Goal: Task Accomplishment & Management: Manage account settings

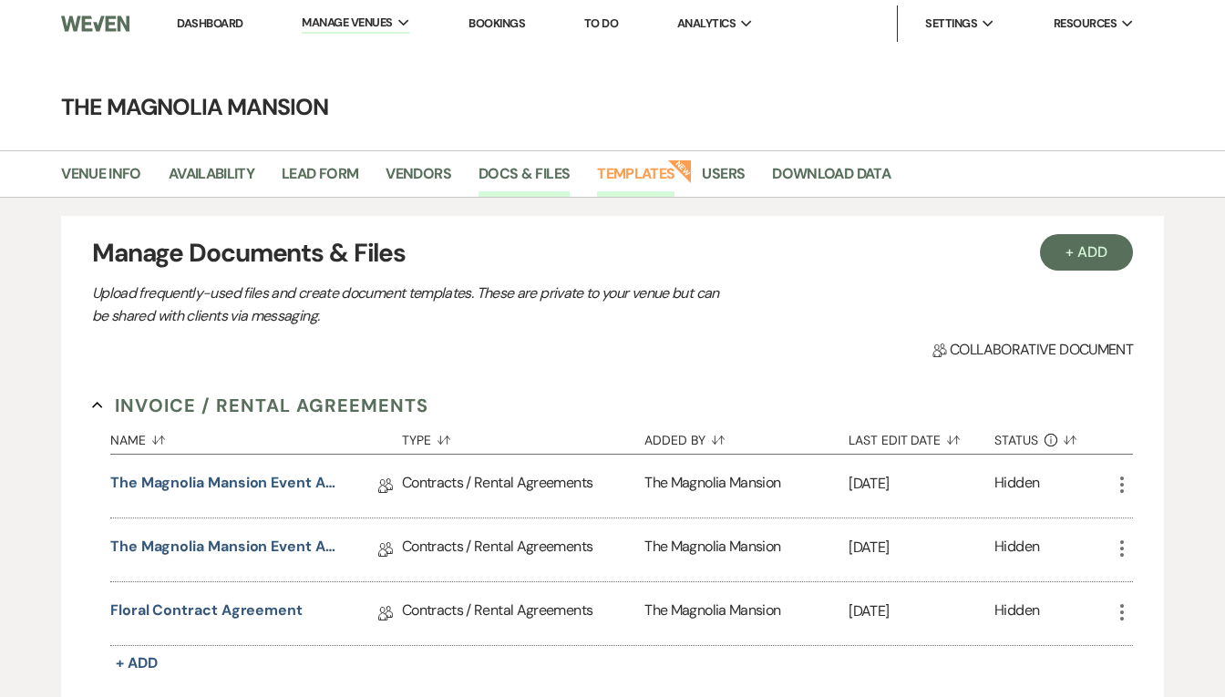
click at [641, 178] on link "Templates" at bounding box center [635, 179] width 77 height 35
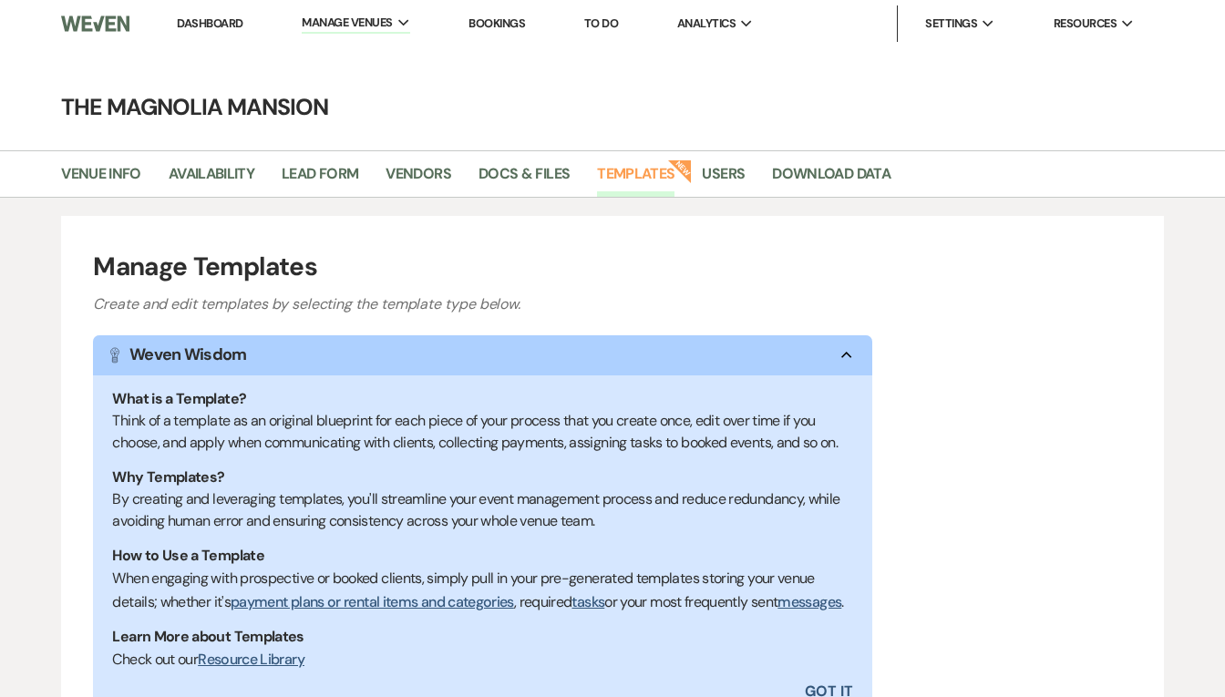
click at [642, 186] on link "Templates" at bounding box center [635, 179] width 77 height 35
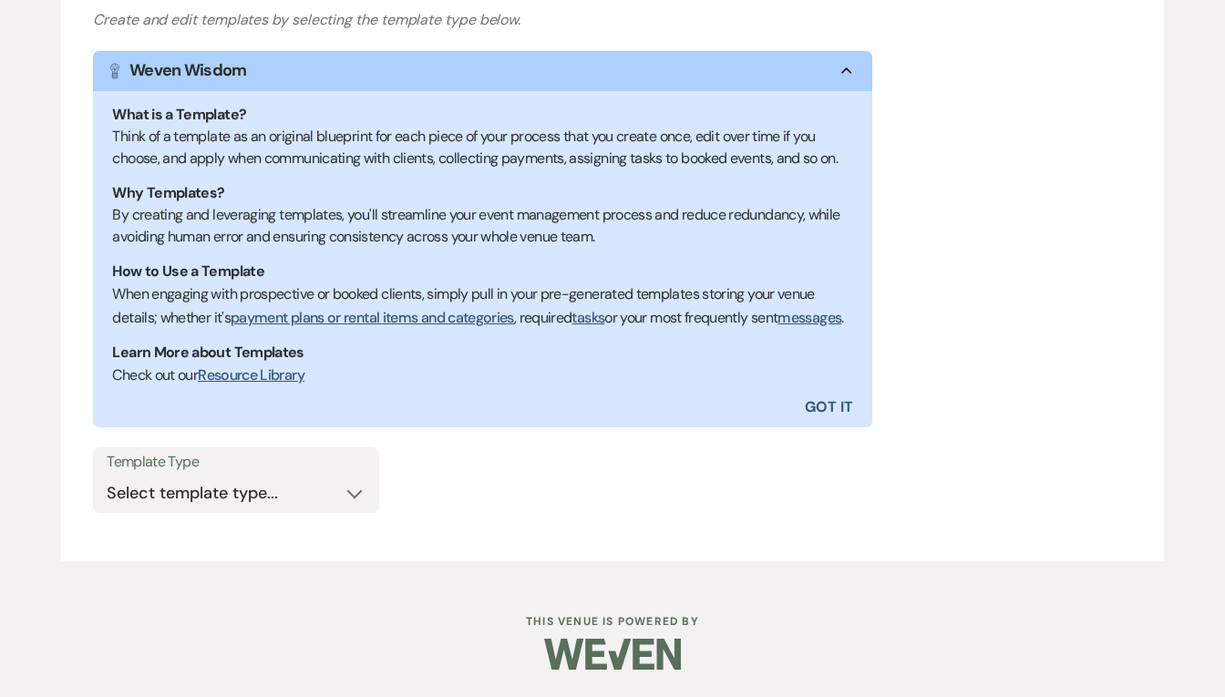
click at [269, 551] on div "Manage Templates Create and edit templates by selecting the template type below…" at bounding box center [612, 247] width 1103 height 630
click at [282, 478] on select "Select template type... Task List Message Templates Payment Plan Inventory Item…" at bounding box center [236, 494] width 259 height 36
select select "Message Templates"
click at [107, 476] on select "Select template type... Task List Message Templates Payment Plan Inventory Item…" at bounding box center [236, 494] width 259 height 36
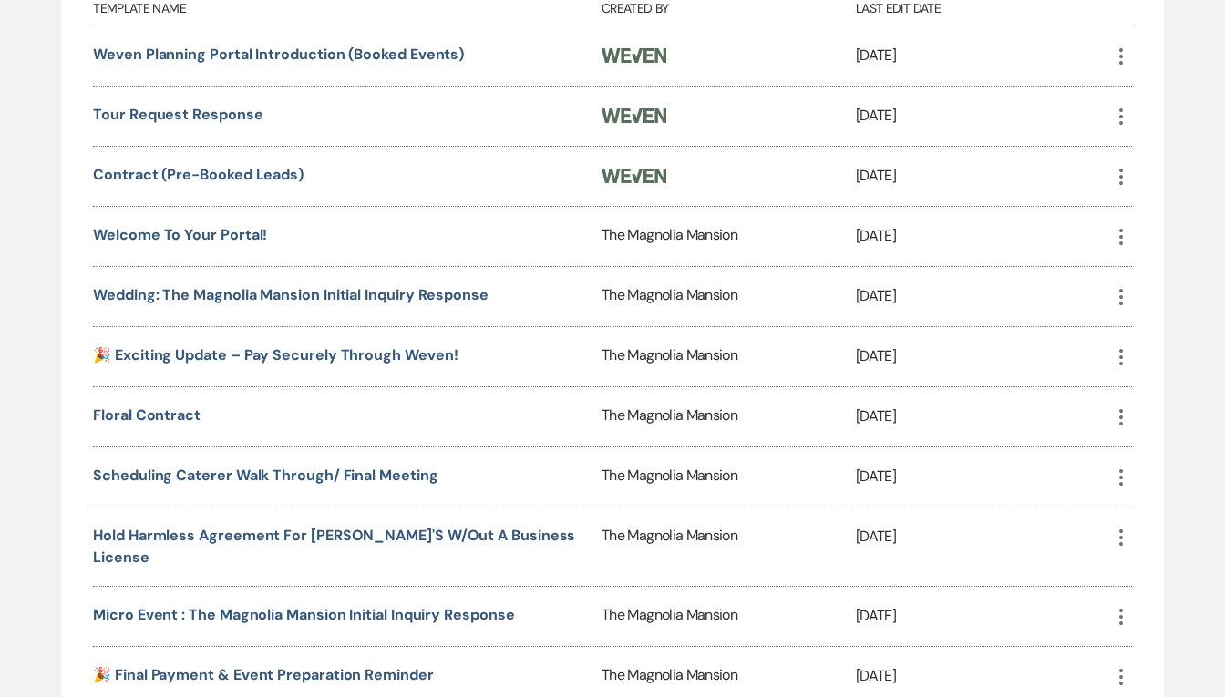
scroll to position [821, 0]
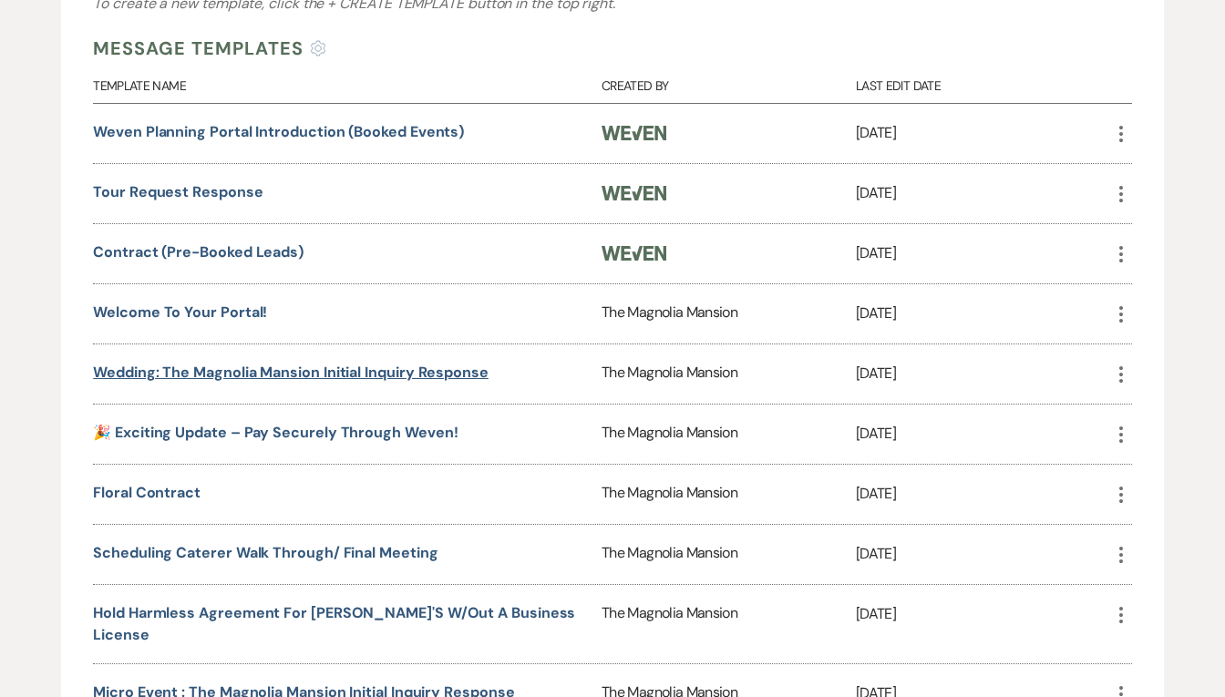
click at [310, 382] on link "Wedding: The Magnolia Mansion Initial Inquiry Response" at bounding box center [291, 372] width 396 height 19
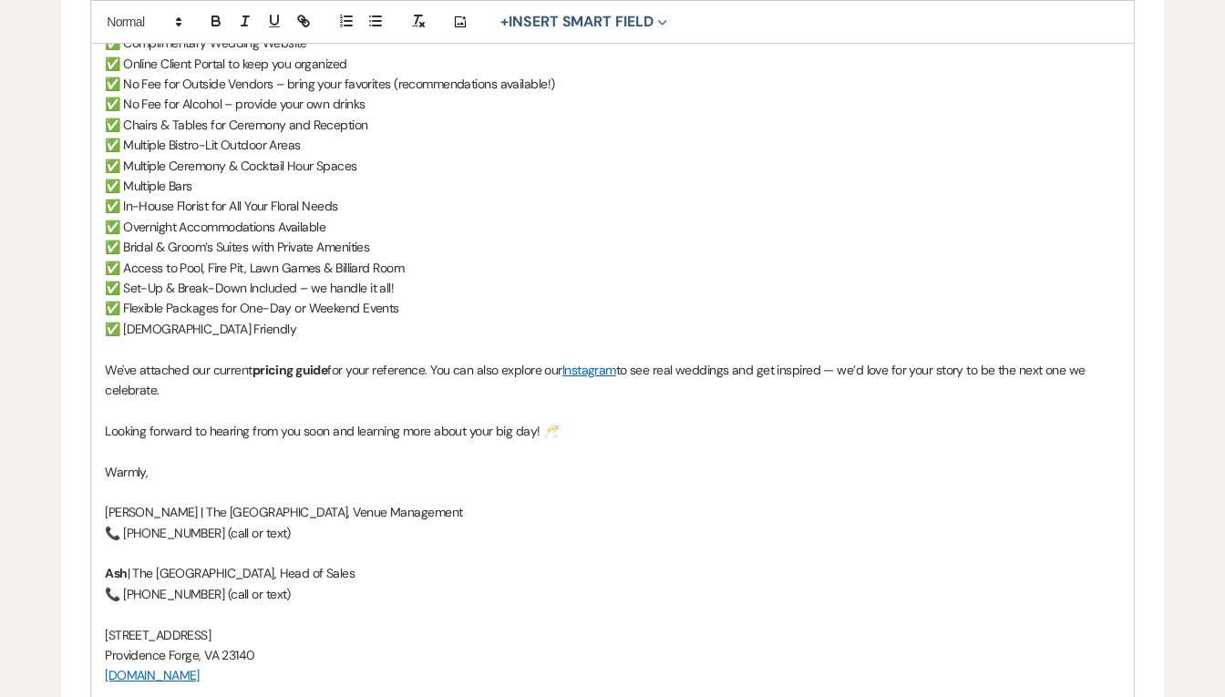
scroll to position [912, 0]
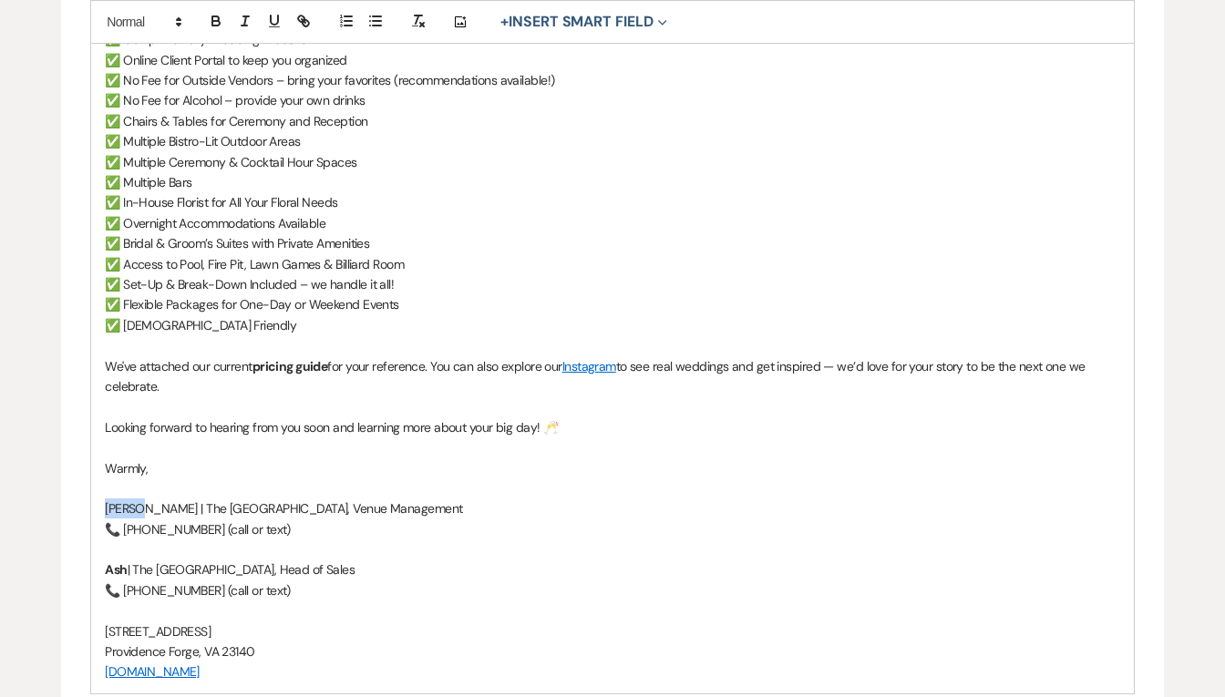
drag, startPoint x: 139, startPoint y: 507, endPoint x: 84, endPoint y: 505, distance: 54.7
click at [84, 505] on form "Edit Message Template This template was created on [DATE] * Required Template N…" at bounding box center [612, 103] width 1103 height 1677
drag, startPoint x: 204, startPoint y: 528, endPoint x: 154, endPoint y: 523, distance: 50.3
click at [154, 523] on p "📞 [PHONE_NUMBER] (call or text)" at bounding box center [612, 529] width 1015 height 20
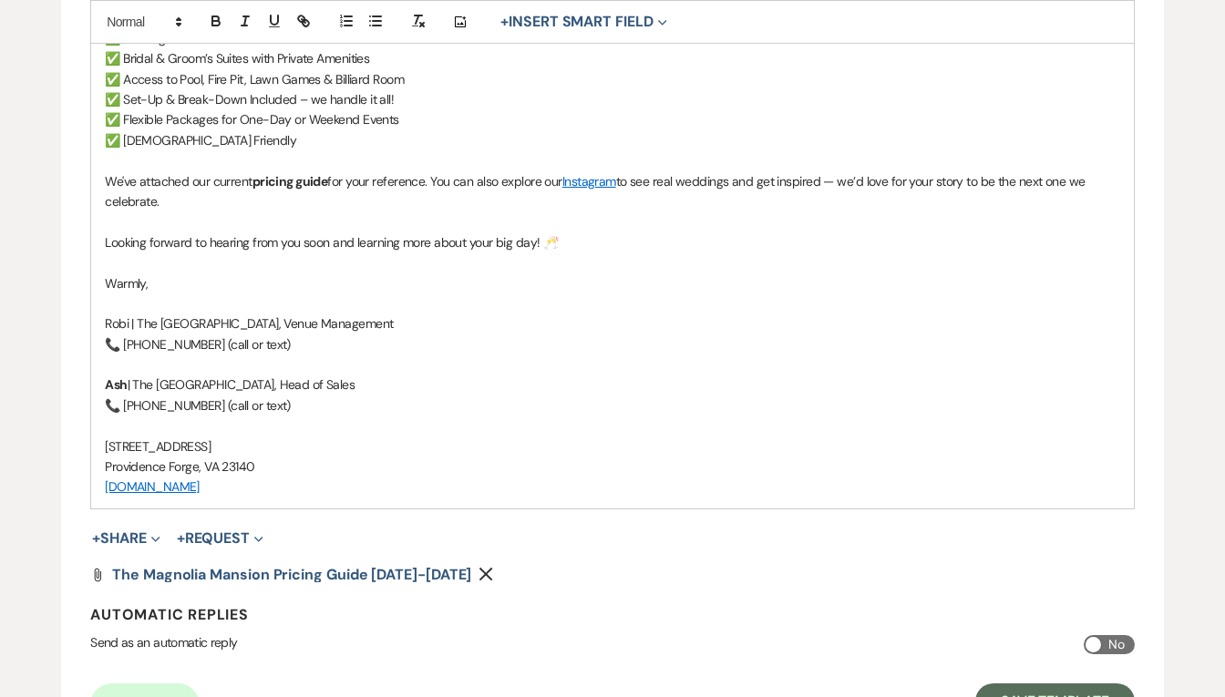
scroll to position [1099, 0]
click at [1050, 685] on button "Save Template" at bounding box center [1054, 700] width 159 height 36
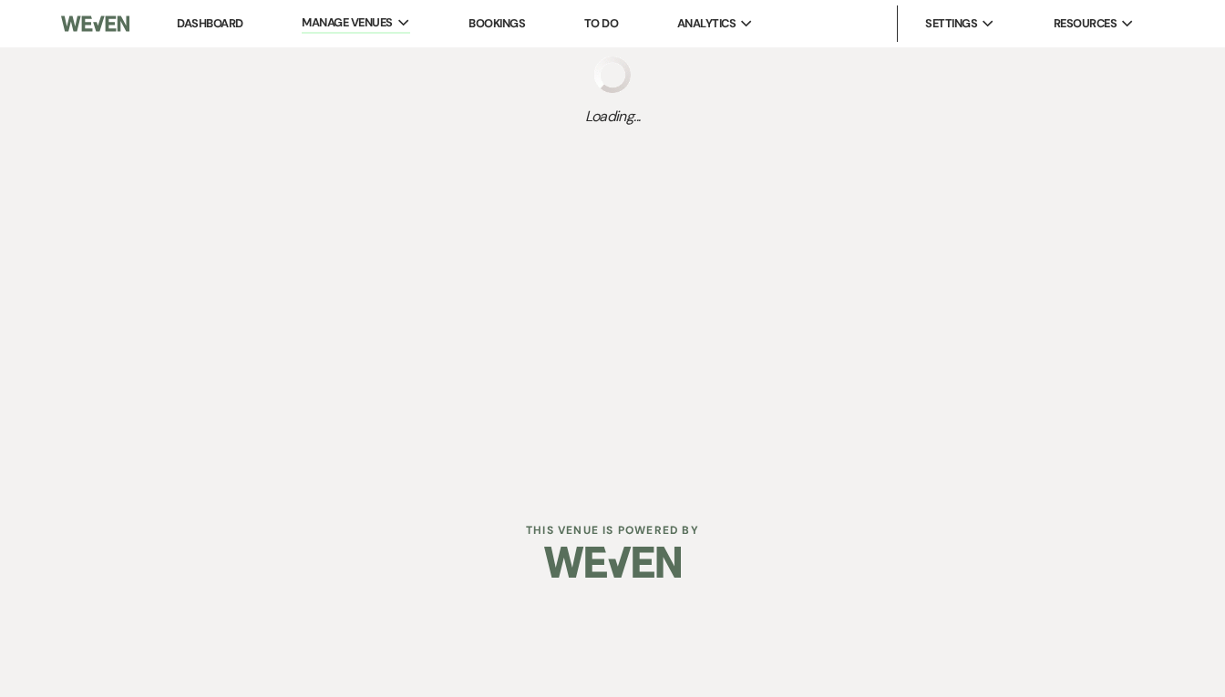
select select "Message Templates"
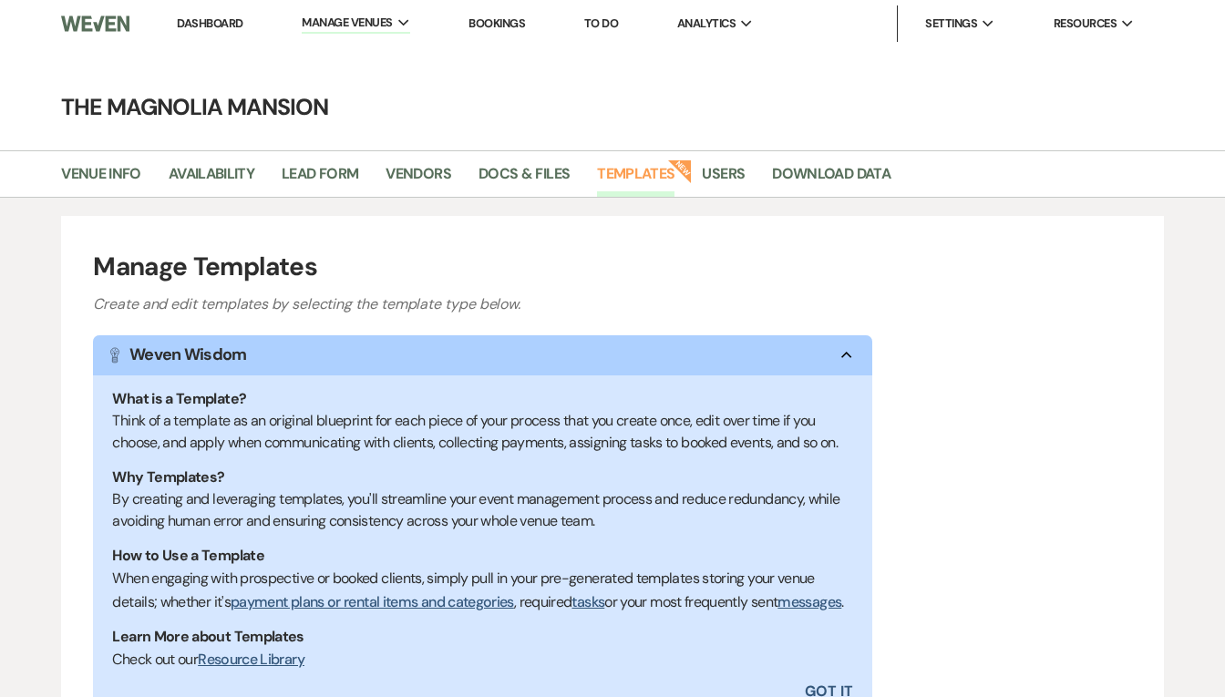
click at [213, 28] on link "Dashboard" at bounding box center [210, 22] width 66 height 15
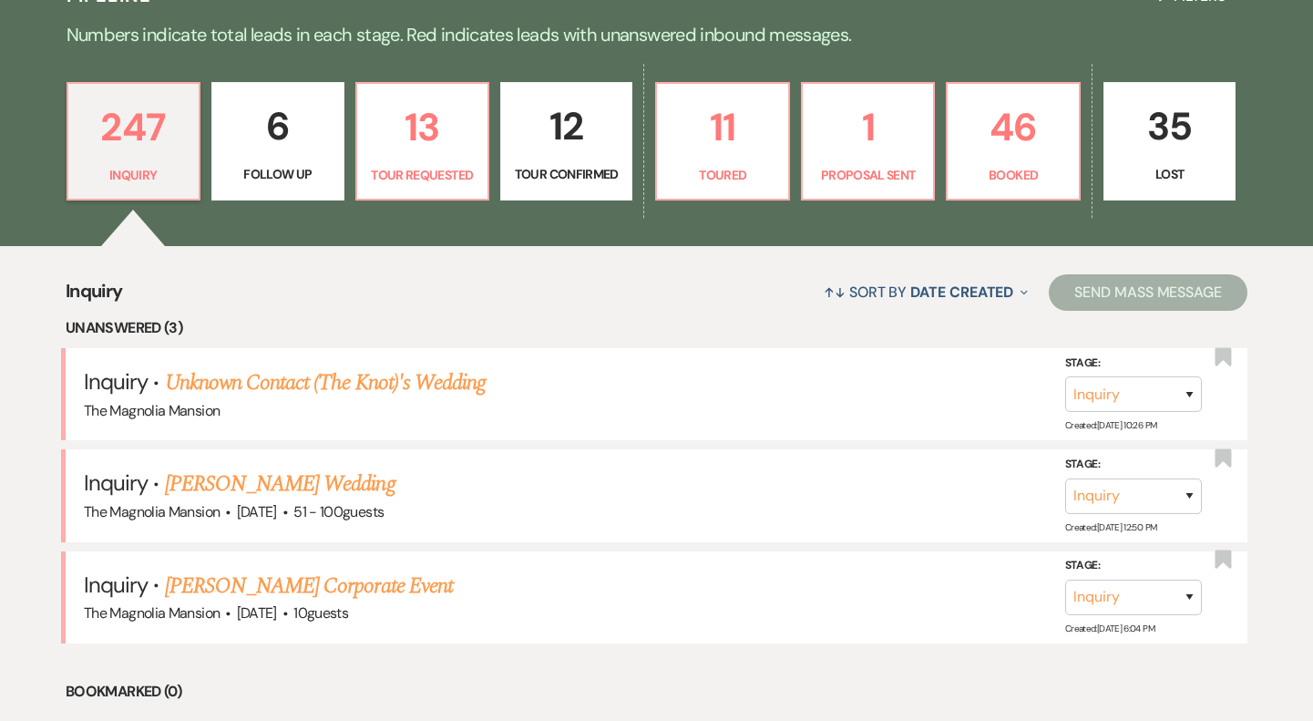
scroll to position [478, 0]
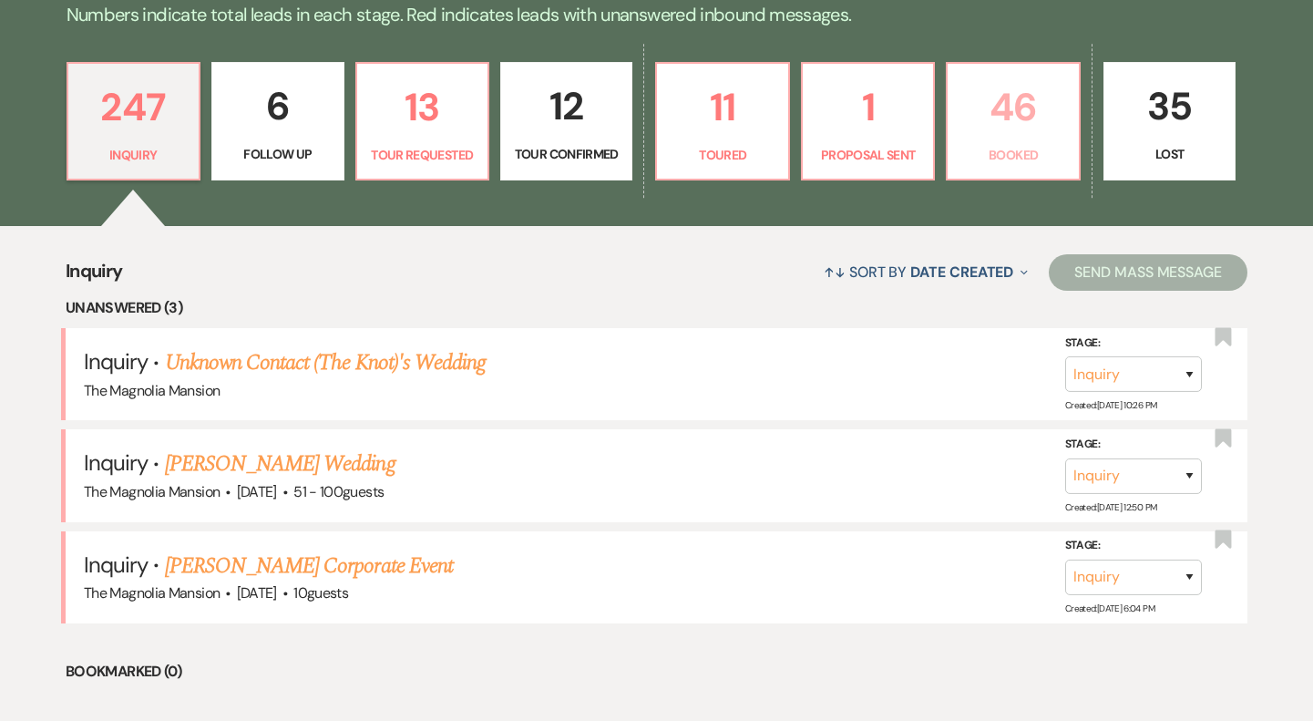
click at [960, 76] on link "46 Booked" at bounding box center [1013, 121] width 134 height 118
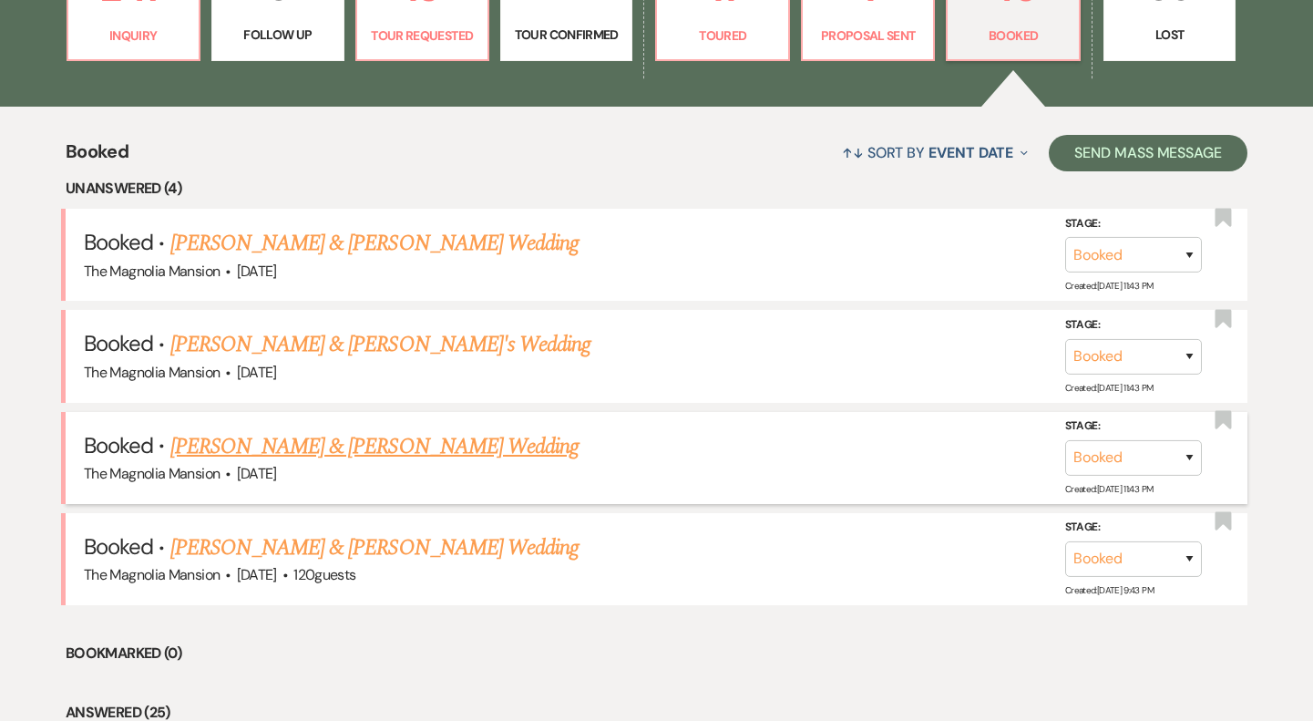
scroll to position [599, 0]
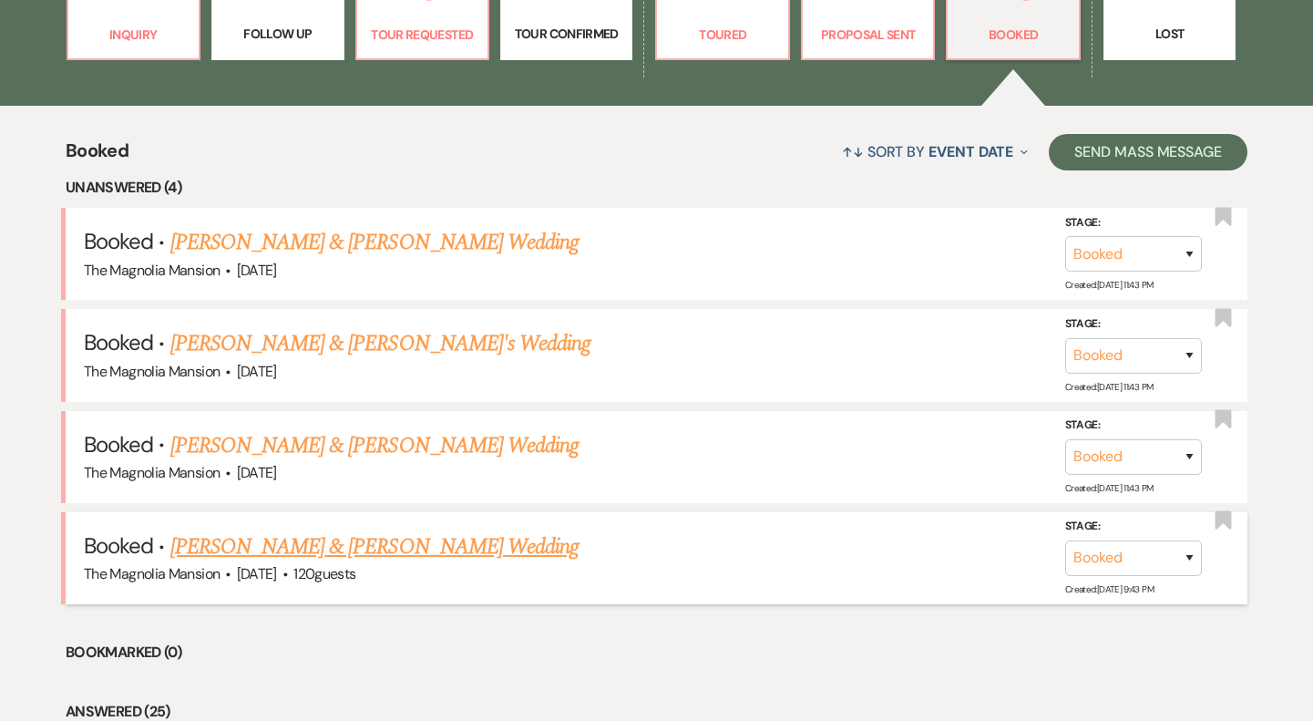
click at [398, 539] on link "[PERSON_NAME] & [PERSON_NAME] Wedding" at bounding box center [374, 546] width 408 height 33
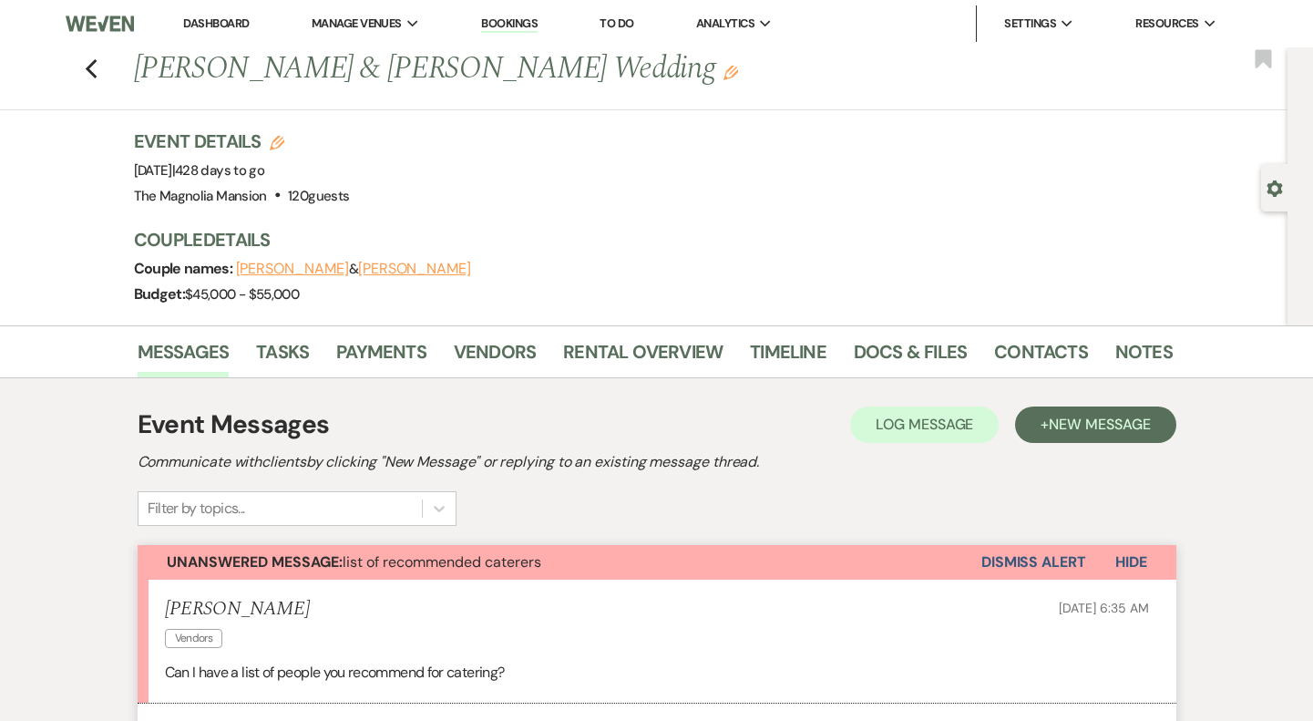
scroll to position [1, 0]
click at [91, 67] on icon "Previous" at bounding box center [92, 68] width 14 height 22
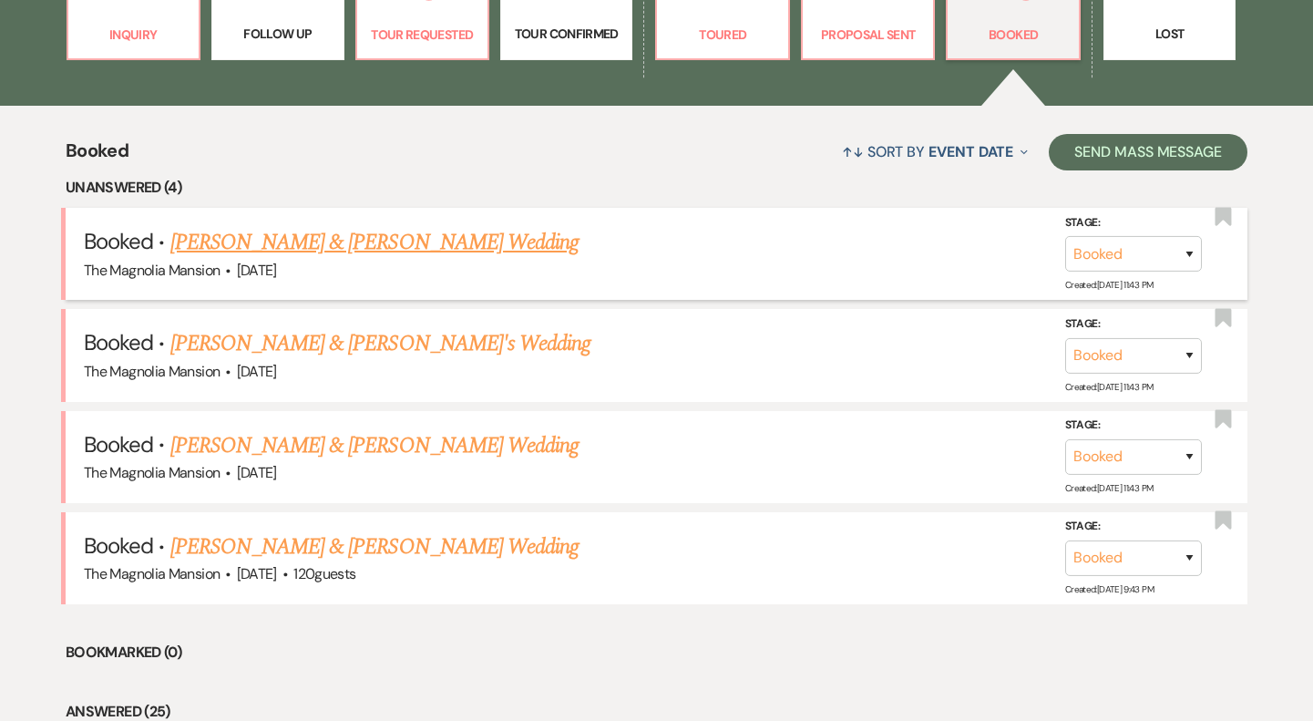
click at [380, 255] on link "[PERSON_NAME] & [PERSON_NAME] Wedding" at bounding box center [374, 242] width 408 height 33
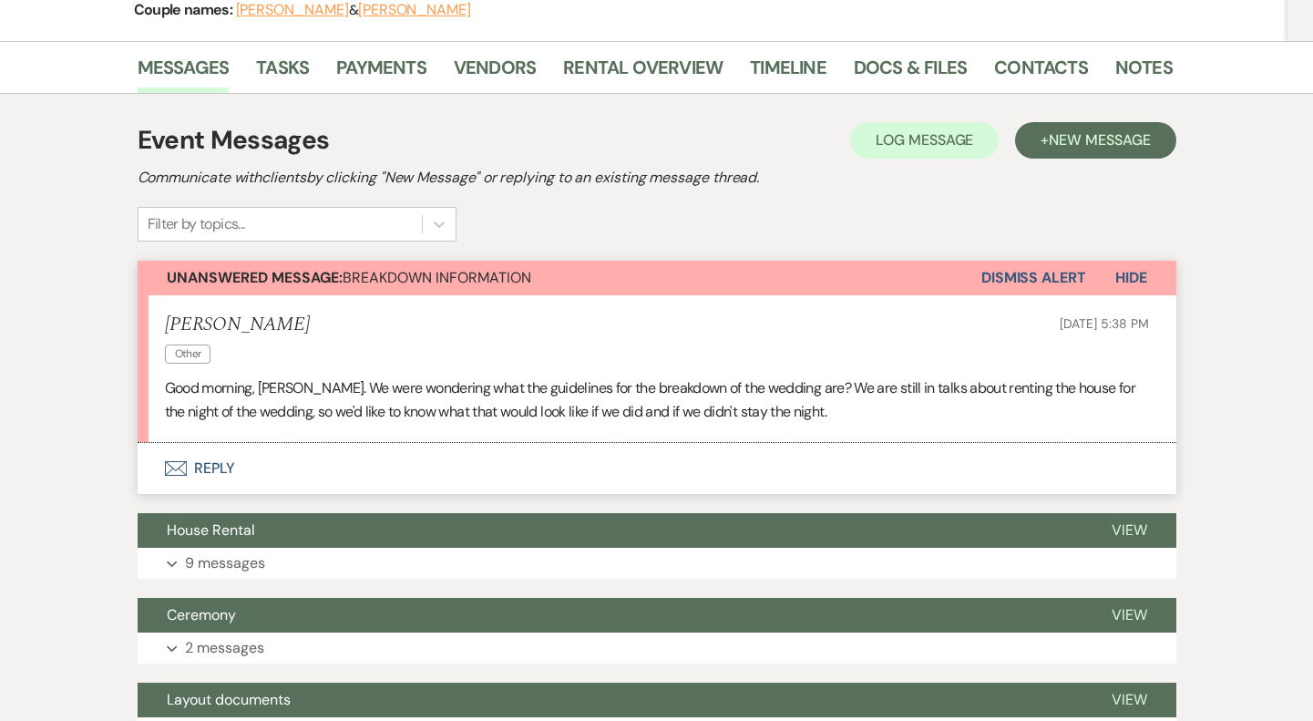
scroll to position [260, 0]
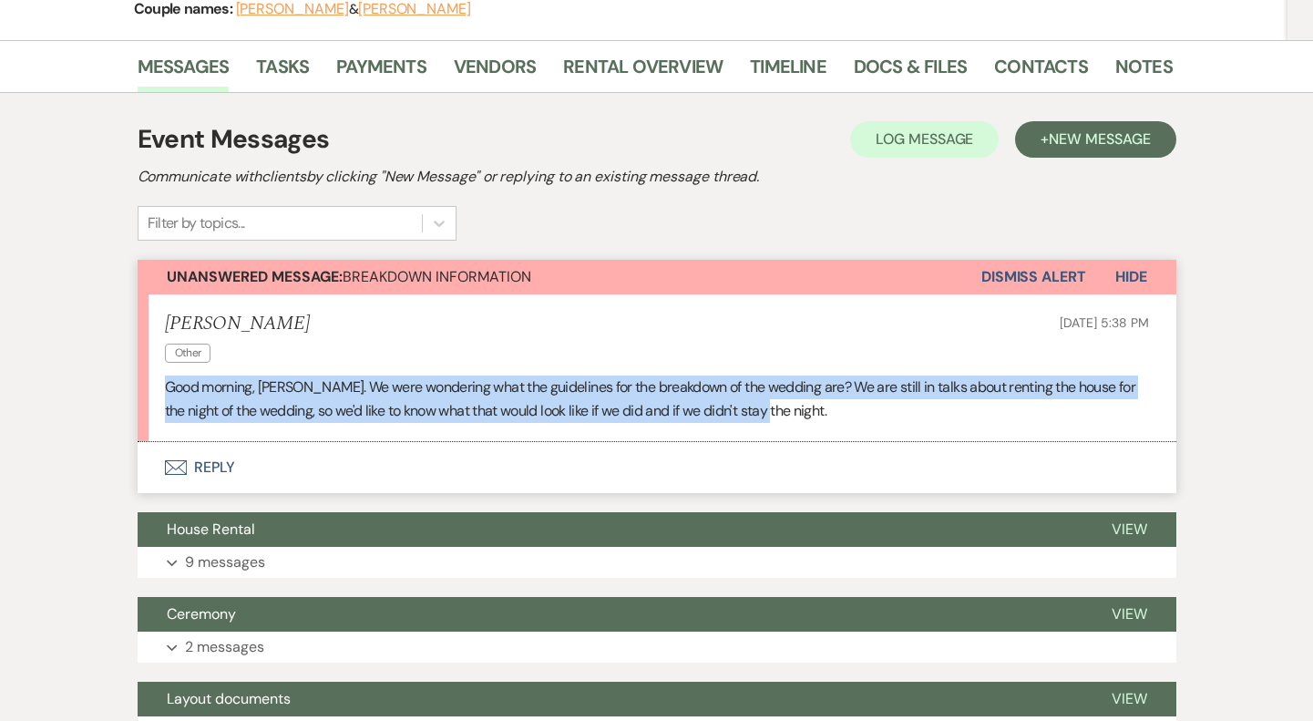
drag, startPoint x: 769, startPoint y: 408, endPoint x: 152, endPoint y: 394, distance: 617.2
click at [152, 394] on li "[PERSON_NAME] Other [DATE] 5:38 PM Good morning, [PERSON_NAME]. We were wonderi…" at bounding box center [657, 367] width 1039 height 147
copy p "Good morning, [PERSON_NAME]. We were wondering what the guidelines for the brea…"
click at [389, 465] on button "Envelope Reply" at bounding box center [657, 467] width 1039 height 51
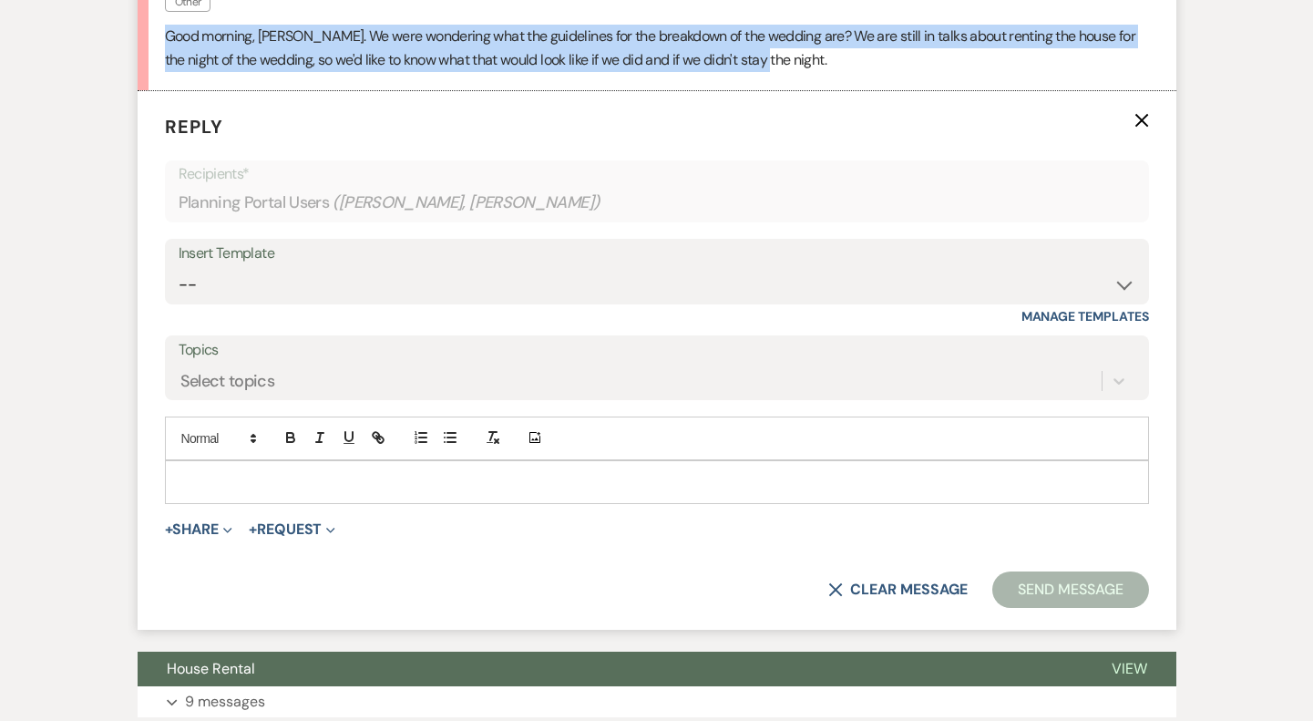
scroll to position [604, 0]
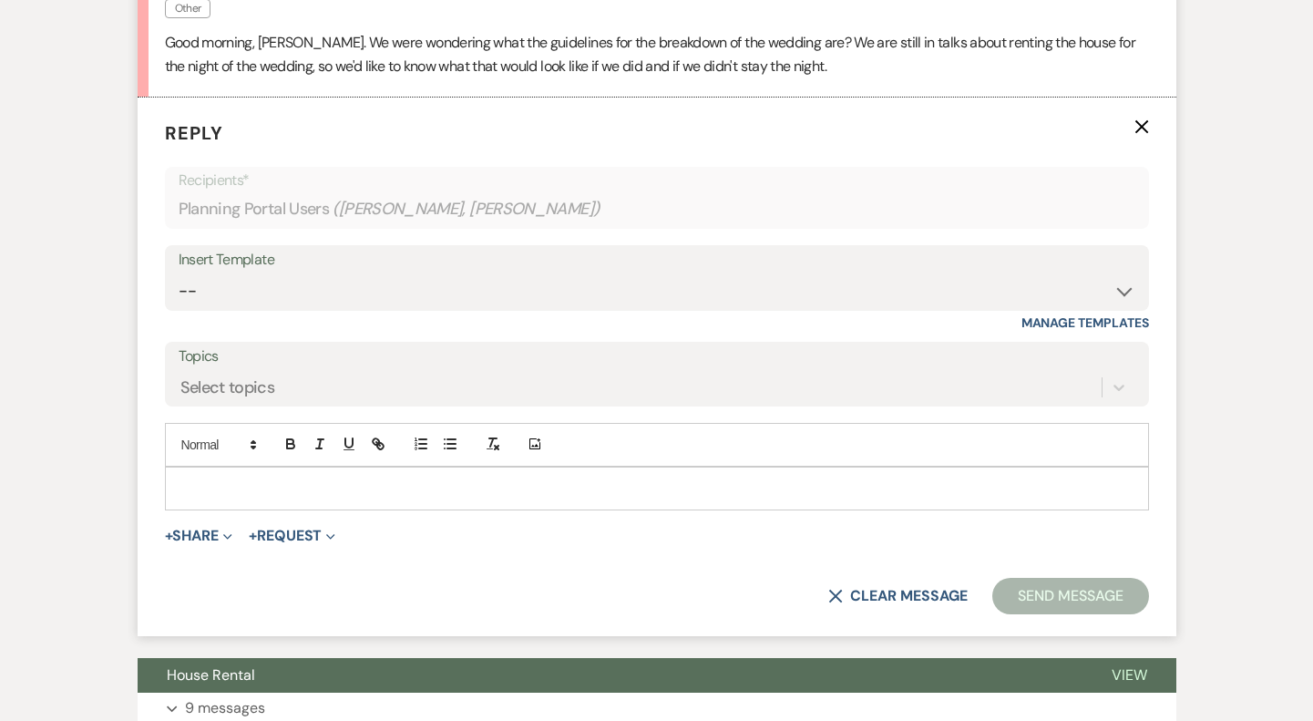
click at [331, 479] on p at bounding box center [657, 488] width 955 height 20
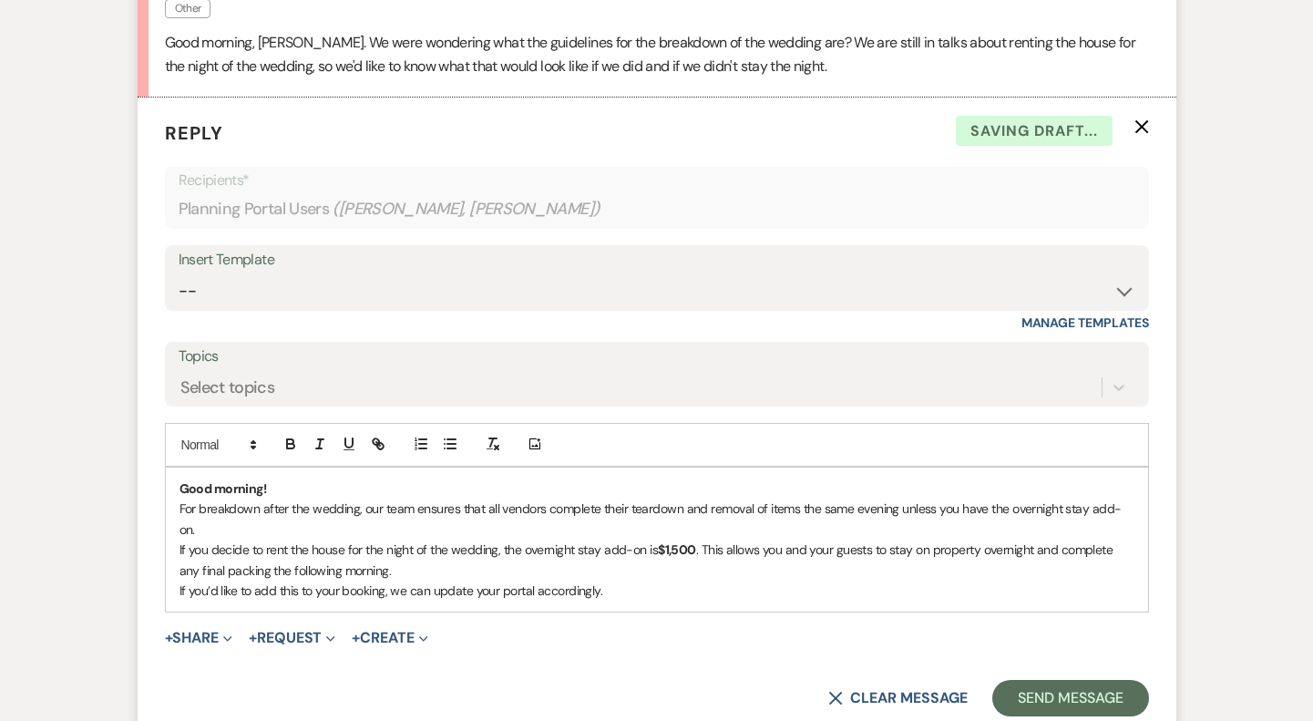
click at [312, 494] on p "Good morning!" at bounding box center [657, 488] width 955 height 20
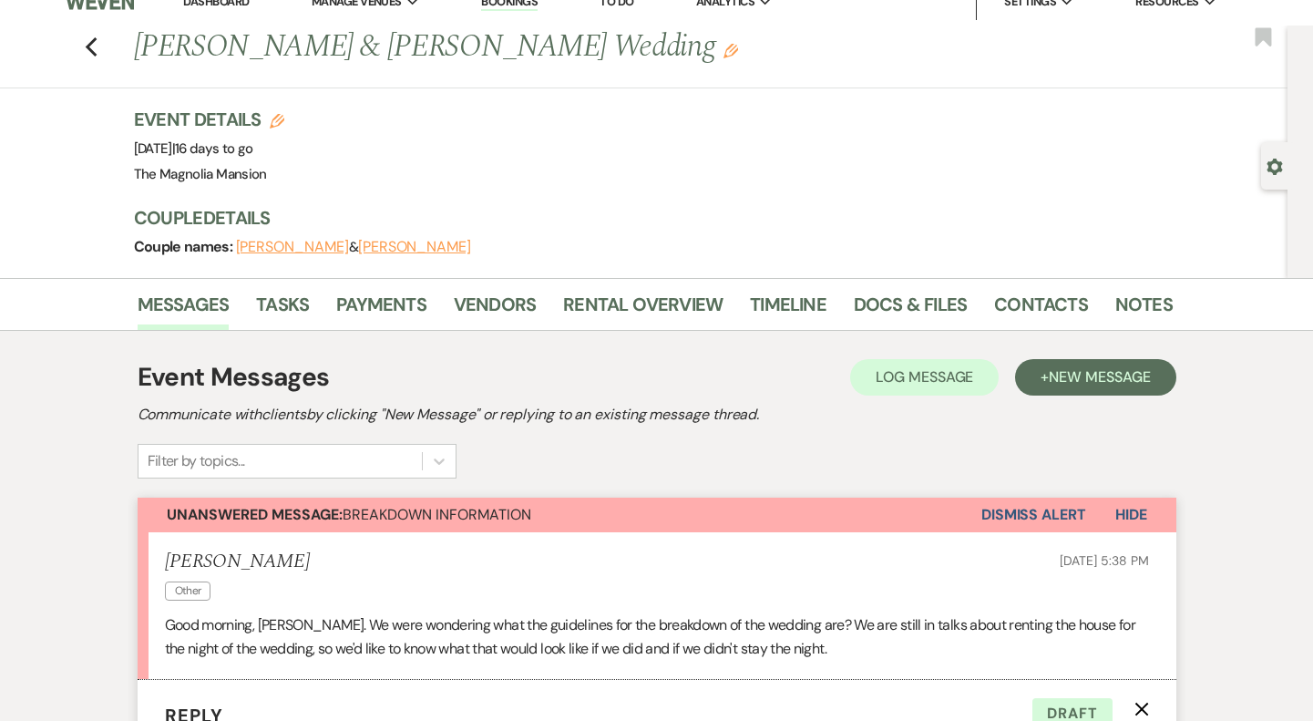
scroll to position [0, 0]
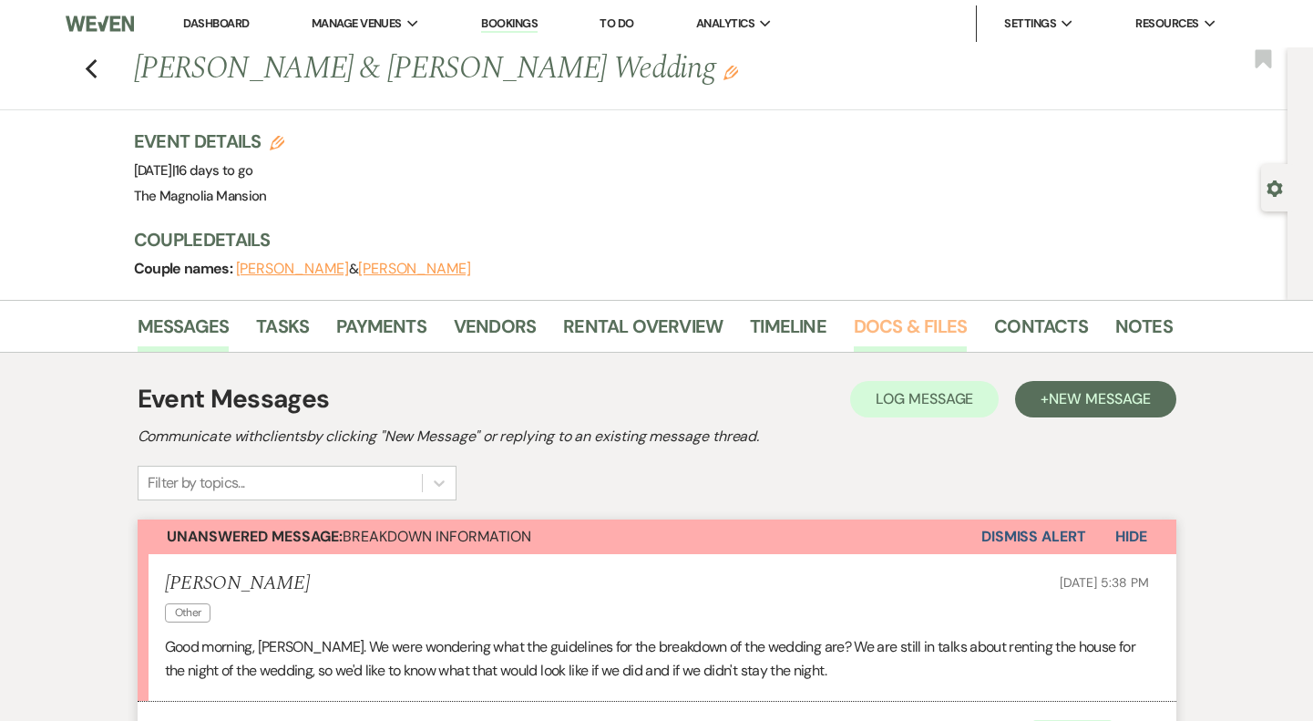
click at [892, 351] on link "Docs & Files" at bounding box center [910, 332] width 113 height 40
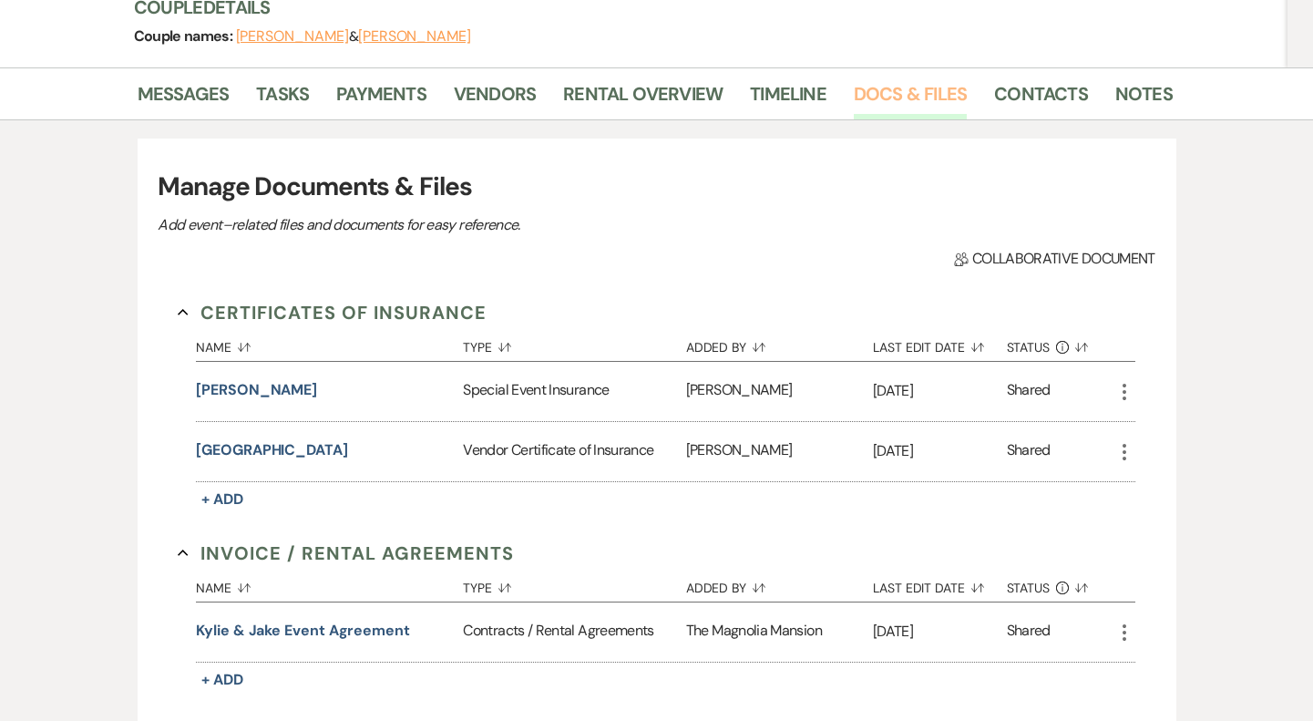
scroll to position [261, 0]
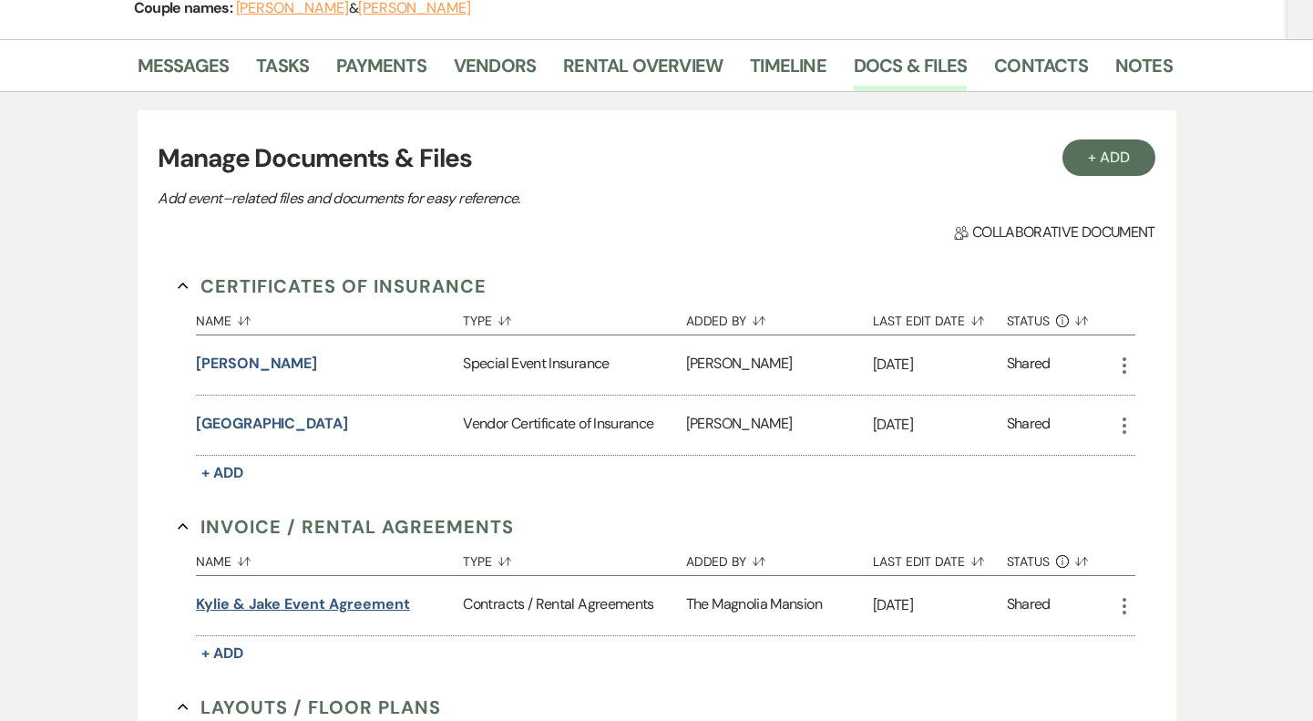
click at [324, 600] on button "Kylie & Jake Event Agreement" at bounding box center [303, 604] width 214 height 22
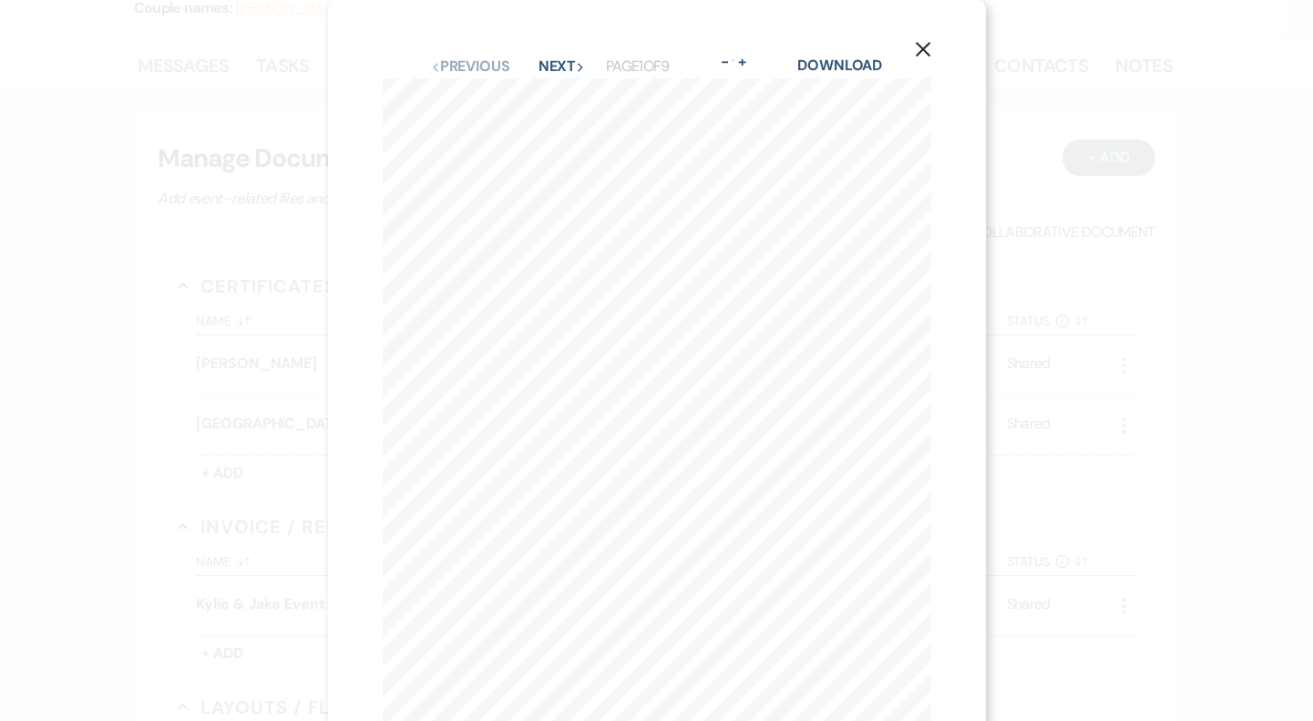
click at [919, 53] on use "button" at bounding box center [922, 49] width 15 height 15
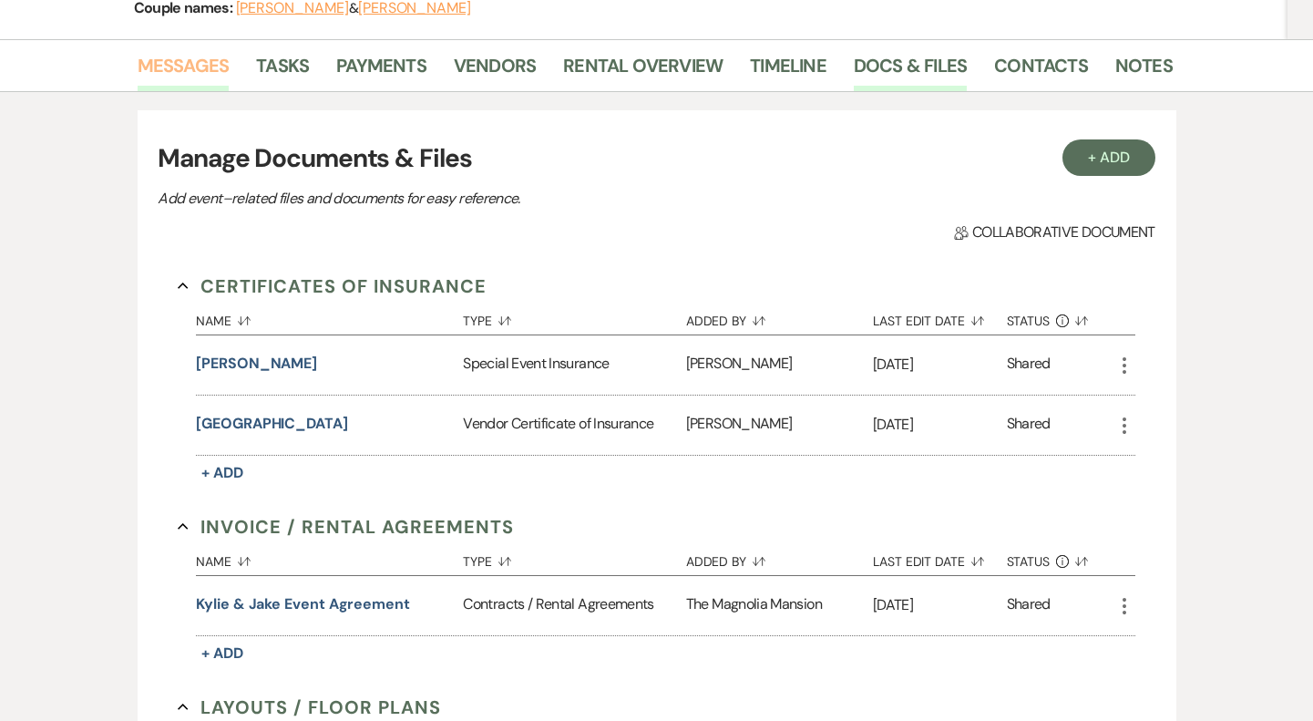
click at [164, 51] on link "Messages" at bounding box center [184, 71] width 92 height 40
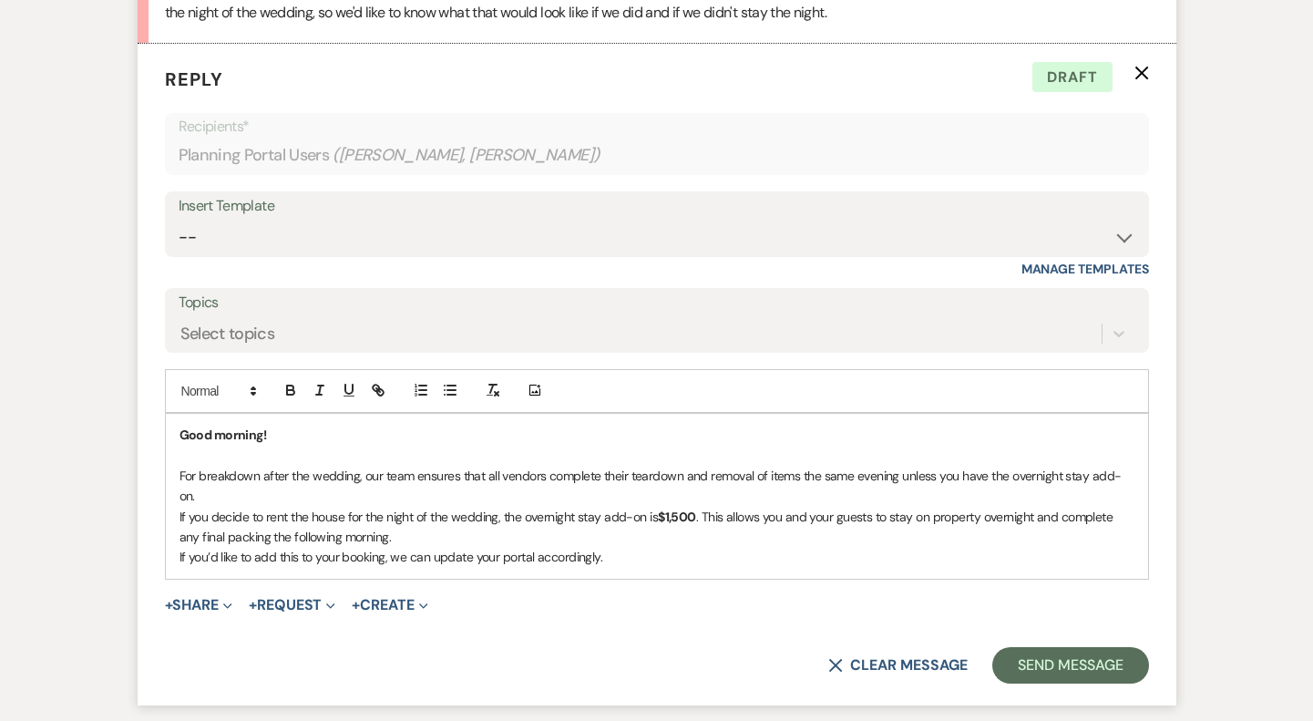
scroll to position [662, 0]
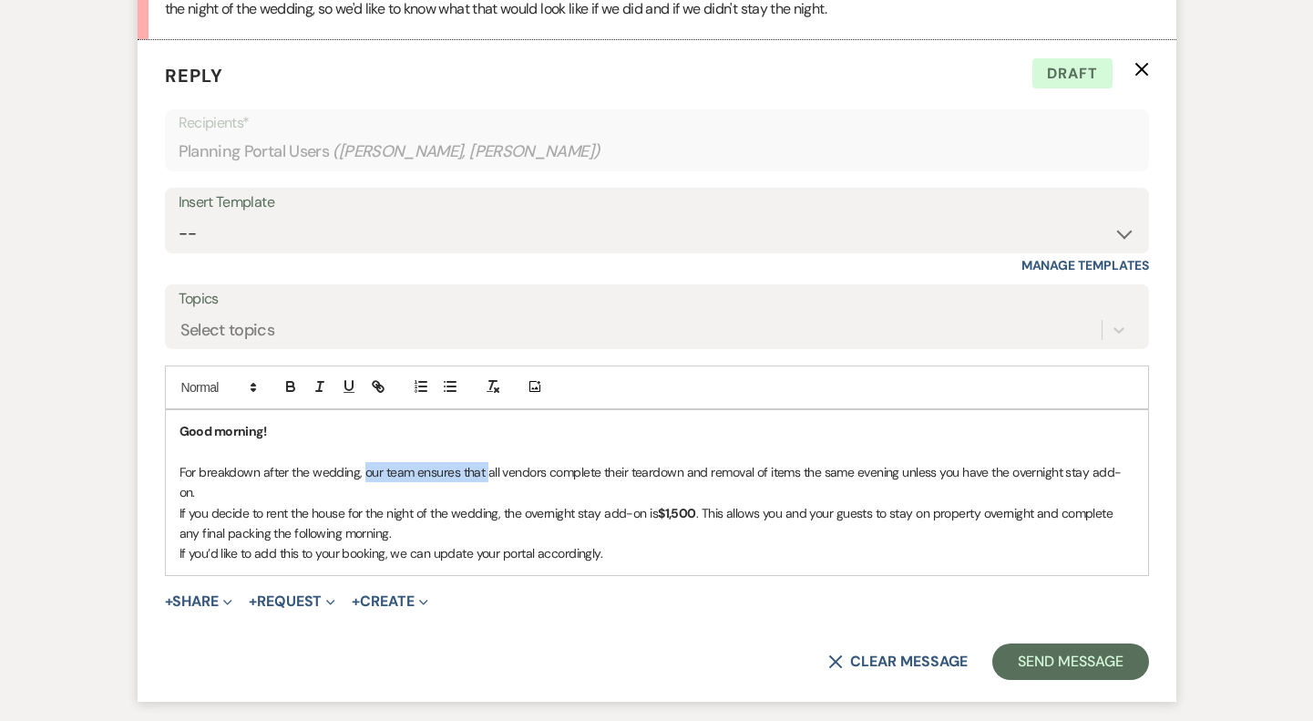
drag, startPoint x: 364, startPoint y: 471, endPoint x: 487, endPoint y: 471, distance: 123.0
click at [487, 471] on p "For breakdown after the wedding, our team ensures that all vendors complete the…" at bounding box center [657, 482] width 955 height 41
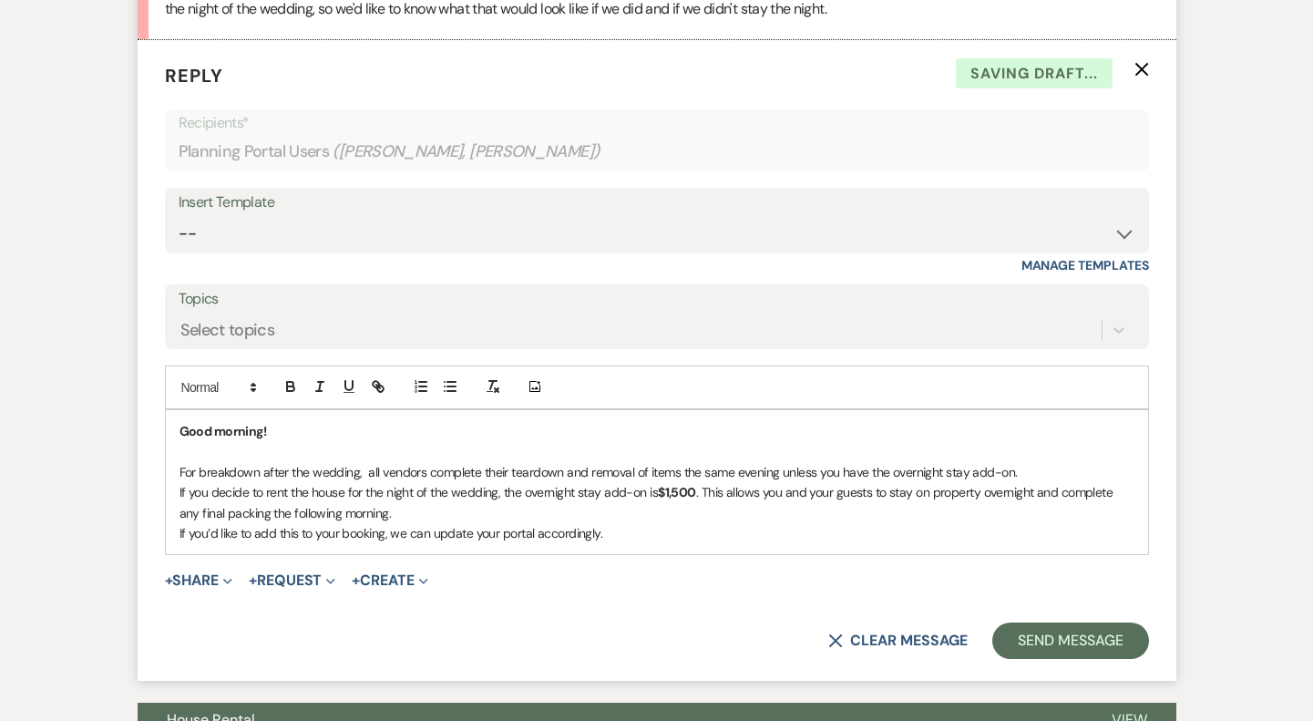
click at [427, 475] on p "For breakdown after the wedding, all vendors complete their teardown and remova…" at bounding box center [657, 472] width 955 height 20
drag, startPoint x: 1054, startPoint y: 470, endPoint x: 986, endPoint y: 473, distance: 67.5
click at [986, 473] on p "For breakdown after the wedding, all vendors must complete their teardown and r…" at bounding box center [657, 472] width 955 height 20
click at [1039, 468] on p "For breakdown after the wedding, all vendors must complete their teardown and r…" at bounding box center [657, 472] width 955 height 20
drag, startPoint x: 1048, startPoint y: 468, endPoint x: 806, endPoint y: 468, distance: 242.4
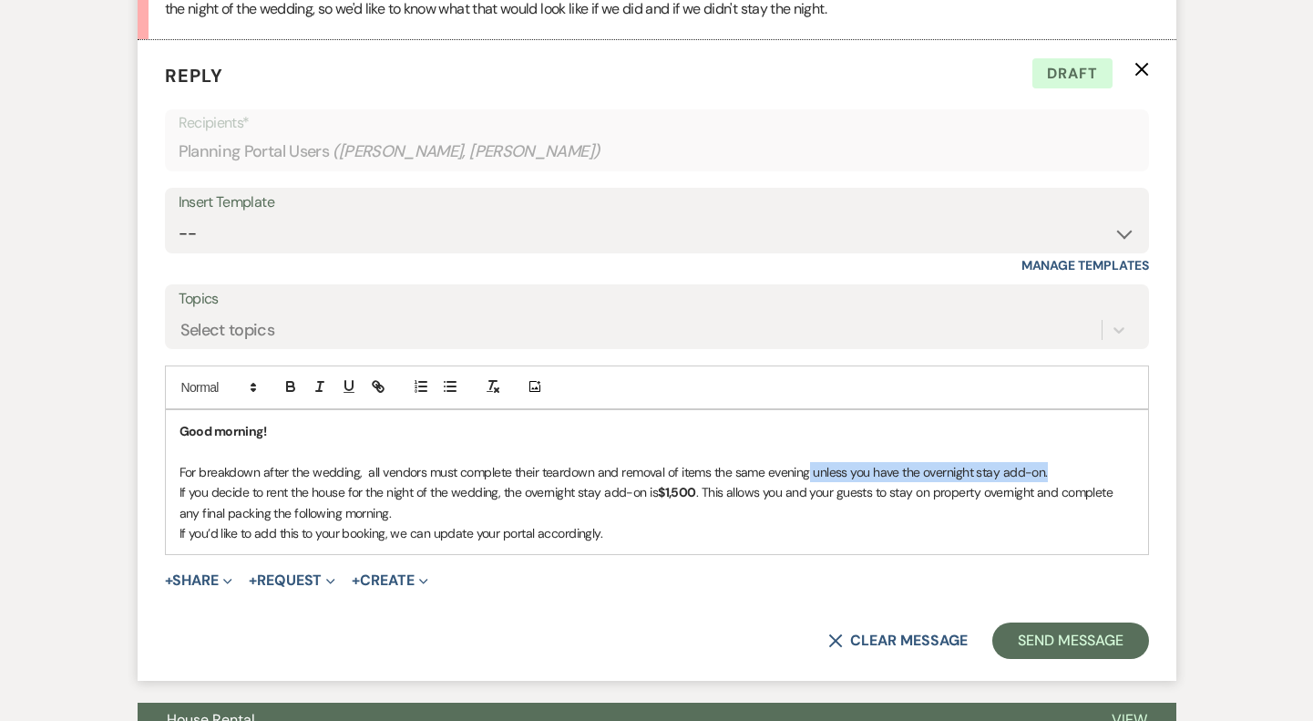
click at [806, 468] on p "For breakdown after the wedding, all vendors must complete their teardown and r…" at bounding box center [657, 472] width 955 height 20
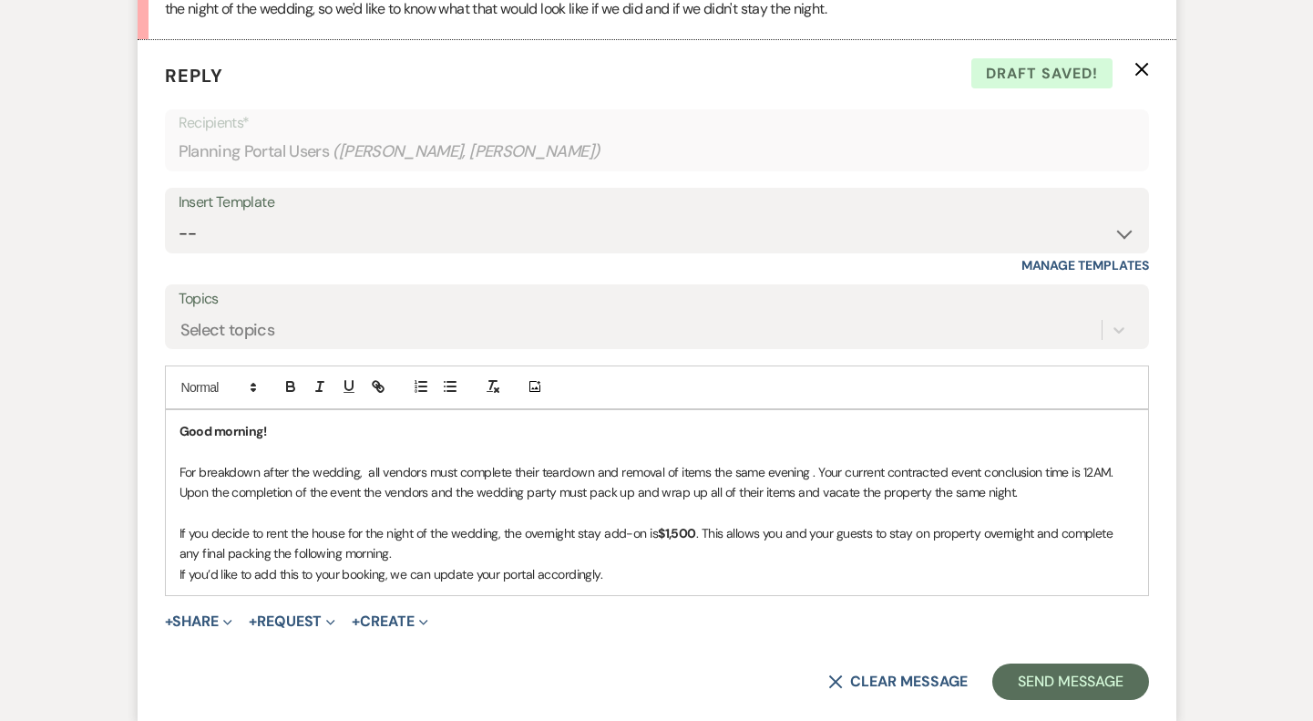
click at [419, 551] on p "If you decide to rent the house for the night of the wedding, the overnight sta…" at bounding box center [657, 543] width 955 height 41
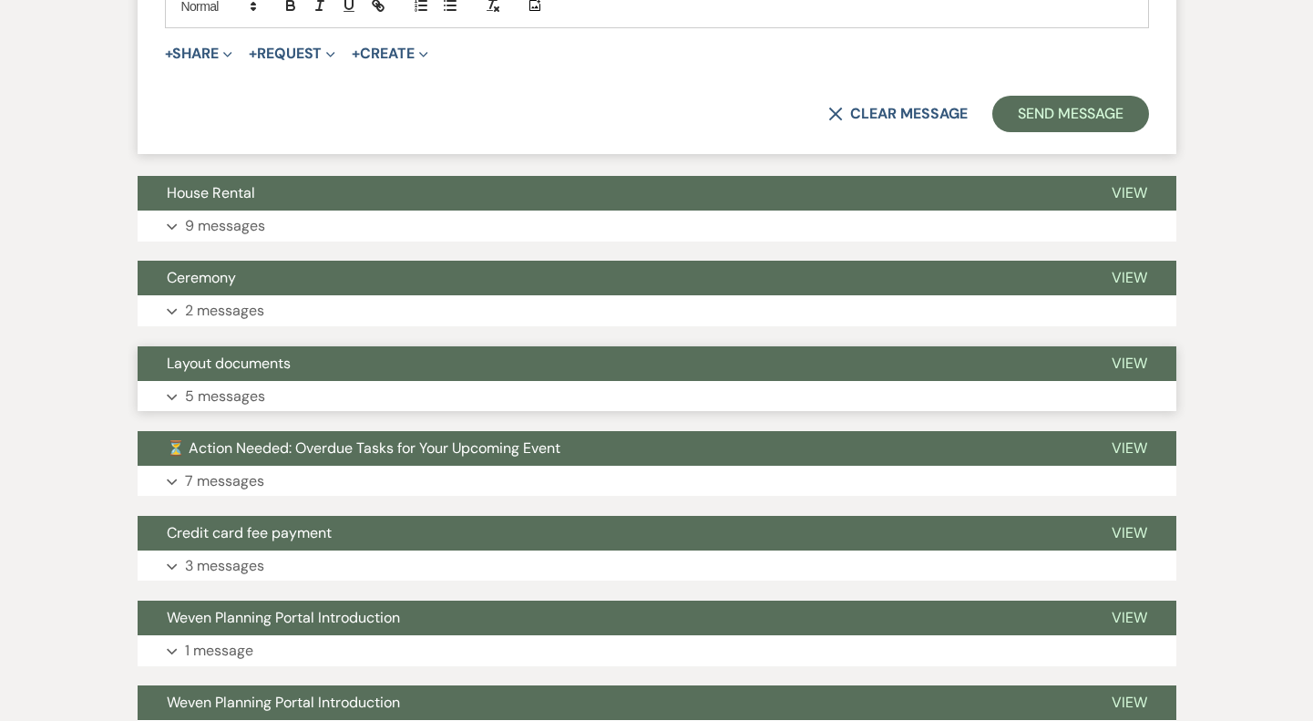
scroll to position [1231, 0]
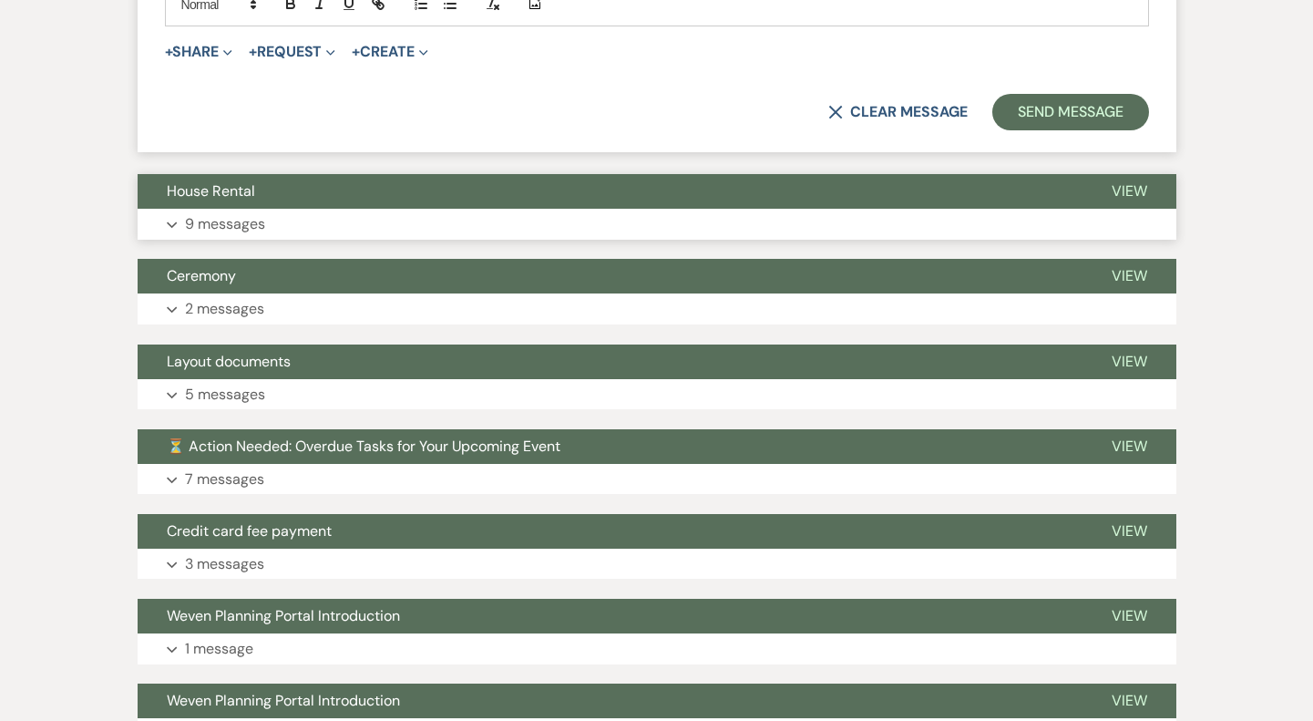
click at [512, 211] on button "Expand 9 messages" at bounding box center [657, 224] width 1039 height 31
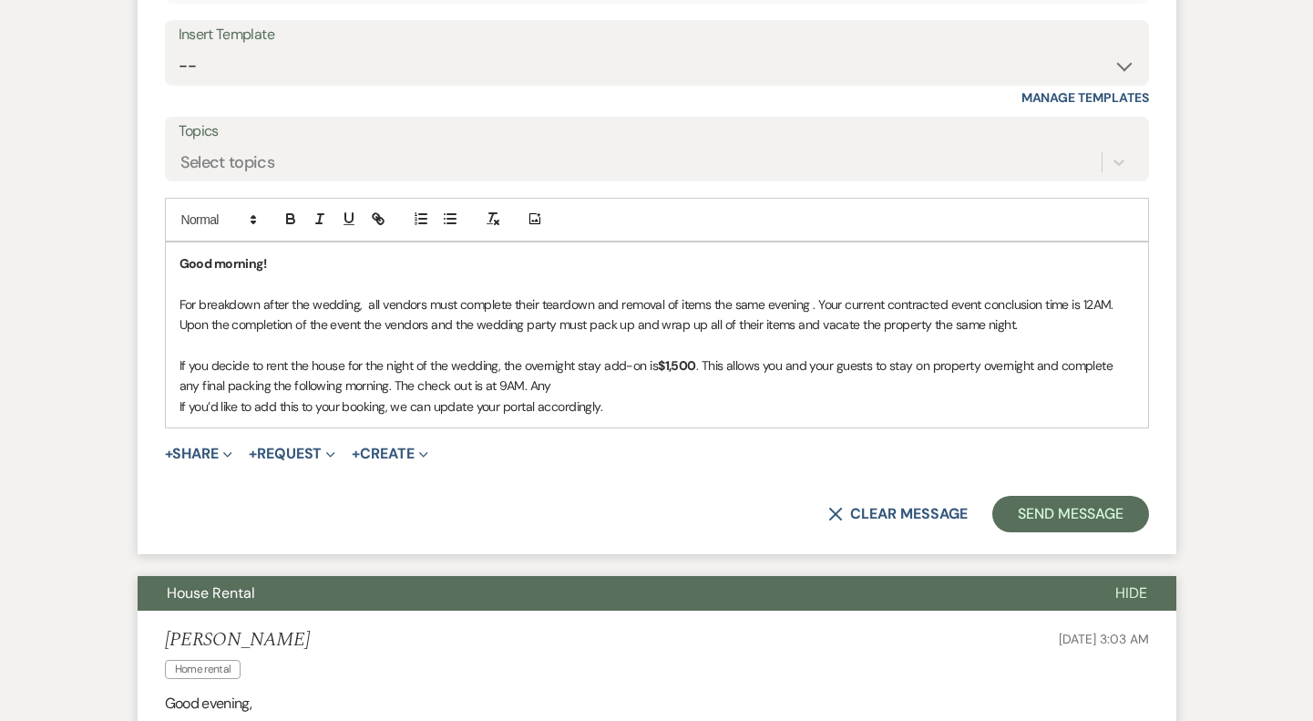
scroll to position [884, 0]
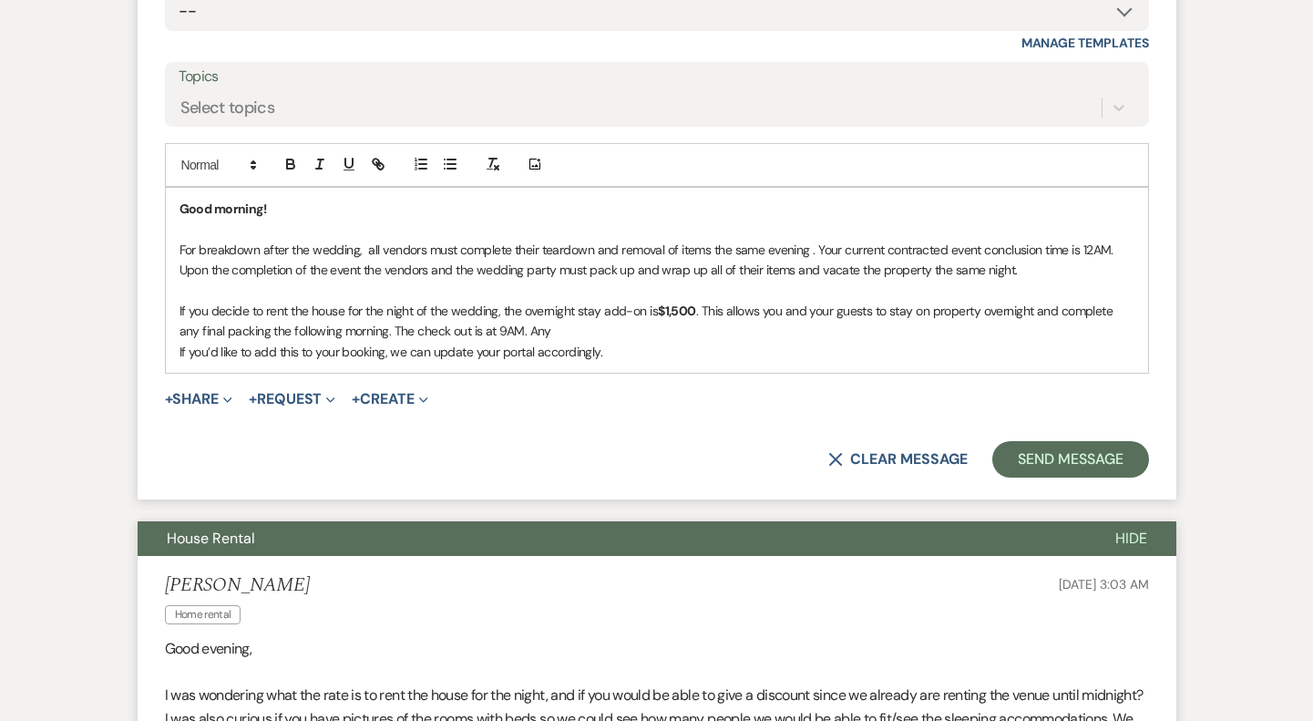
click at [682, 310] on strong "$1,500" at bounding box center [677, 311] width 38 height 16
click at [703, 304] on p "If you decide to rent the house for the night of the wedding, the overnight sta…" at bounding box center [657, 321] width 955 height 41
click at [699, 309] on p "If you decide to rent the house for the night of the wedding, the overnight sta…" at bounding box center [657, 321] width 955 height 41
click at [882, 330] on p "If you decide to rent the house for the night of the wedding, the overnight sta…" at bounding box center [657, 321] width 955 height 41
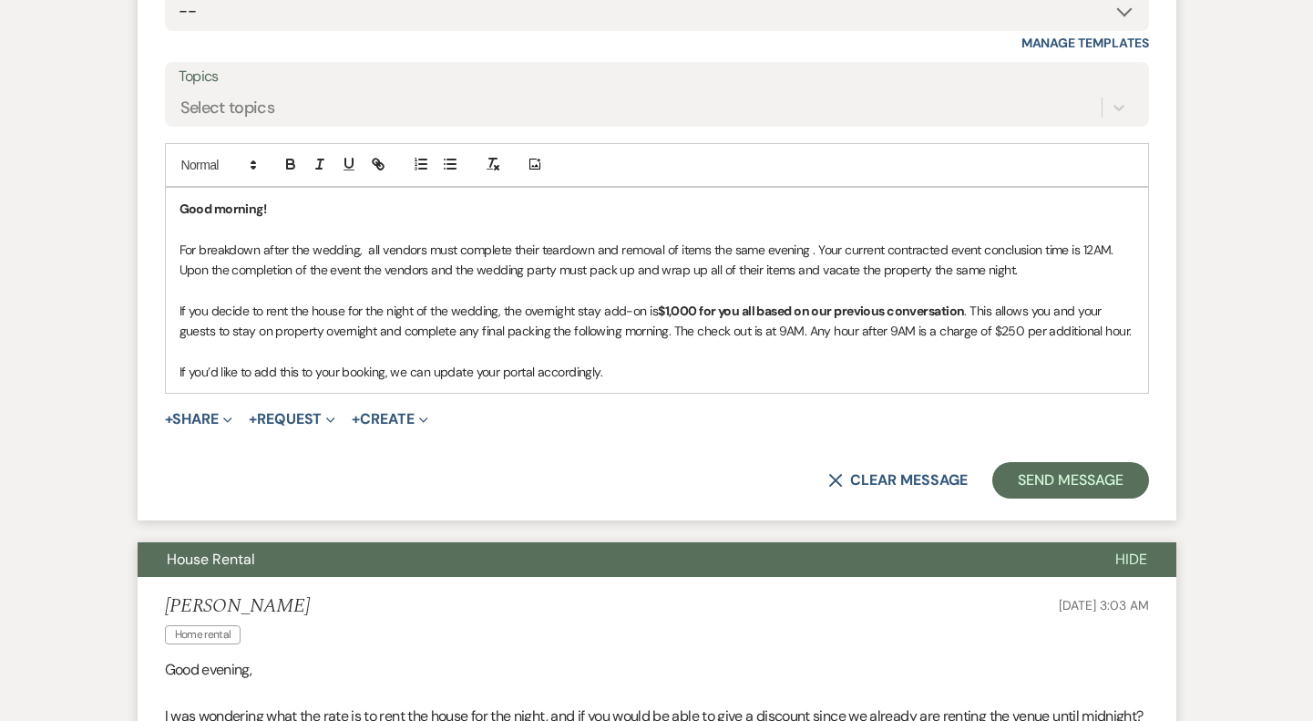
click at [616, 374] on p "If you’d like to add this to your booking, we can update your portal accordingl…" at bounding box center [657, 372] width 955 height 20
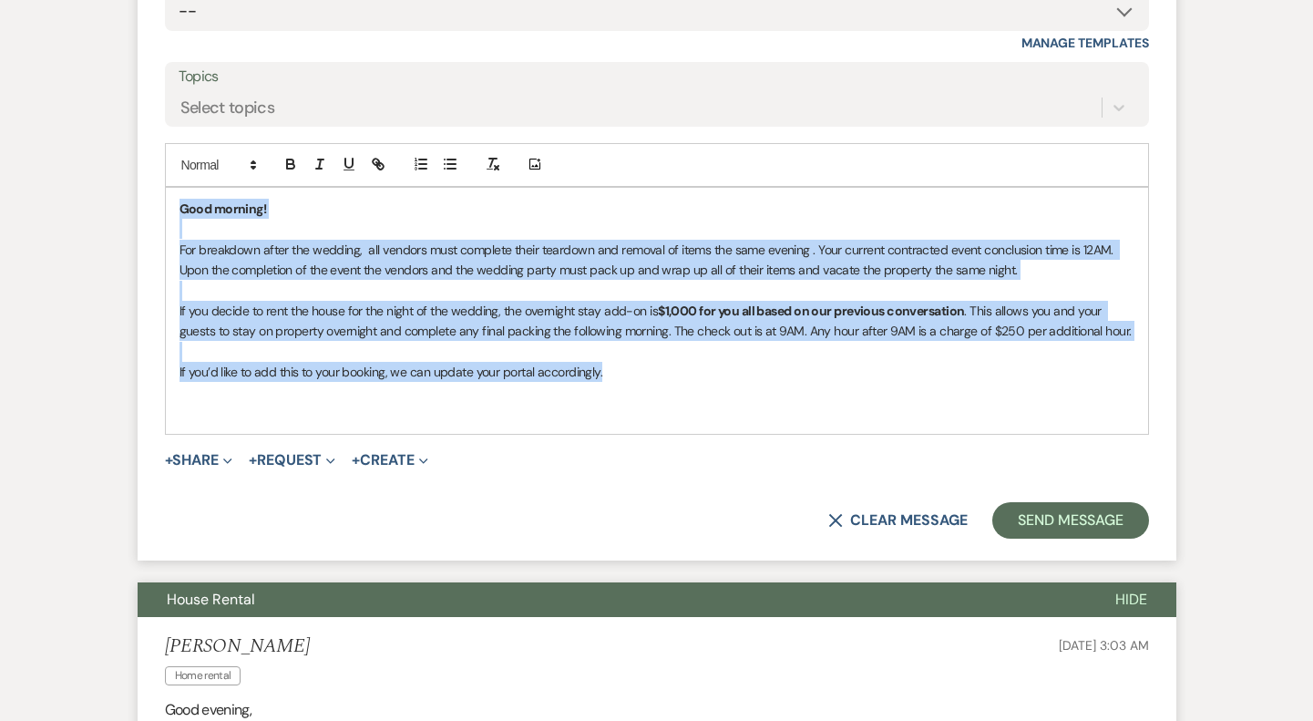
drag, startPoint x: 617, startPoint y: 370, endPoint x: 162, endPoint y: 203, distance: 484.4
click at [162, 203] on form "Reply X Saving draft... Recipients* Planning Portal Users ( [PERSON_NAME], [PER…" at bounding box center [657, 190] width 1039 height 744
copy div "Good morning! For breakdown after the wedding, all vendors must complete their …"
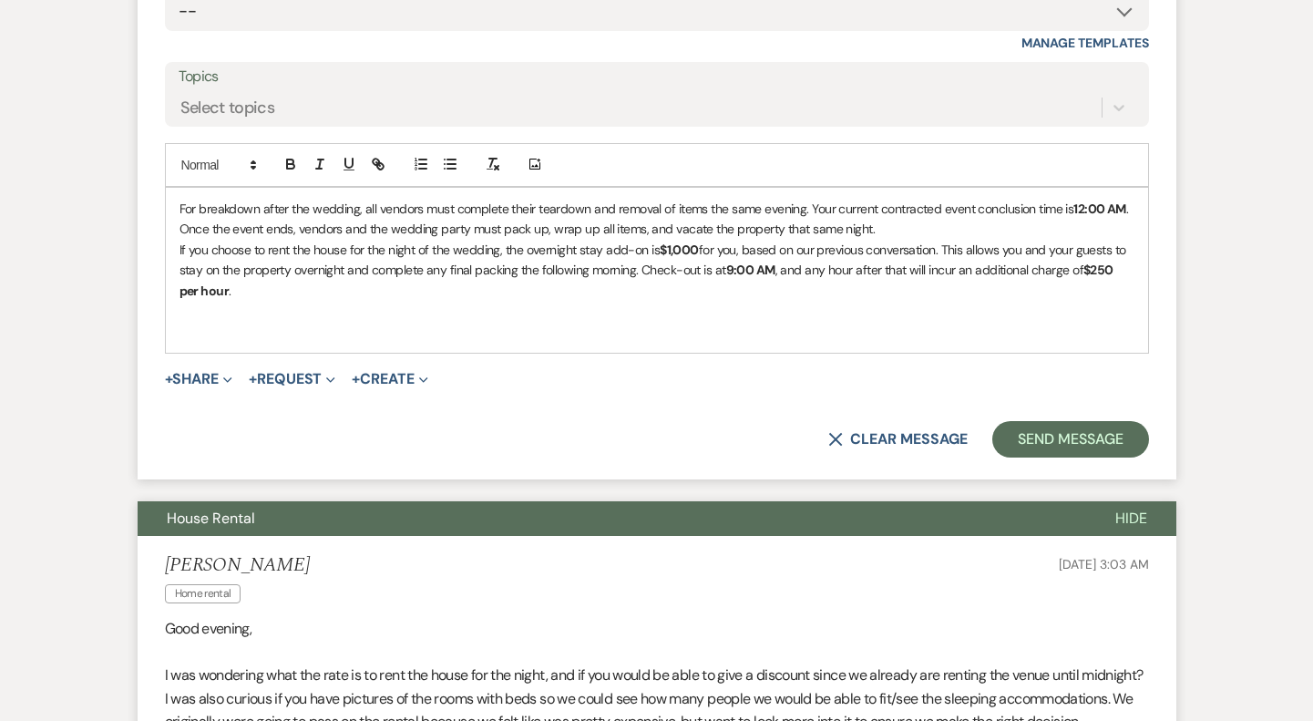
click at [178, 206] on div "For breakdown after the wedding, all vendors must complete their teardown and r…" at bounding box center [657, 270] width 982 height 165
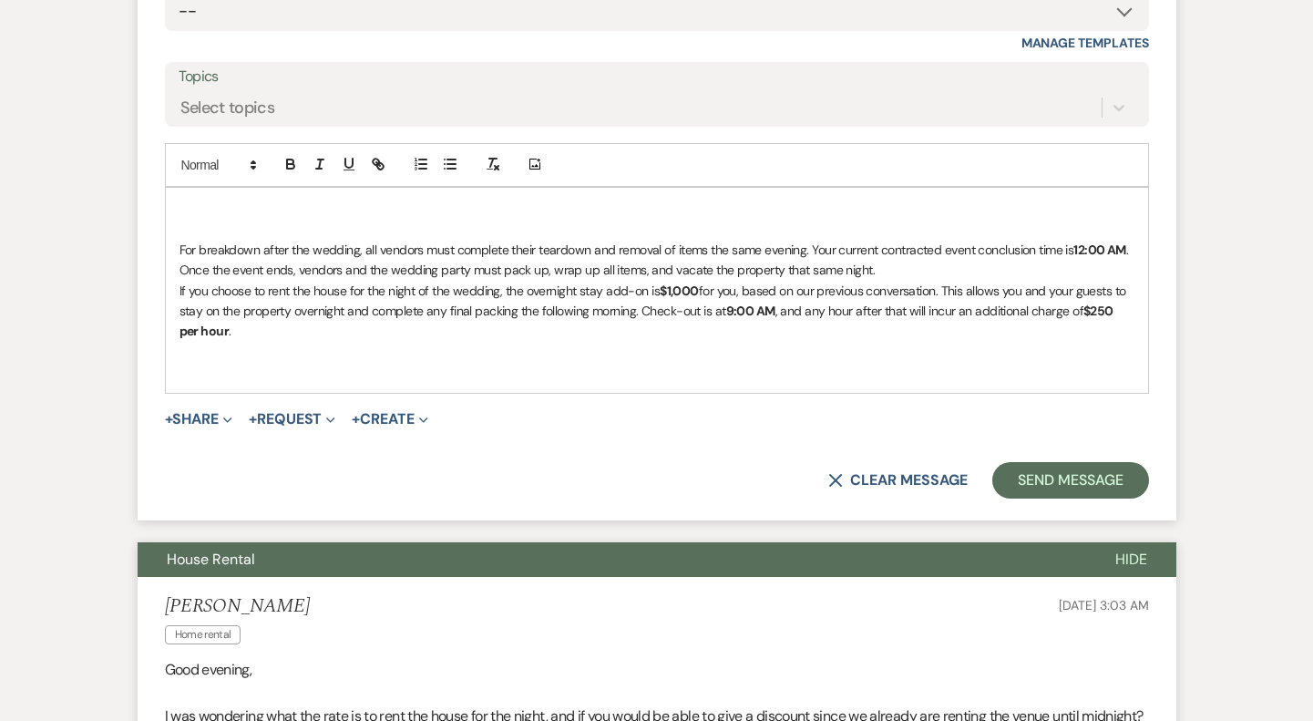
click at [207, 221] on p at bounding box center [657, 229] width 955 height 20
click at [175, 232] on div "Good afternoon, For breakdown after the wedding, all vendors must complete thei…" at bounding box center [657, 291] width 982 height 206
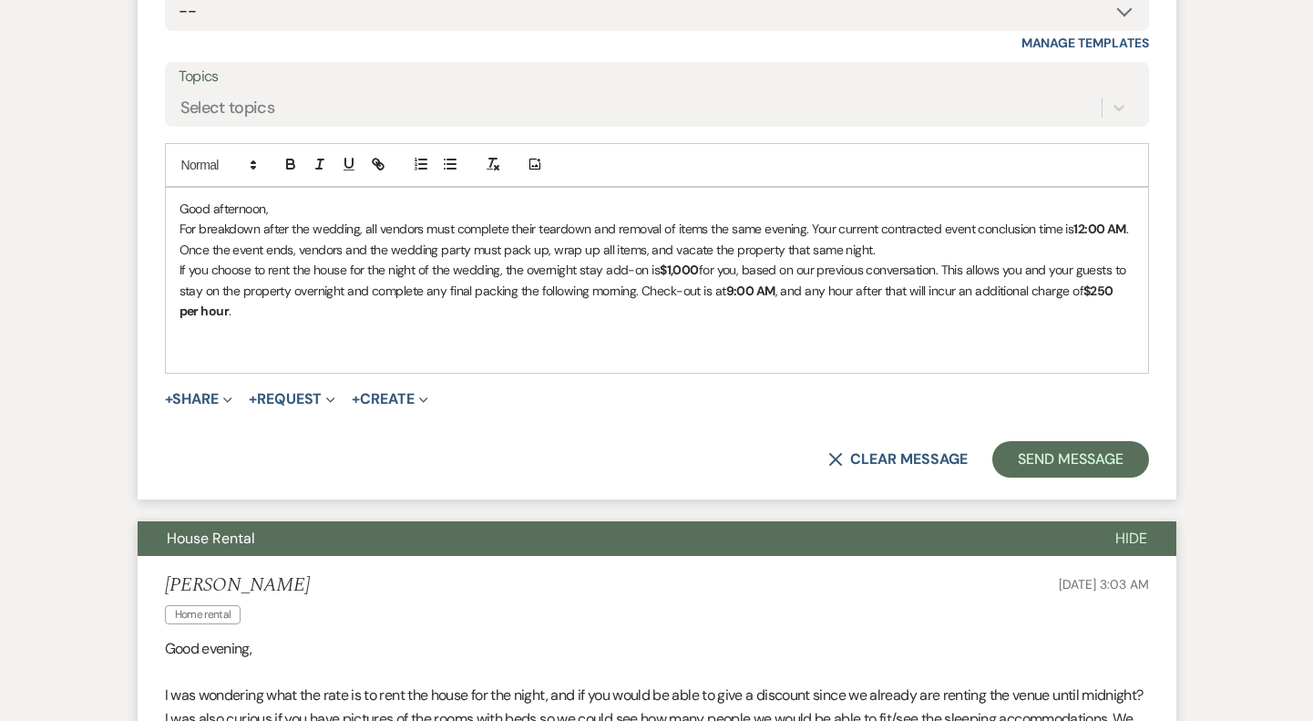
click at [305, 195] on div "Good afternoon, For breakdown after the wedding, all vendors must complete thei…" at bounding box center [657, 280] width 982 height 185
click at [297, 205] on p "Good afternoon," at bounding box center [657, 209] width 955 height 20
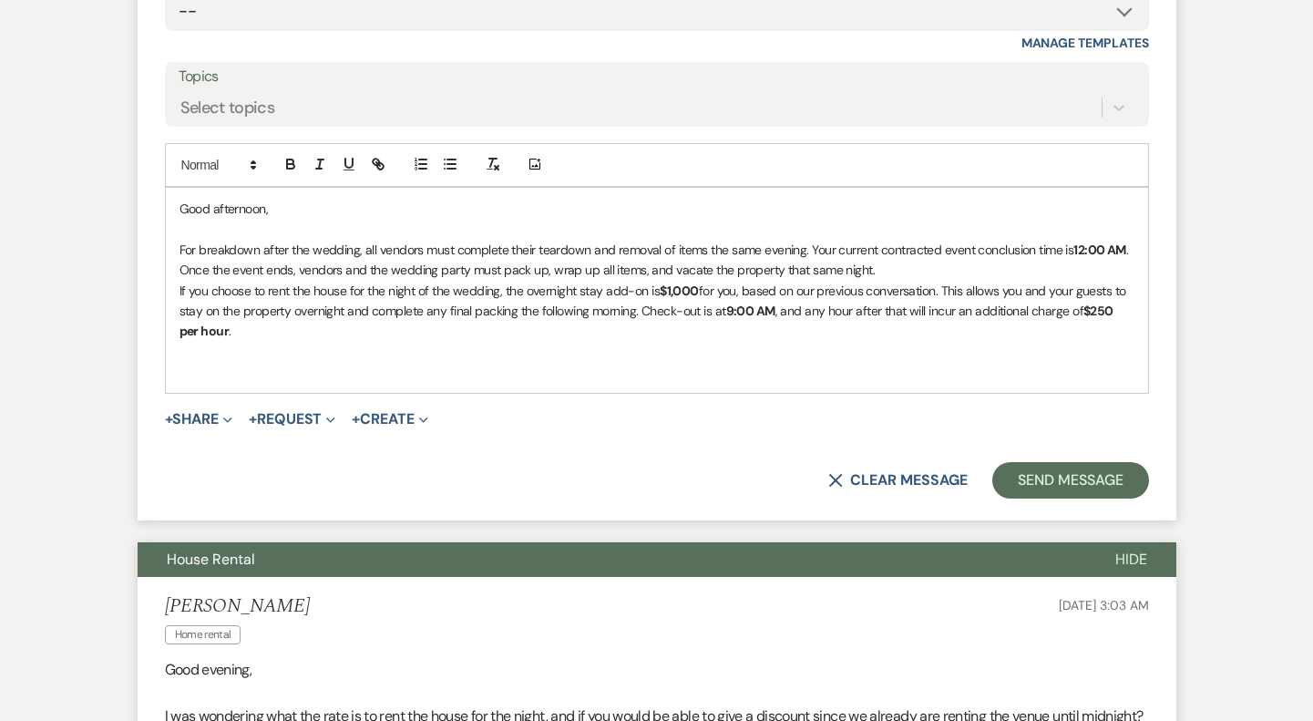
click at [877, 268] on p "For breakdown after the wedding, all vendors must complete their teardown and r…" at bounding box center [657, 260] width 955 height 41
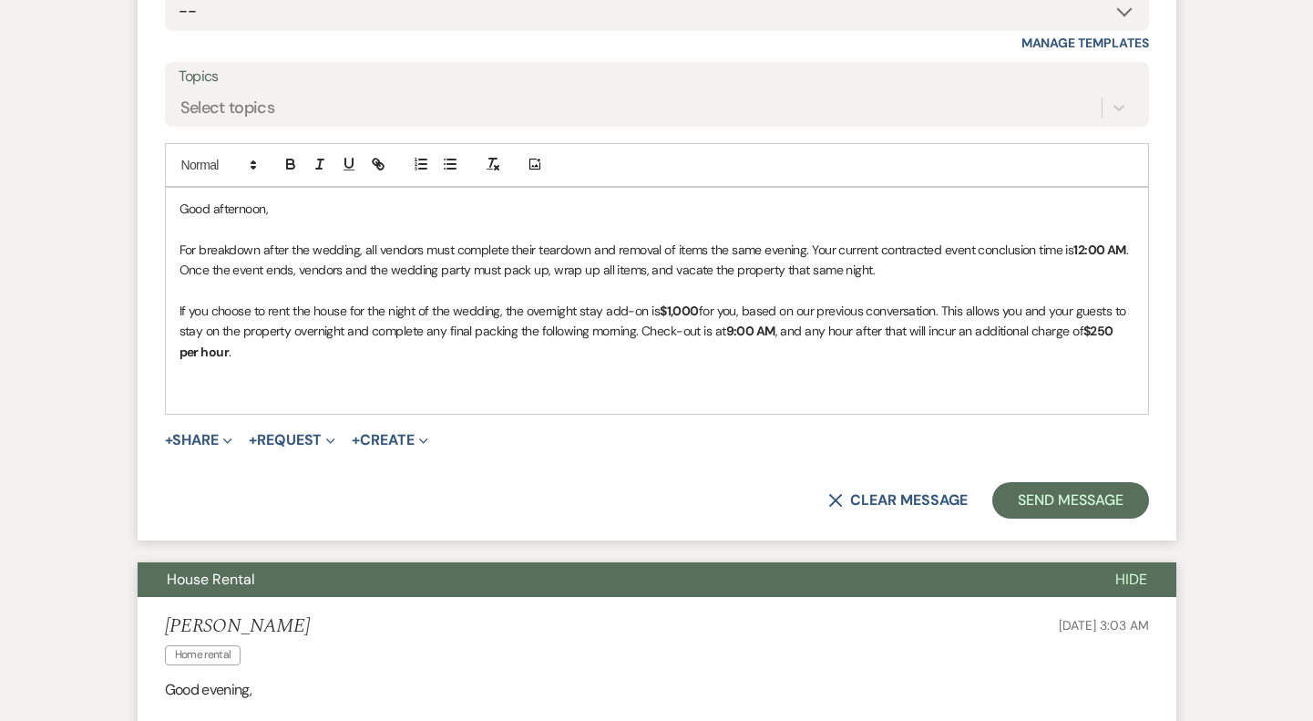
click at [1126, 331] on p "If you choose to rent the house for the night of the wedding, the overnight sta…" at bounding box center [657, 331] width 955 height 61
click at [271, 355] on p "If you choose to rent the house for the night of the wedding, the overnight sta…" at bounding box center [657, 331] width 955 height 61
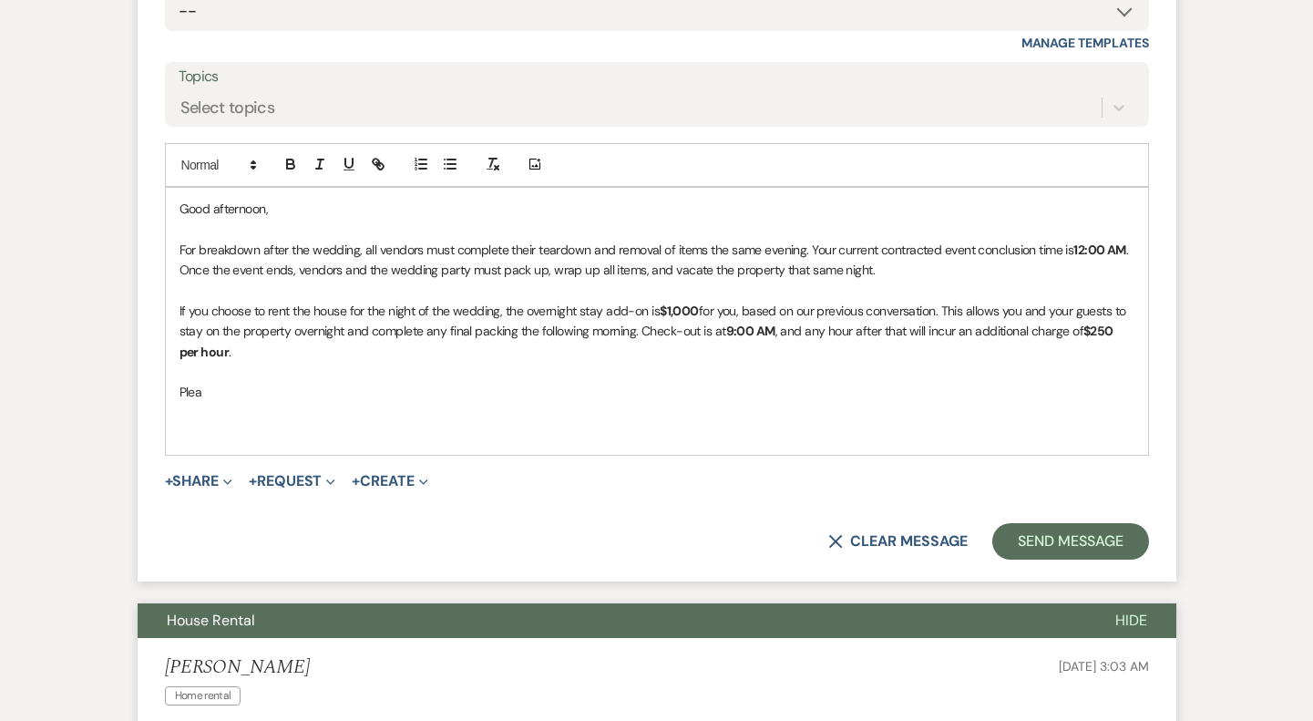
click at [182, 395] on p "Plea" at bounding box center [657, 392] width 955 height 20
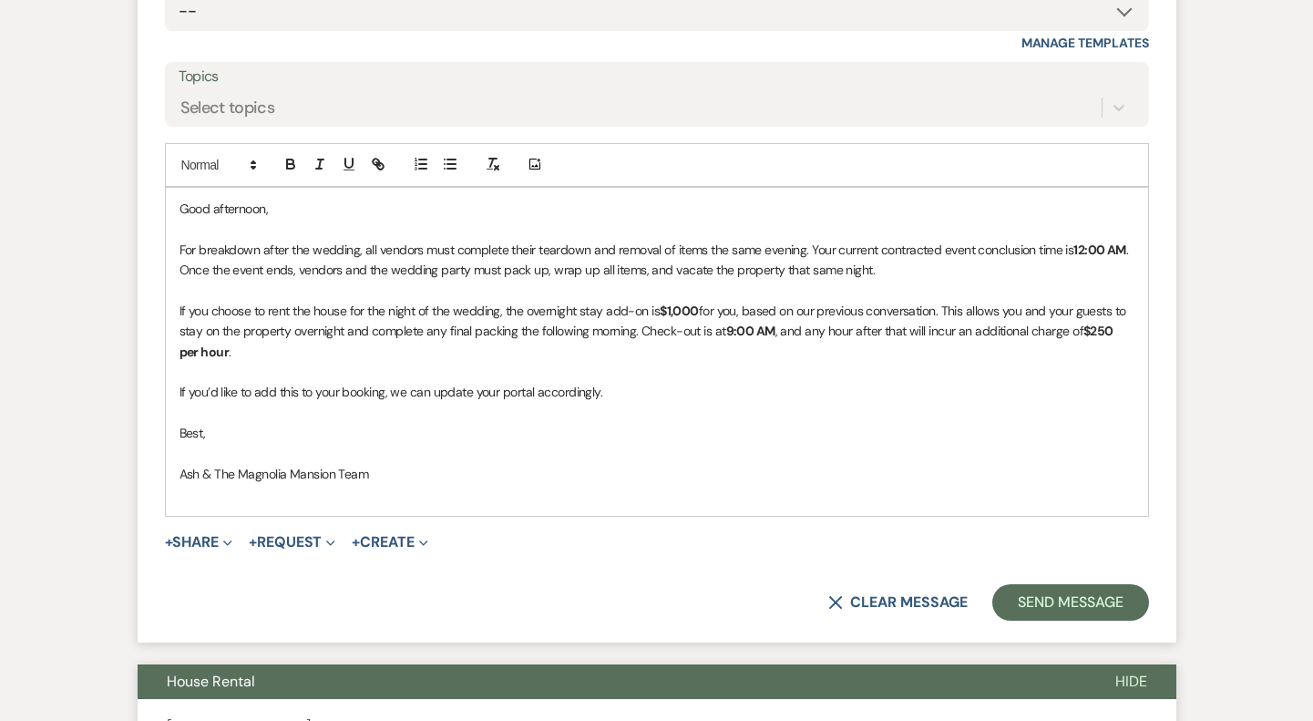
click at [453, 492] on p at bounding box center [657, 494] width 955 height 20
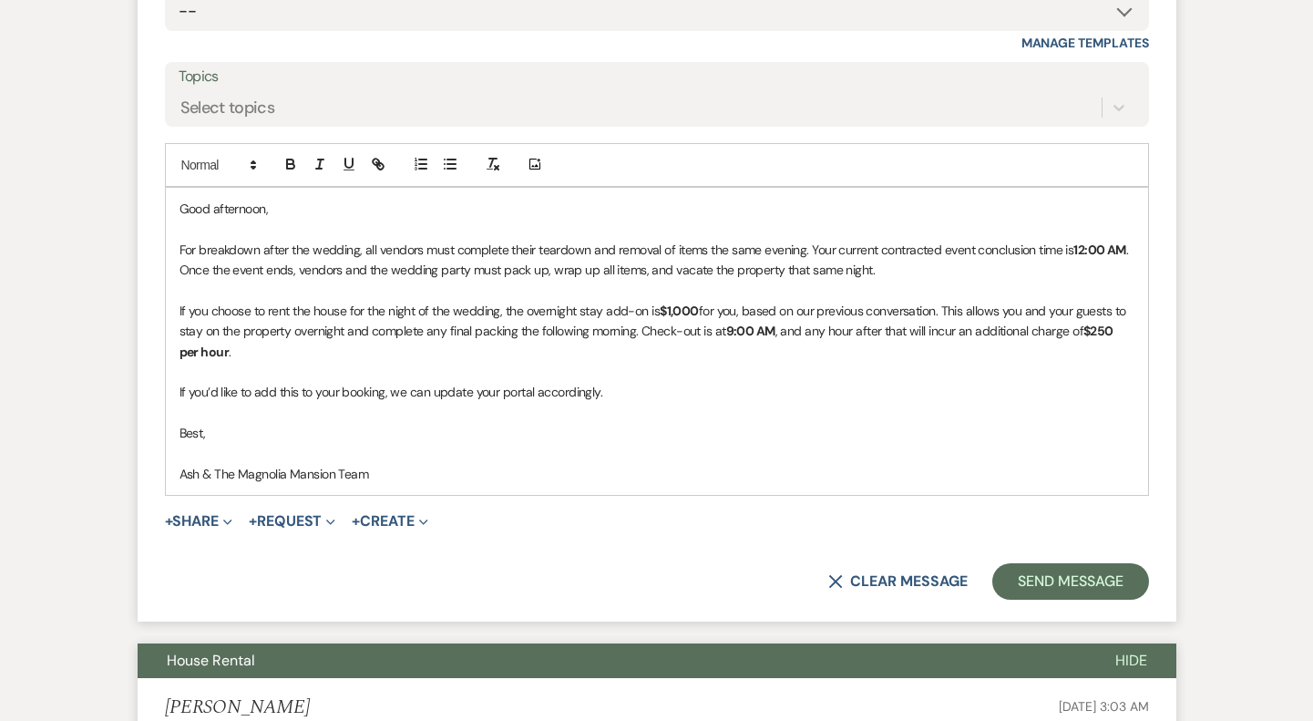
click at [893, 268] on p "For breakdown after the wedding, all vendors must complete their teardown and r…" at bounding box center [657, 260] width 955 height 41
click at [1043, 590] on button "Send Message" at bounding box center [1070, 581] width 156 height 36
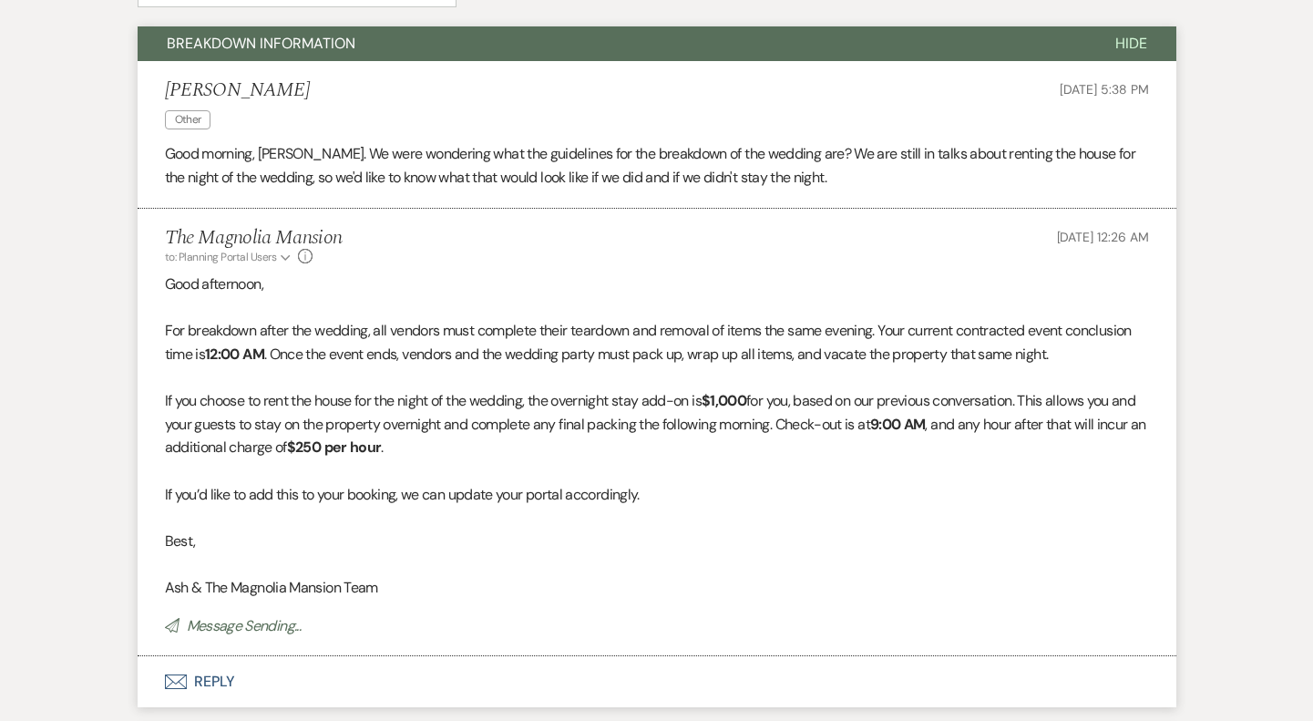
scroll to position [0, 0]
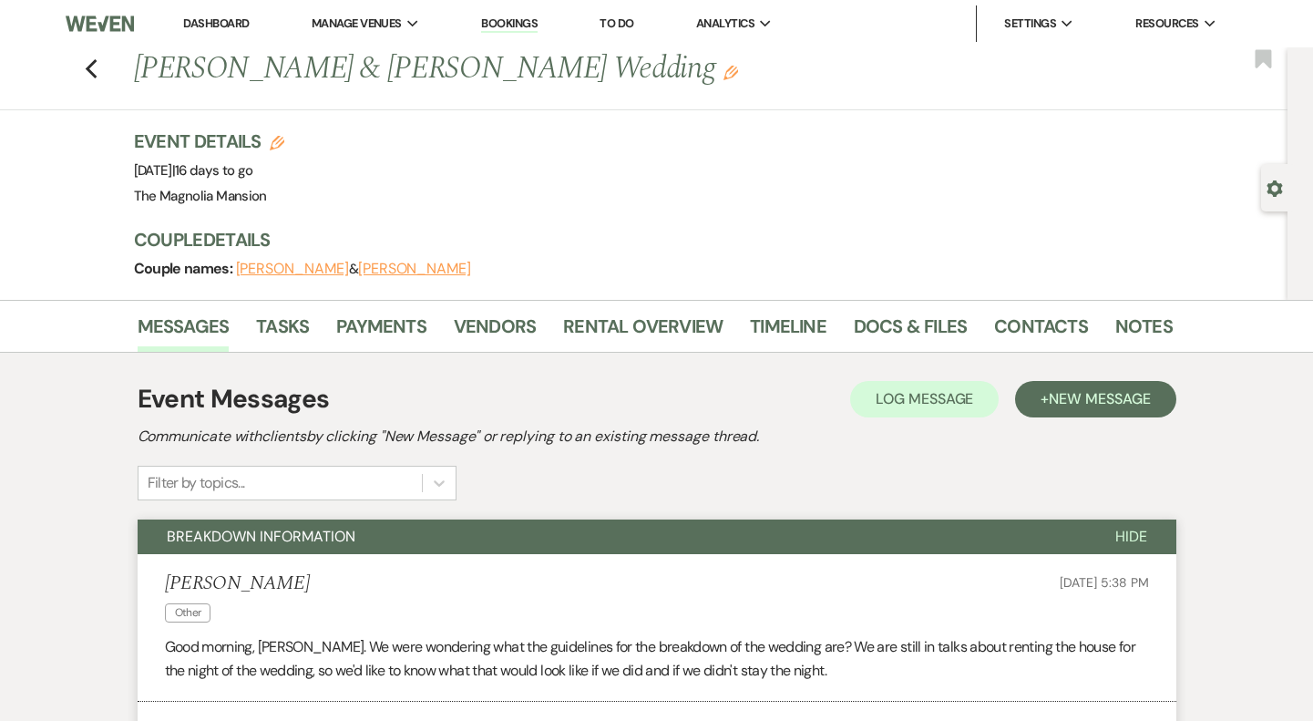
click at [99, 70] on div "Previous [PERSON_NAME] & [PERSON_NAME] Wedding Edit Bookmark" at bounding box center [639, 78] width 1297 height 63
click at [89, 66] on use "button" at bounding box center [91, 69] width 12 height 20
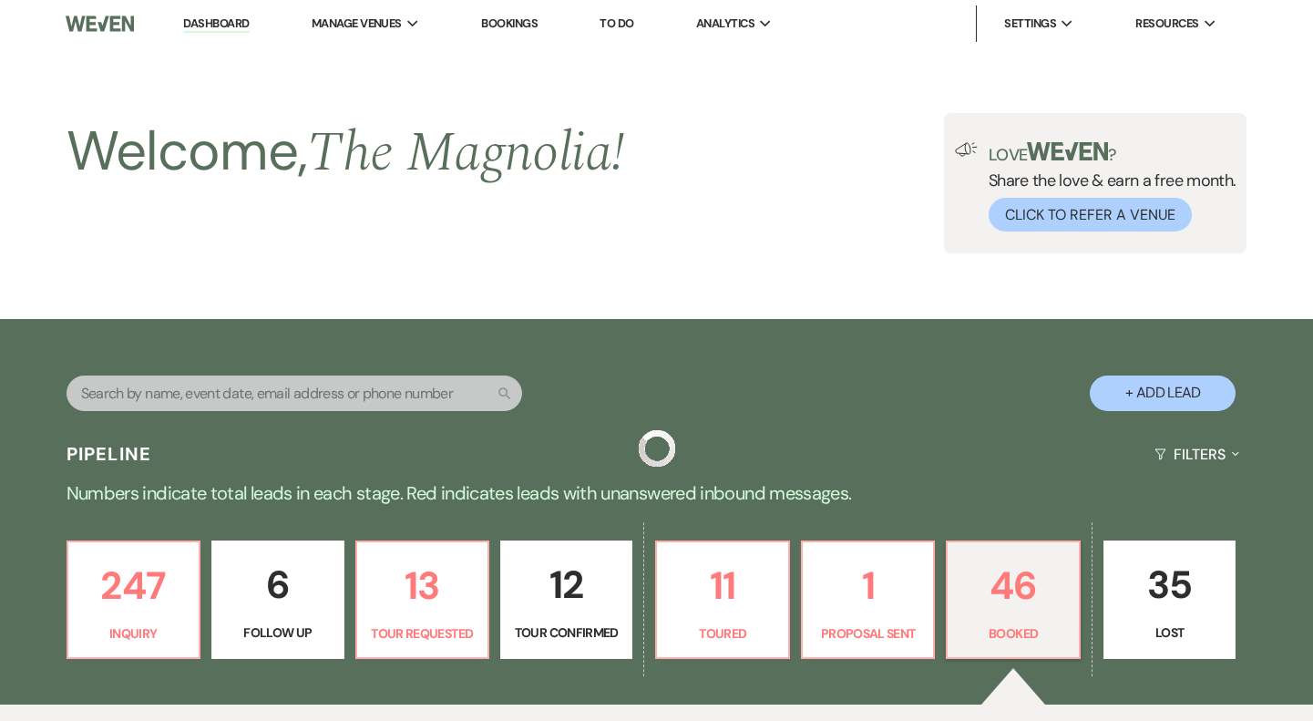
scroll to position [599, 0]
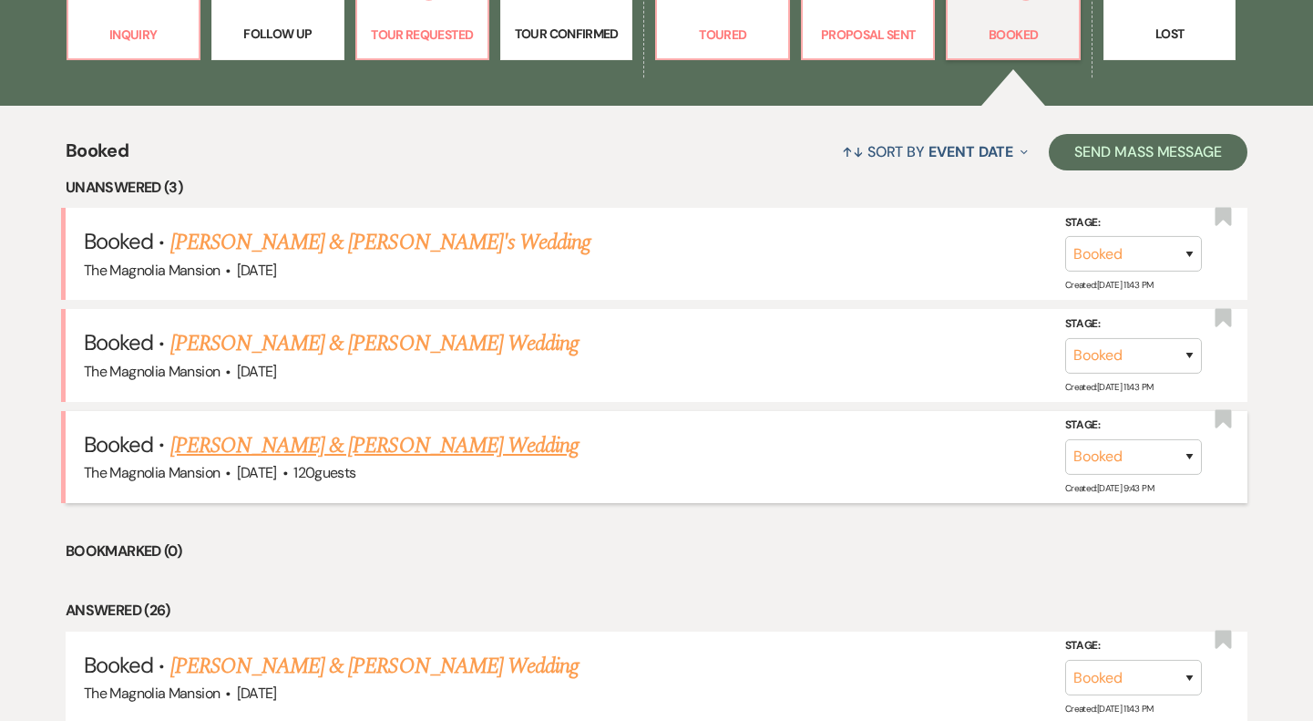
click at [364, 430] on link "[PERSON_NAME] & [PERSON_NAME] Wedding" at bounding box center [374, 445] width 408 height 33
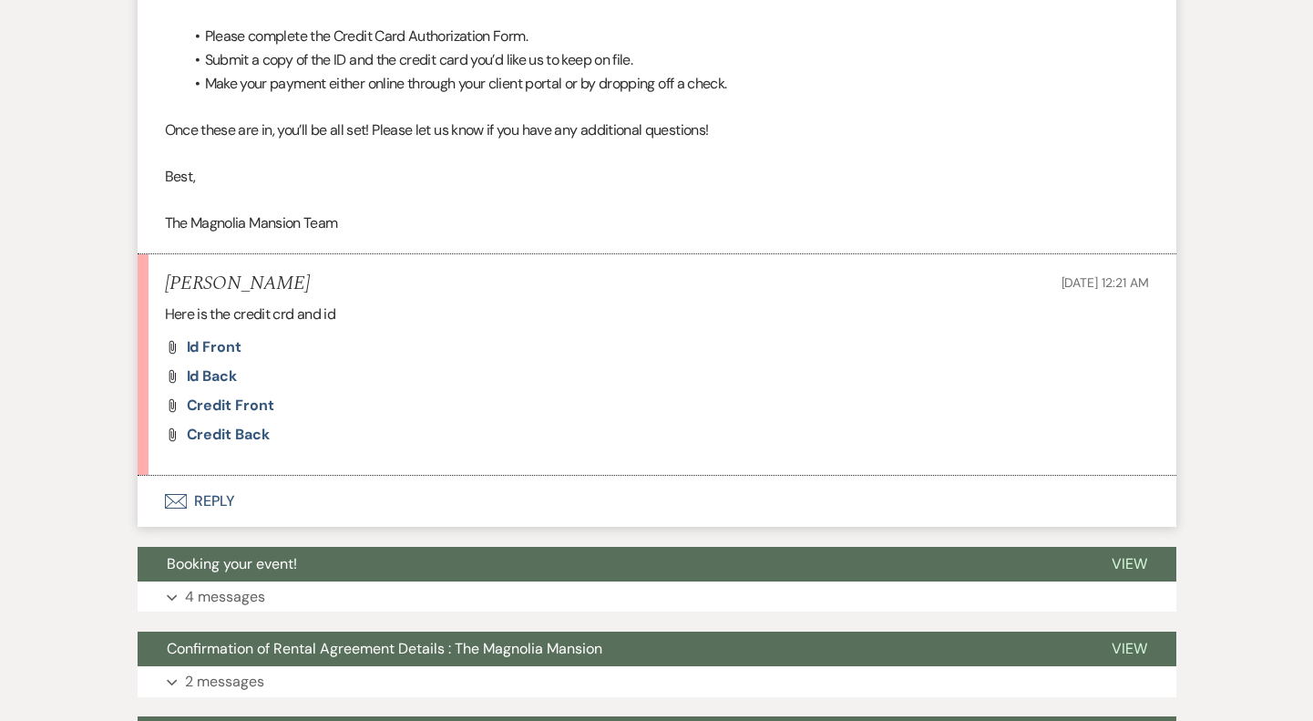
click at [254, 509] on button "Envelope Reply" at bounding box center [657, 501] width 1039 height 51
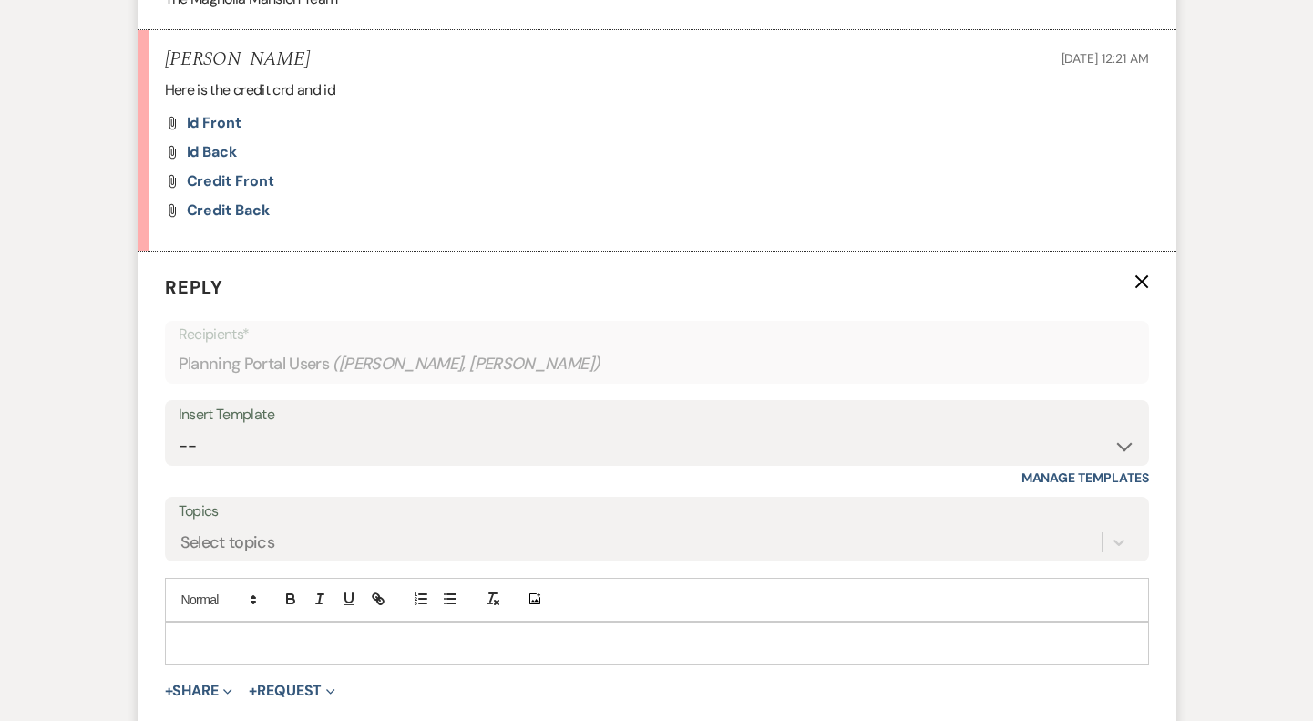
scroll to position [1200, 0]
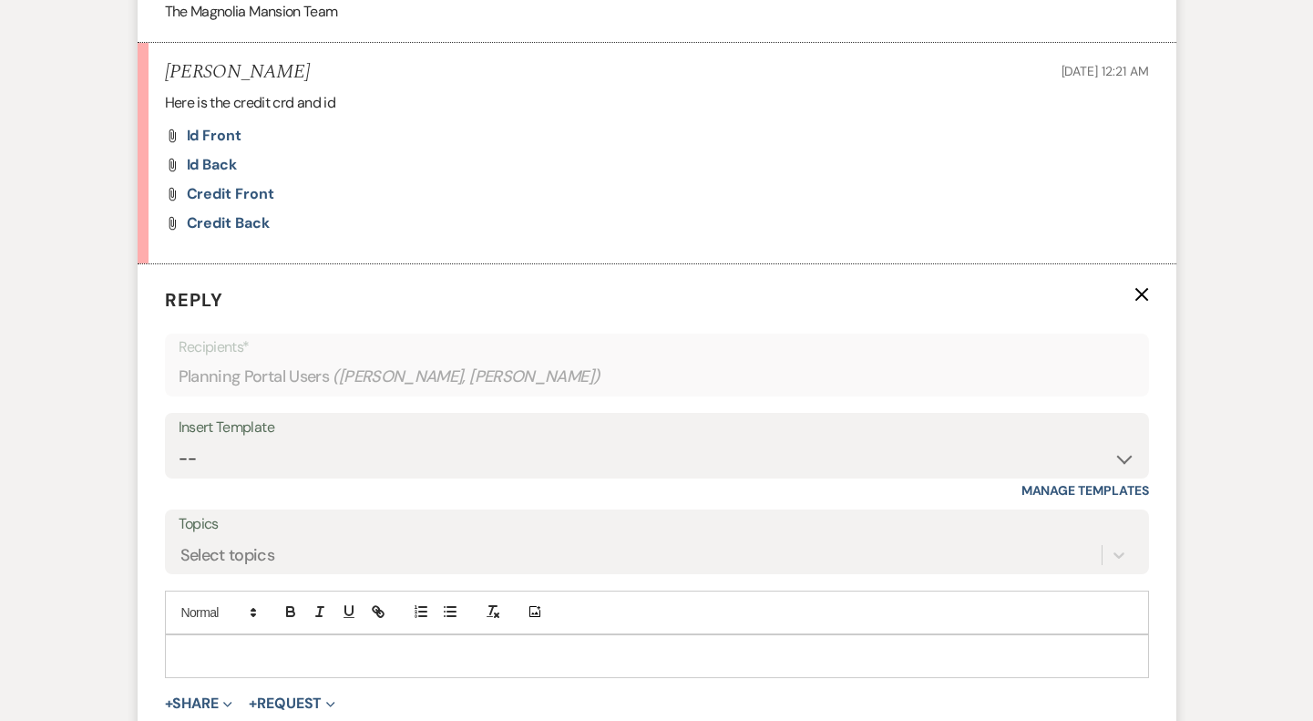
click at [229, 127] on li "[PERSON_NAME] [DATE] 12:21 AM Here is the credit crd and id Attach File Id fron…" at bounding box center [657, 153] width 1039 height 221
click at [229, 131] on span "Id front" at bounding box center [214, 135] width 55 height 19
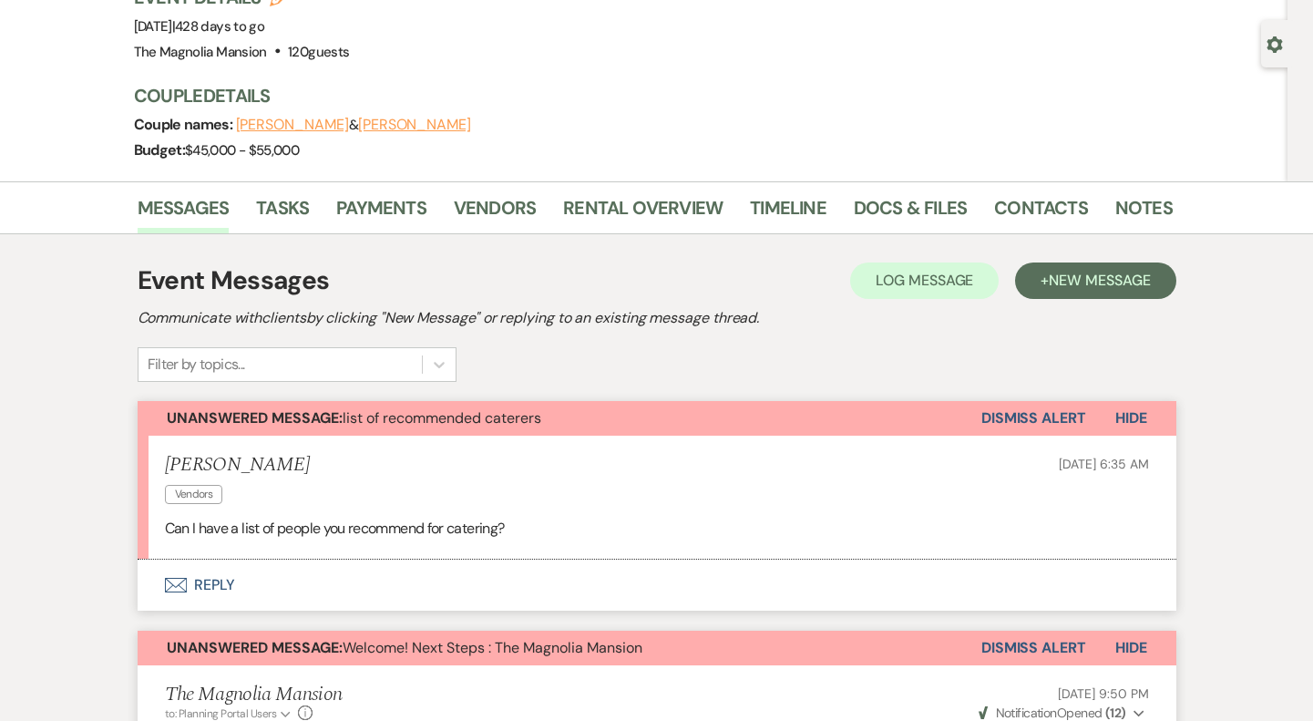
scroll to position [0, 0]
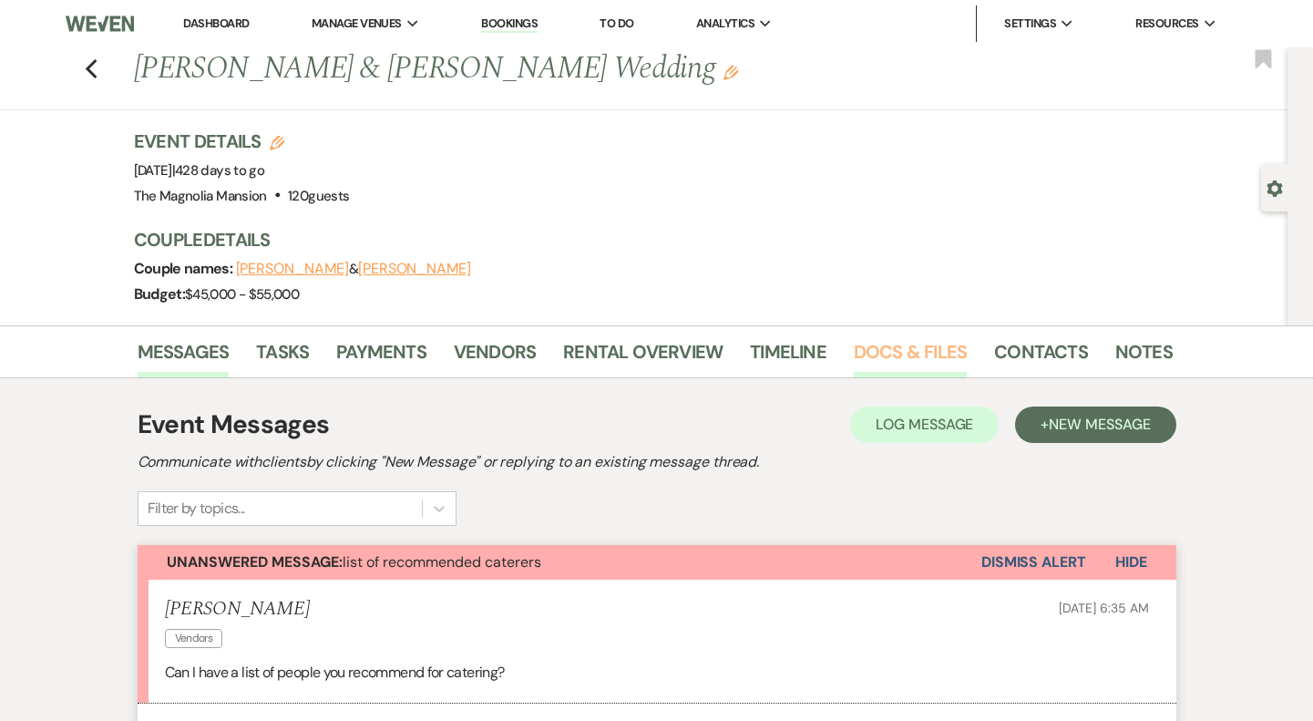
click at [898, 354] on link "Docs & Files" at bounding box center [910, 357] width 113 height 40
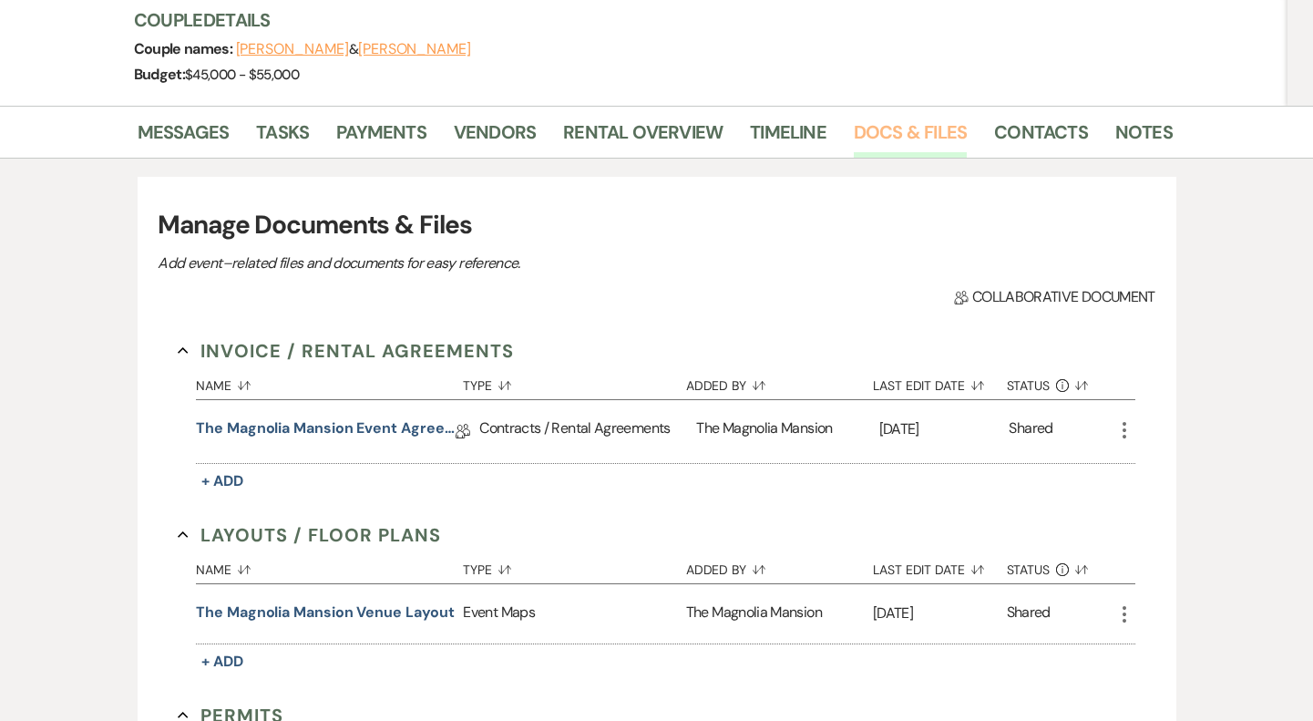
scroll to position [265, 0]
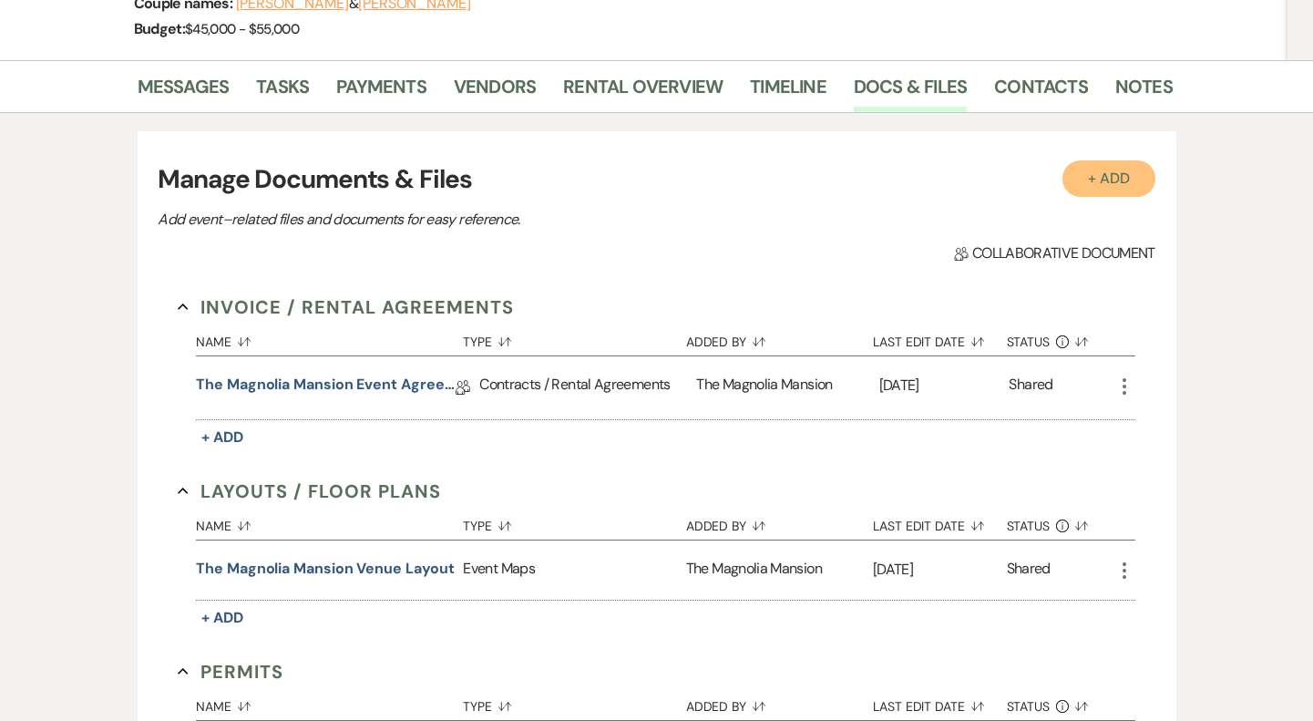
click at [1099, 180] on button "+ Add" at bounding box center [1109, 178] width 93 height 36
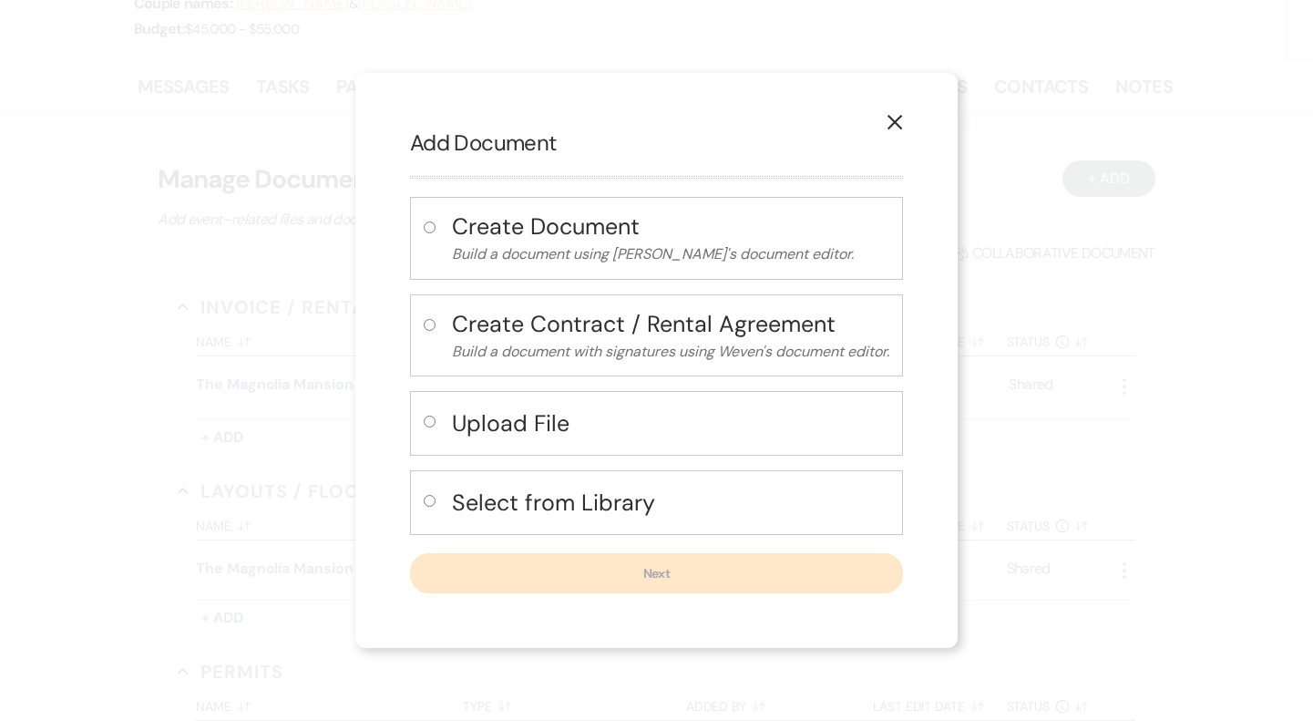
click at [553, 439] on h4 "Upload File" at bounding box center [670, 423] width 437 height 32
radio input "true"
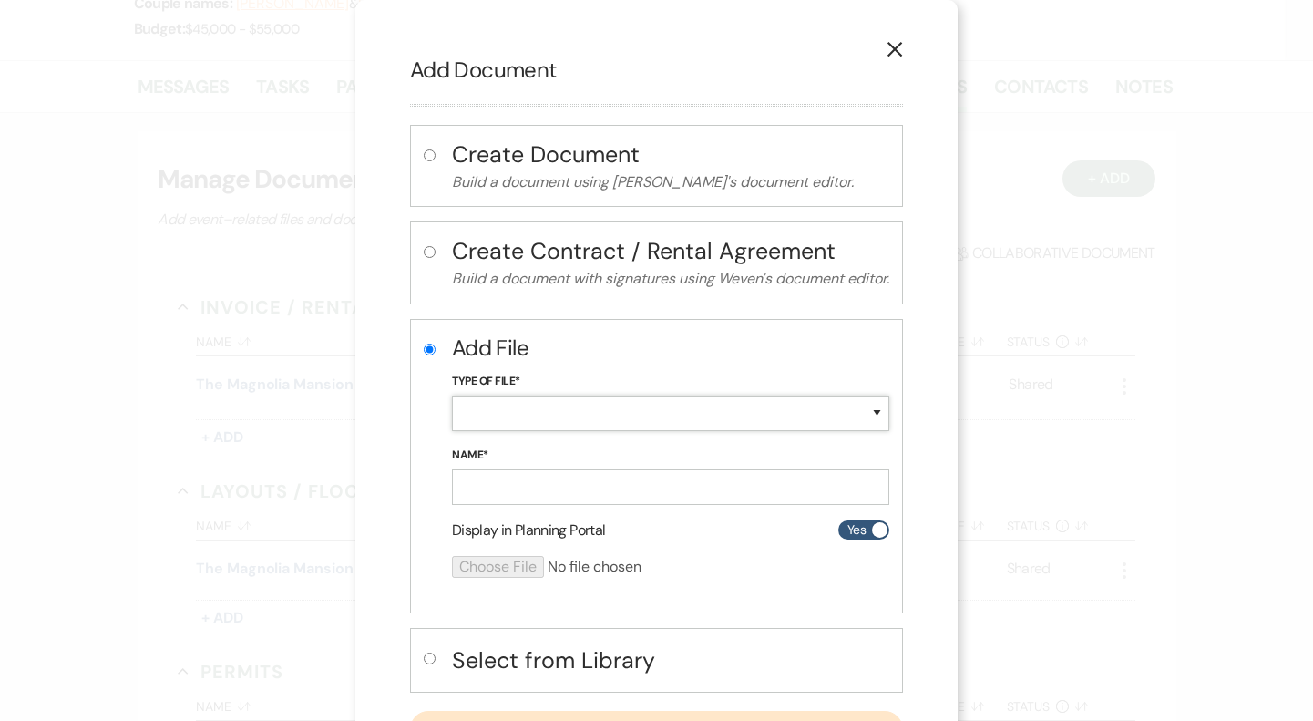
click at [606, 419] on select "Special Event Insurance Vendor Certificate of Insurance Contracts / Rental Agre…" at bounding box center [670, 414] width 437 height 36
select select "10"
click at [452, 396] on select "Special Event Insurance Vendor Certificate of Insurance Contracts / Rental Agre…" at bounding box center [670, 414] width 437 height 36
click at [578, 487] on input "Name*" at bounding box center [670, 487] width 437 height 36
type input "ID front"
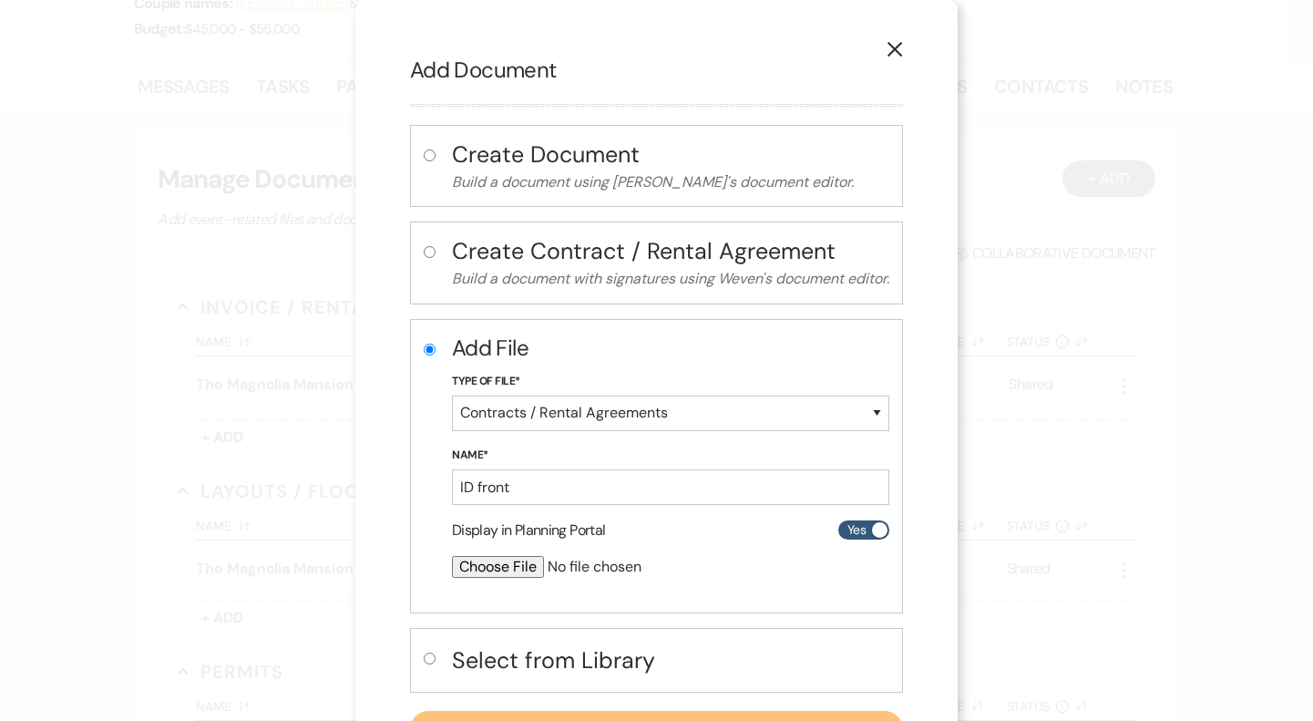
click at [496, 571] on input "file" at bounding box center [622, 567] width 341 height 22
type input "C:\fakepath\1000115373.jpg"
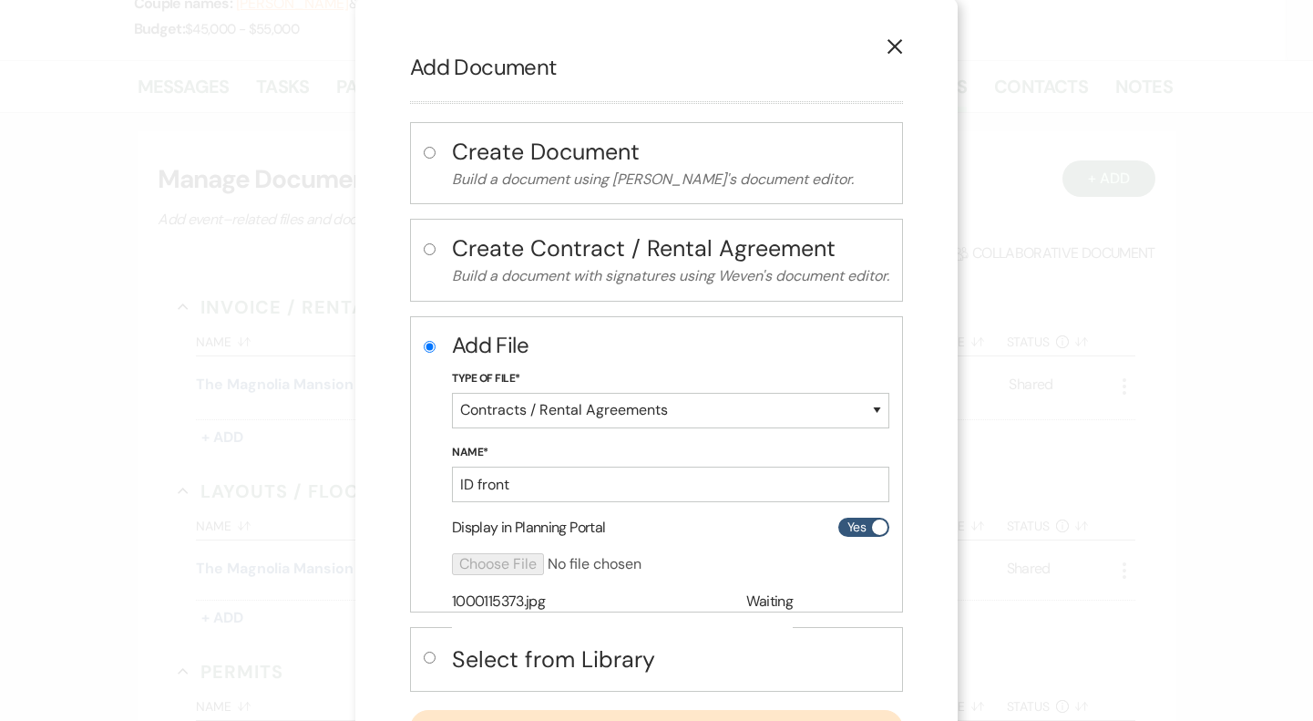
scroll to position [86, 0]
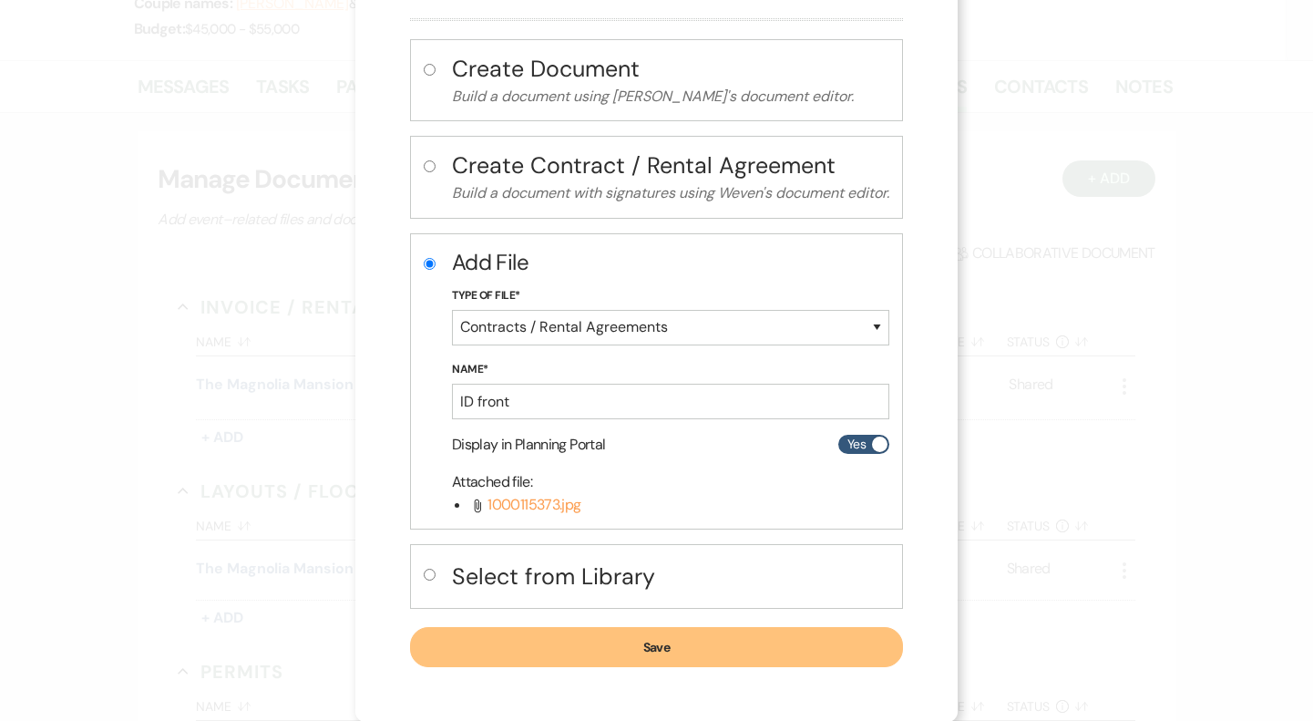
click at [715, 647] on button "Save" at bounding box center [656, 647] width 493 height 40
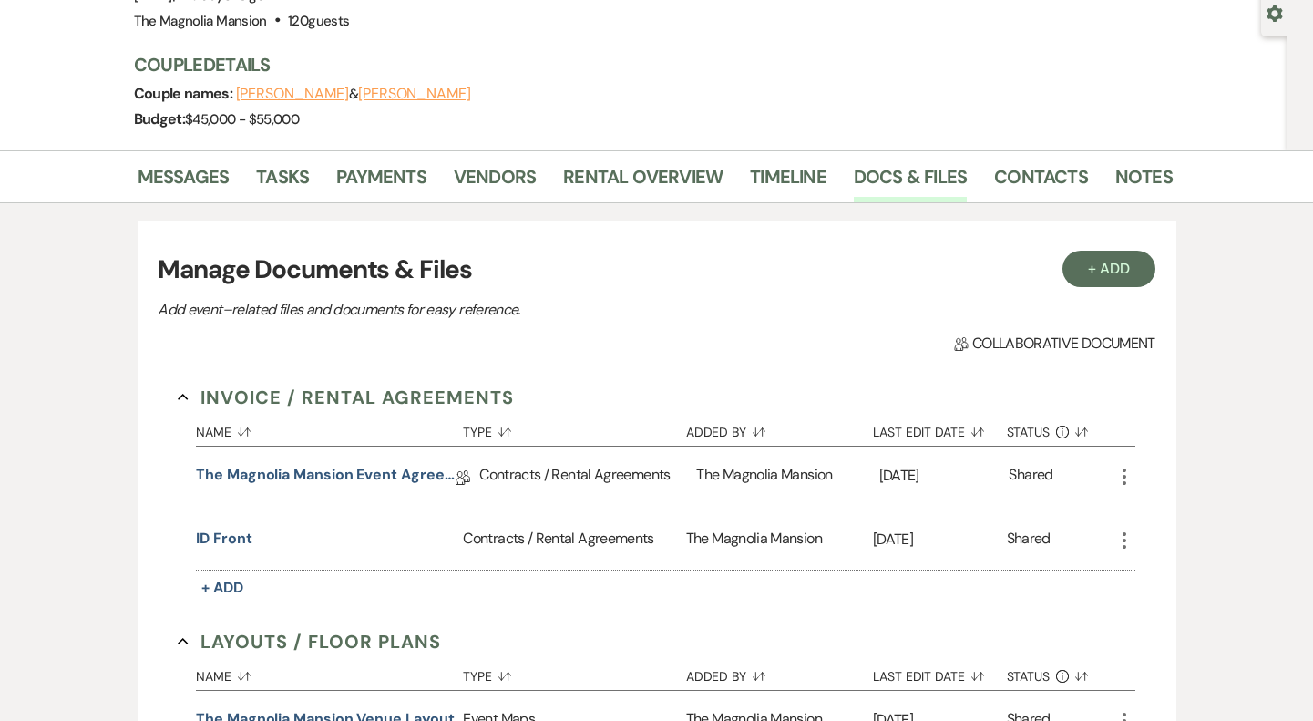
scroll to position [169, 0]
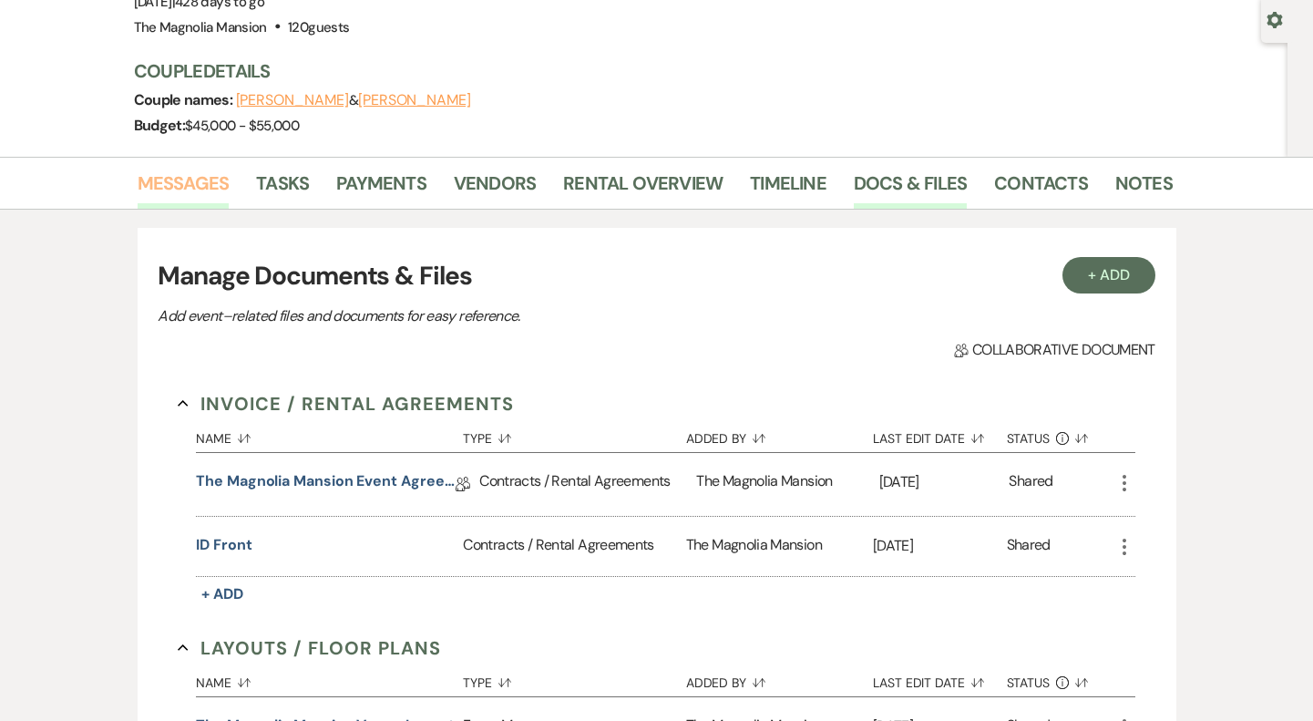
click at [172, 171] on link "Messages" at bounding box center [184, 189] width 92 height 40
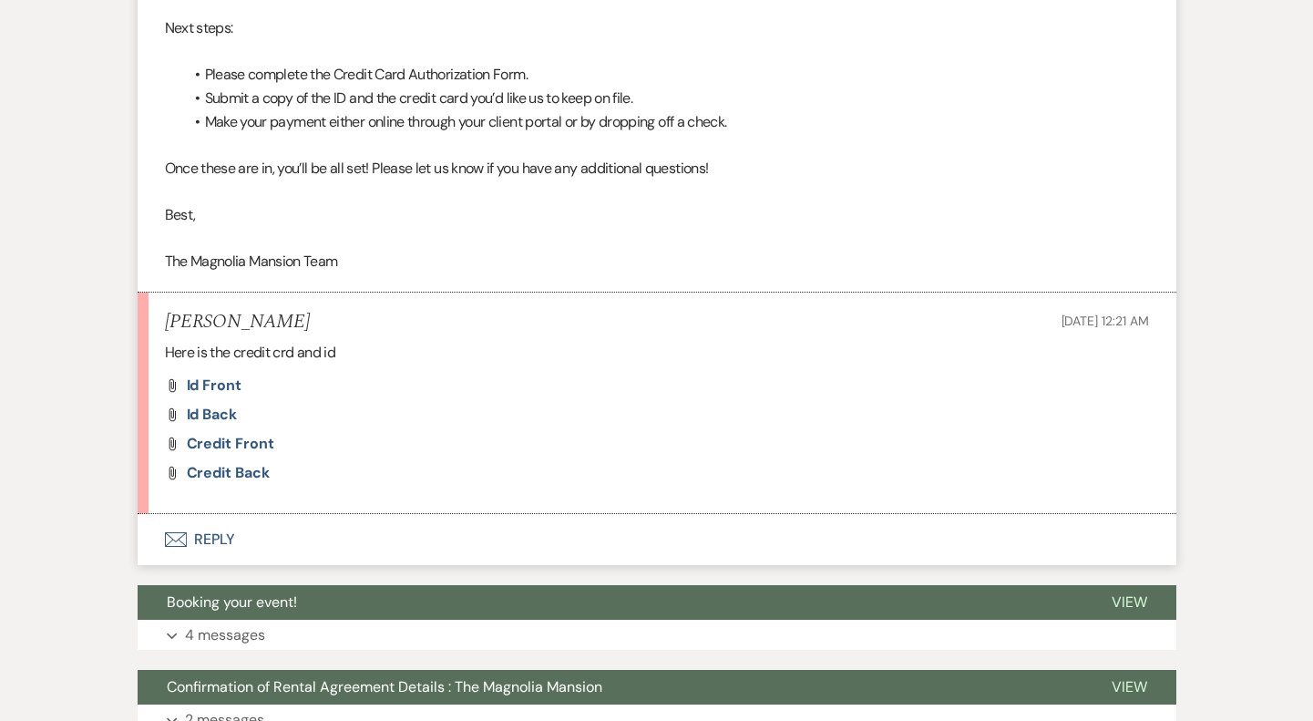
scroll to position [1009, 0]
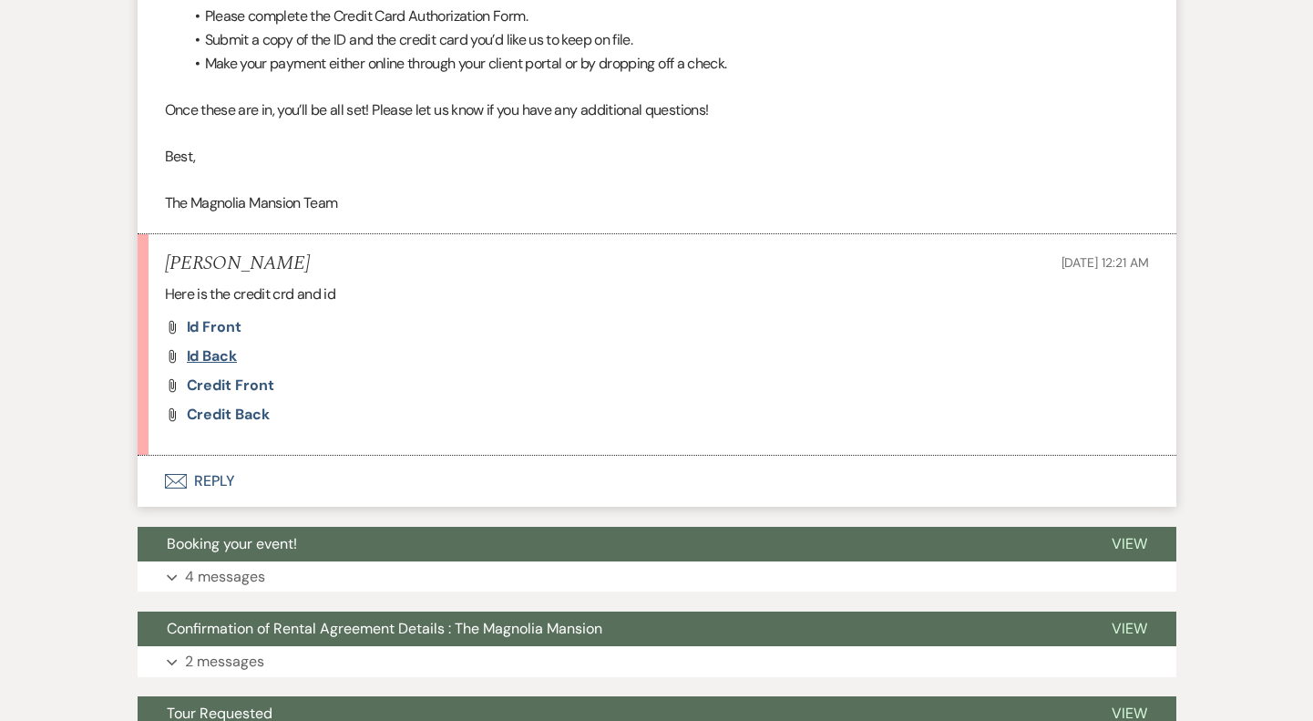
click at [230, 356] on span "Id back" at bounding box center [212, 355] width 50 height 19
click at [249, 390] on span "Credit front" at bounding box center [230, 384] width 87 height 19
click at [238, 417] on span "Credit back" at bounding box center [228, 414] width 83 height 19
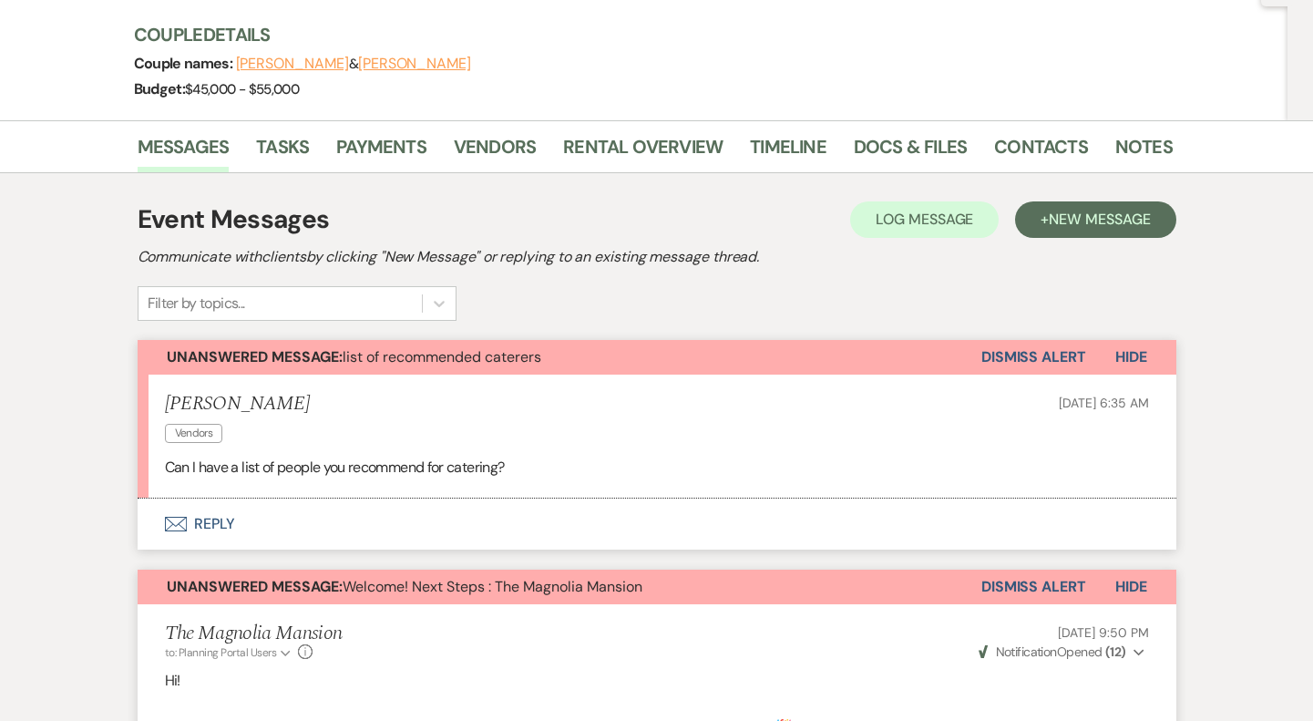
scroll to position [177, 0]
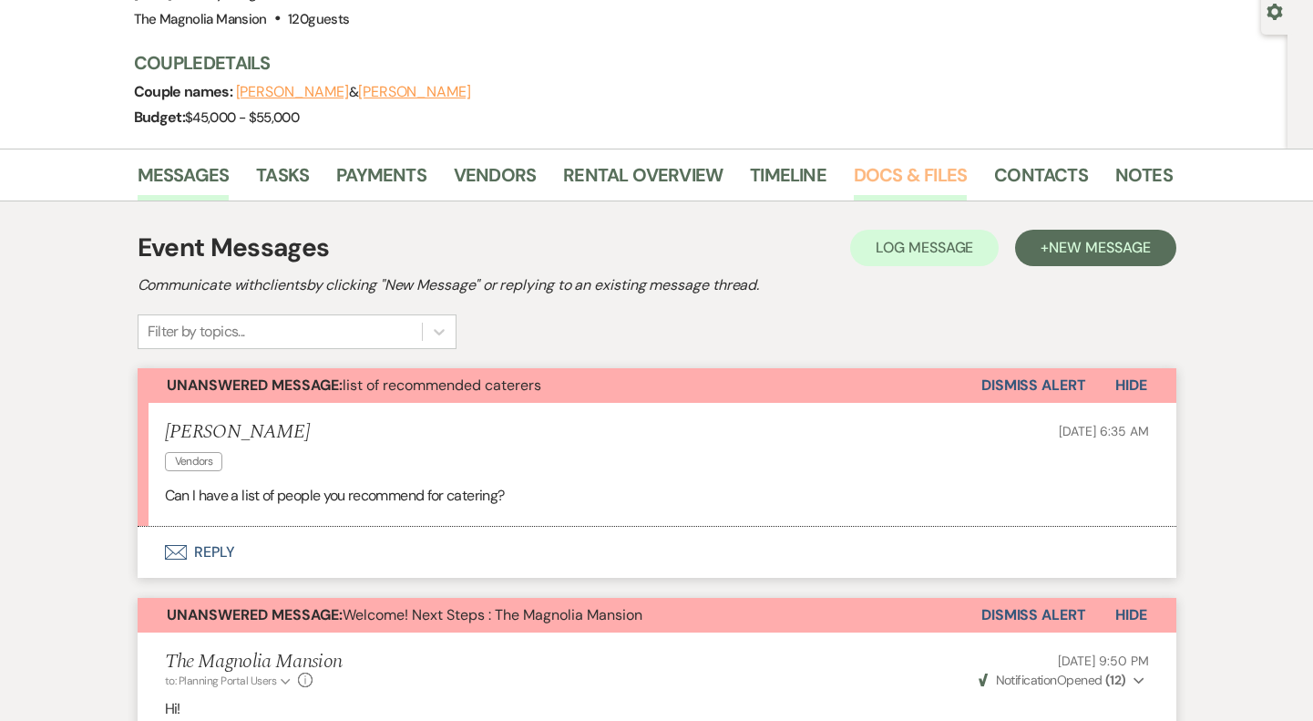
click at [922, 178] on link "Docs & Files" at bounding box center [910, 180] width 113 height 40
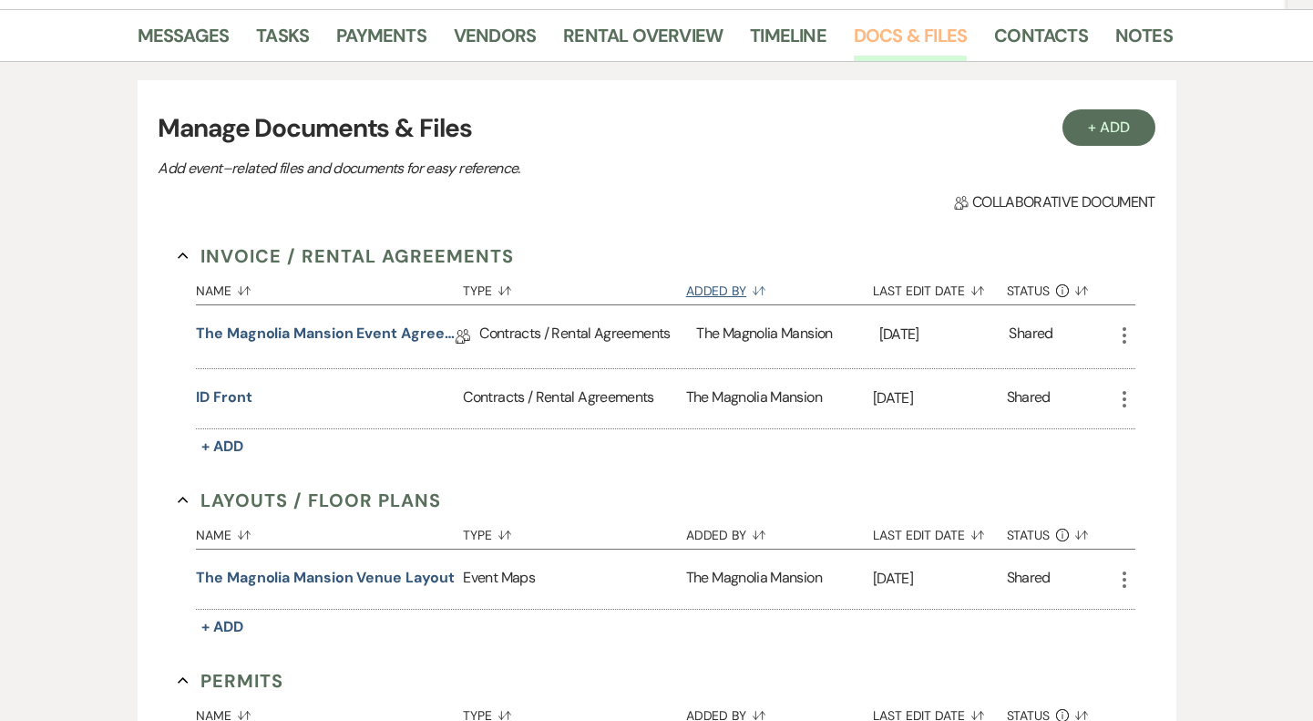
scroll to position [231, 0]
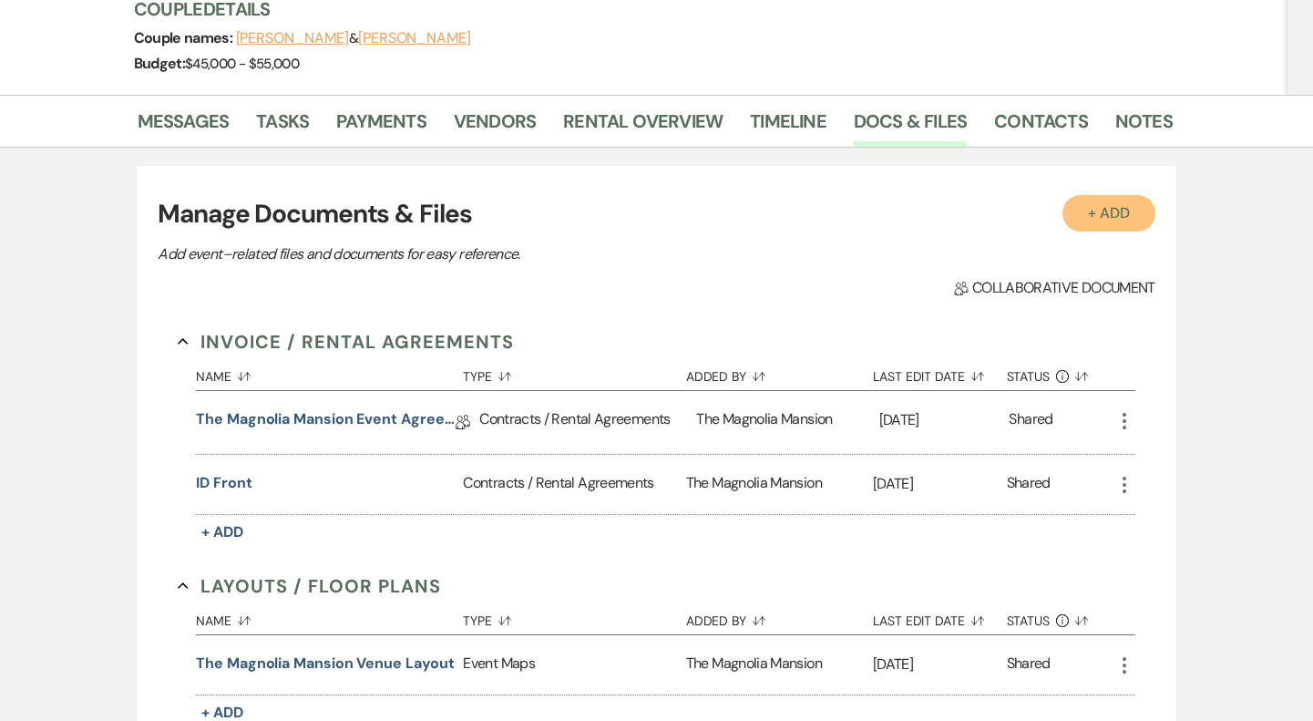
click at [1102, 213] on button "+ Add" at bounding box center [1109, 213] width 93 height 36
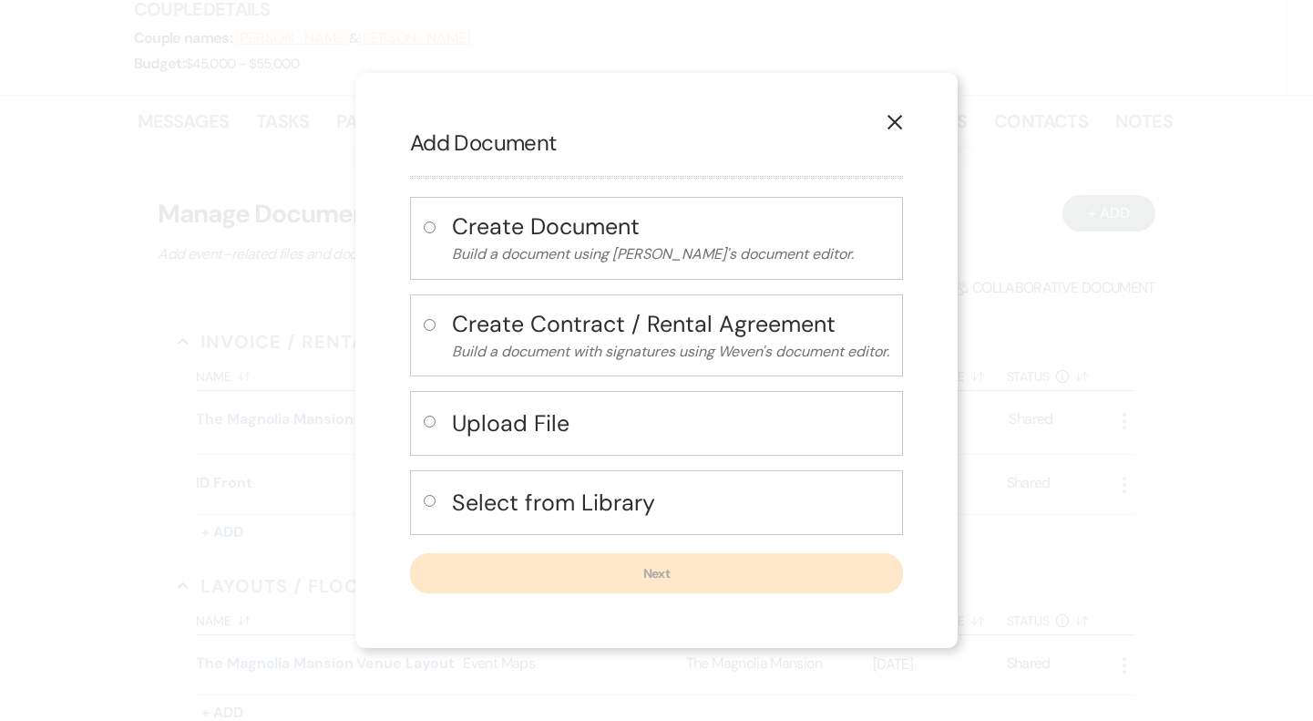
click at [525, 426] on h4 "Upload File" at bounding box center [670, 423] width 437 height 32
radio input "true"
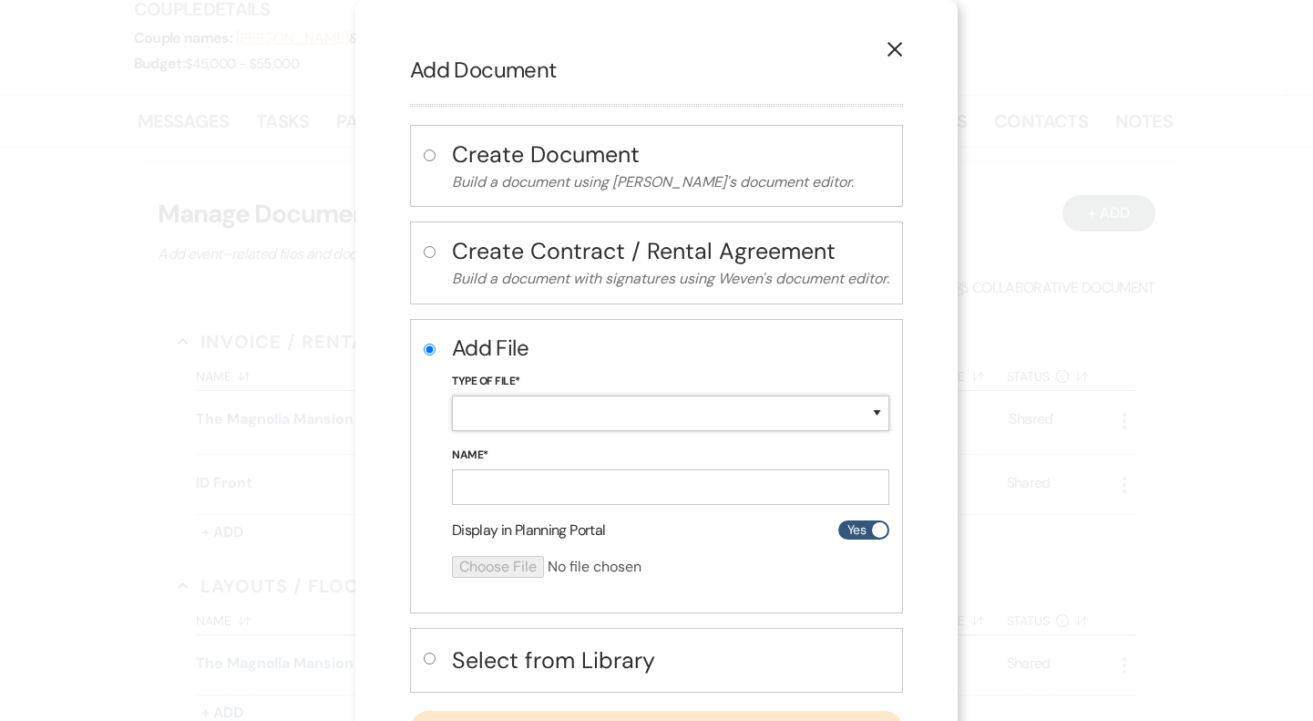
click at [554, 405] on select "Special Event Insurance Vendor Certificate of Insurance Contracts / Rental Agre…" at bounding box center [670, 414] width 437 height 36
select select "10"
click at [452, 396] on select "Special Event Insurance Vendor Certificate of Insurance Contracts / Rental Agre…" at bounding box center [670, 414] width 437 height 36
click at [584, 488] on input "Name*" at bounding box center [670, 487] width 437 height 36
type input "ID Back"
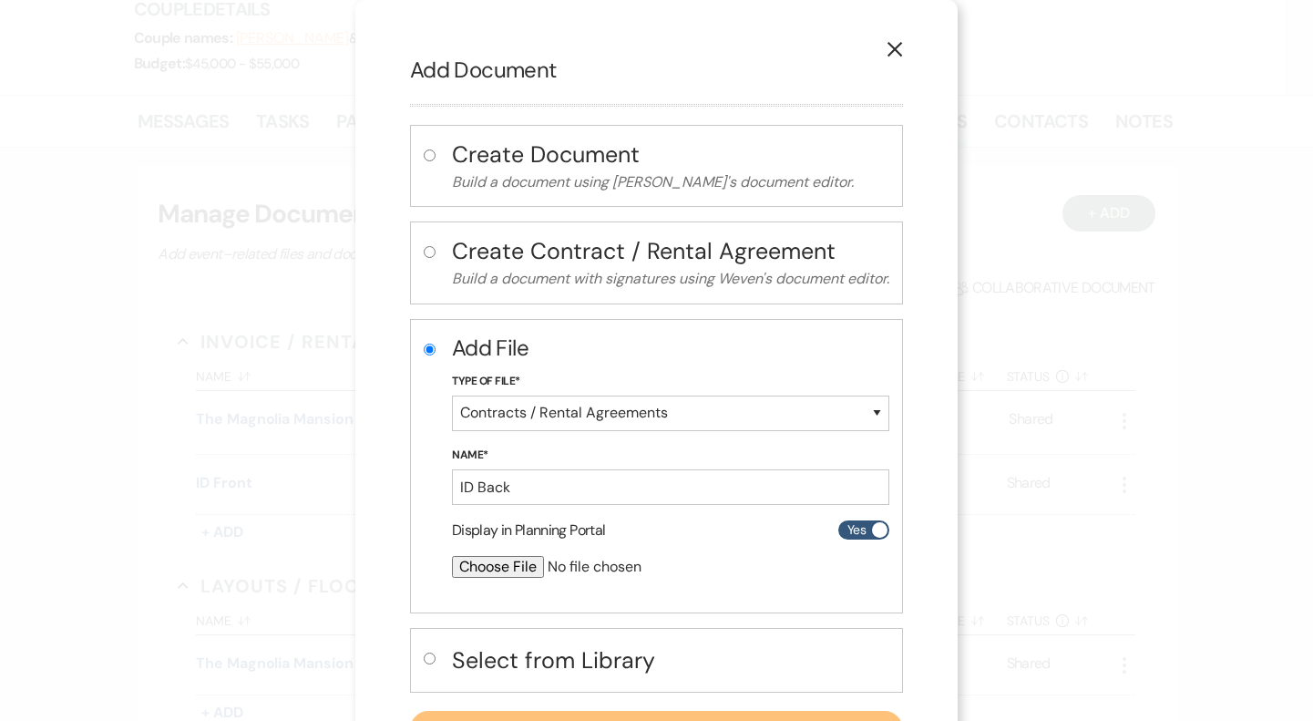
click at [505, 556] on input "file" at bounding box center [622, 567] width 341 height 22
type input "C:\fakepath\1000115375.jpg"
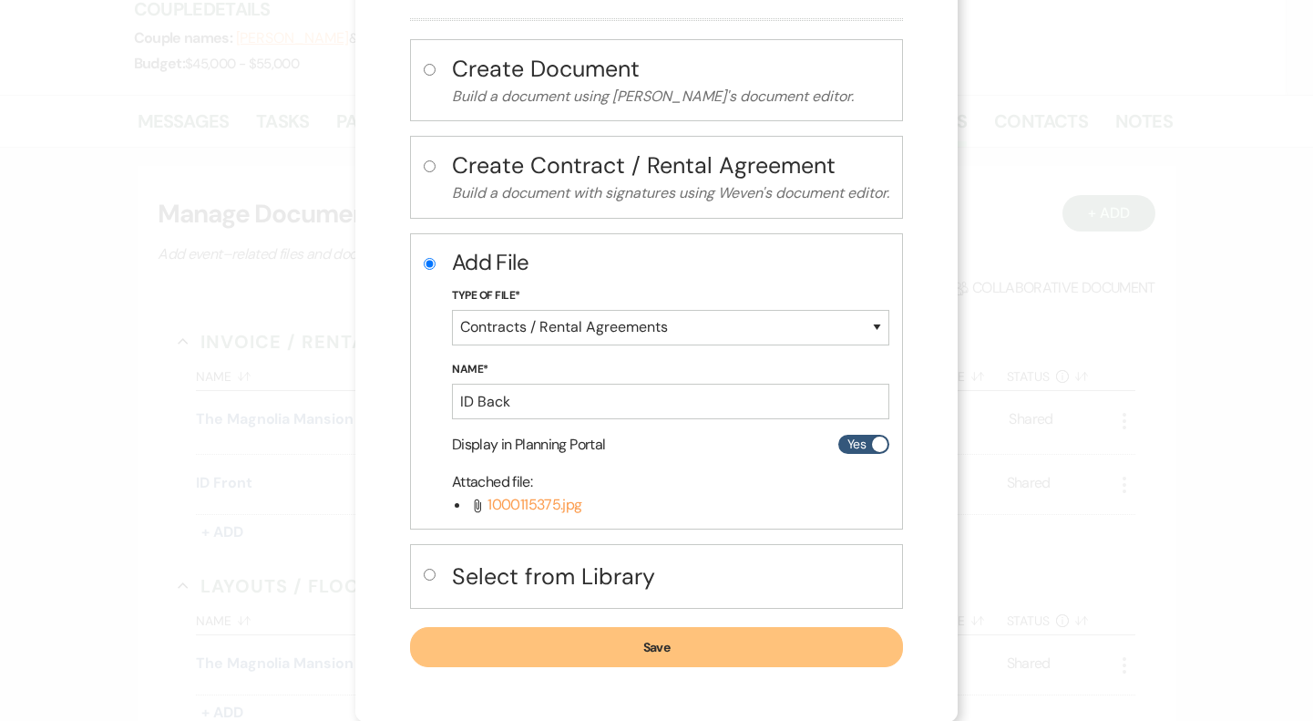
click at [758, 643] on button "Save" at bounding box center [656, 647] width 493 height 40
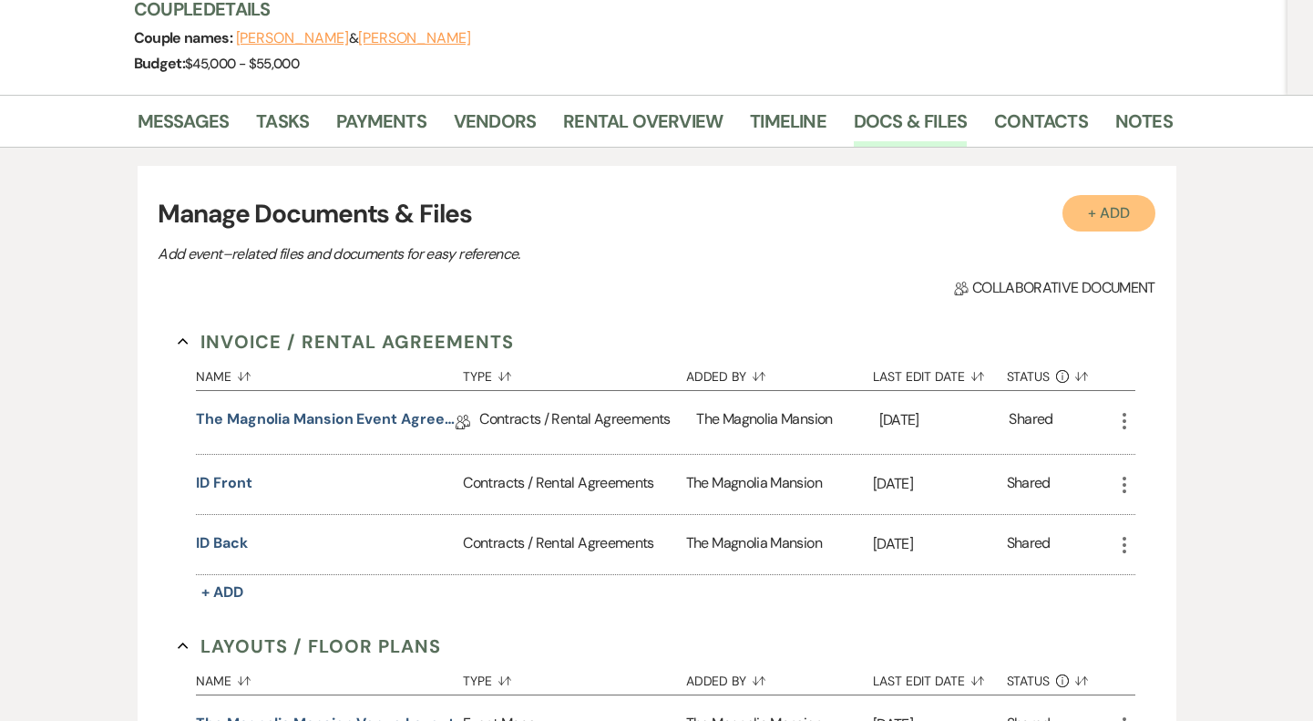
click at [1095, 223] on button "+ Add" at bounding box center [1109, 213] width 93 height 36
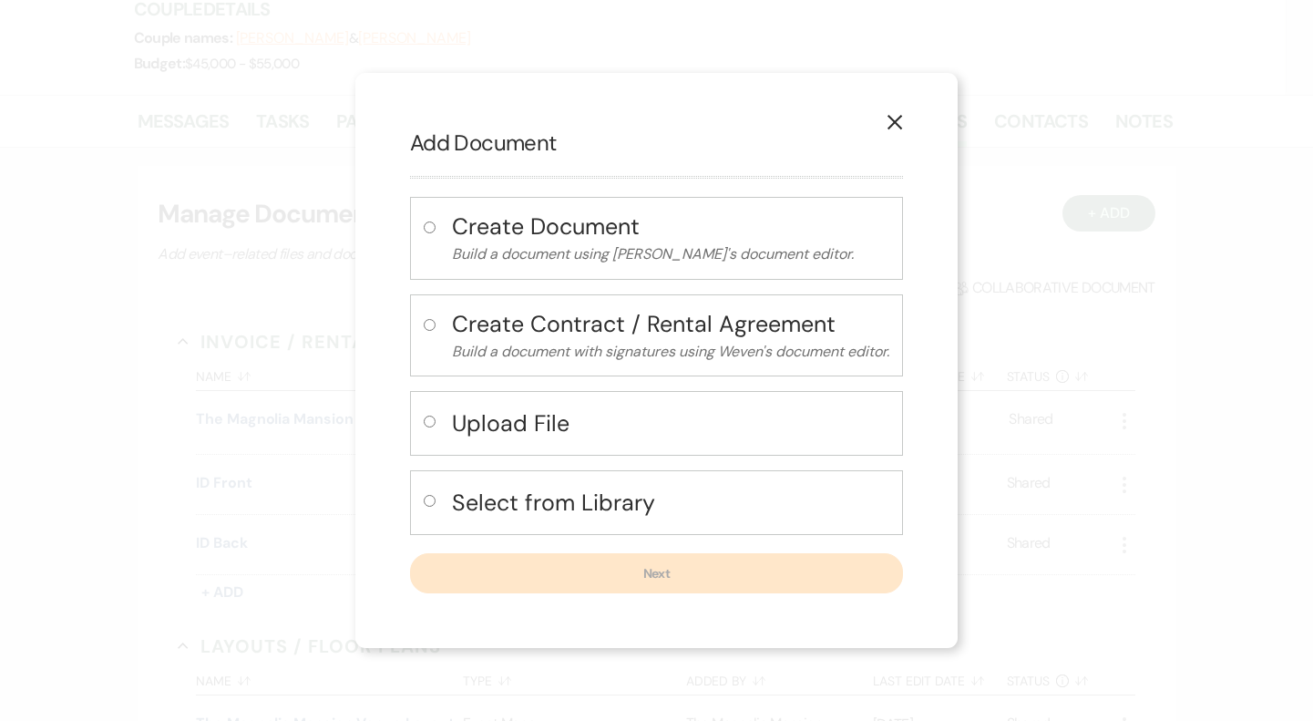
click at [567, 454] on div "Upload File" at bounding box center [656, 423] width 493 height 65
click at [567, 446] on div "Upload File" at bounding box center [656, 423] width 493 height 65
click at [578, 424] on h4 "Upload File" at bounding box center [670, 423] width 437 height 32
radio input "true"
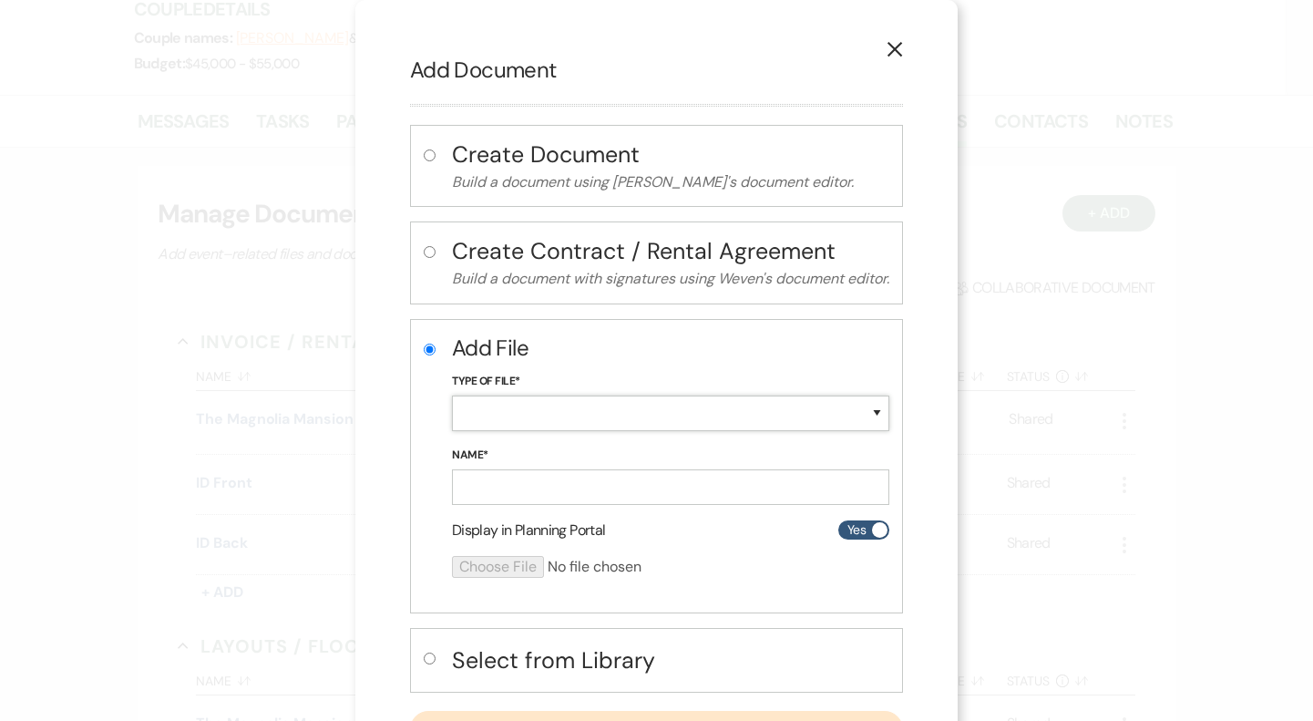
click at [600, 416] on select "Special Event Insurance Vendor Certificate of Insurance Contracts / Rental Agre…" at bounding box center [670, 414] width 437 height 36
click at [452, 396] on select "Special Event Insurance Vendor Certificate of Insurance Contracts / Rental Agre…" at bounding box center [670, 414] width 437 height 36
click at [619, 420] on select "Special Event Insurance Vendor Certificate of Insurance Contracts / Rental Agre…" at bounding box center [670, 414] width 437 height 36
select select "22"
click at [452, 396] on select "Special Event Insurance Vendor Certificate of Insurance Contracts / Rental Agre…" at bounding box center [670, 414] width 437 height 36
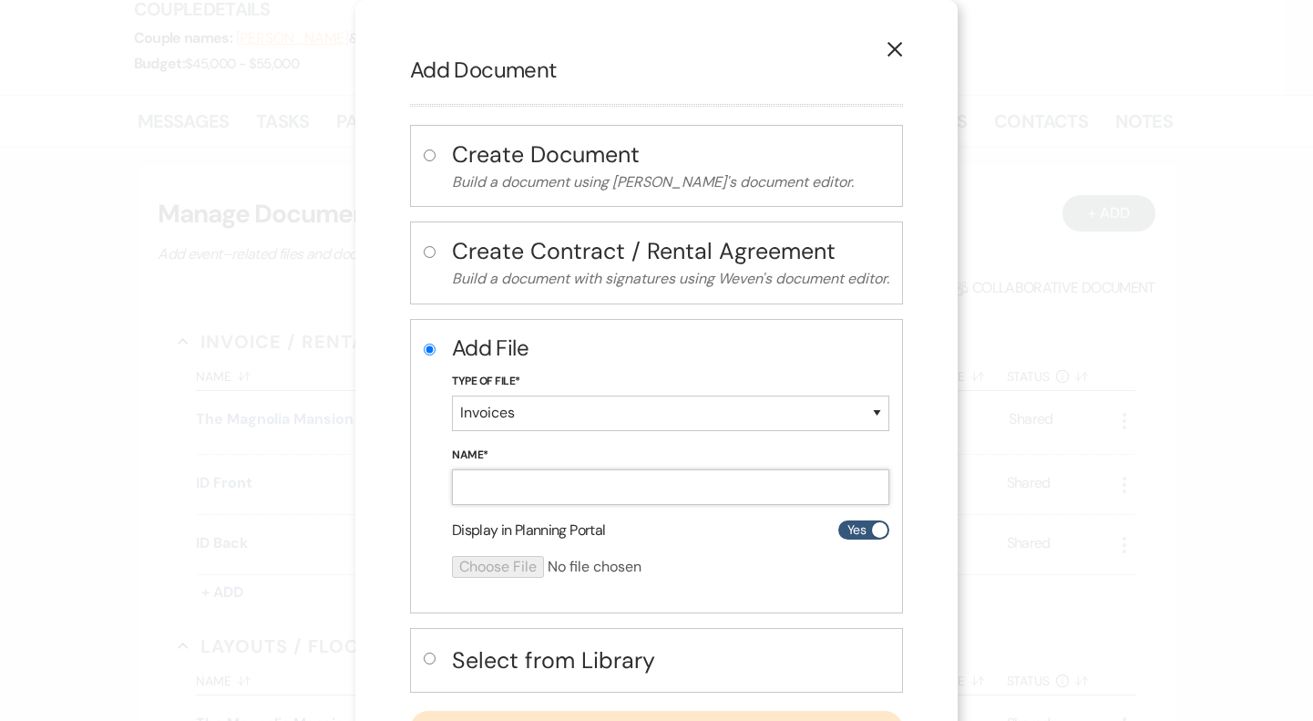
click at [592, 496] on input "Name*" at bounding box center [670, 487] width 437 height 36
type input "Credit Card Front"
click at [483, 560] on input "file" at bounding box center [622, 567] width 341 height 22
type input "C:\fakepath\1000115372.jpg"
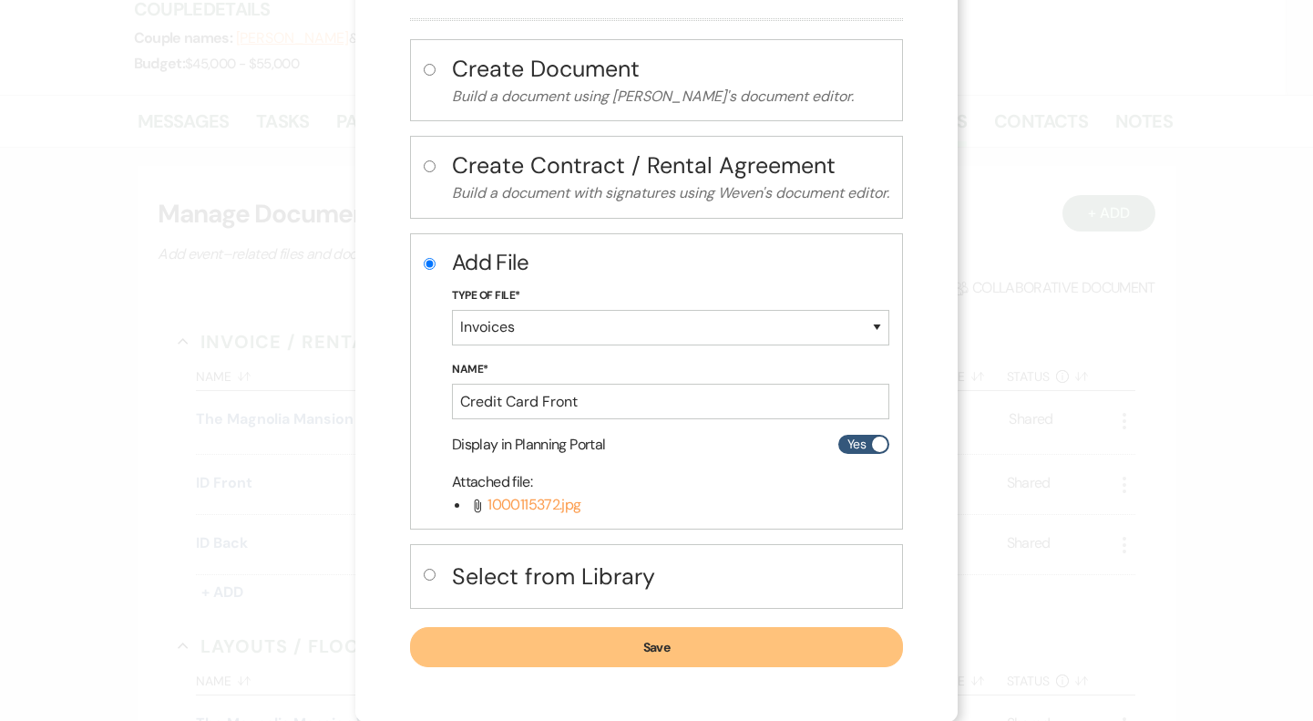
click at [715, 646] on button "Save" at bounding box center [656, 647] width 493 height 40
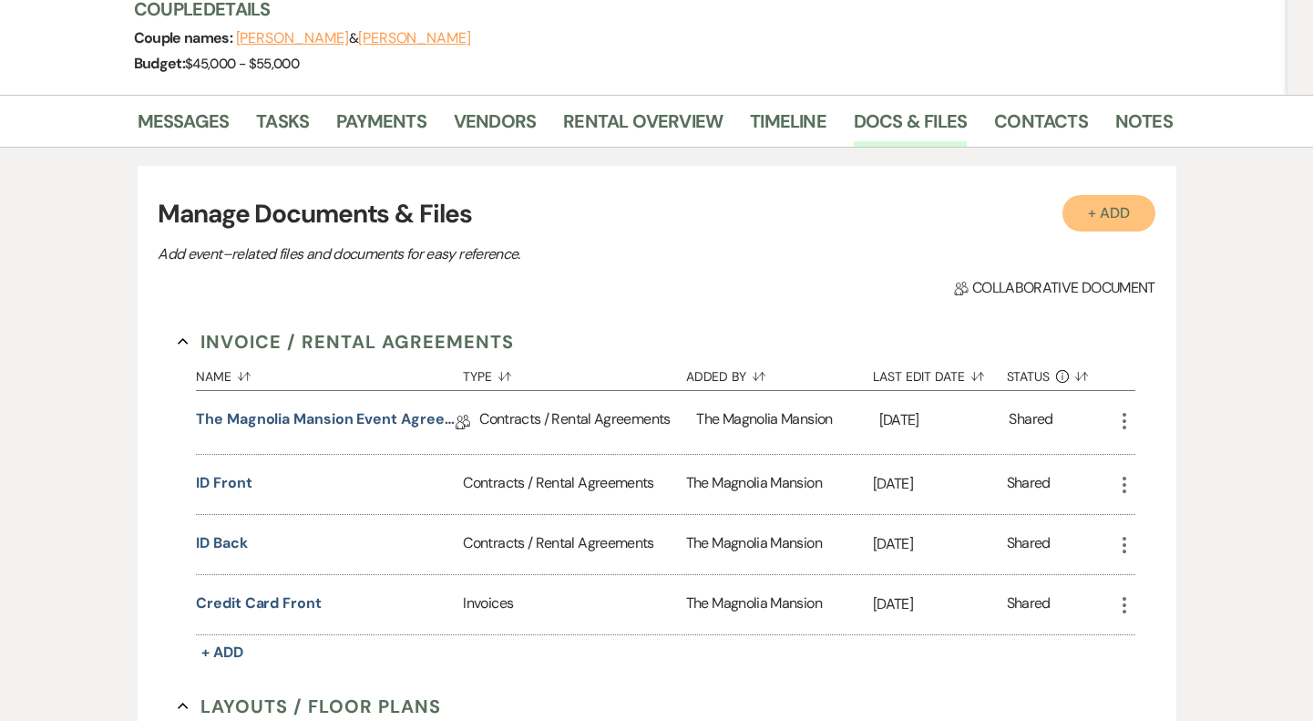
click at [1092, 224] on button "+ Add" at bounding box center [1109, 213] width 93 height 36
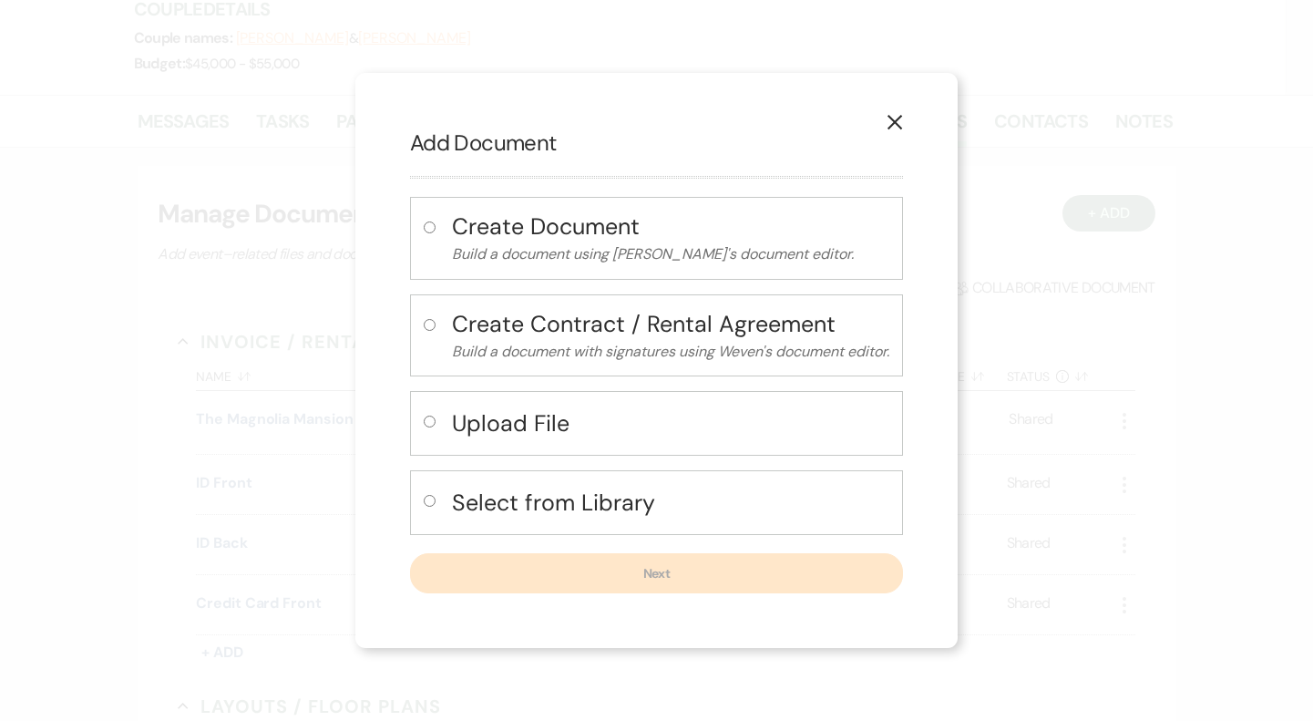
click at [661, 215] on h4 "Create Document" at bounding box center [670, 227] width 437 height 32
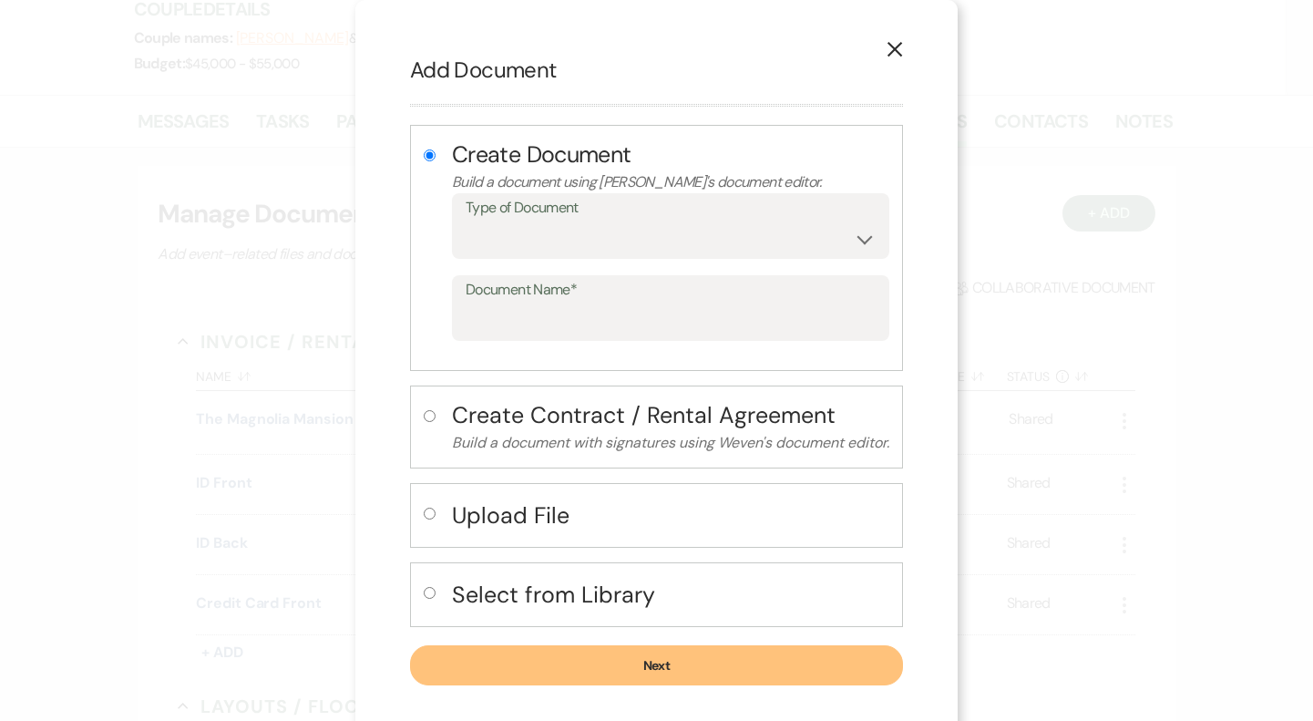
click at [612, 511] on h4 "Upload File" at bounding box center [670, 515] width 437 height 32
radio input "false"
radio input "true"
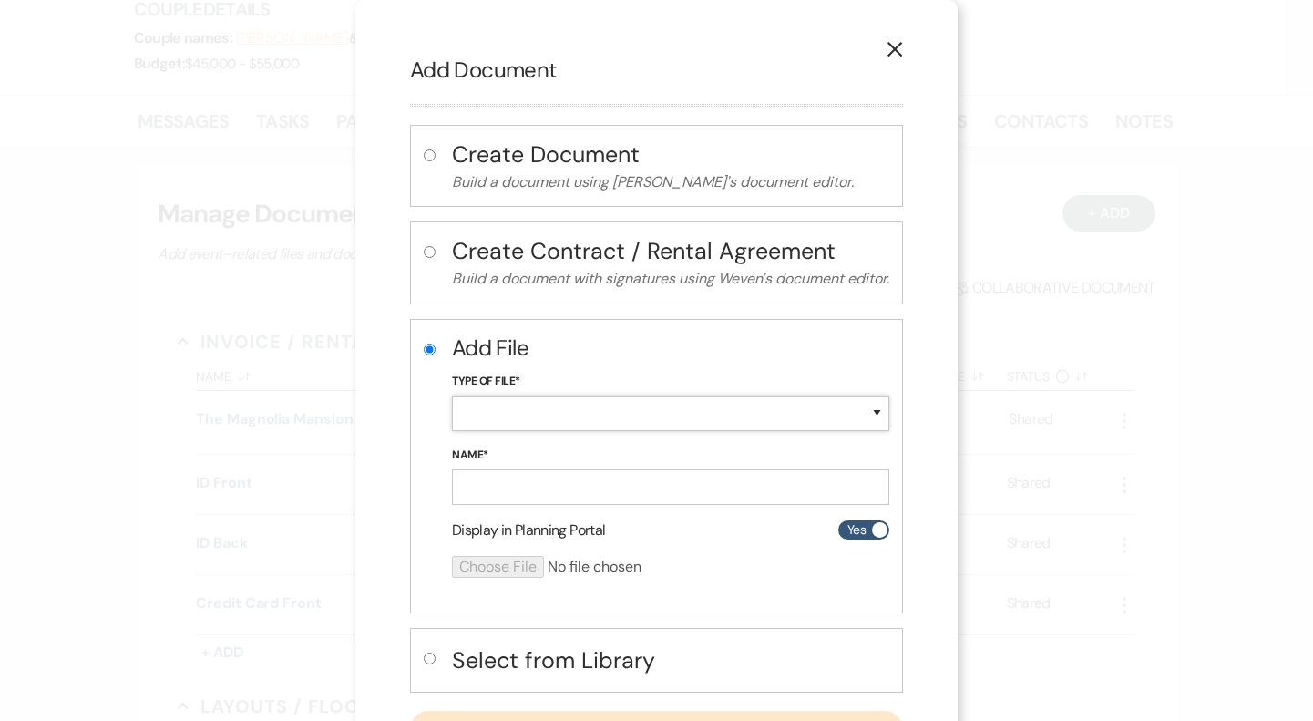
click at [682, 419] on select "Special Event Insurance Vendor Certificate of Insurance Contracts / Rental Agre…" at bounding box center [670, 414] width 437 height 36
select select "22"
click at [452, 396] on select "Special Event Insurance Vendor Certificate of Insurance Contracts / Rental Agre…" at bounding box center [670, 414] width 437 height 36
click at [632, 493] on input "Name*" at bounding box center [670, 487] width 437 height 36
type input "Credit Card Back"
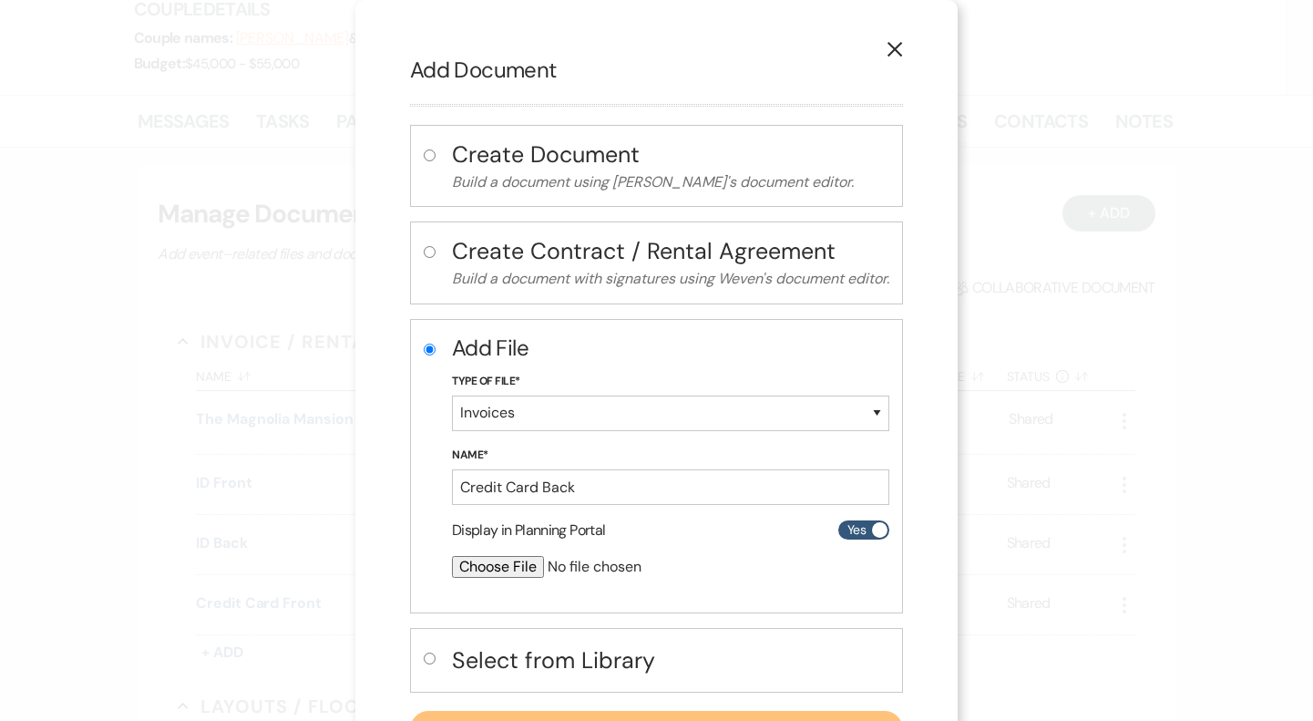
click at [506, 571] on input "file" at bounding box center [622, 567] width 341 height 22
type input "C:\fakepath\1000115371.jpg"
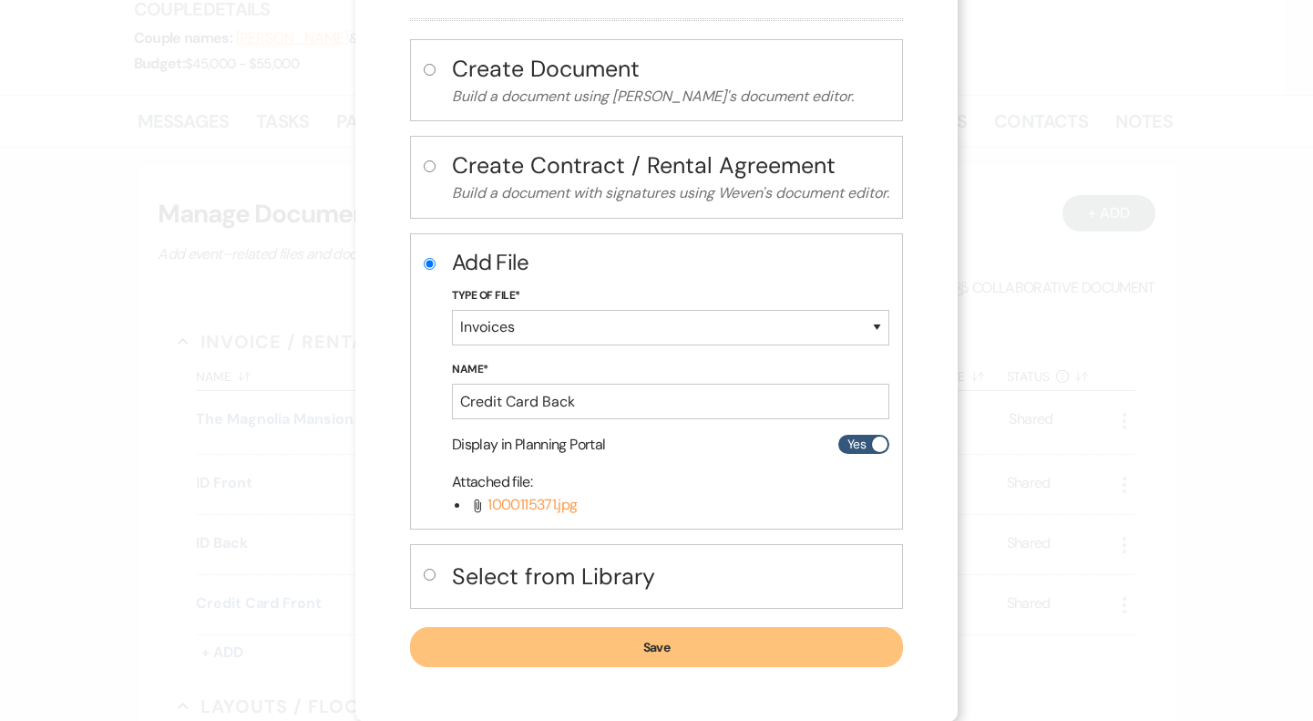
click at [859, 653] on button "Save" at bounding box center [656, 647] width 493 height 40
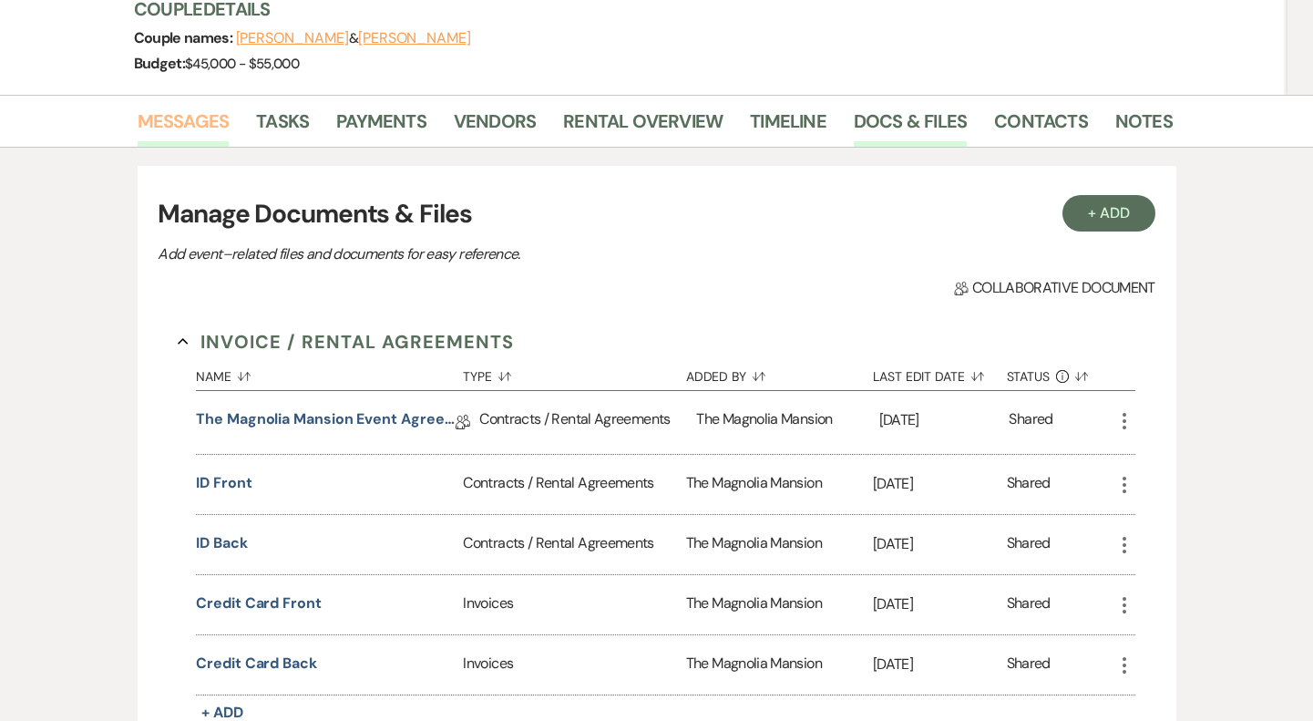
click at [201, 119] on link "Messages" at bounding box center [184, 127] width 92 height 40
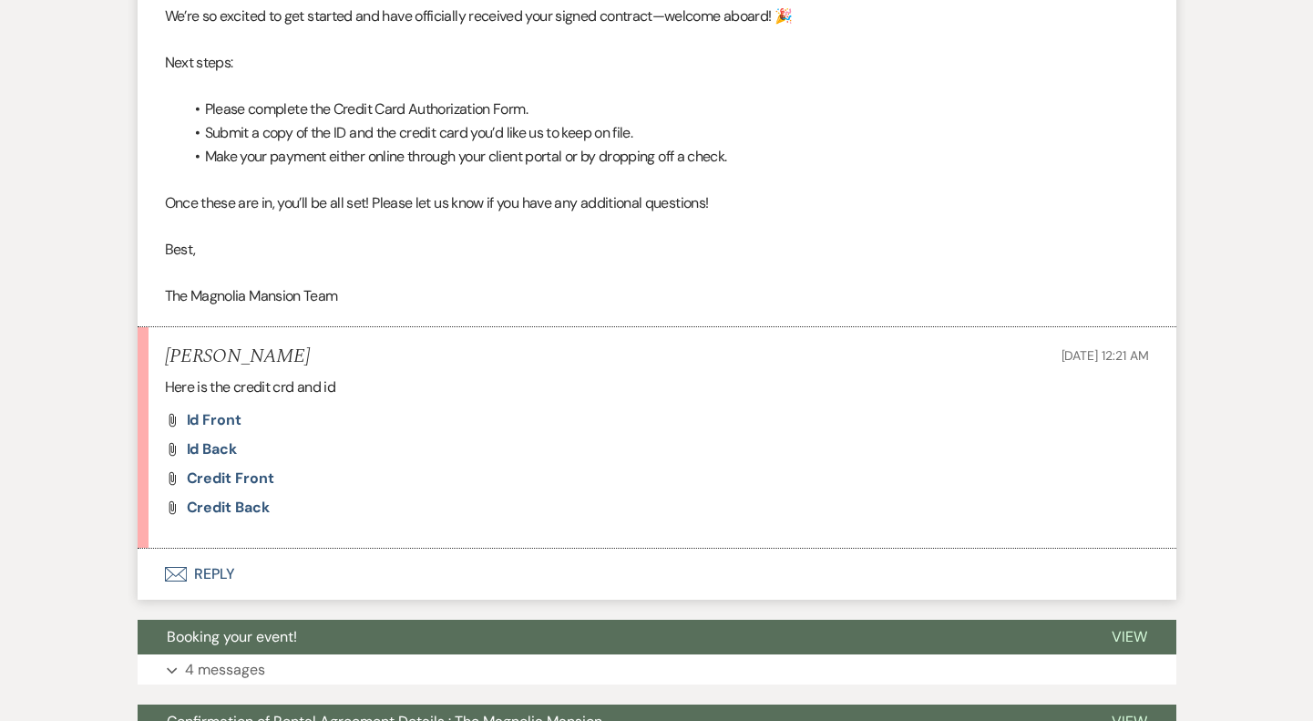
click at [287, 561] on button "Envelope Reply" at bounding box center [657, 574] width 1039 height 51
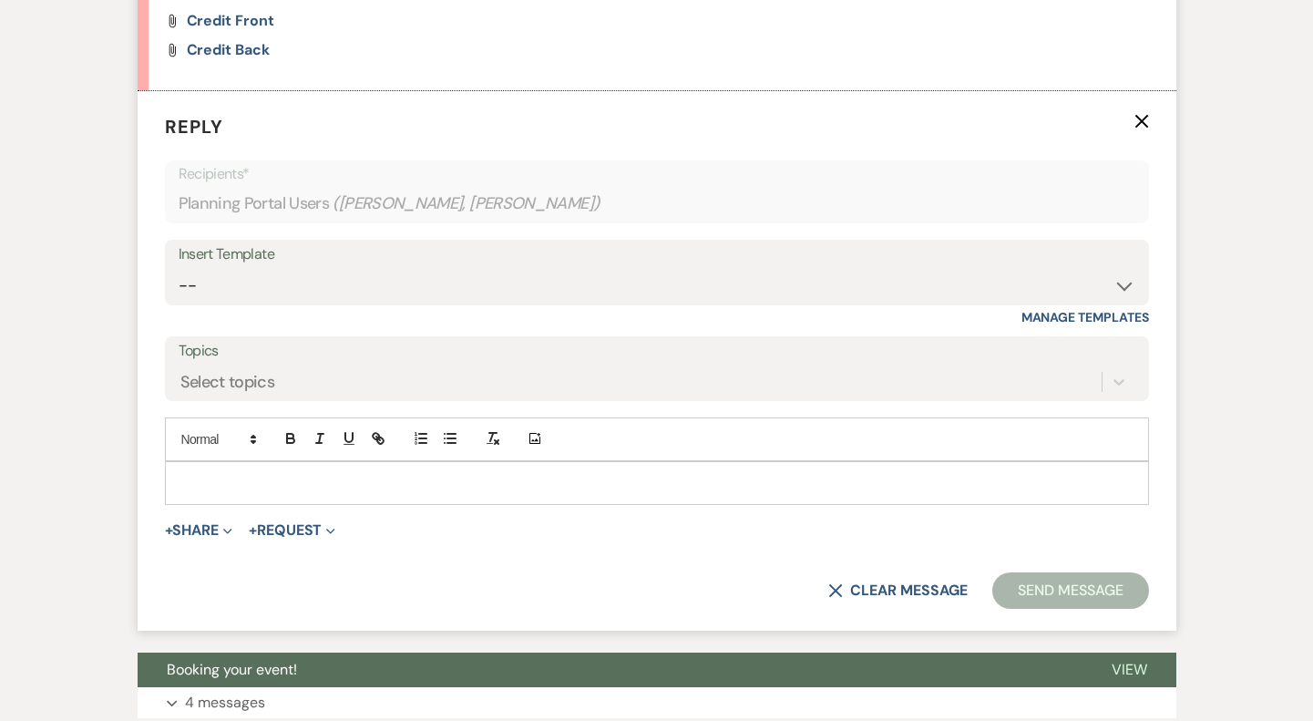
scroll to position [1374, 0]
click at [354, 493] on div at bounding box center [657, 482] width 982 height 42
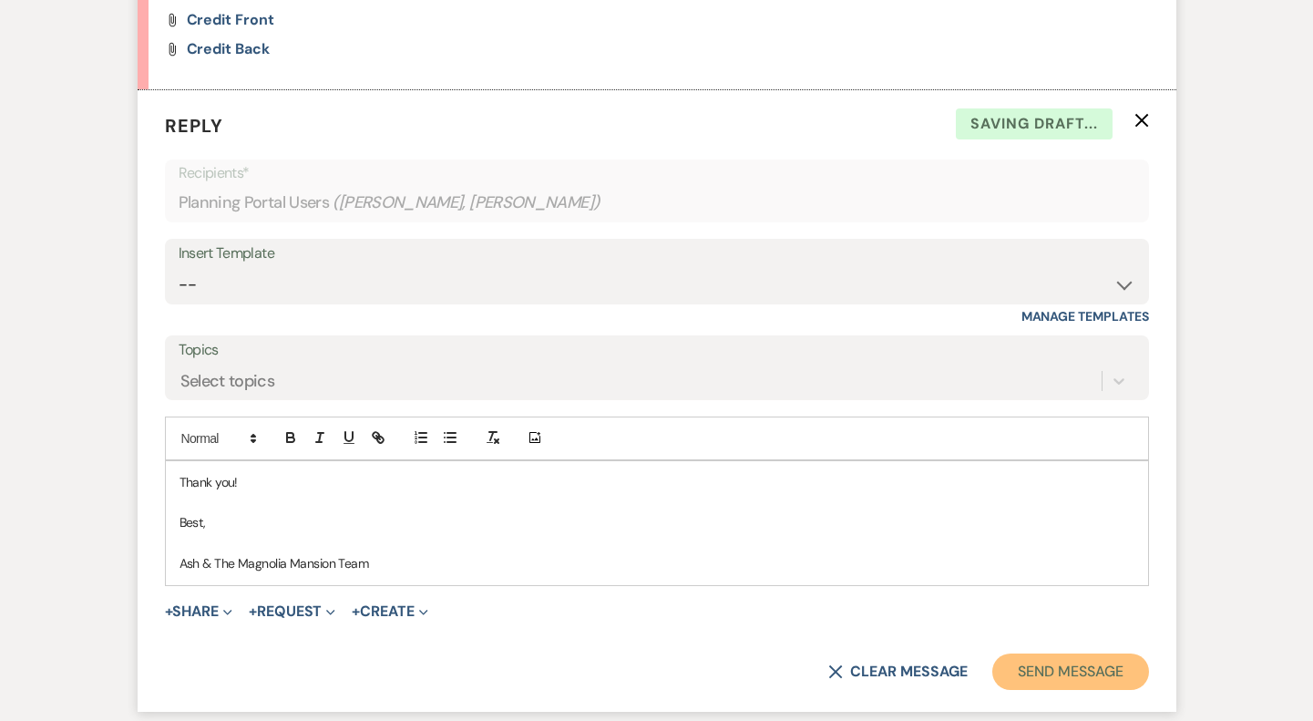
click at [1073, 654] on button "Send Message" at bounding box center [1070, 671] width 156 height 36
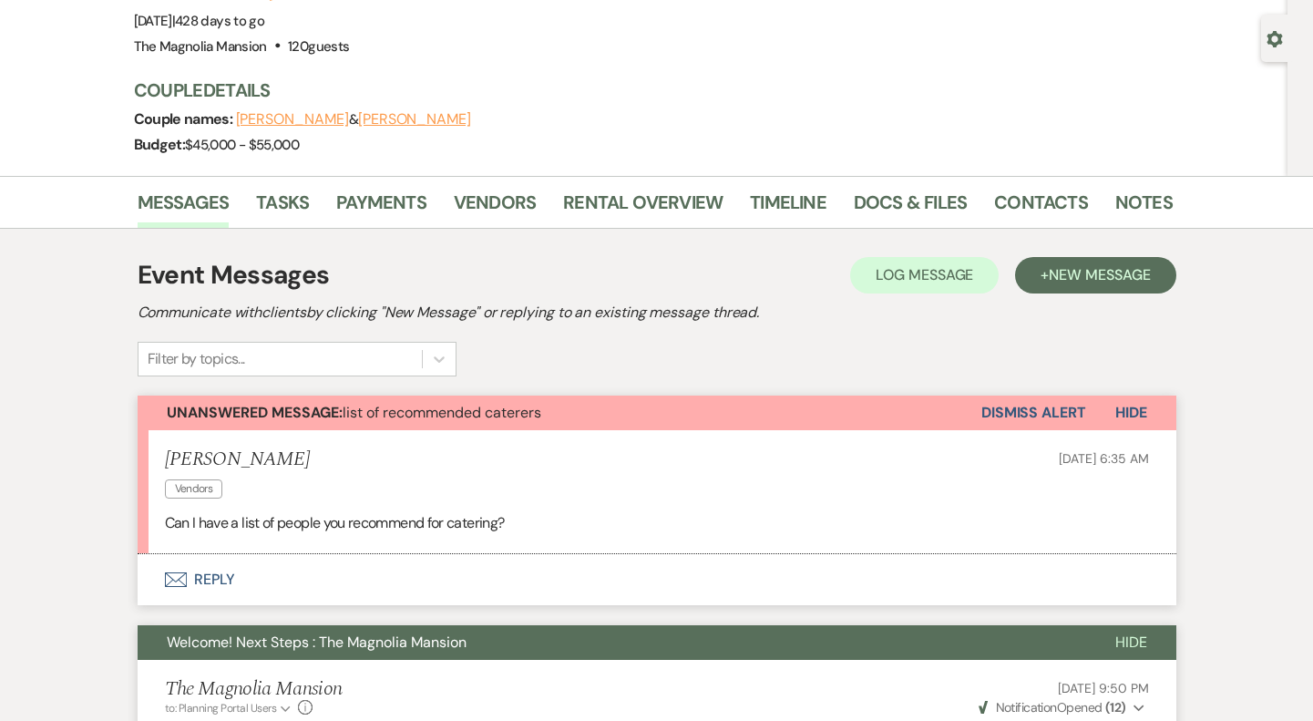
scroll to position [124, 0]
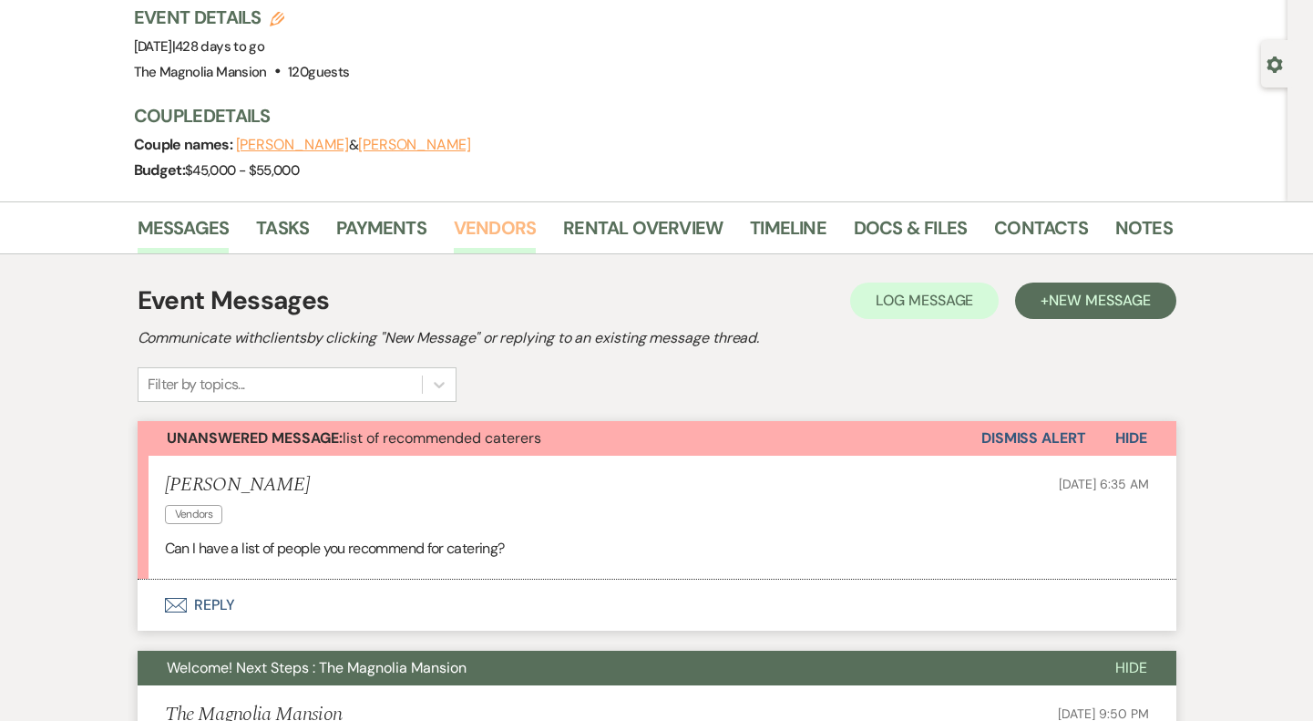
click at [518, 233] on link "Vendors" at bounding box center [495, 233] width 82 height 40
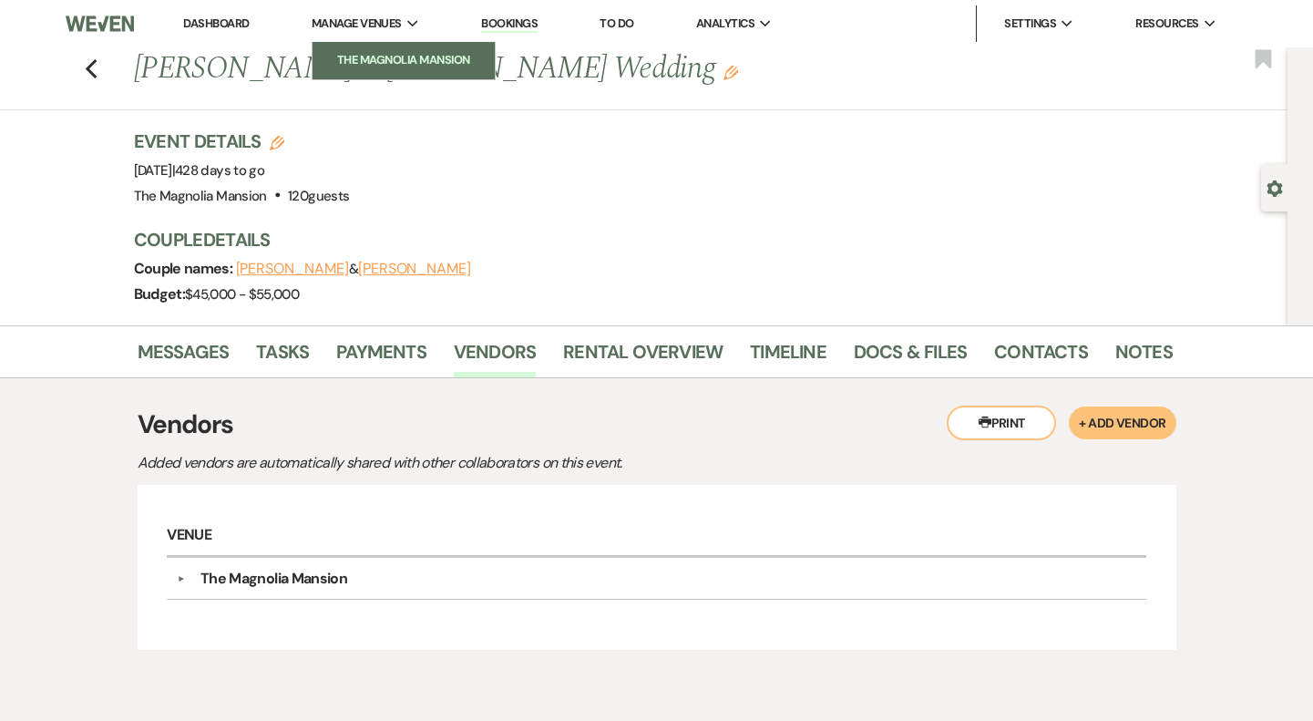
click at [407, 56] on li "The Magnolia Mansion" at bounding box center [404, 60] width 164 height 18
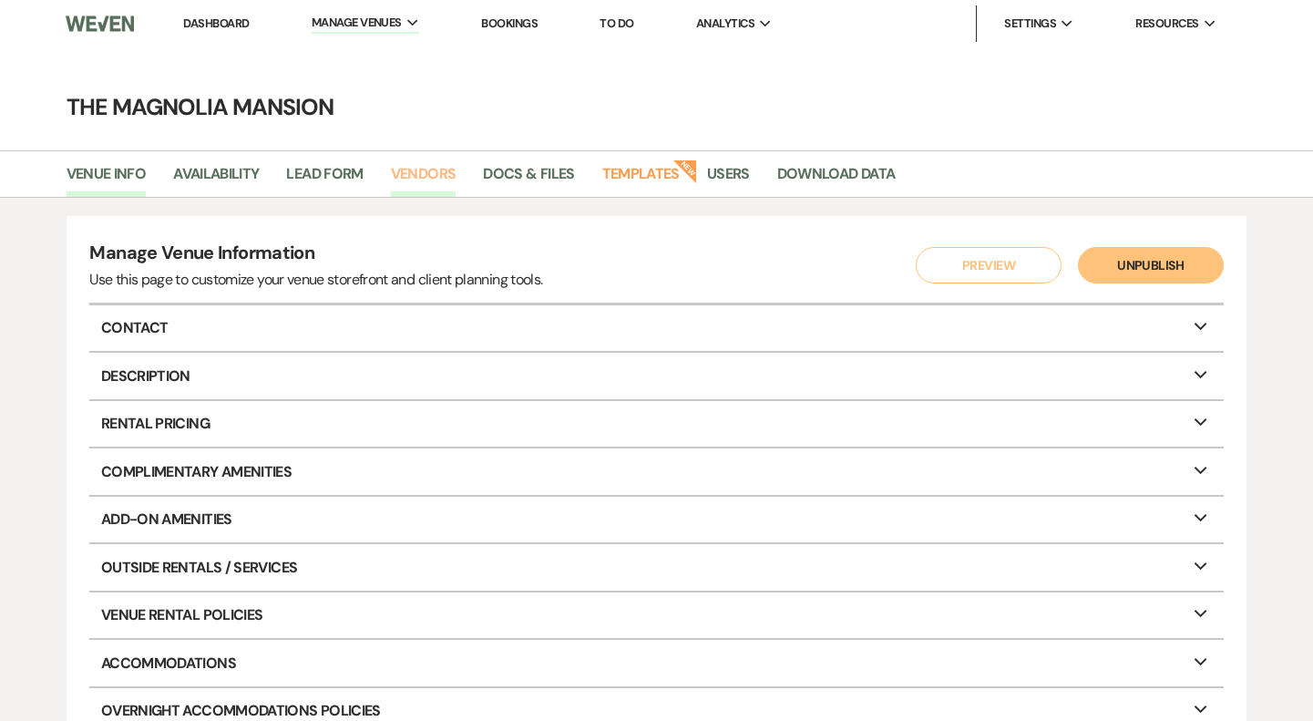
click at [425, 180] on link "Vendors" at bounding box center [424, 179] width 66 height 35
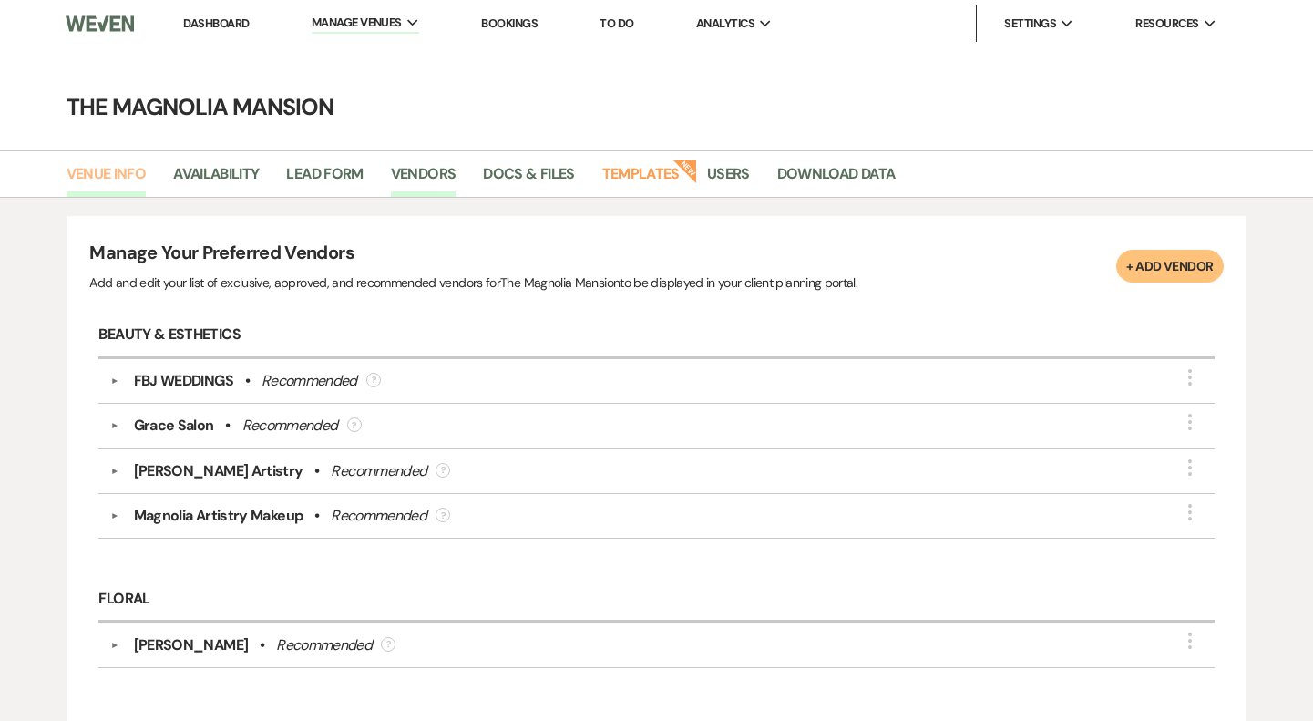
click at [119, 177] on link "Venue Info" at bounding box center [107, 179] width 80 height 35
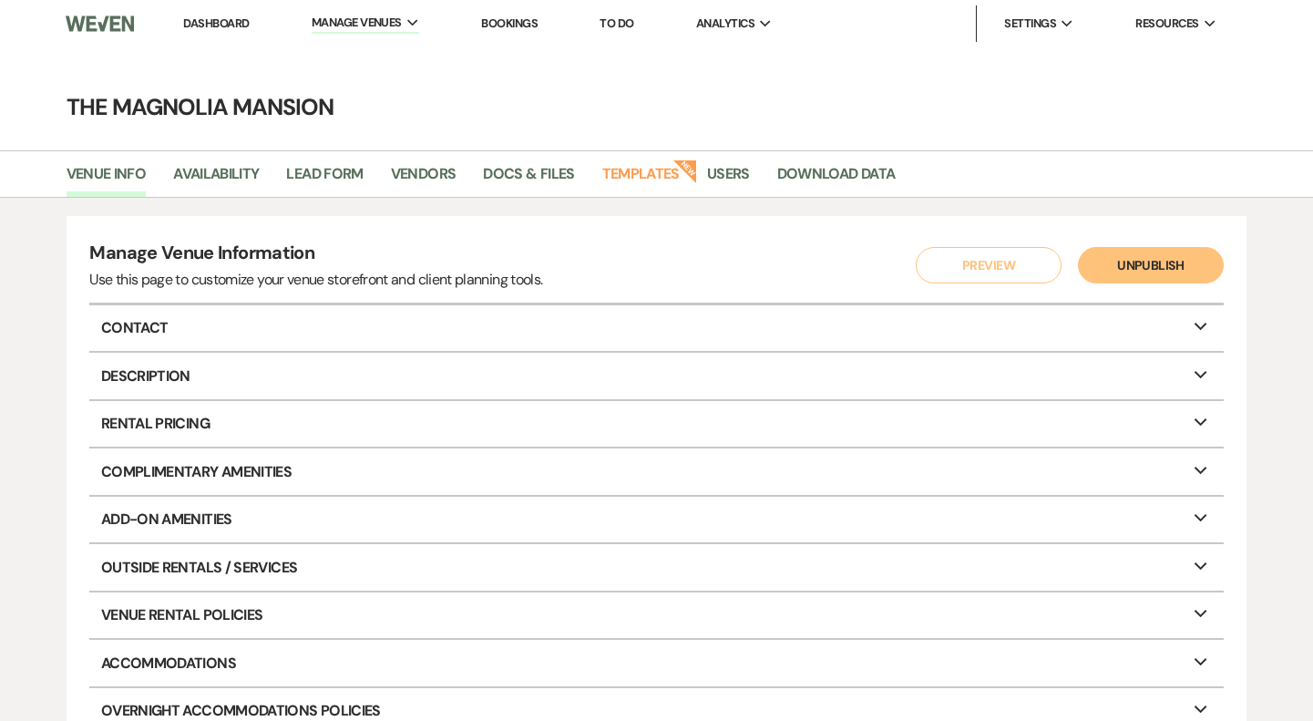
click at [629, 21] on link "To Do" at bounding box center [617, 22] width 34 height 15
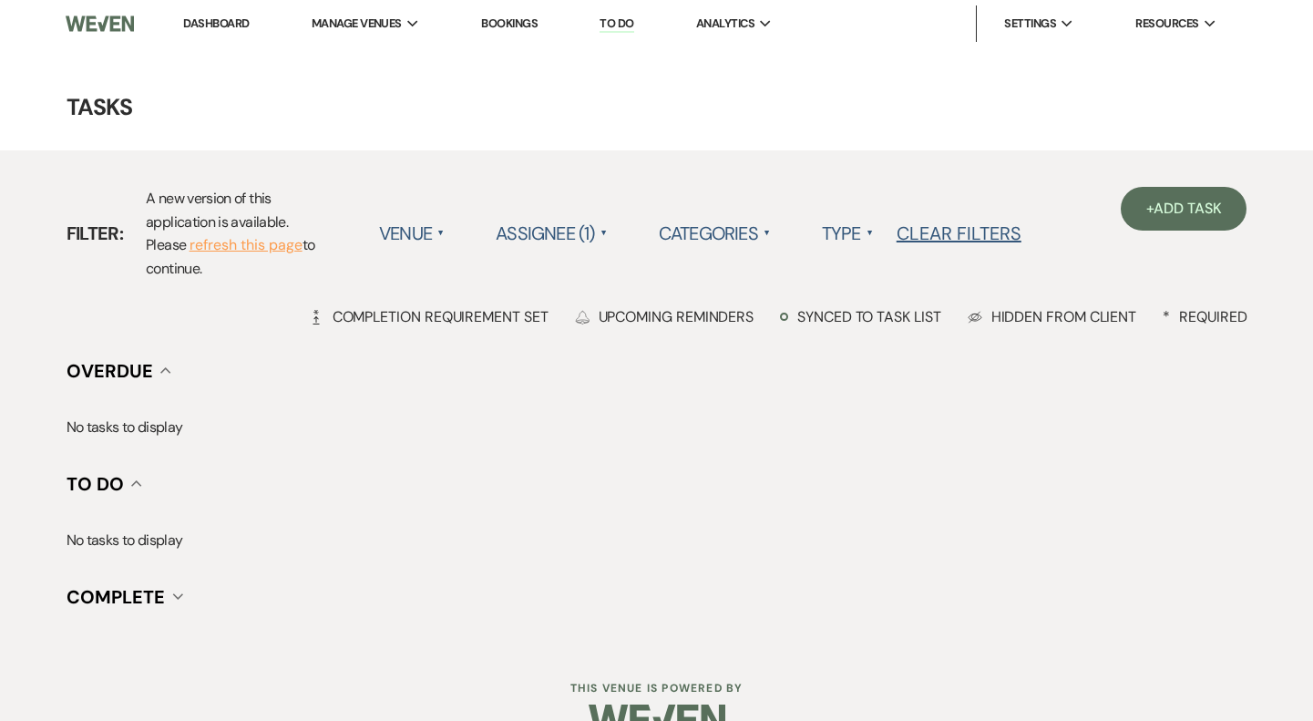
click at [545, 238] on label "Assignee (1) ▲" at bounding box center [552, 233] width 112 height 33
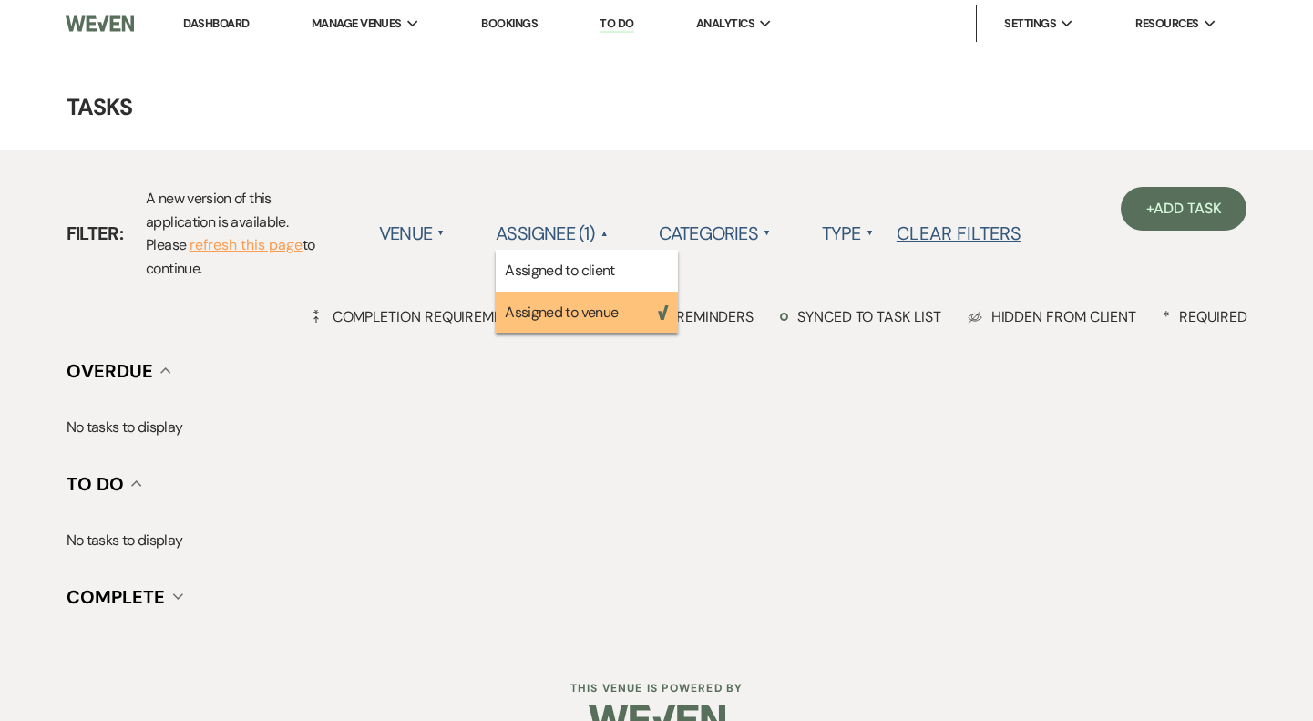
click at [671, 193] on div "Filter: A new version of this application is available. Please refresh this pag…" at bounding box center [544, 233] width 955 height 93
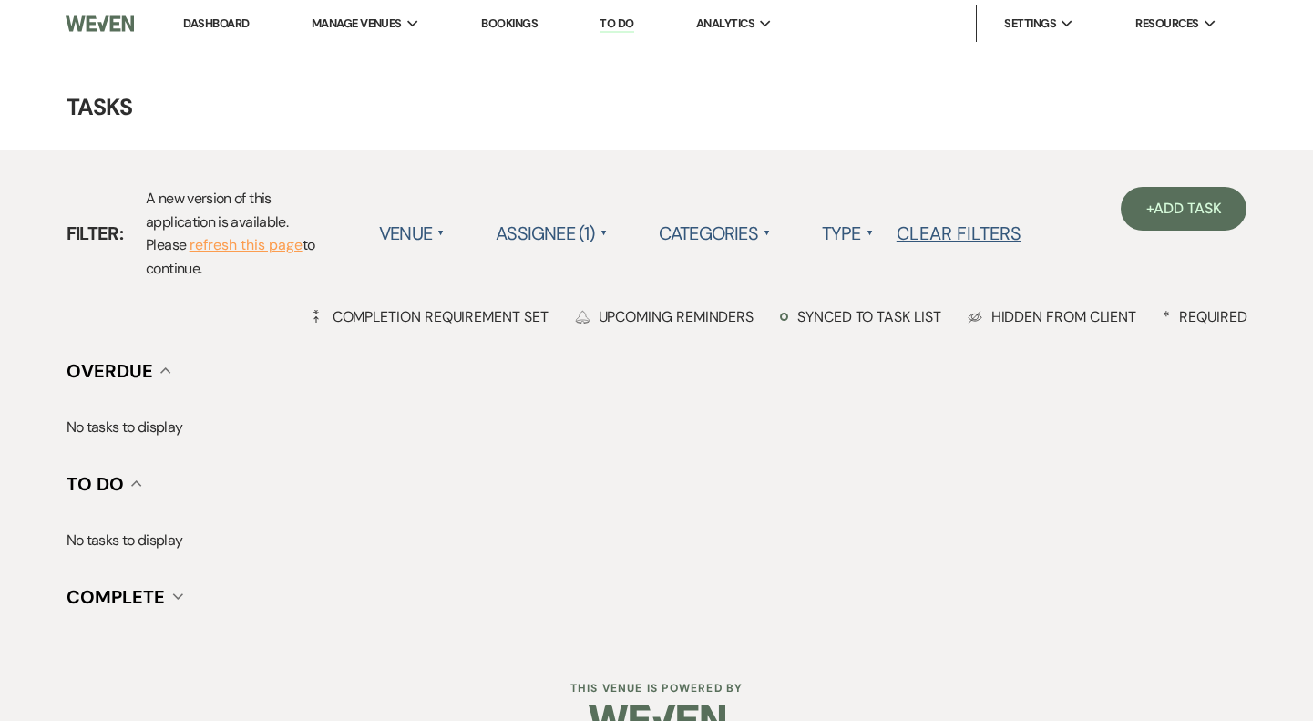
click at [502, 24] on link "Bookings" at bounding box center [509, 22] width 57 height 15
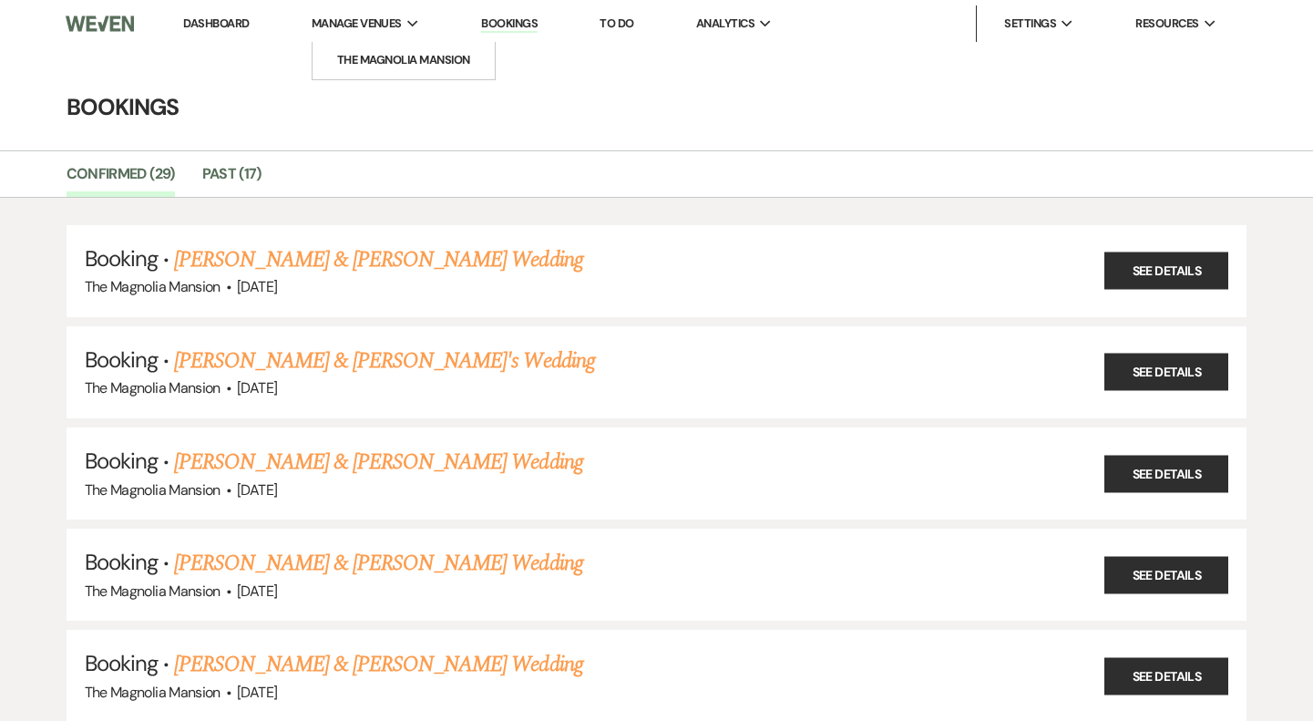
click at [365, 27] on span "Manage Venues" at bounding box center [357, 24] width 90 height 18
click at [379, 65] on li "The Magnolia Mansion" at bounding box center [404, 60] width 164 height 18
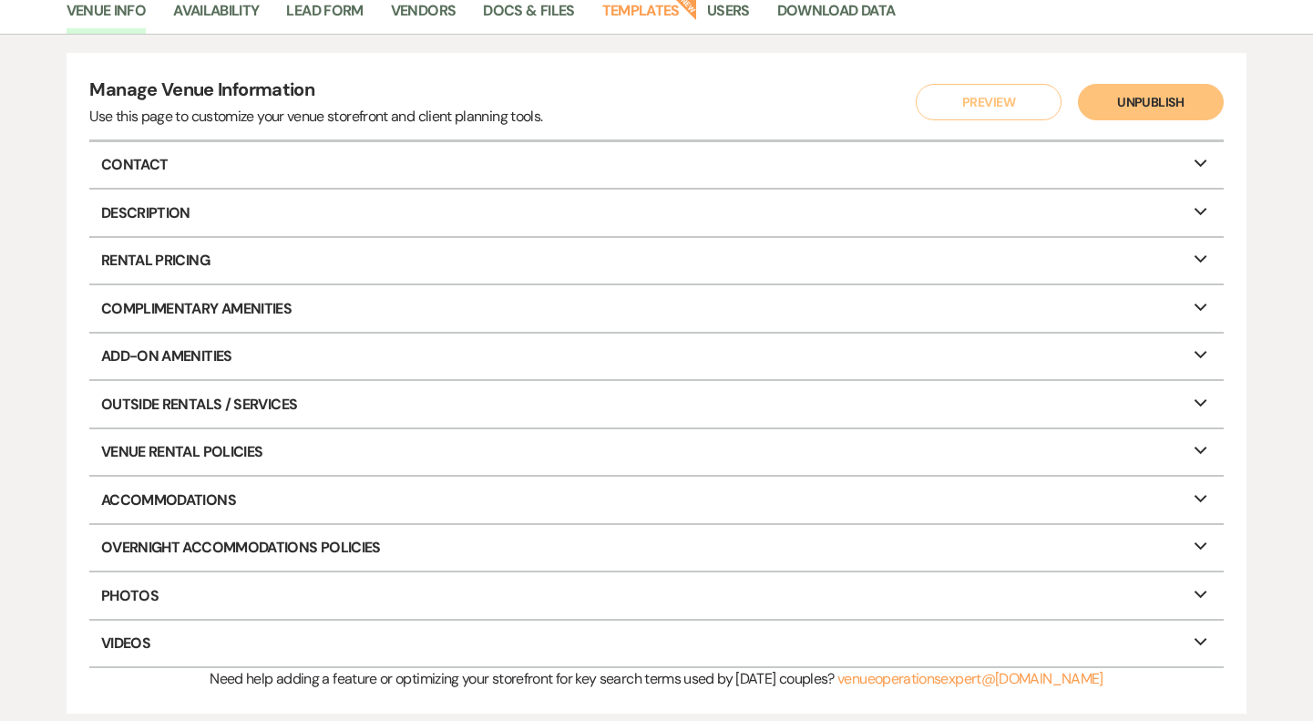
scroll to position [189, 0]
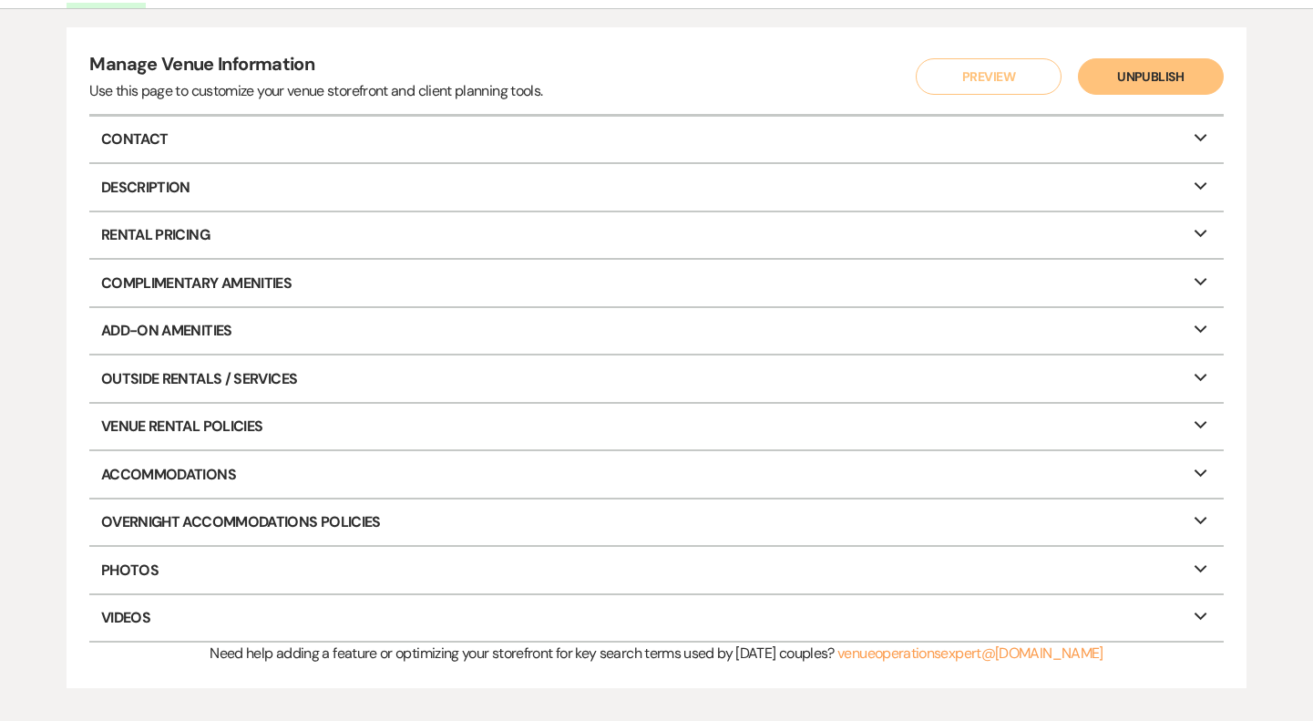
click at [369, 384] on p "Outside Rentals / Services Expand" at bounding box center [656, 378] width 1134 height 46
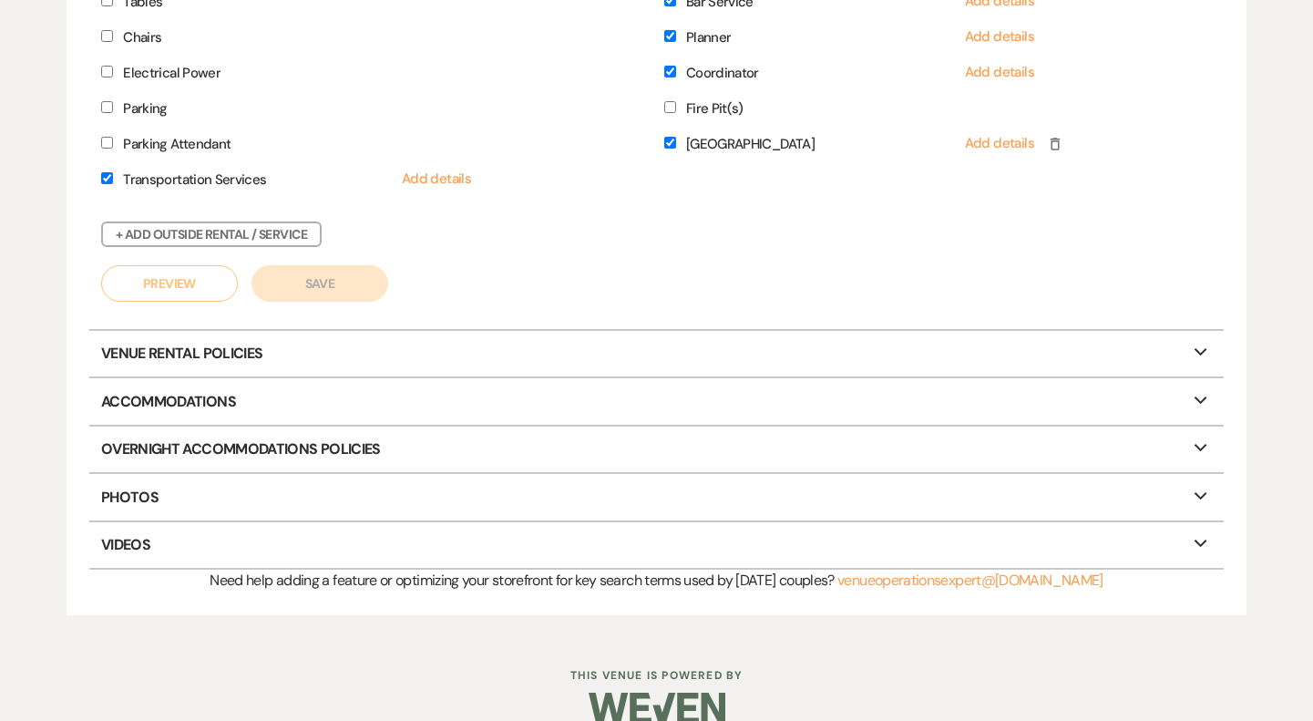
scroll to position [714, 0]
click at [368, 384] on p "Accommodations Expand" at bounding box center [656, 399] width 1134 height 46
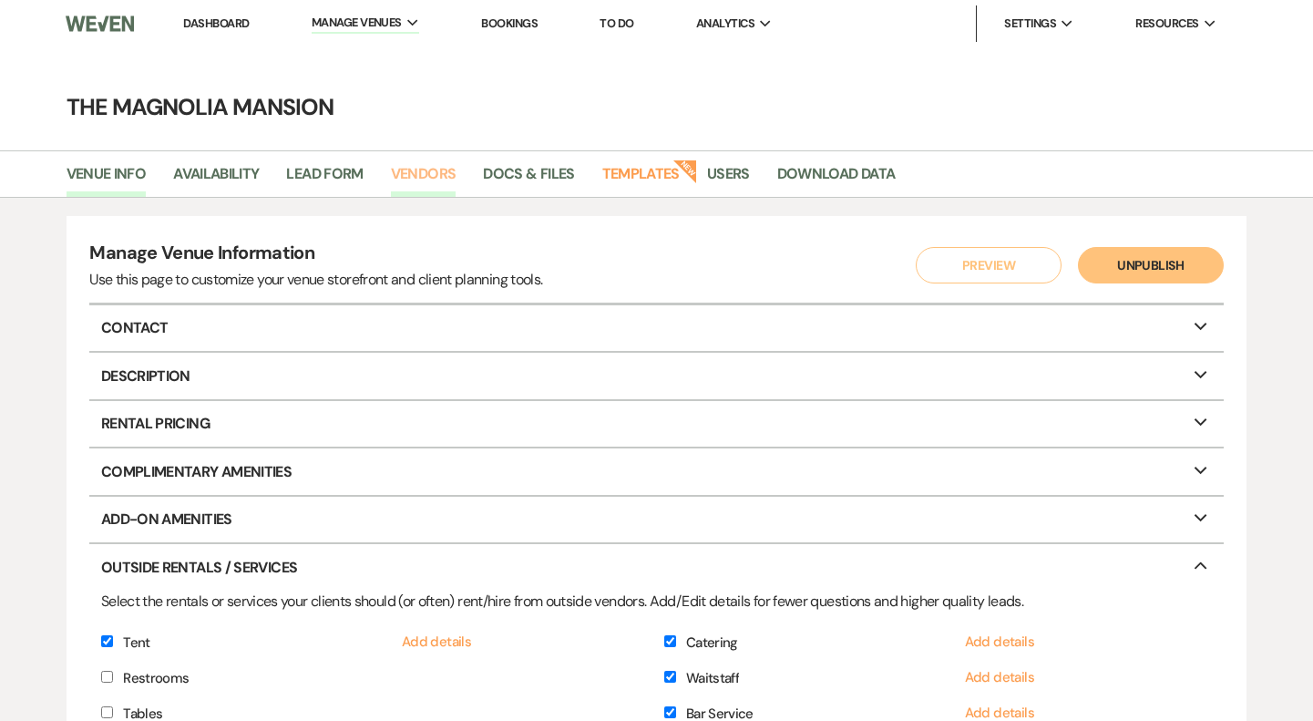
click at [410, 170] on link "Vendors" at bounding box center [424, 179] width 66 height 35
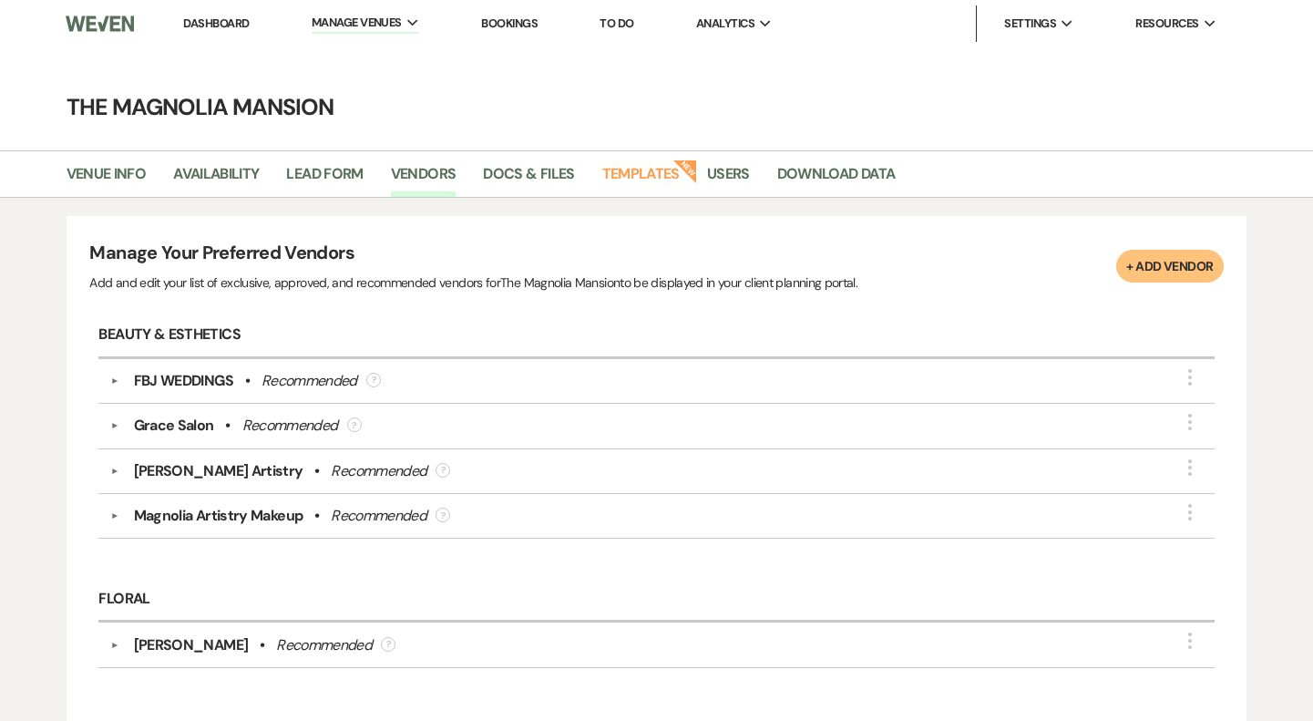
click at [237, 16] on link "Dashboard" at bounding box center [216, 22] width 66 height 15
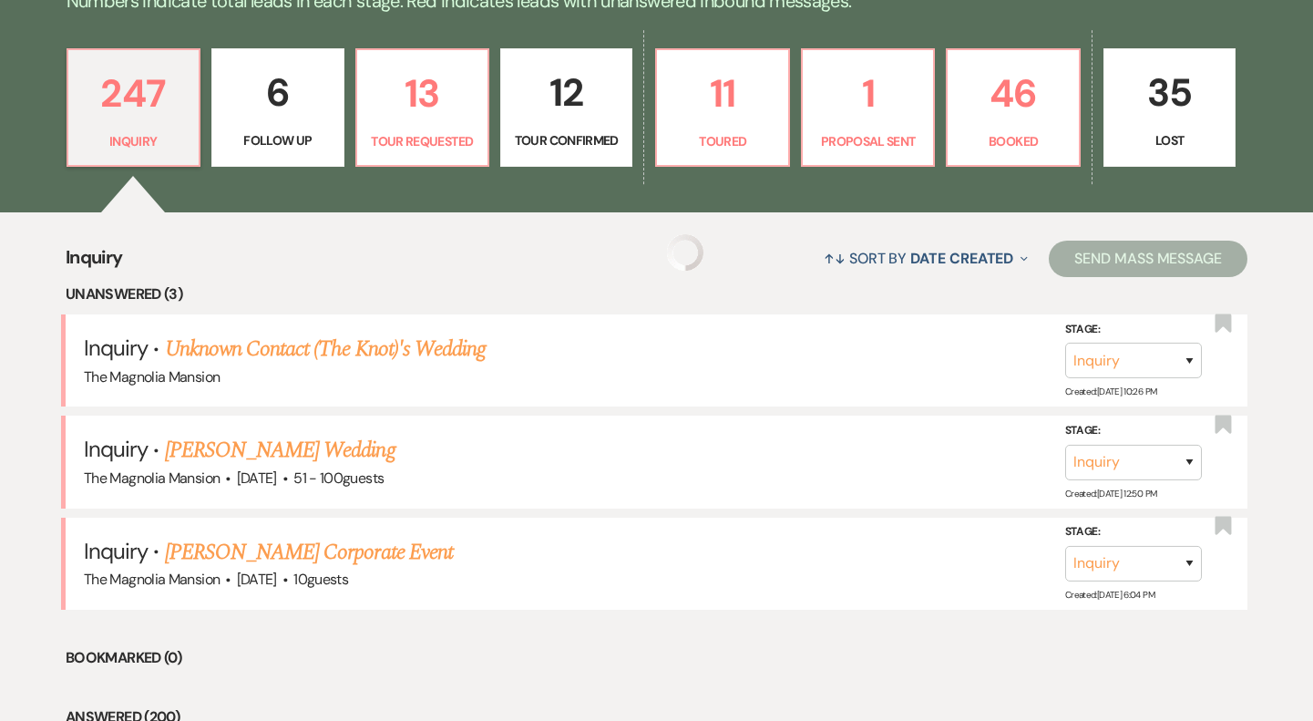
scroll to position [560, 0]
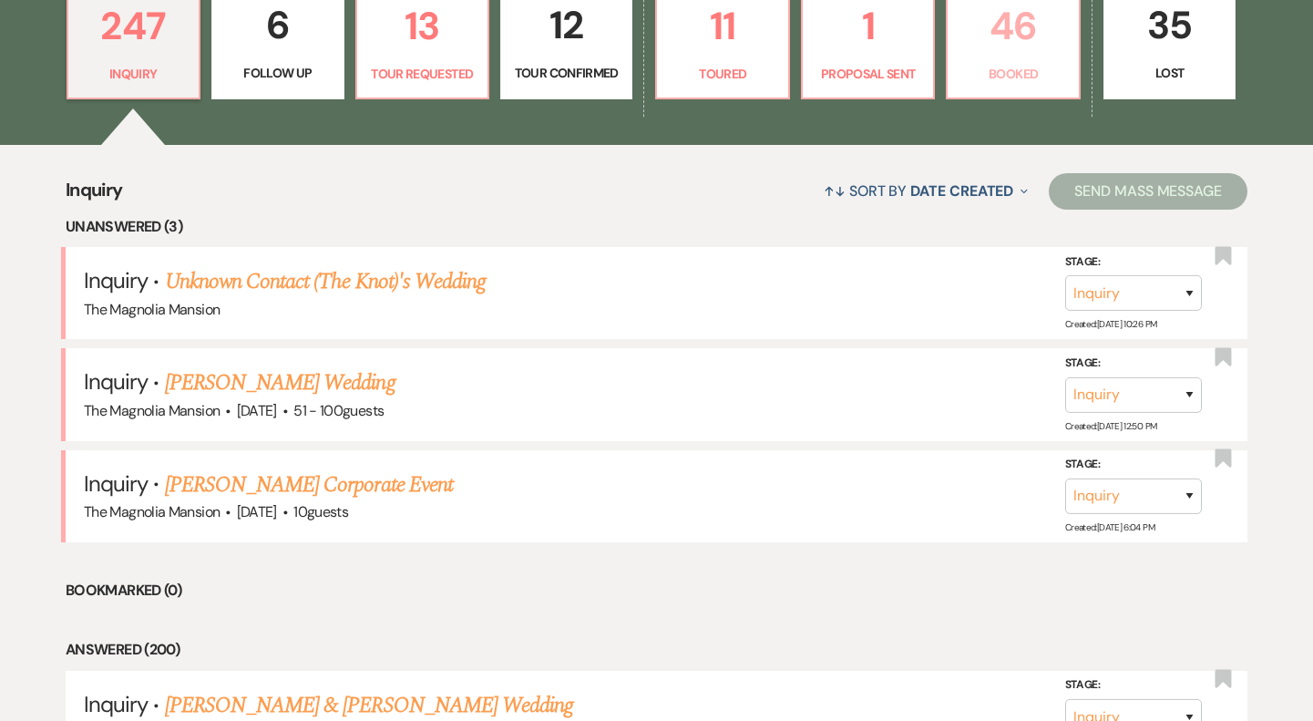
click at [990, 54] on p "46" at bounding box center [1013, 25] width 108 height 61
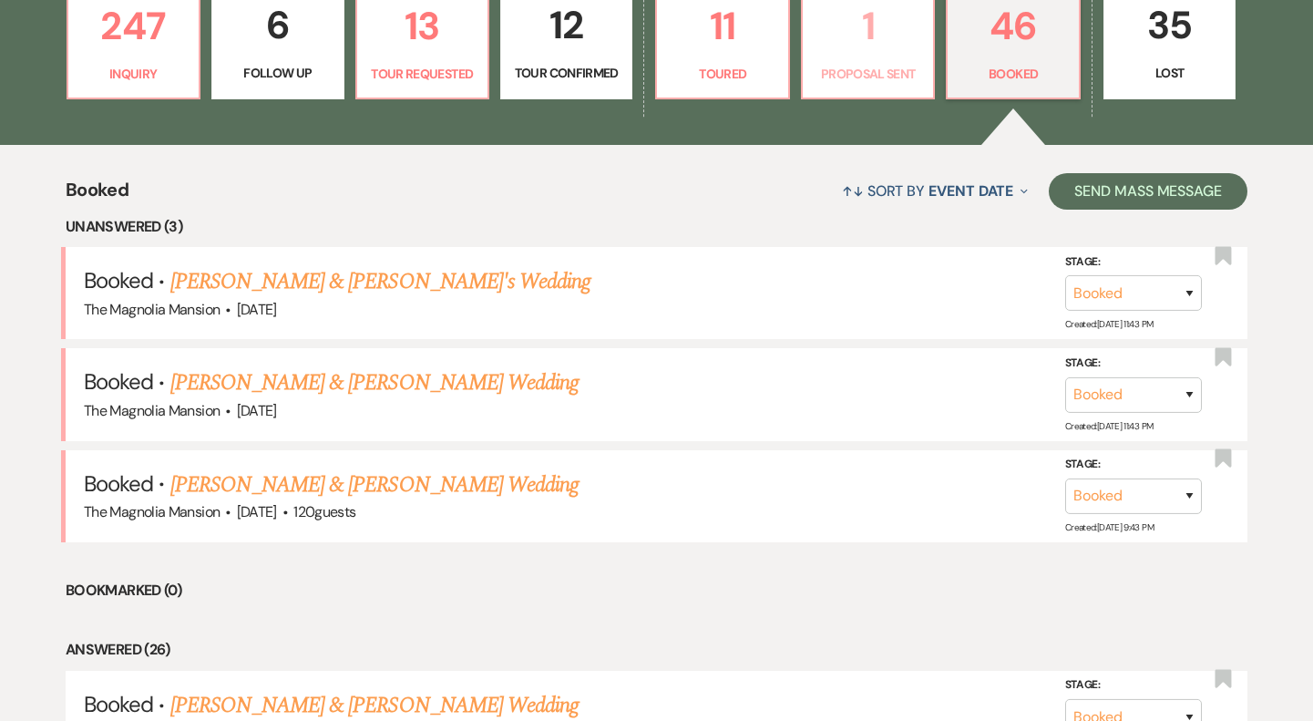
click at [858, 34] on p "1" at bounding box center [868, 25] width 108 height 61
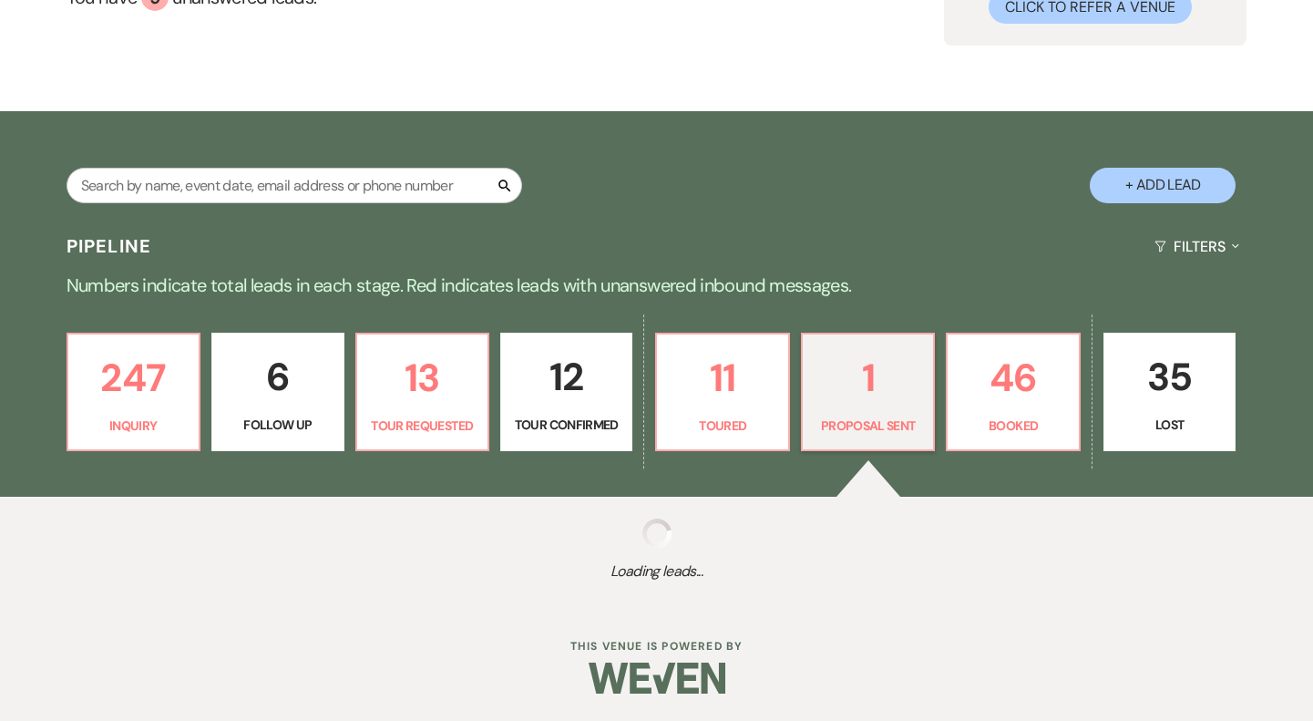
select select "6"
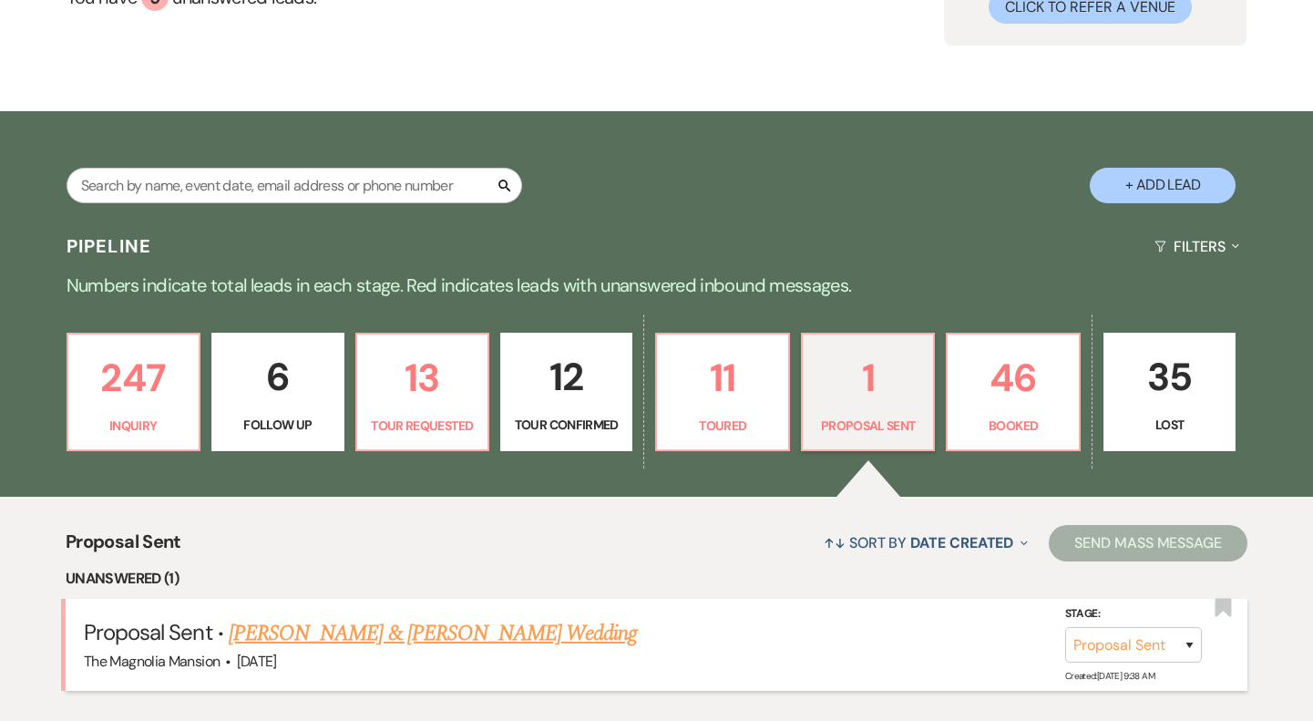
scroll to position [437, 0]
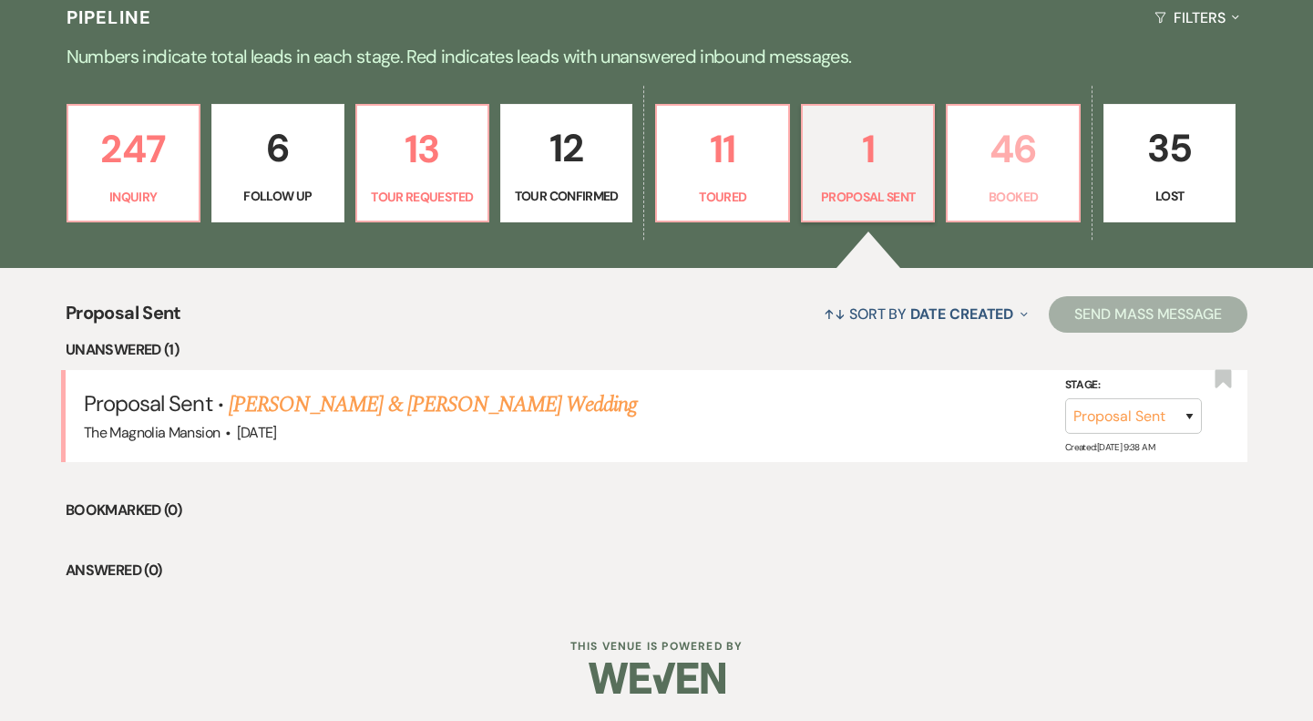
click at [992, 158] on p "46" at bounding box center [1013, 148] width 108 height 61
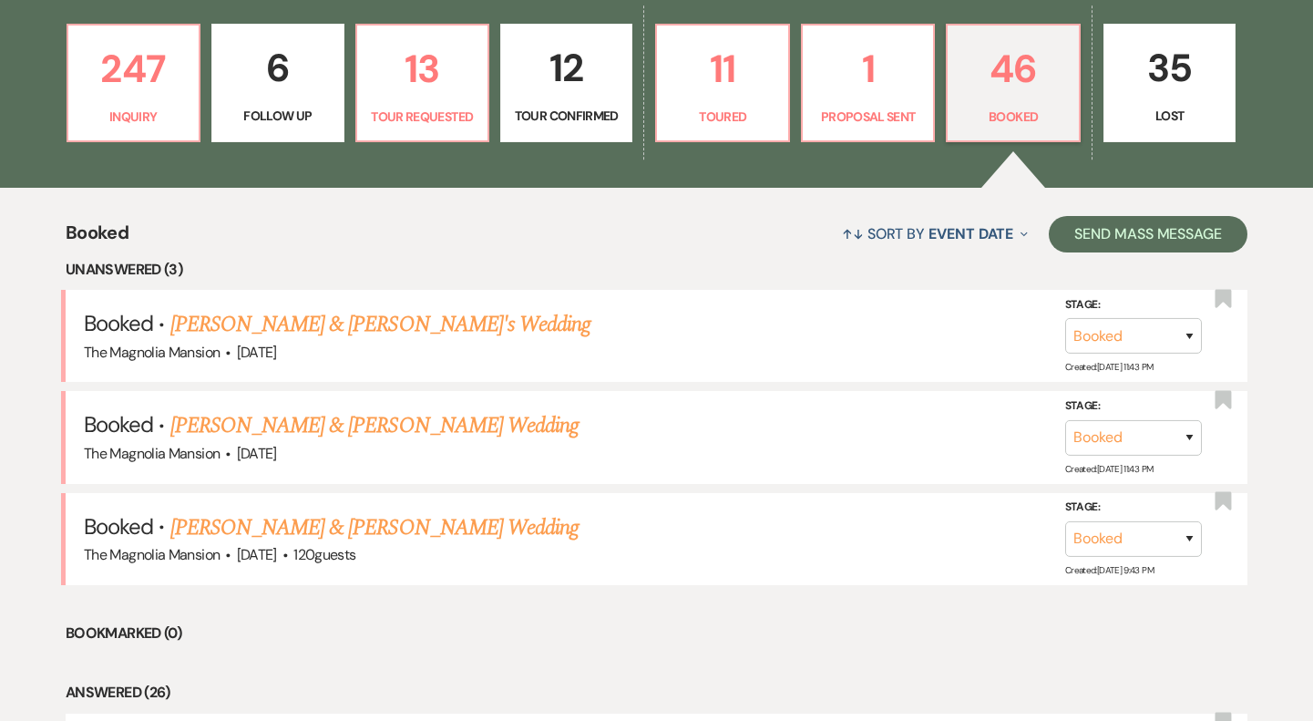
scroll to position [581, 0]
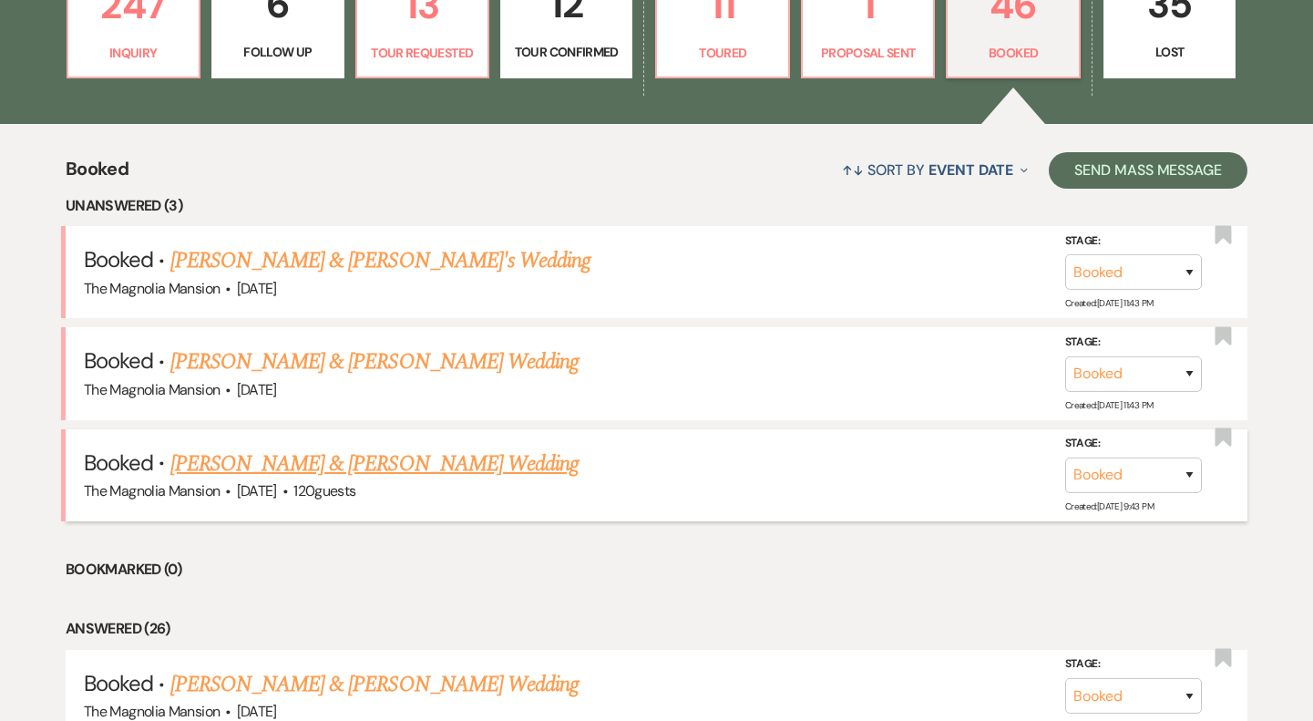
click at [379, 457] on link "[PERSON_NAME] & [PERSON_NAME] Wedding" at bounding box center [374, 463] width 408 height 33
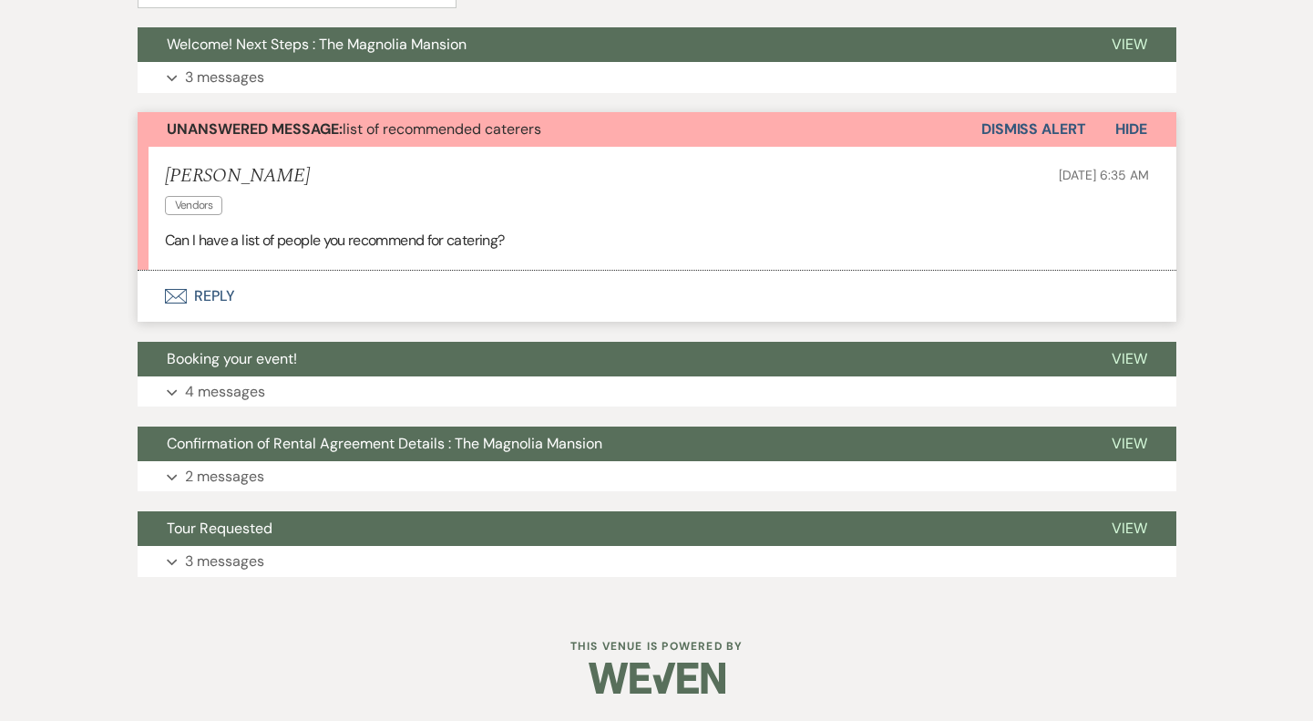
click at [418, 294] on button "Envelope Reply" at bounding box center [657, 296] width 1039 height 51
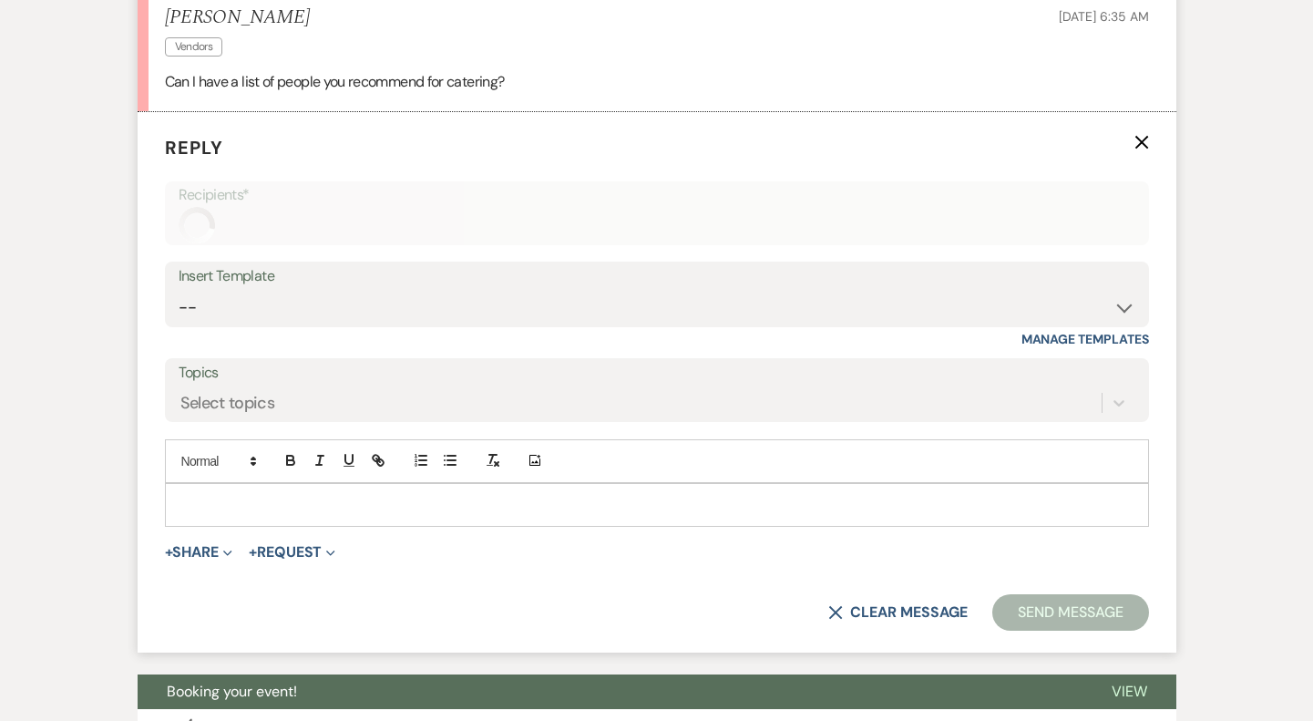
scroll to position [698, 0]
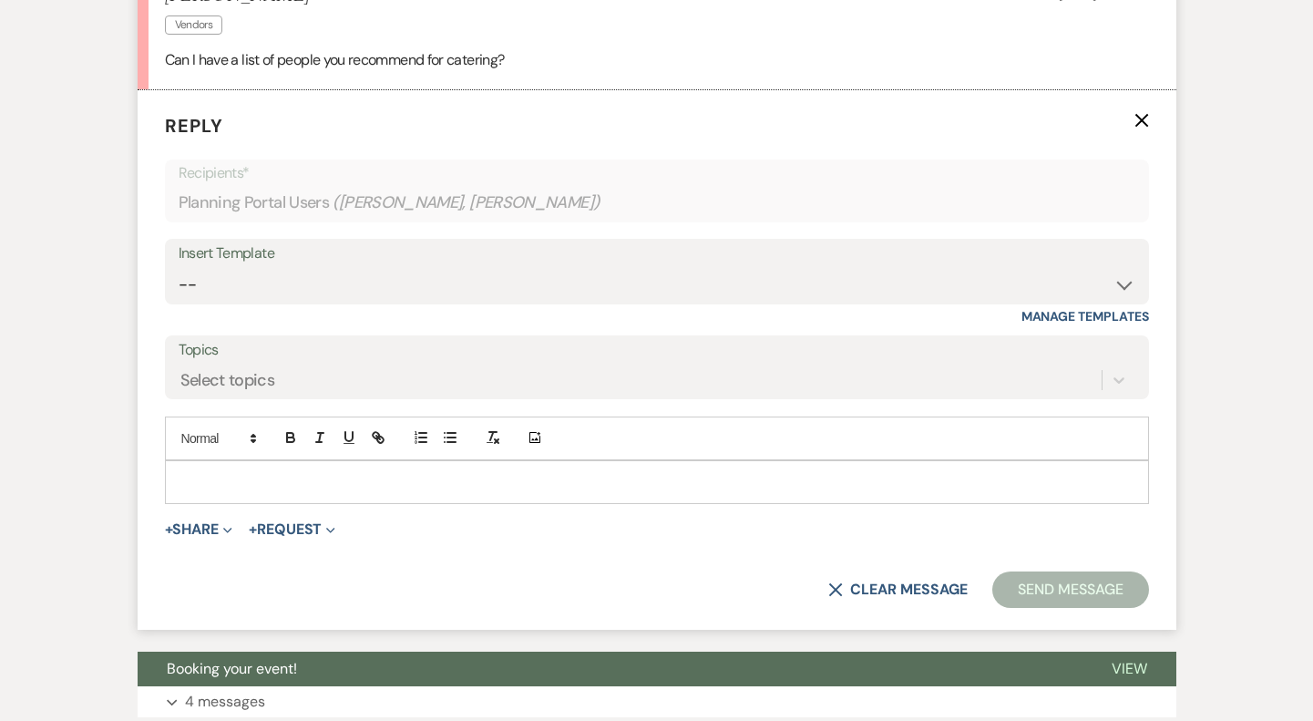
click at [330, 480] on p at bounding box center [657, 482] width 955 height 20
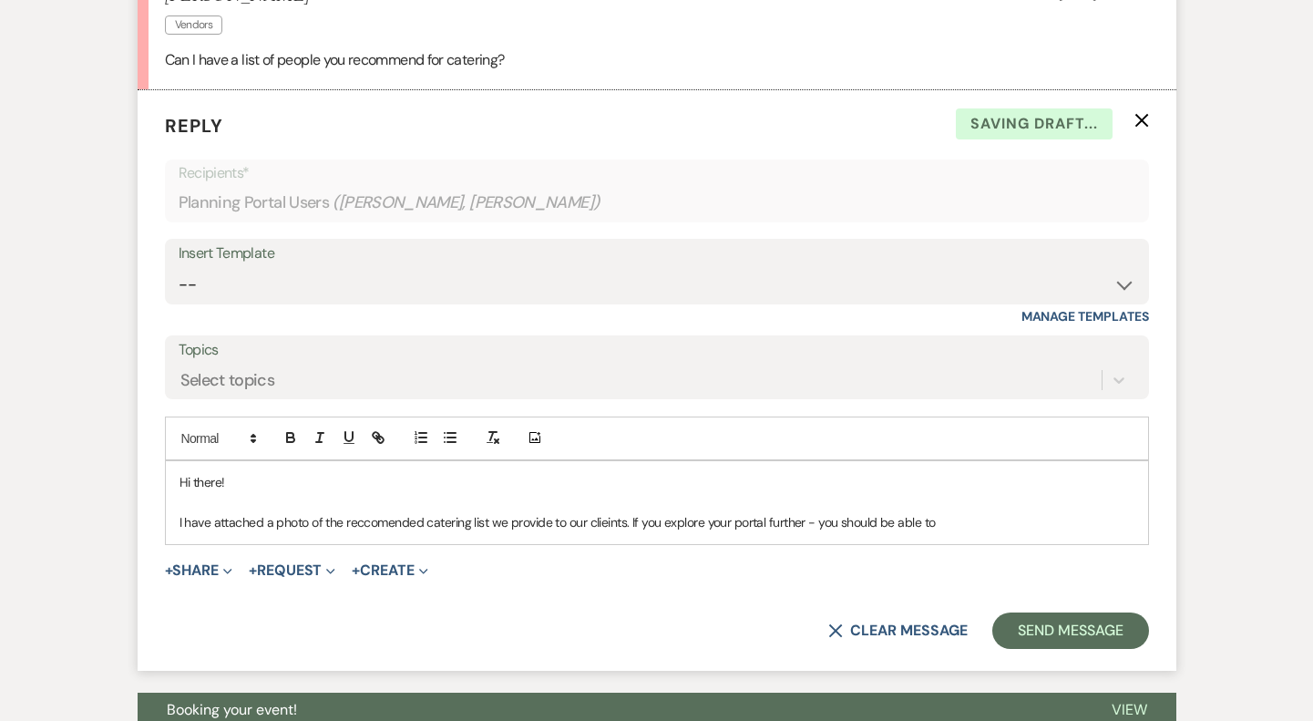
click at [601, 524] on p "I have attached a photo of the reccomended catering list we provide to our clie…" at bounding box center [657, 522] width 955 height 20
click at [378, 526] on p "I have attached a photo of the reccomended catering list we provide to our clie…" at bounding box center [657, 522] width 955 height 20
click at [941, 529] on p "I have attached a photo of the recommended catering list we provide to our clie…" at bounding box center [657, 522] width 955 height 20
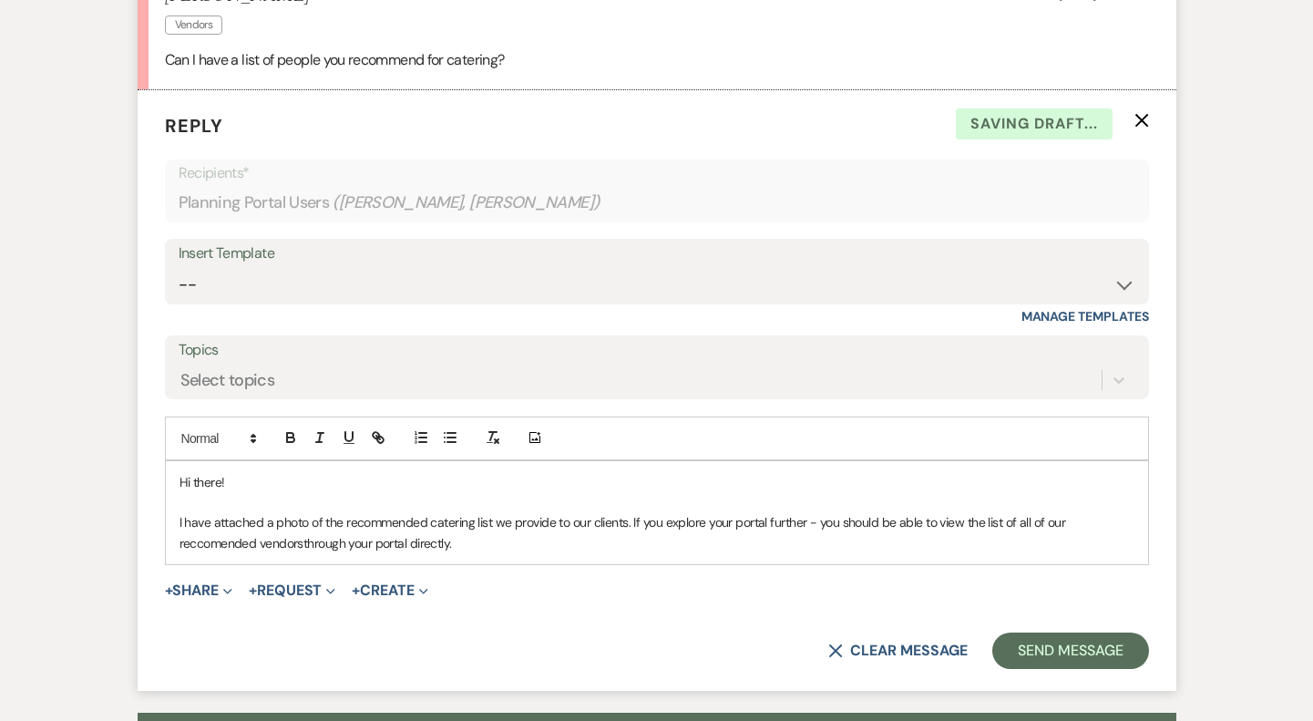
click at [303, 541] on p "I have attached a photo of the recommended catering list we provide to our clie…" at bounding box center [657, 532] width 955 height 41
click at [222, 543] on p "I have attached a photo of the recommended catering list we provide to our clie…" at bounding box center [657, 532] width 955 height 41
click at [488, 542] on p "I have attached a photo of the recommended catering list we provide to our clie…" at bounding box center [657, 532] width 955 height 41
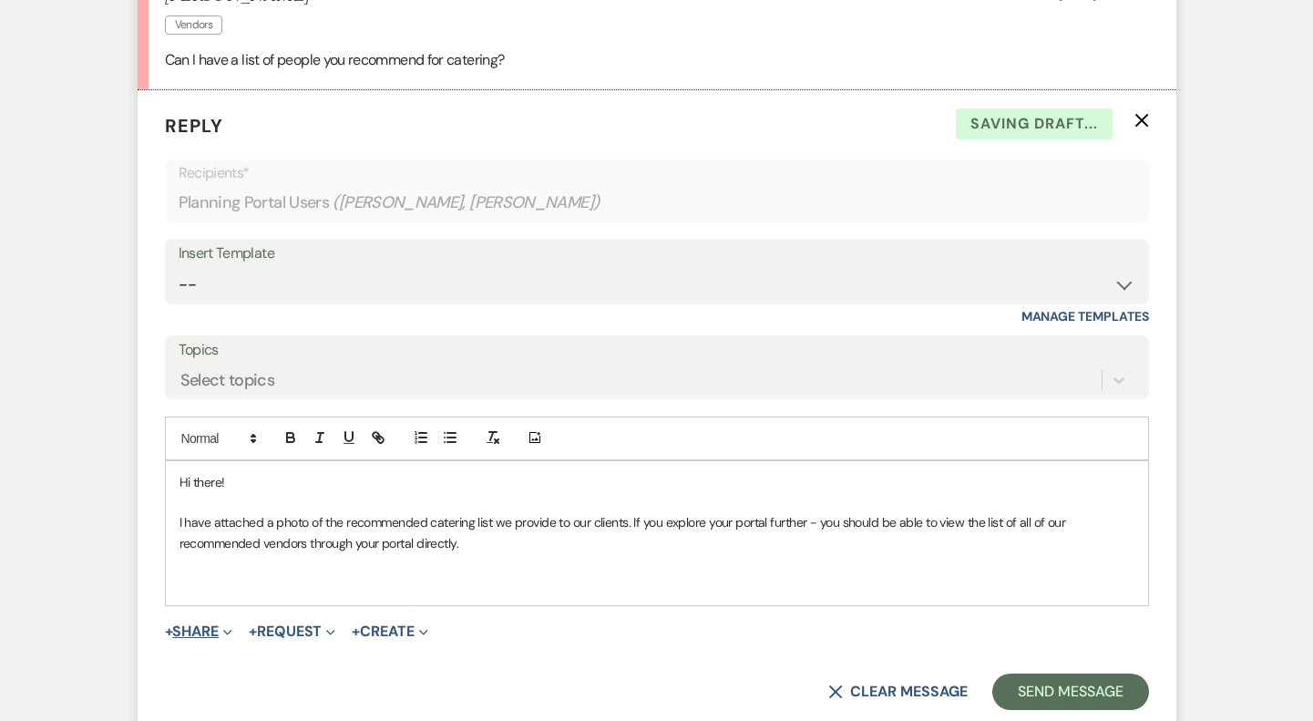
click at [212, 634] on button "+ Share Expand" at bounding box center [199, 631] width 68 height 15
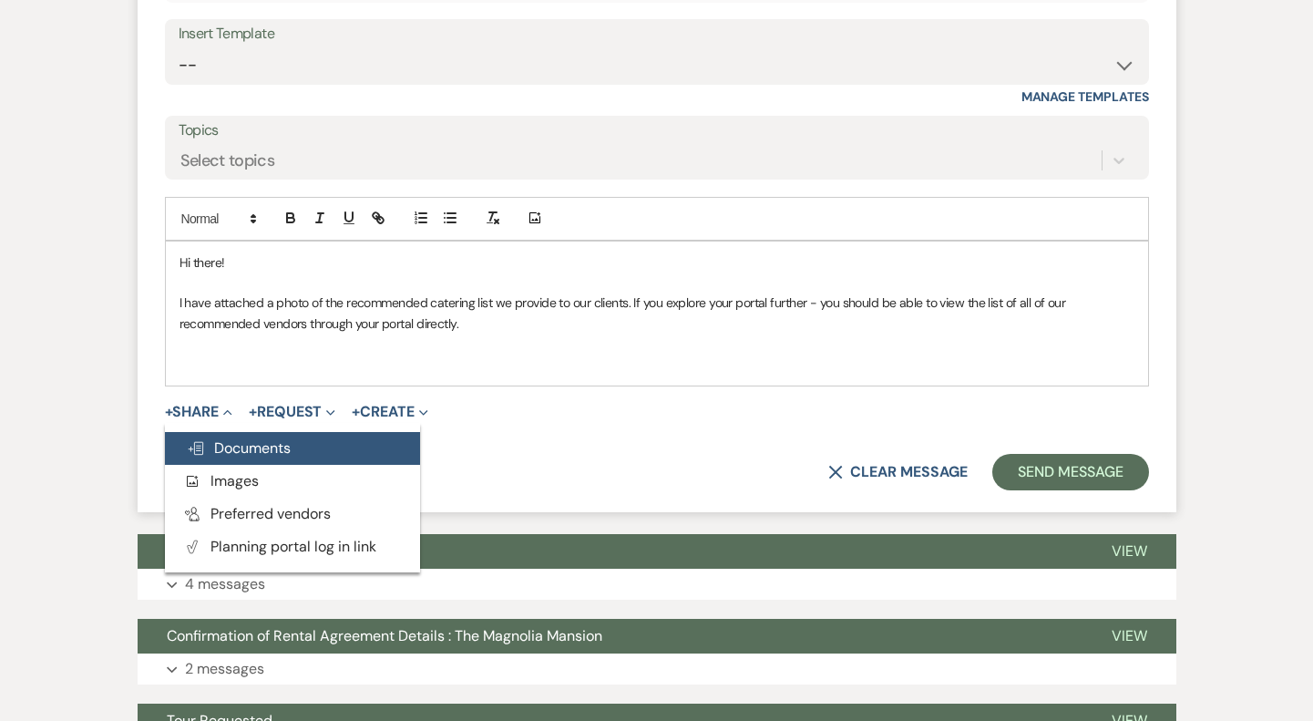
scroll to position [944, 0]
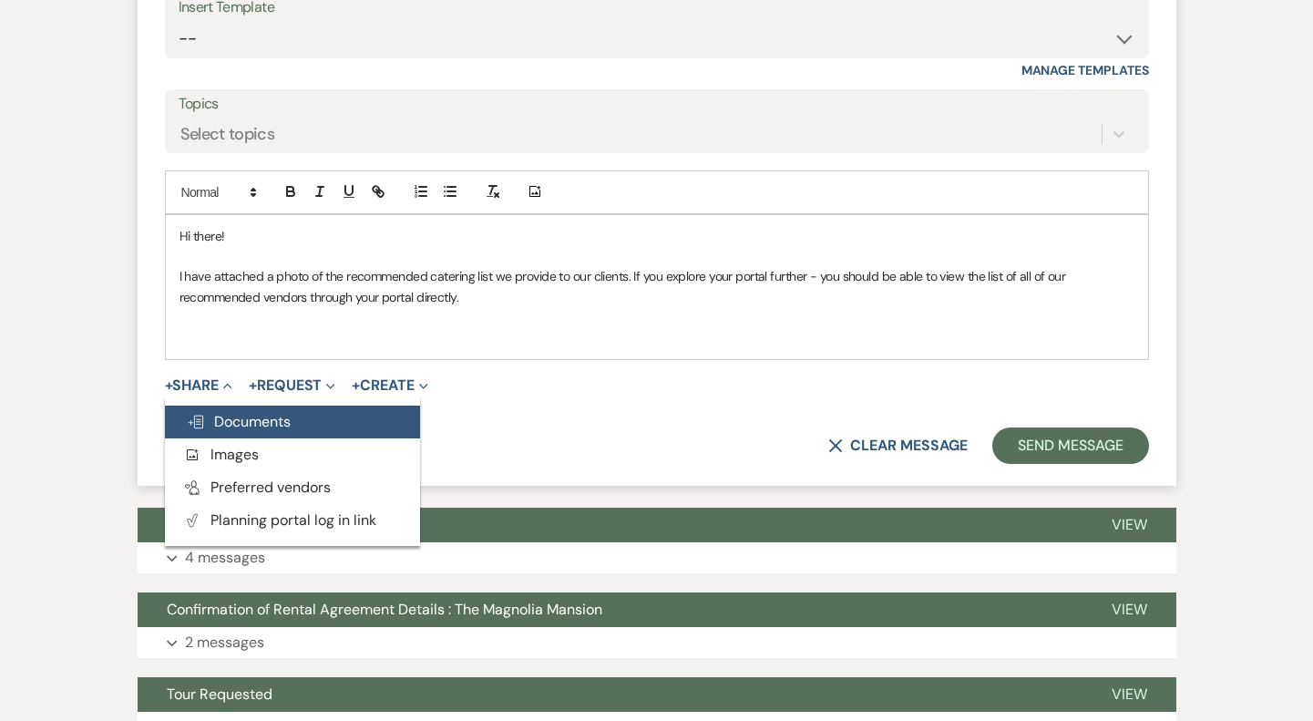
click at [272, 415] on span "Doc Upload Documents" at bounding box center [239, 421] width 104 height 19
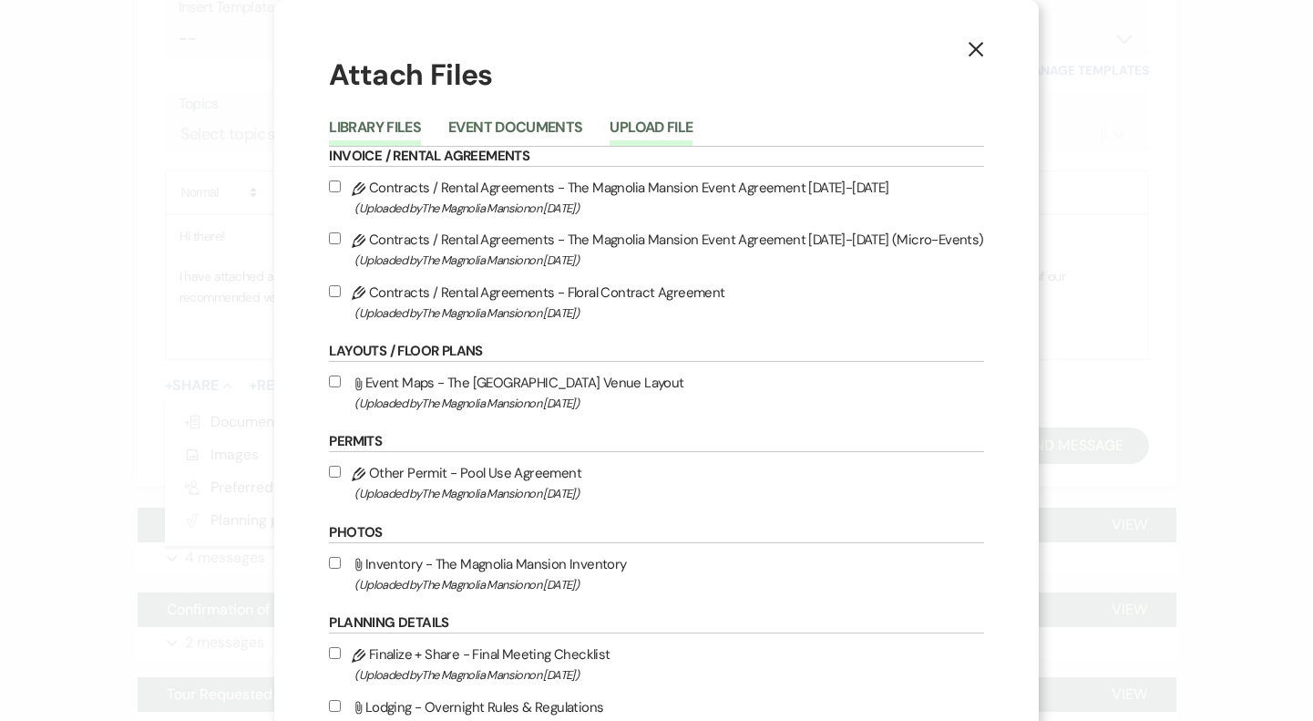
click at [645, 134] on button "Upload File" at bounding box center [651, 133] width 83 height 26
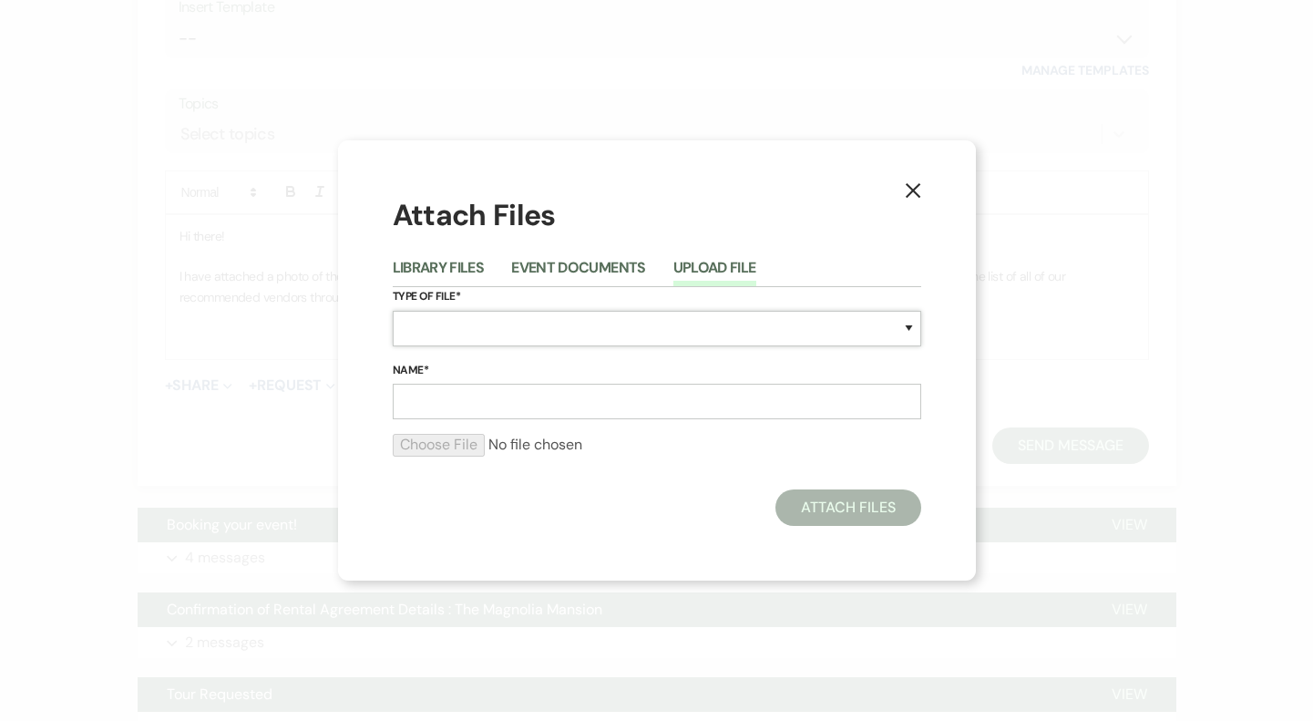
click at [549, 322] on select "Special Event Insurance Vendor Certificate of Insurance Contracts / Rental Agre…" at bounding box center [657, 329] width 529 height 36
select select "61"
click at [393, 311] on select "Special Event Insurance Vendor Certificate of Insurance Contracts / Rental Agre…" at bounding box center [657, 329] width 529 height 36
click at [496, 406] on input "Name*" at bounding box center [657, 402] width 529 height 36
type input "R"
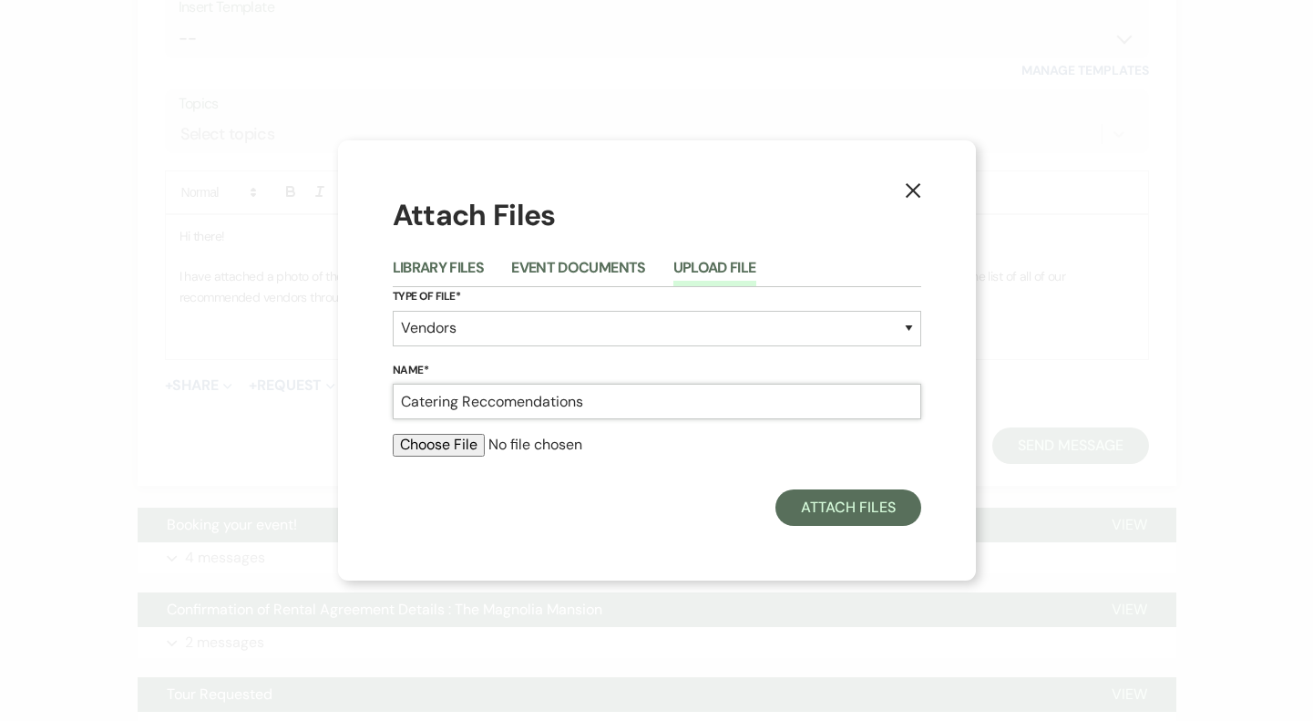
type input "Catering Reccomendations"
click at [421, 446] on input "file" at bounding box center [657, 445] width 529 height 22
type input "C:\fakepath\Screenshot [DATE] 12.30.20 AM.png"
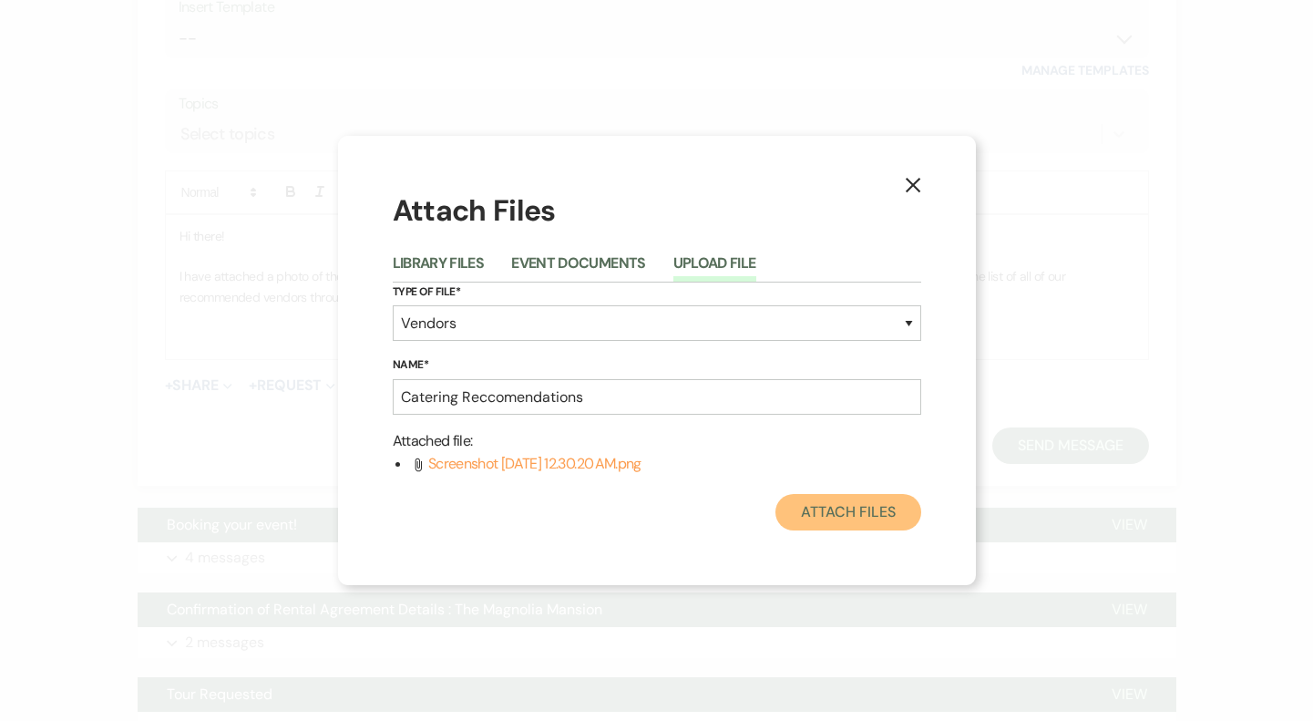
click at [818, 511] on button "Attach Files" at bounding box center [848, 512] width 145 height 36
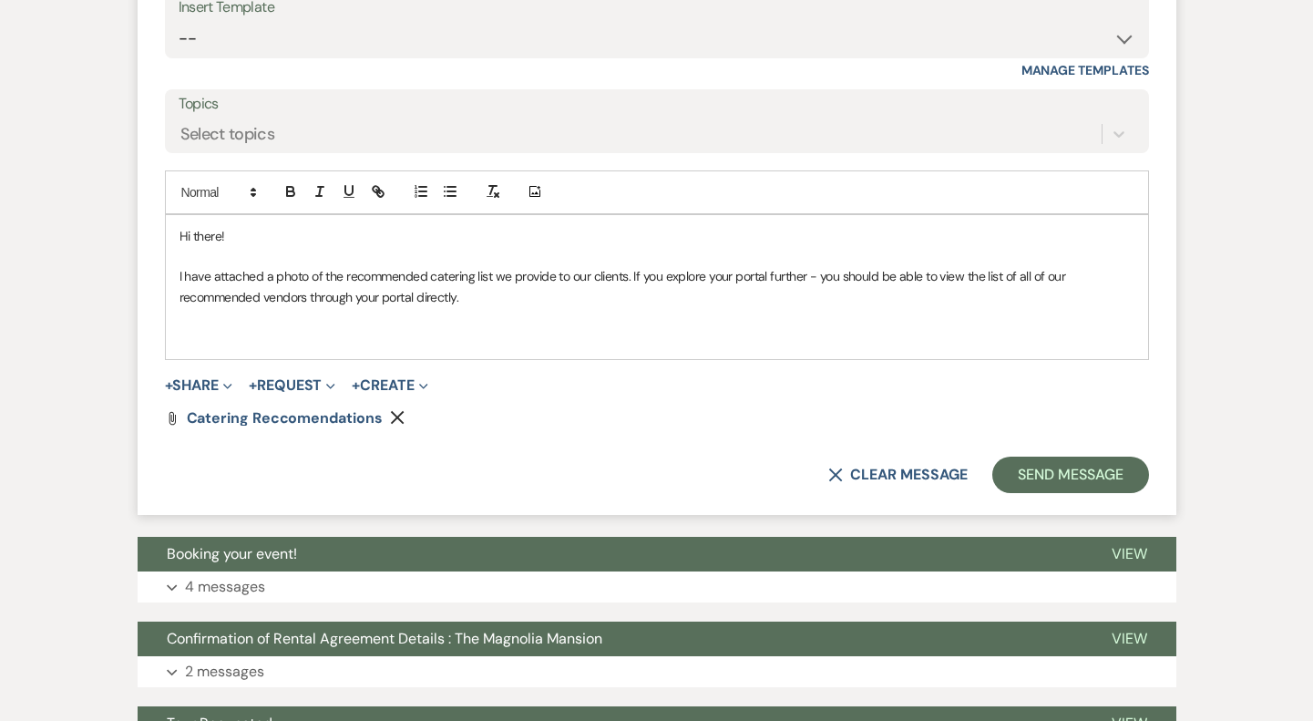
click at [418, 330] on p at bounding box center [657, 337] width 955 height 20
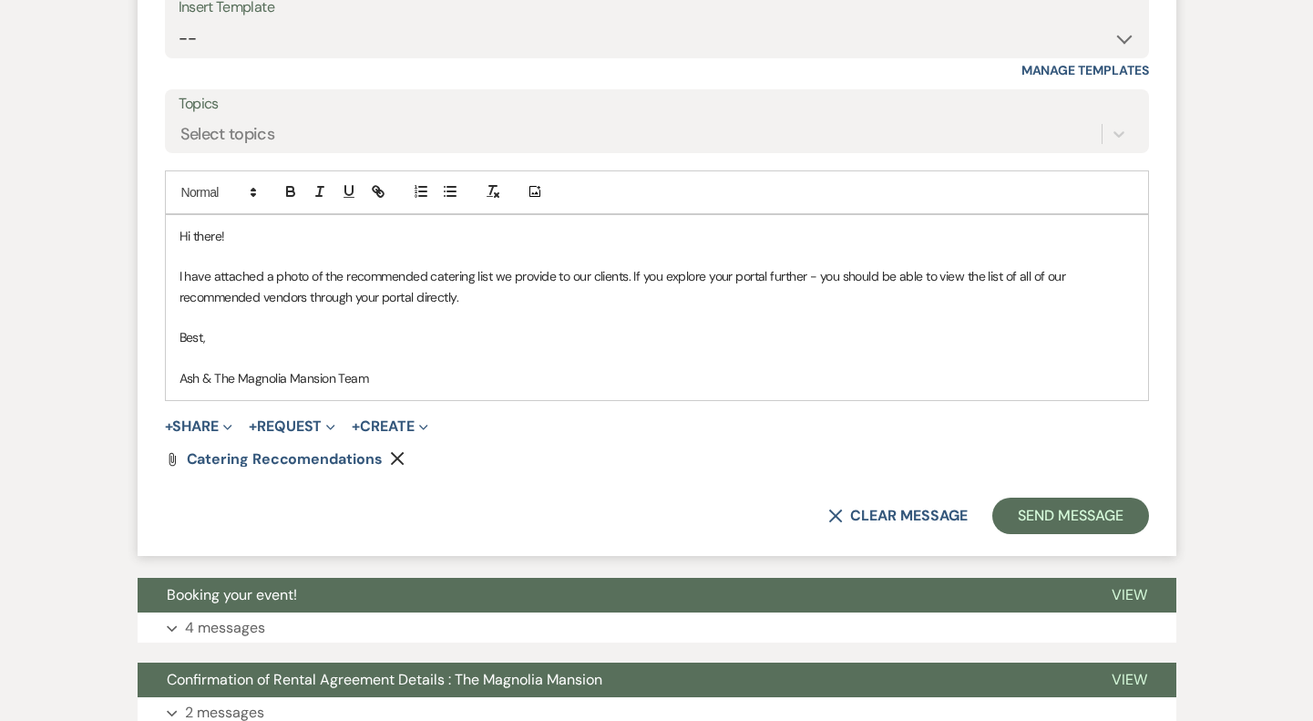
click at [1084, 484] on form "Reply X Saving draft... Recipients* Planning Portal Users ( [PERSON_NAME], [PER…" at bounding box center [657, 200] width 1039 height 712
click at [1084, 505] on button "Send Message" at bounding box center [1070, 516] width 156 height 36
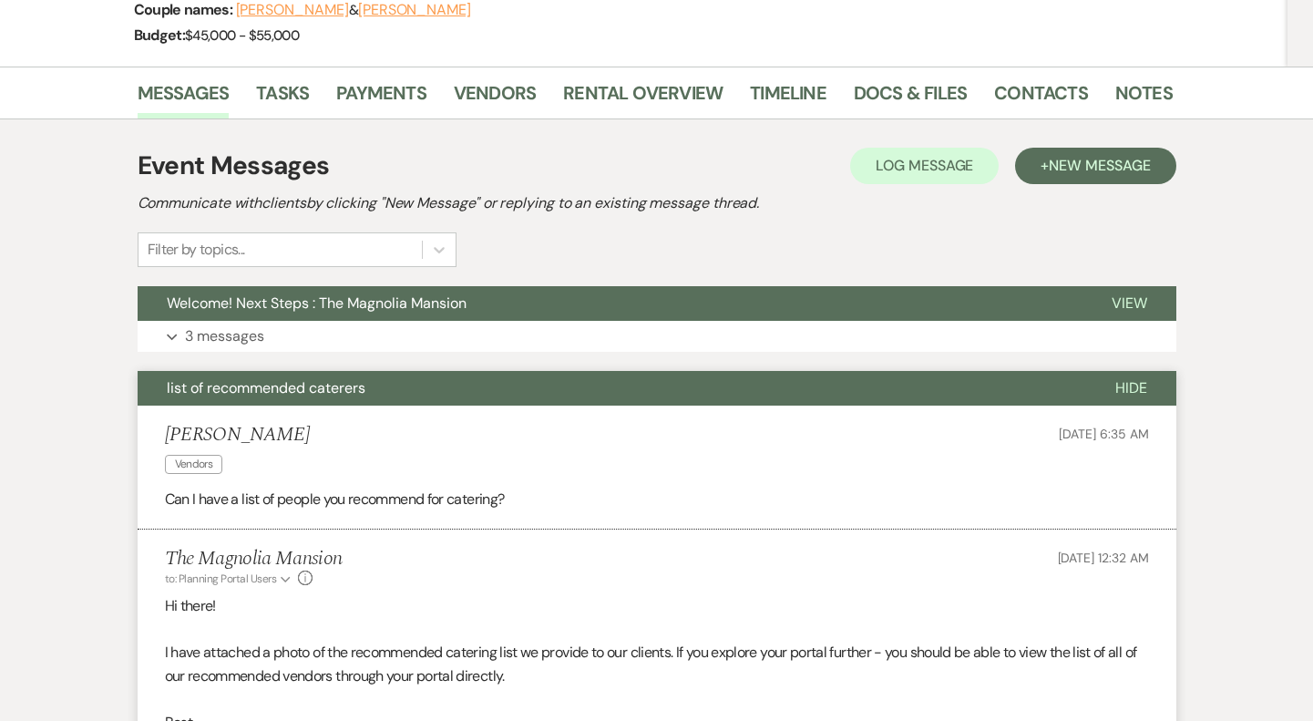
scroll to position [0, 0]
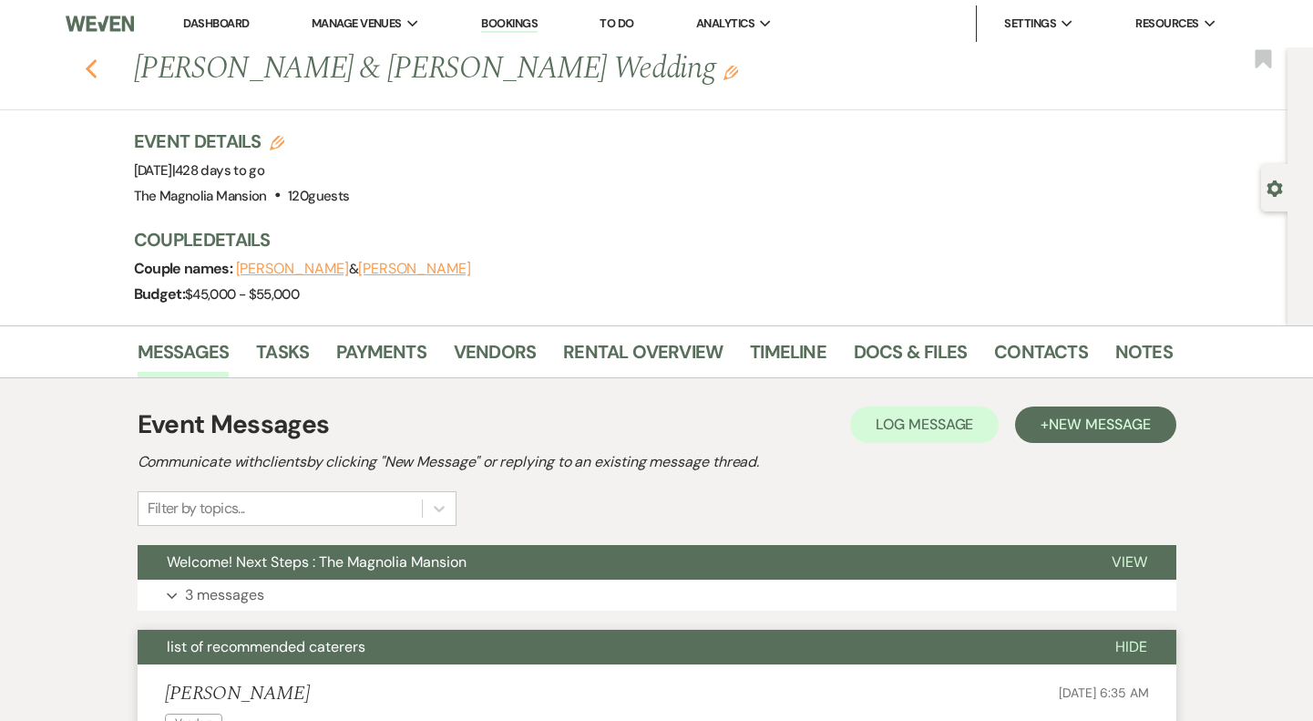
click at [88, 58] on icon "Previous" at bounding box center [92, 69] width 14 height 22
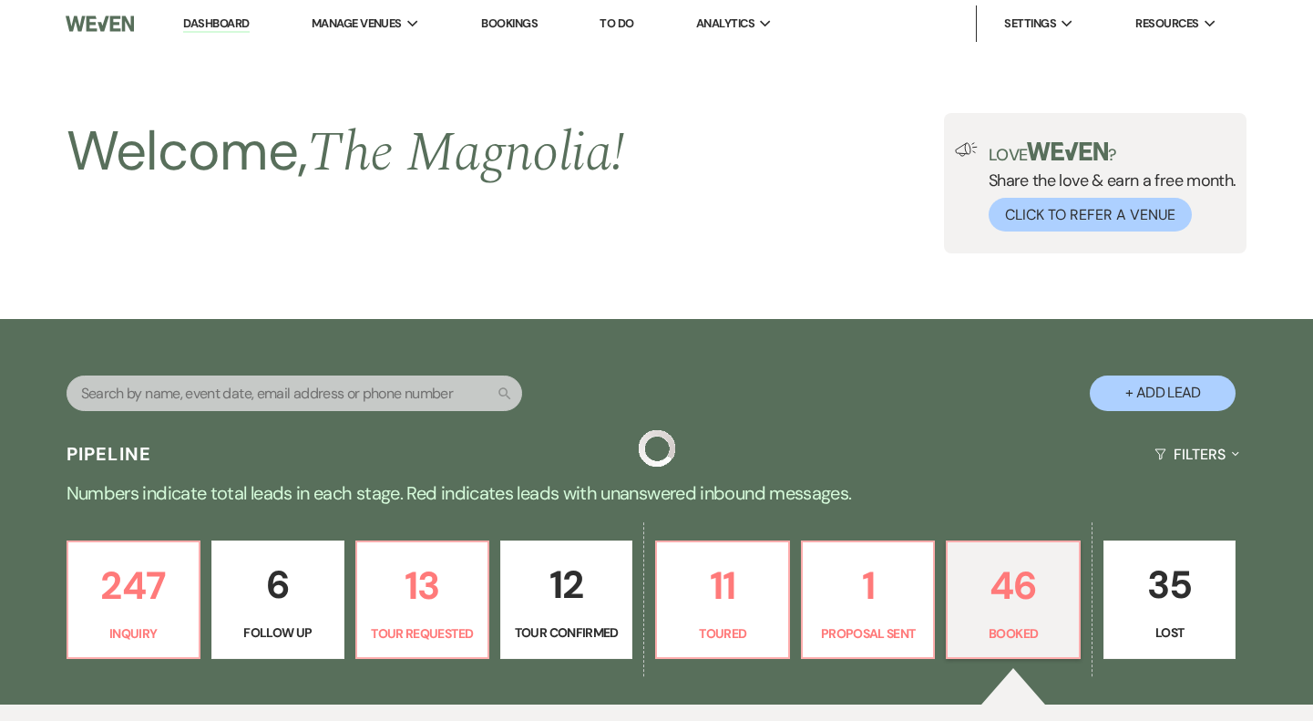
scroll to position [581, 0]
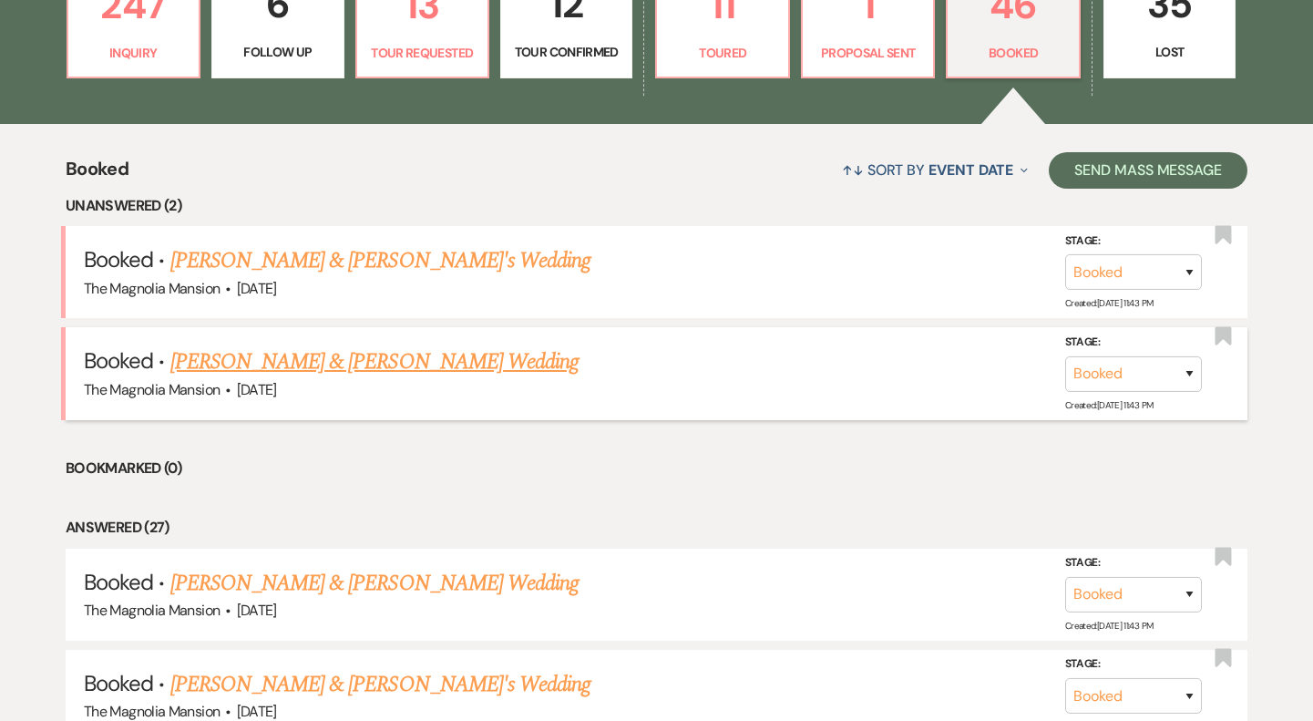
click at [362, 355] on link "[PERSON_NAME] & [PERSON_NAME] Wedding" at bounding box center [374, 361] width 408 height 33
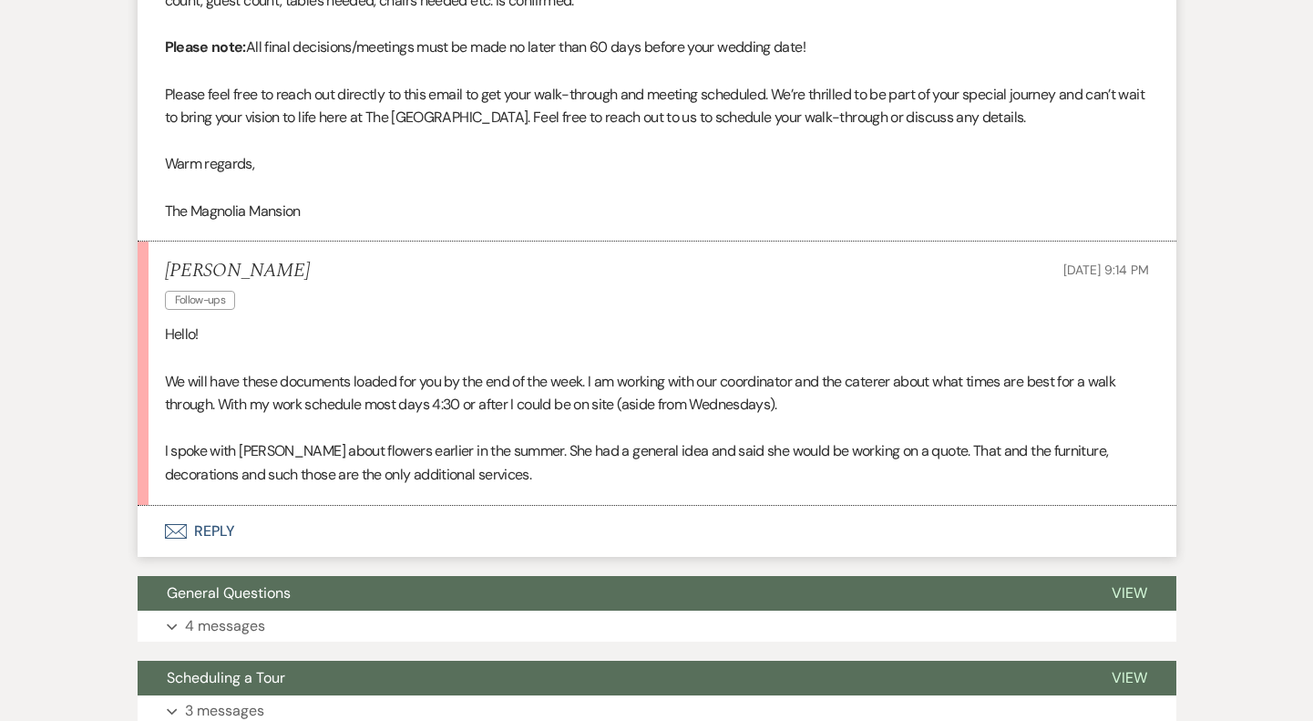
scroll to position [1064, 0]
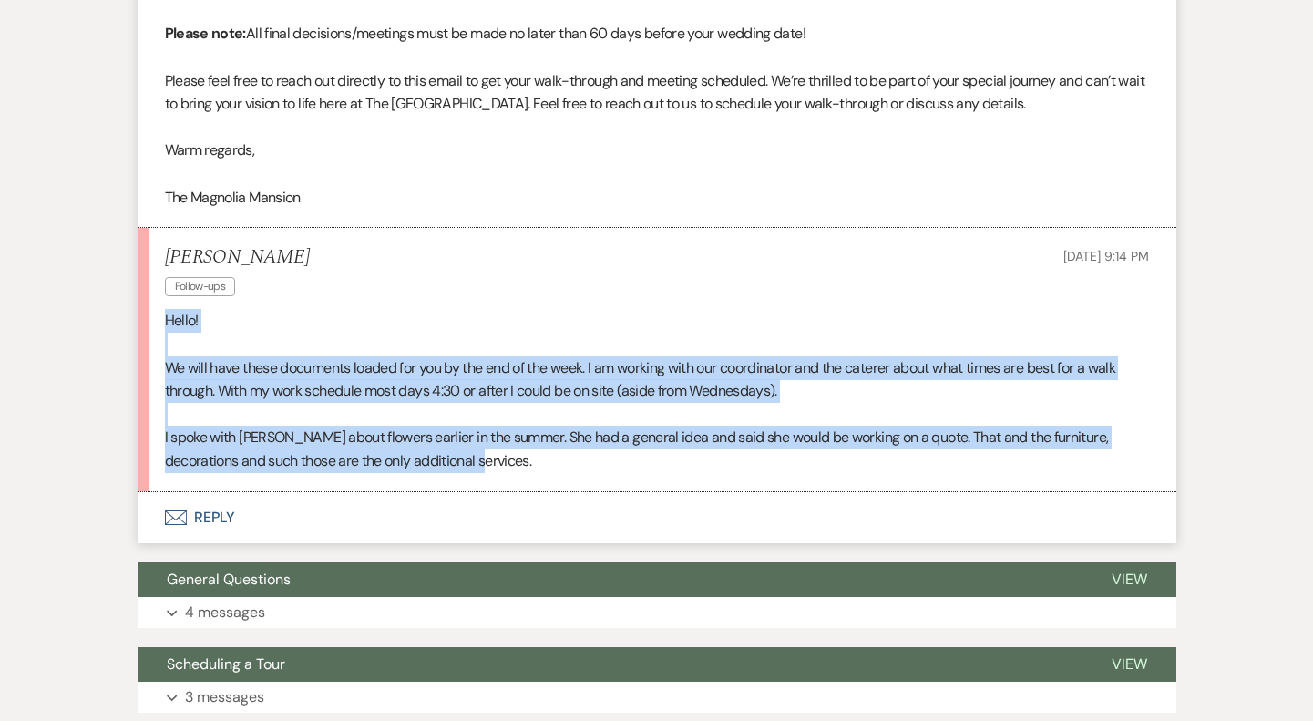
drag, startPoint x: 483, startPoint y: 481, endPoint x: 166, endPoint y: 345, distance: 345.0
click at [166, 345] on div "Hello! We will have these documents loaded for you by the end of the week. I am…" at bounding box center [657, 390] width 984 height 163
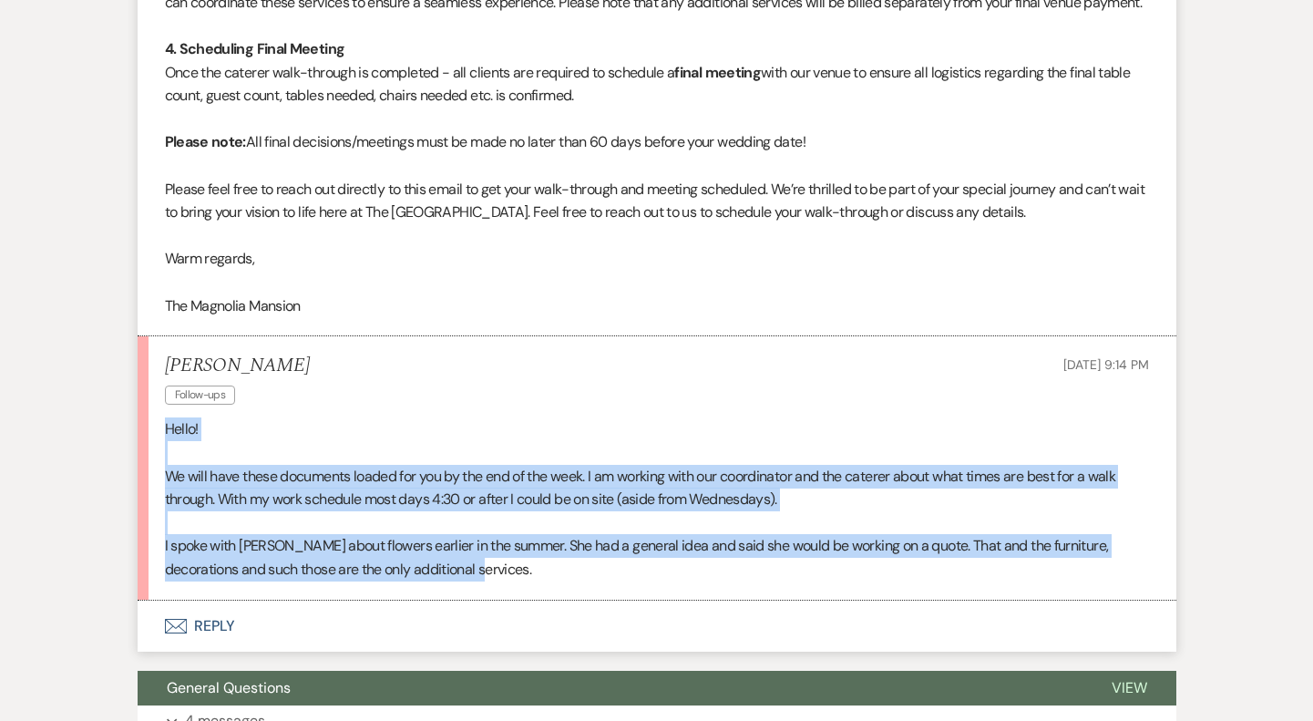
scroll to position [0, 0]
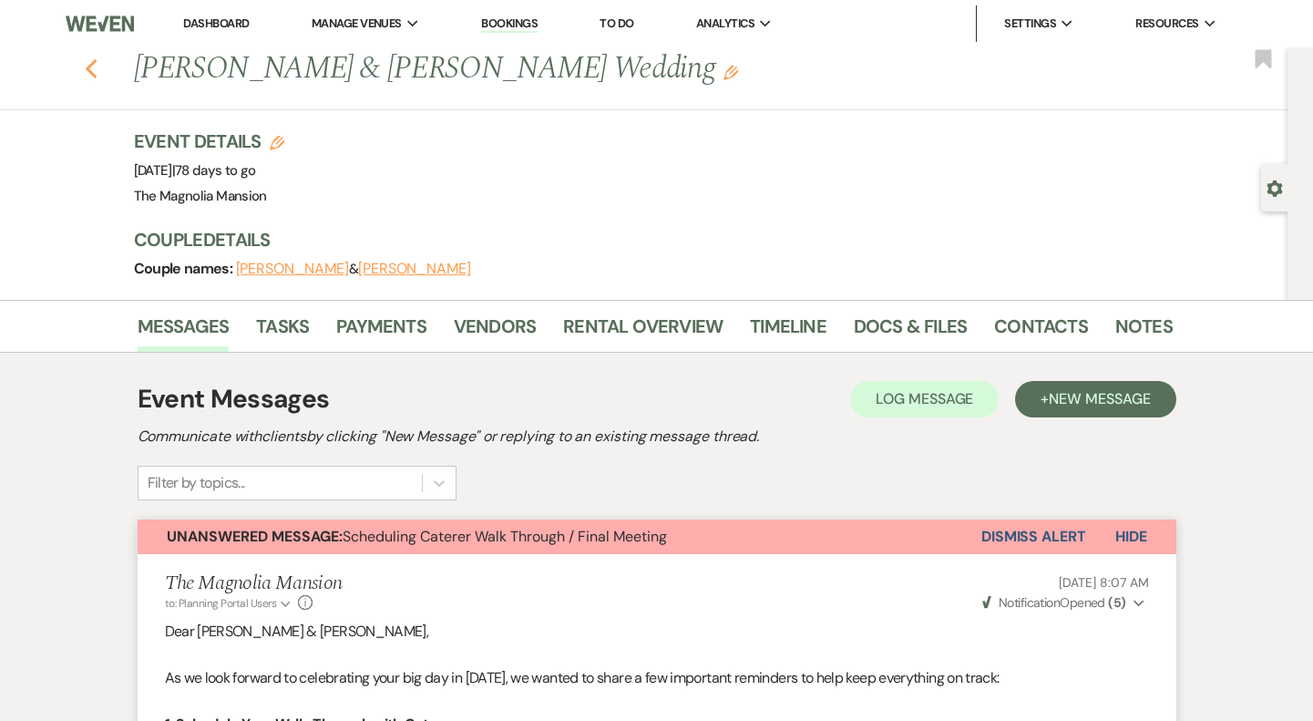
click at [87, 58] on icon "Previous" at bounding box center [92, 69] width 14 height 22
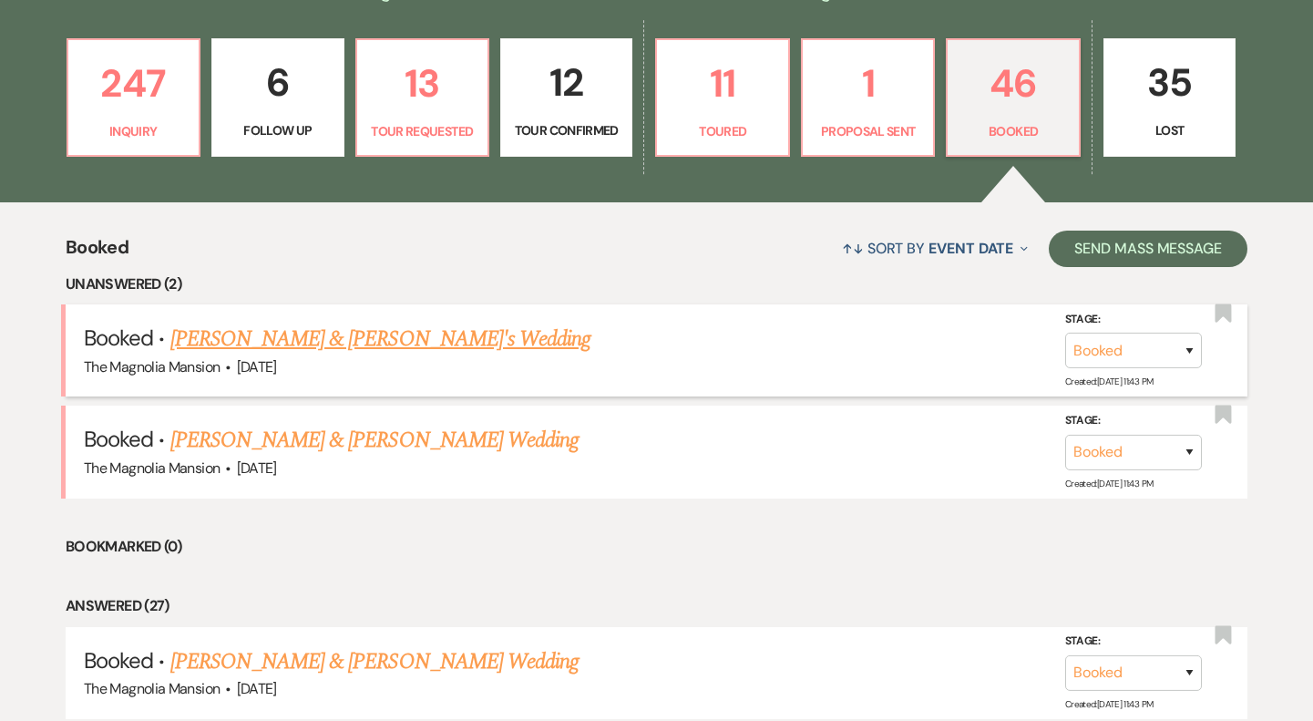
scroll to position [482, 0]
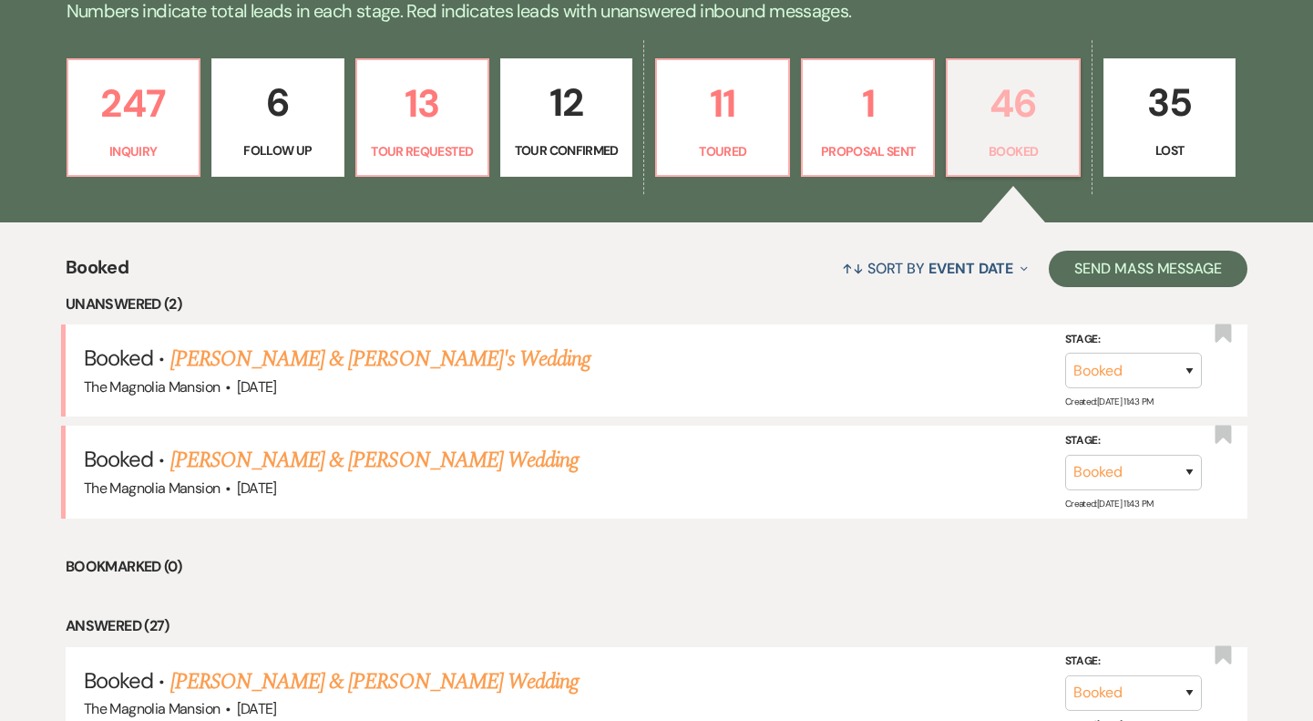
click at [992, 149] on p "Booked" at bounding box center [1013, 151] width 108 height 20
click at [720, 119] on p "11" at bounding box center [722, 103] width 108 height 61
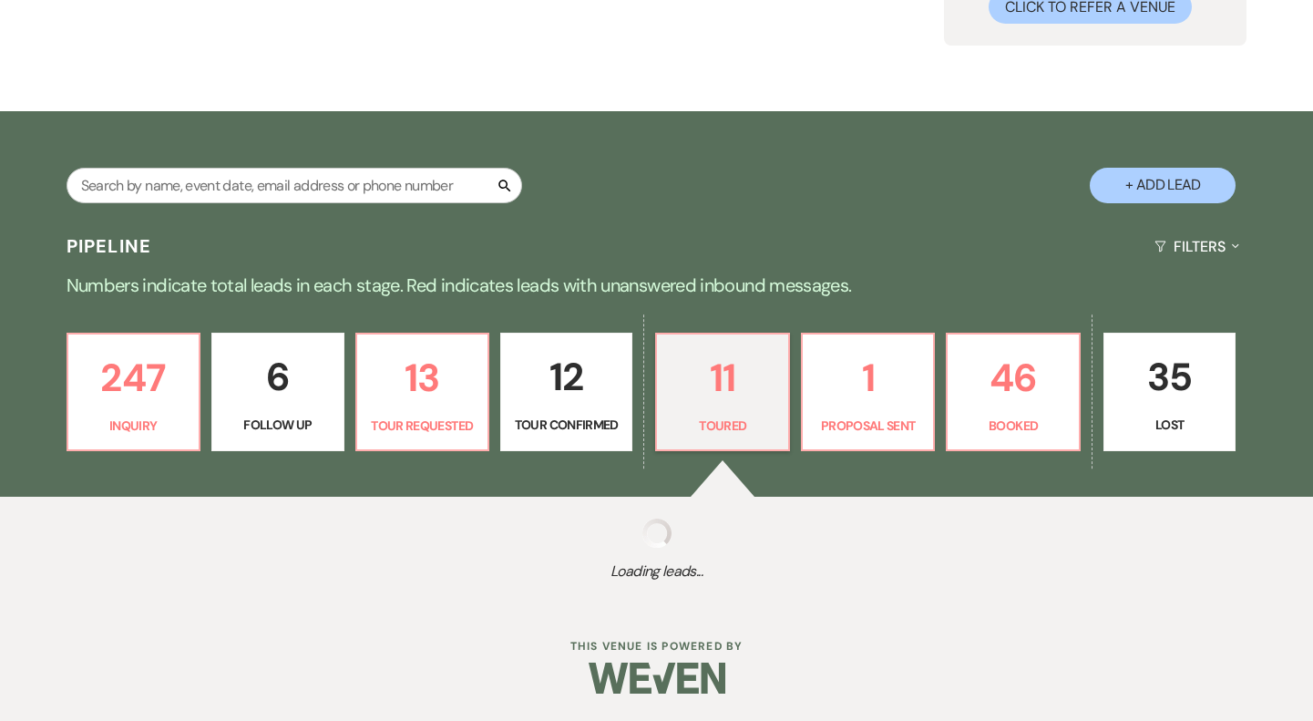
select select "5"
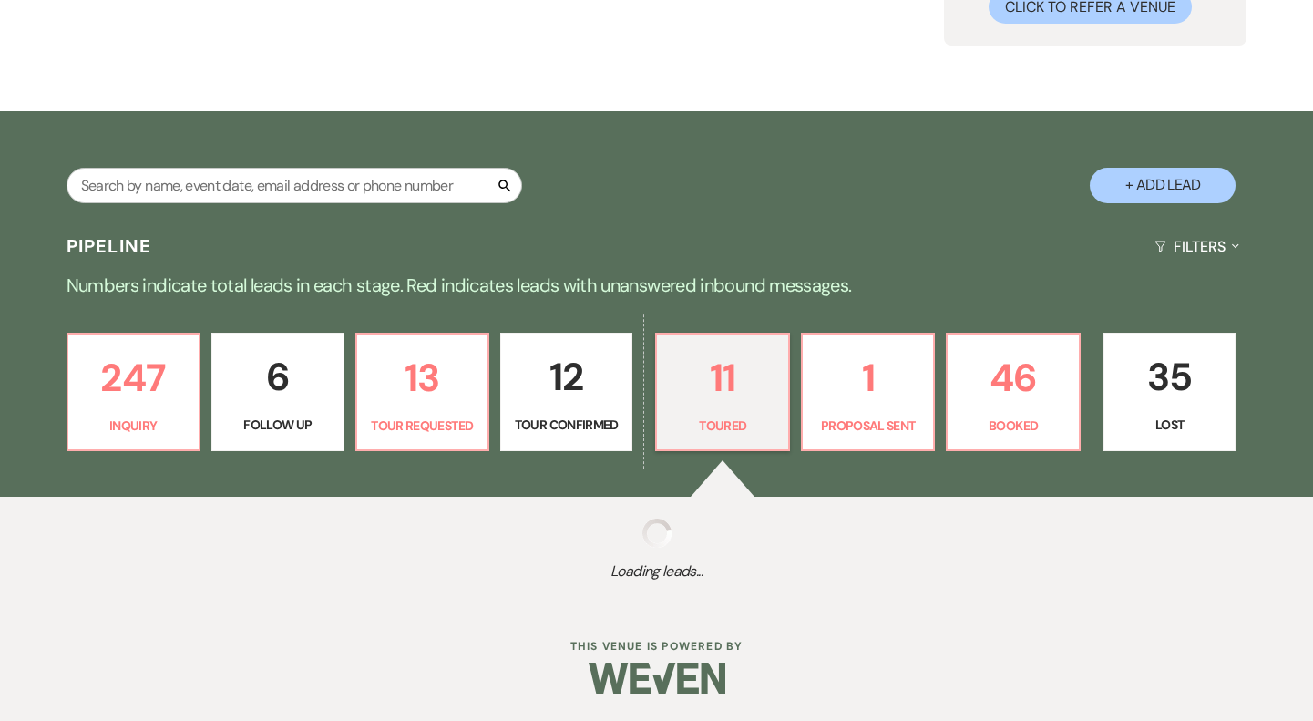
select select "5"
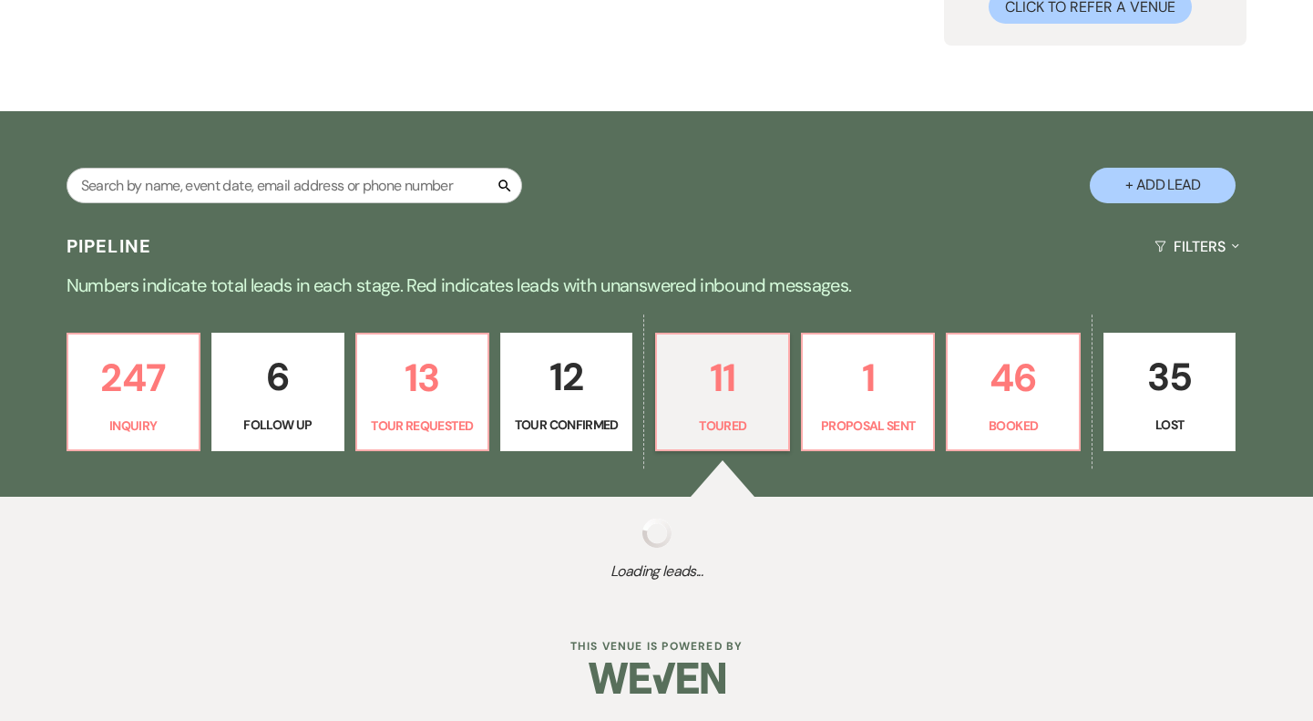
select select "5"
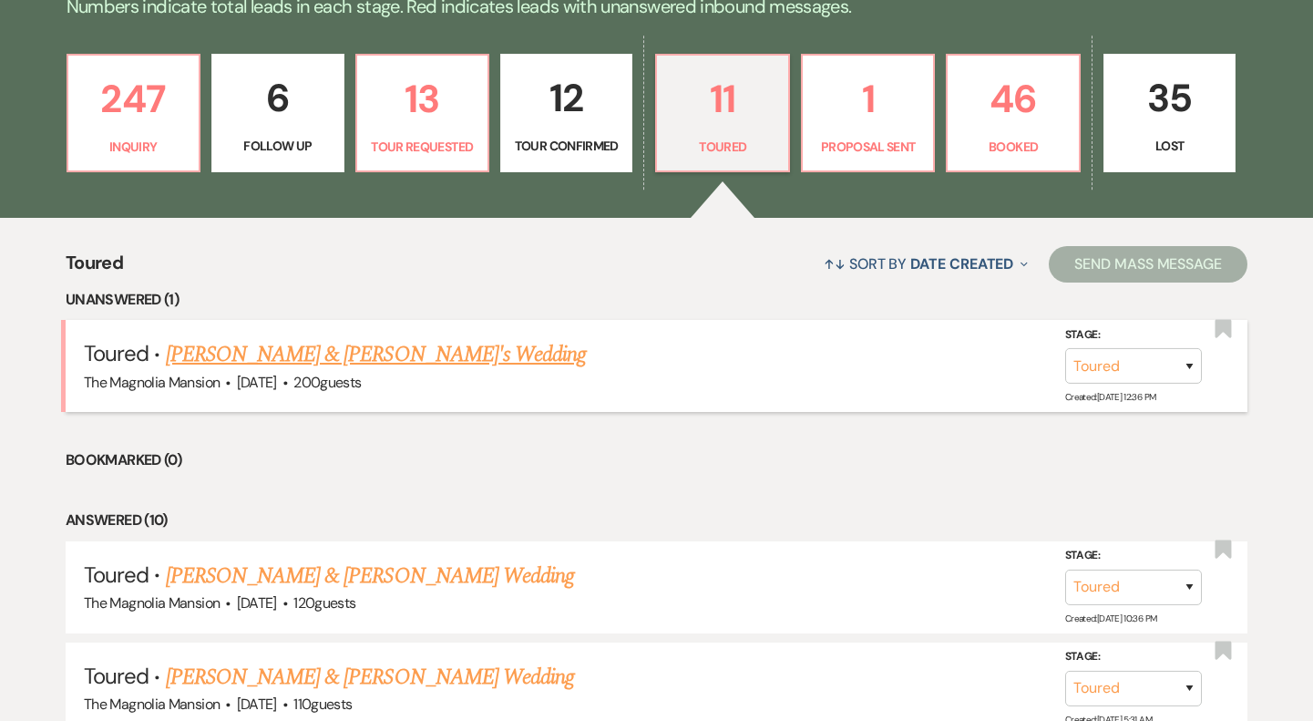
scroll to position [503, 0]
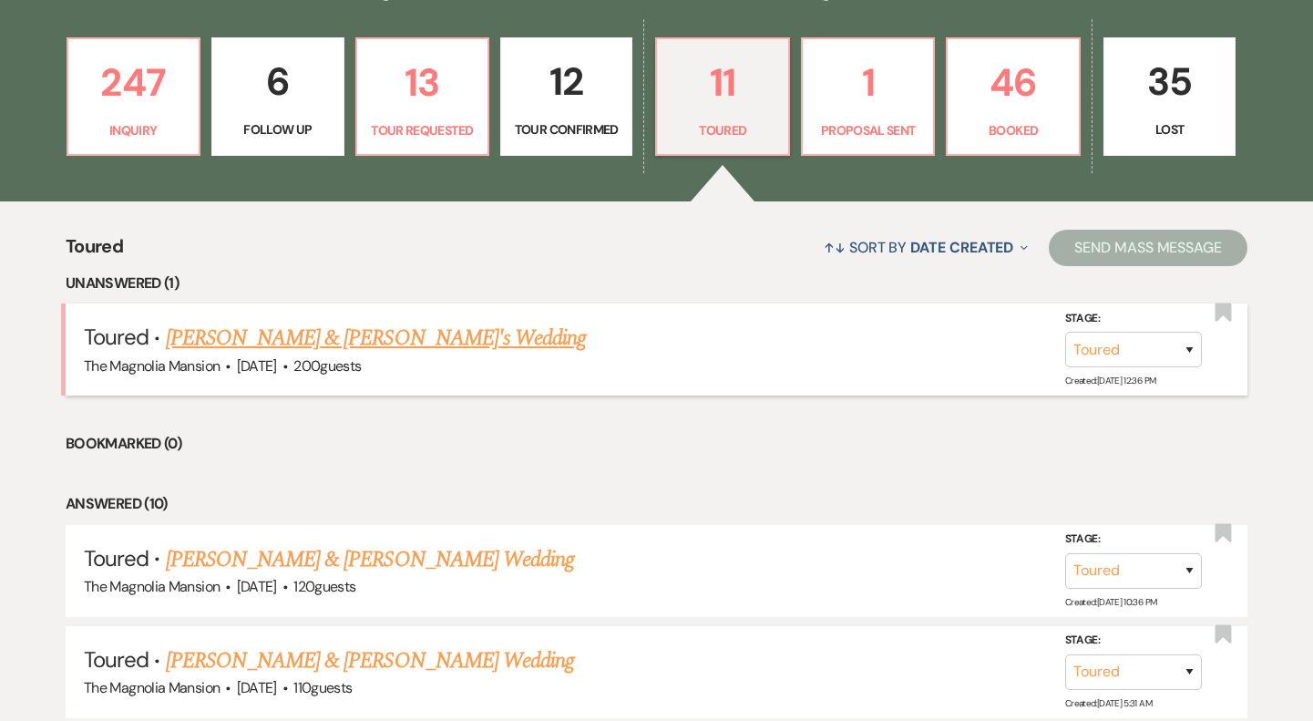
click at [406, 338] on link "[PERSON_NAME] & [PERSON_NAME]'s Wedding" at bounding box center [376, 338] width 421 height 33
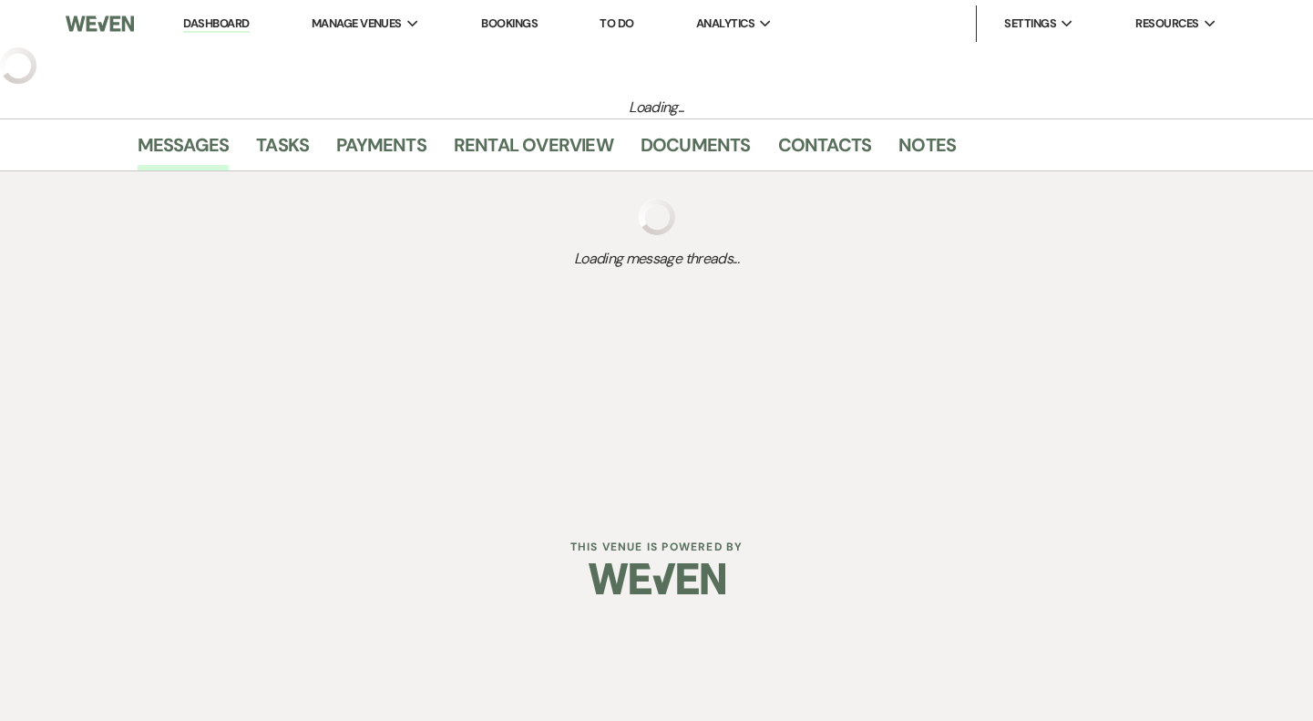
select select "5"
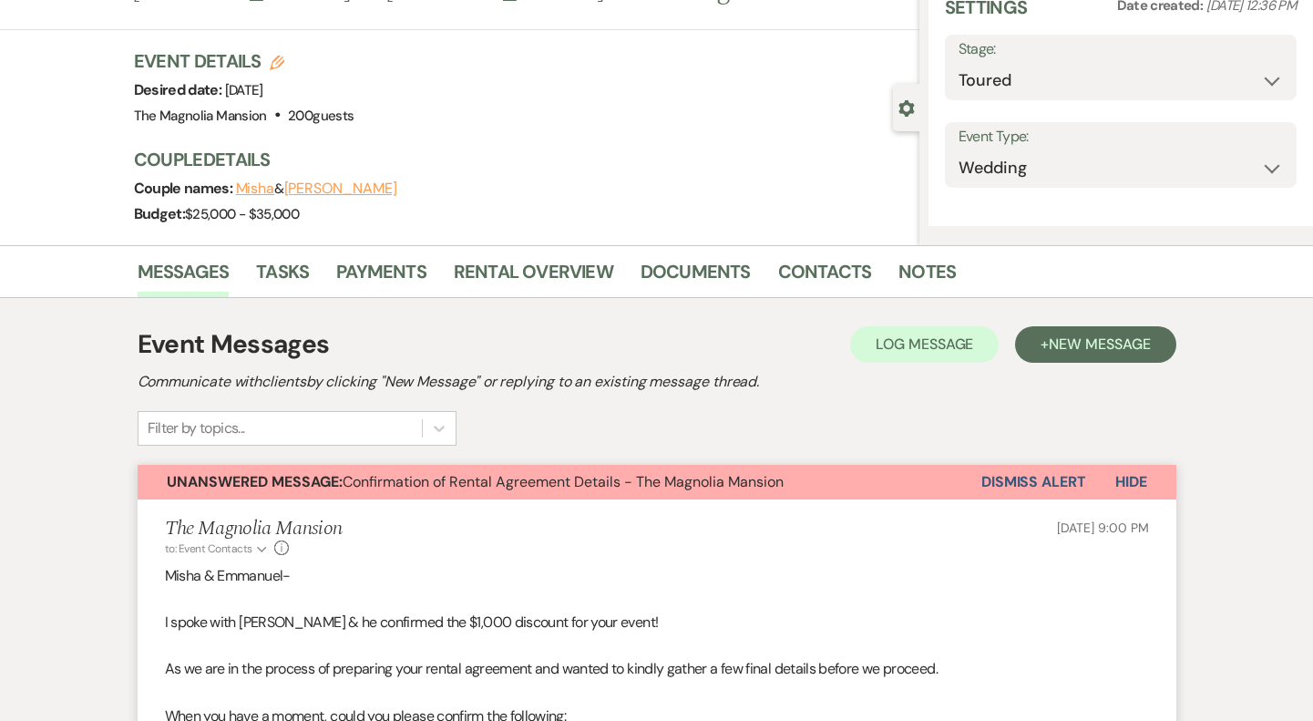
select select "5"
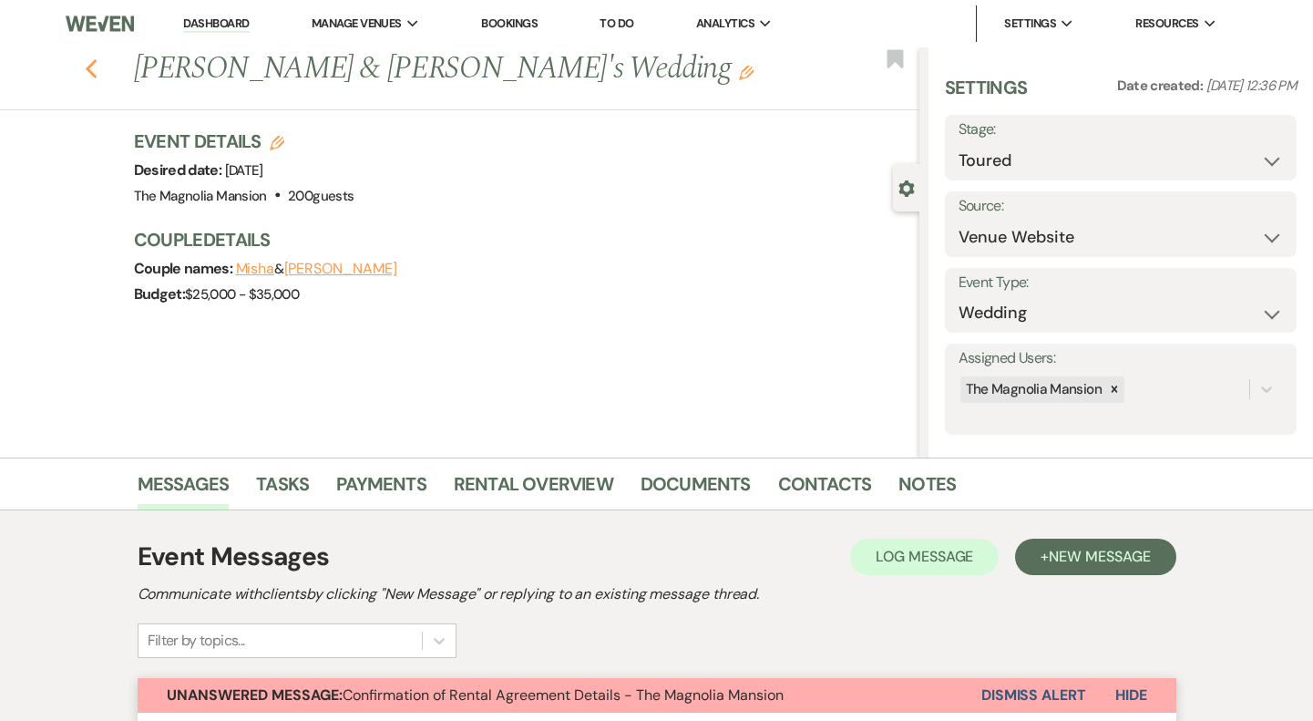
click at [92, 63] on use "button" at bounding box center [91, 69] width 12 height 20
select select "5"
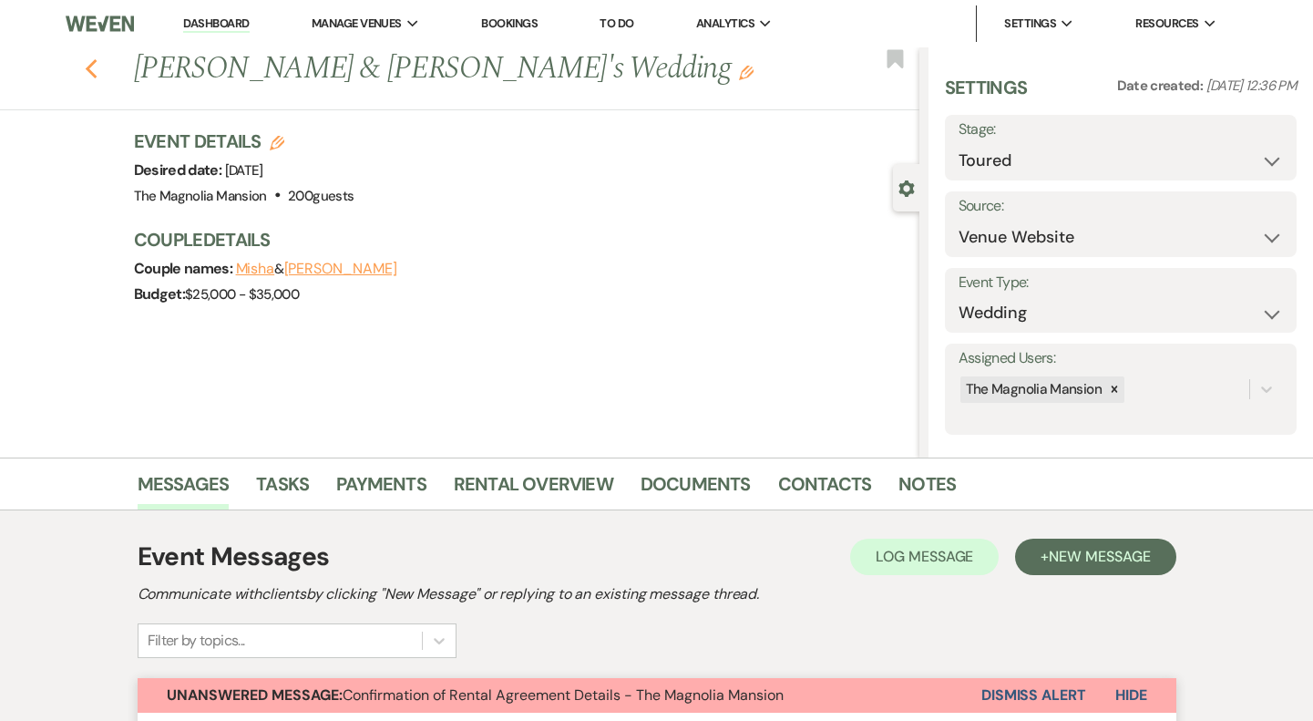
select select "5"
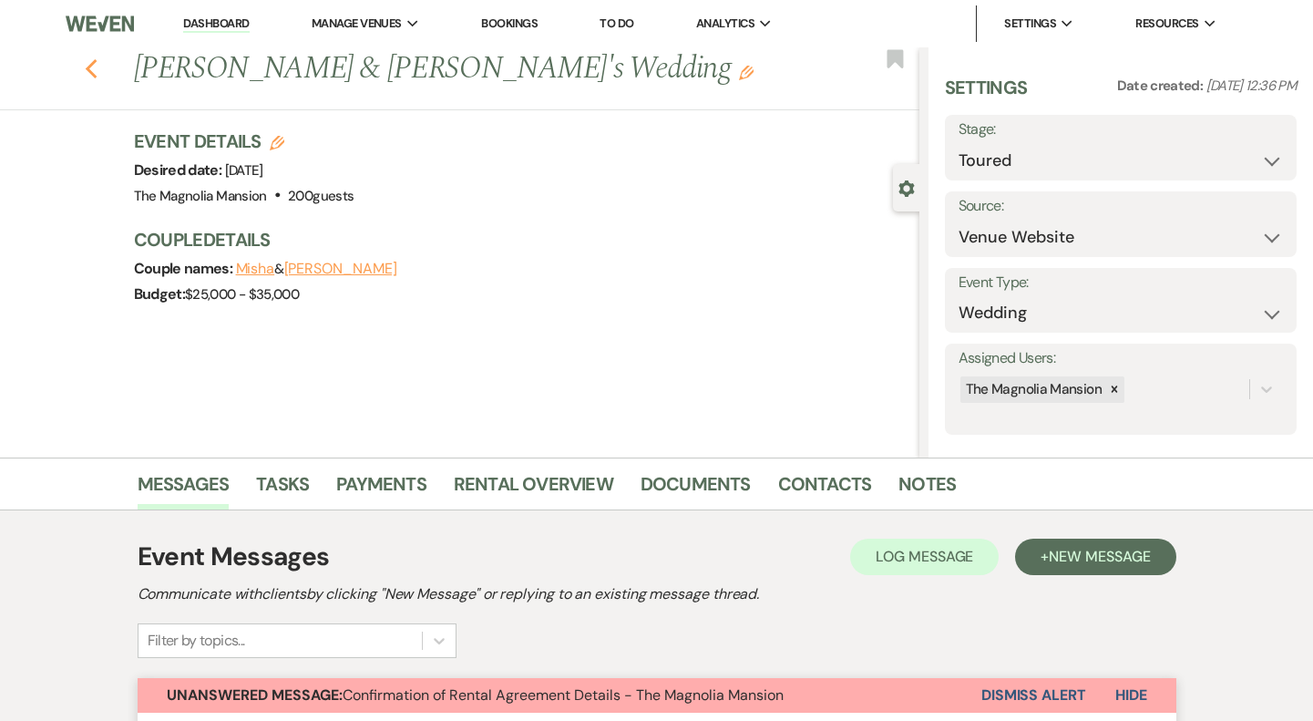
select select "5"
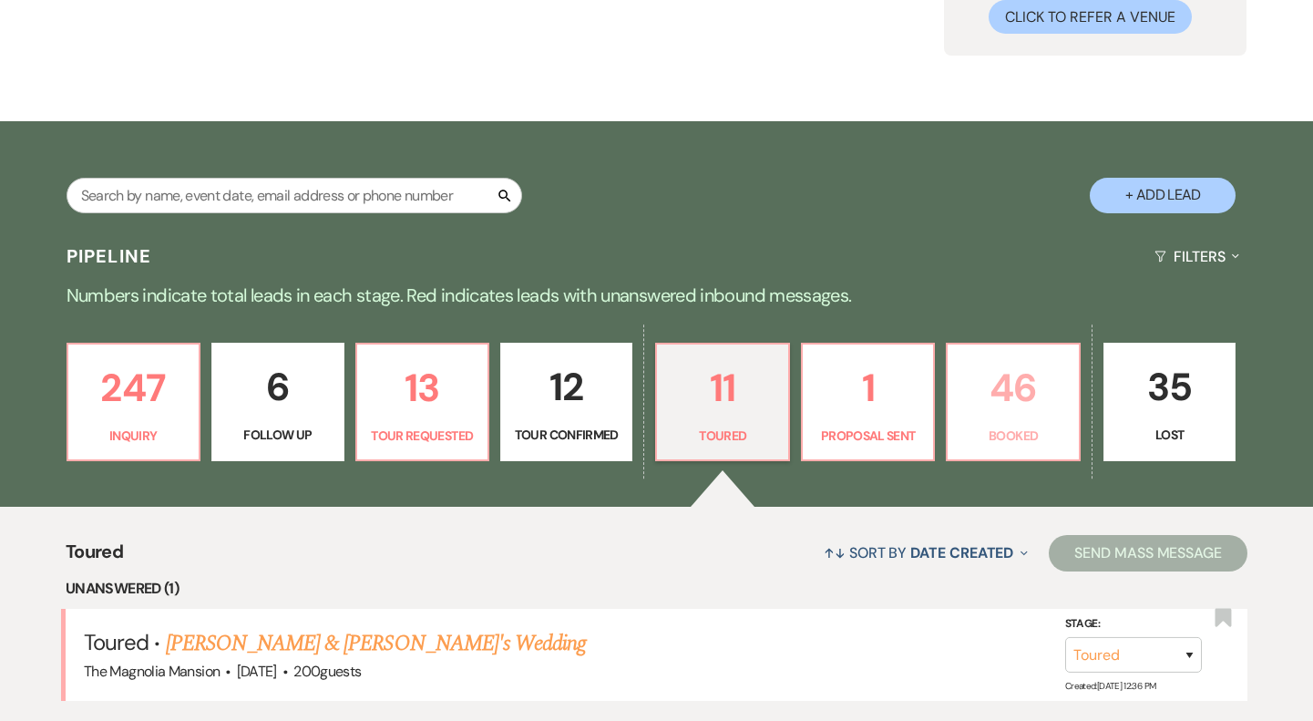
scroll to position [14, 0]
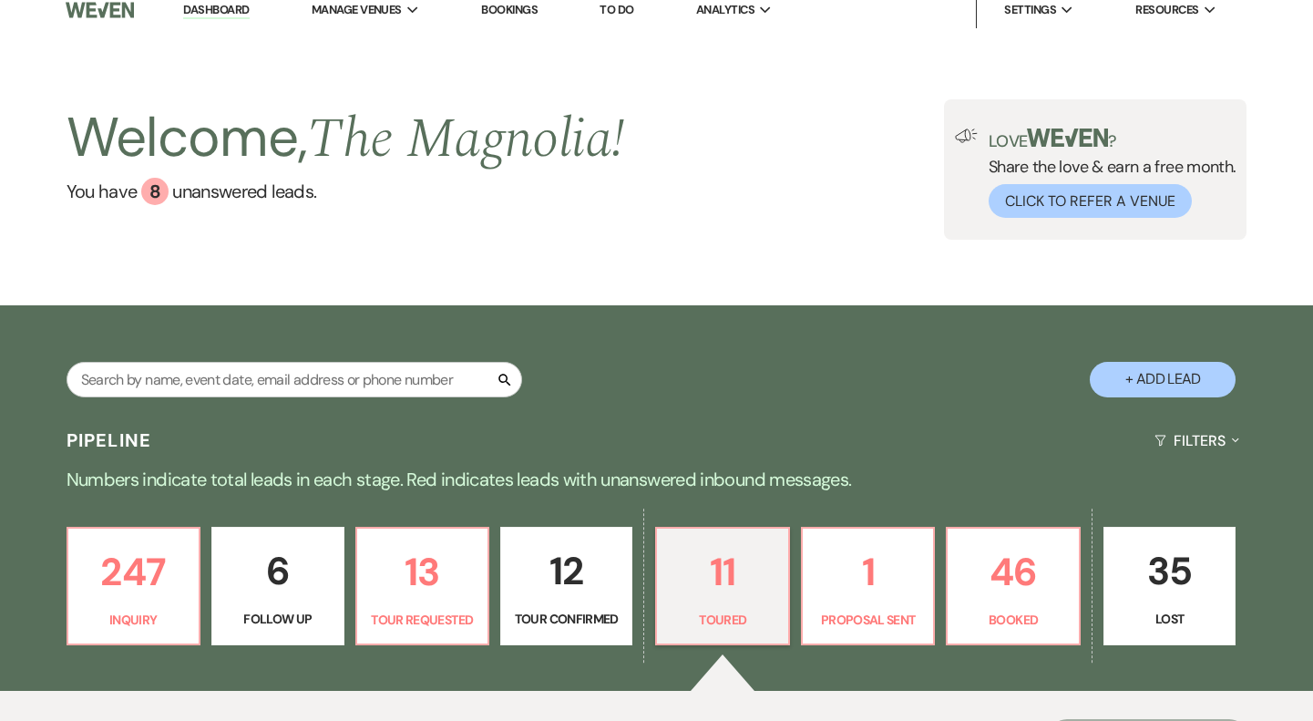
click at [509, 2] on link "Bookings" at bounding box center [509, 9] width 57 height 15
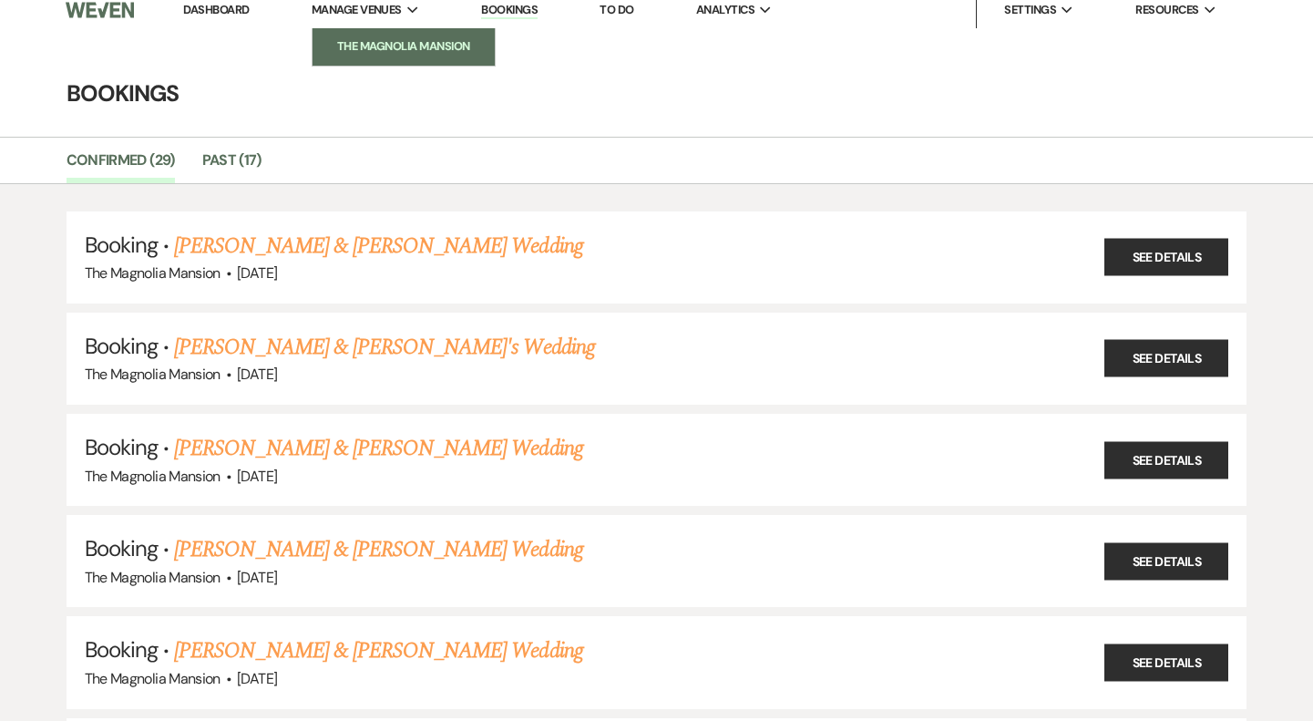
click at [389, 44] on li "The Magnolia Mansion" at bounding box center [404, 46] width 164 height 18
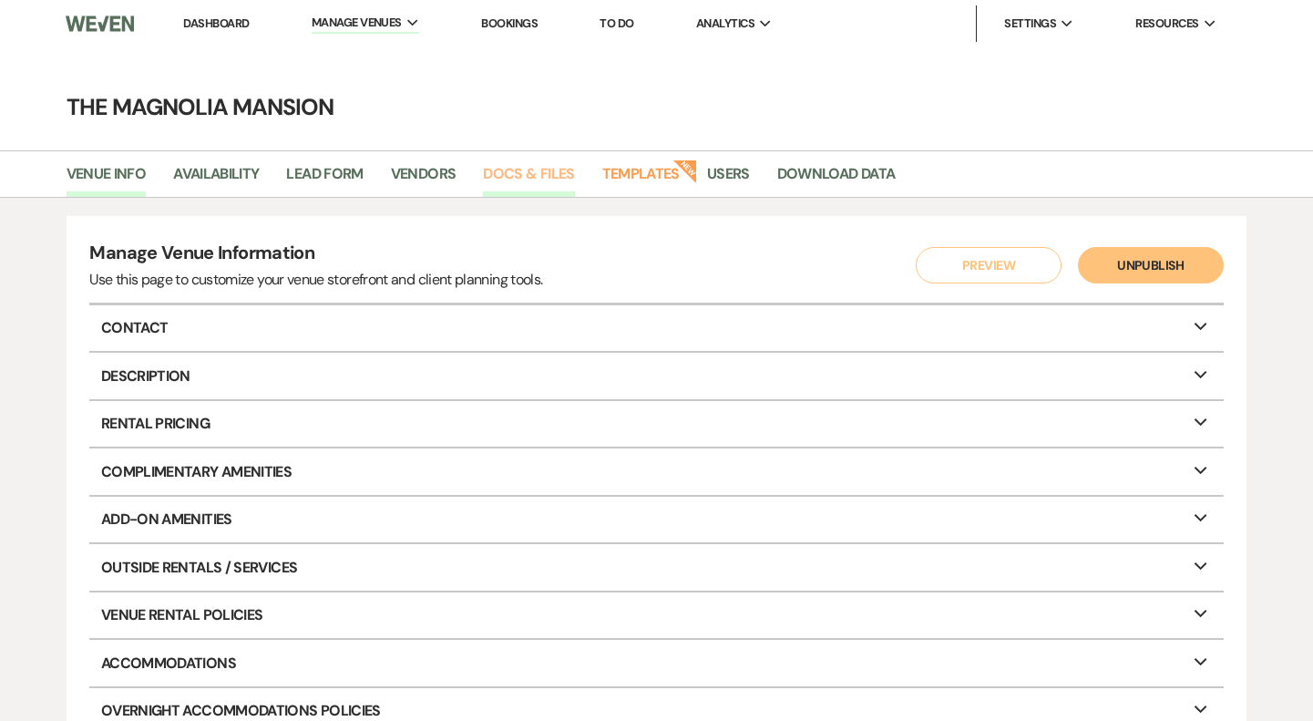
click at [555, 178] on link "Docs & Files" at bounding box center [528, 179] width 91 height 35
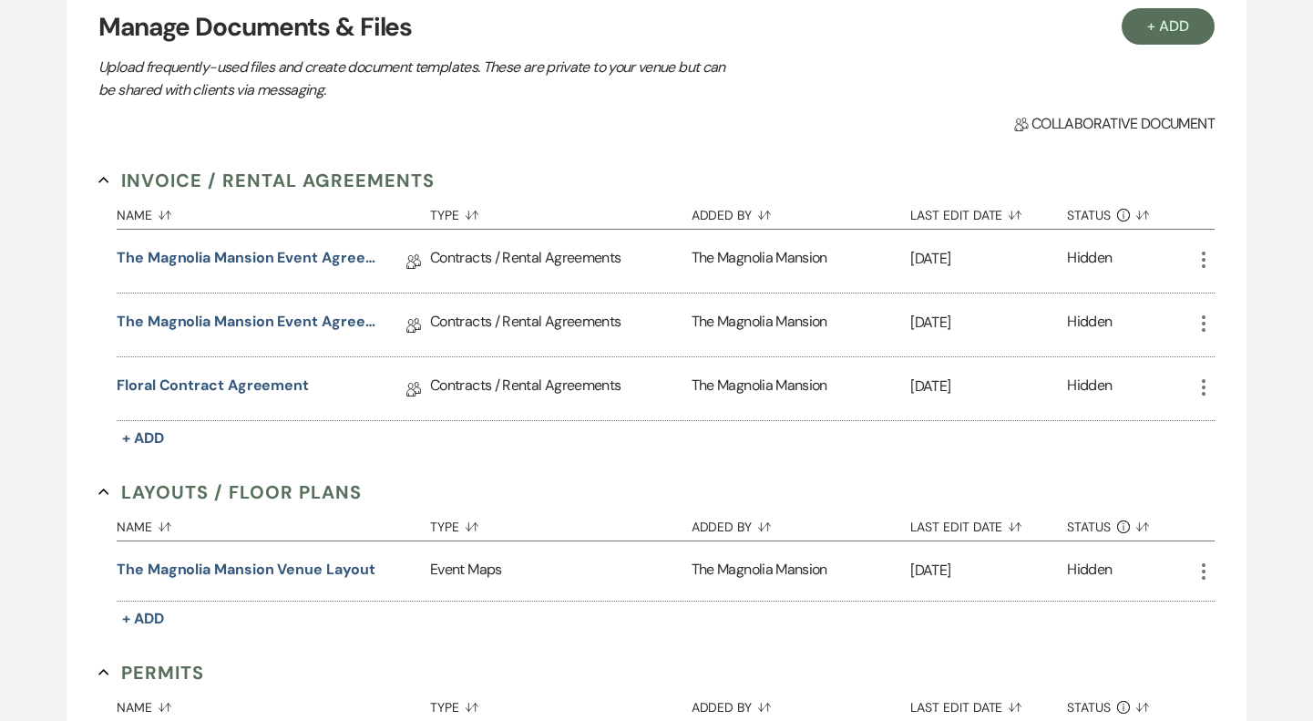
scroll to position [132, 0]
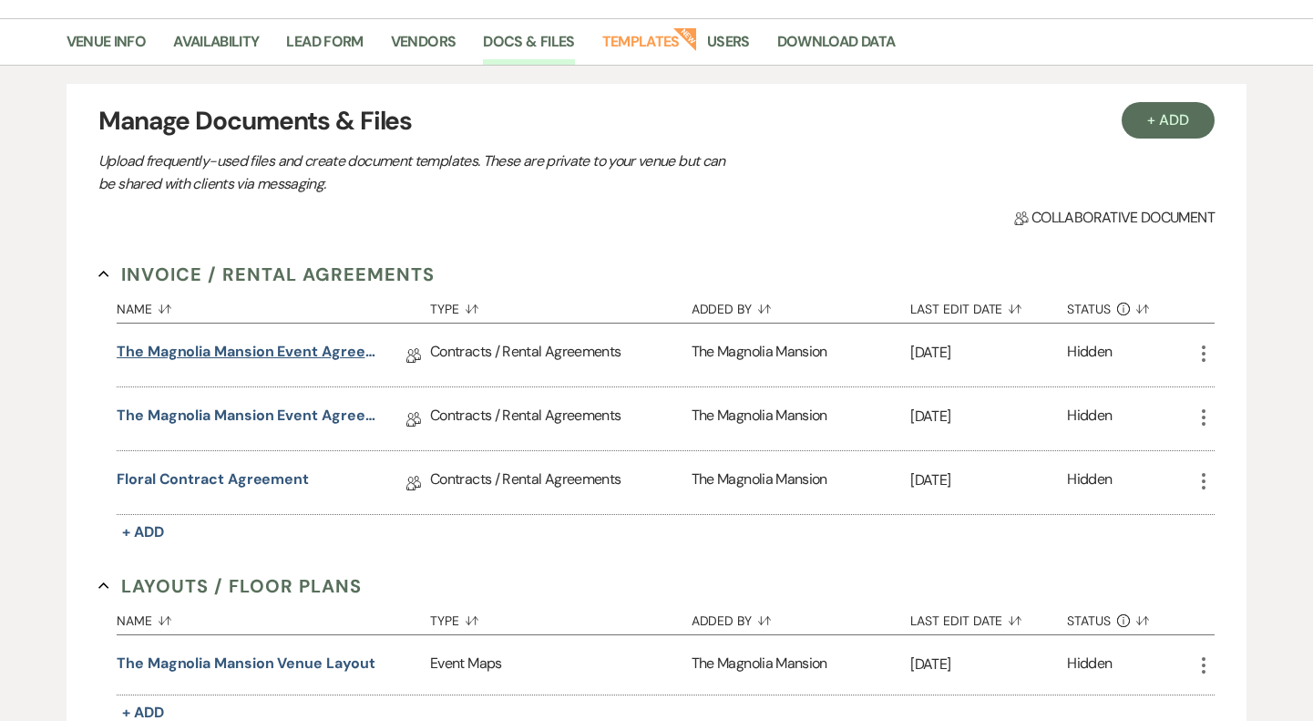
click at [302, 351] on link "The Magnolia Mansion Event Agreement [DATE]-[DATE]" at bounding box center [247, 355] width 260 height 28
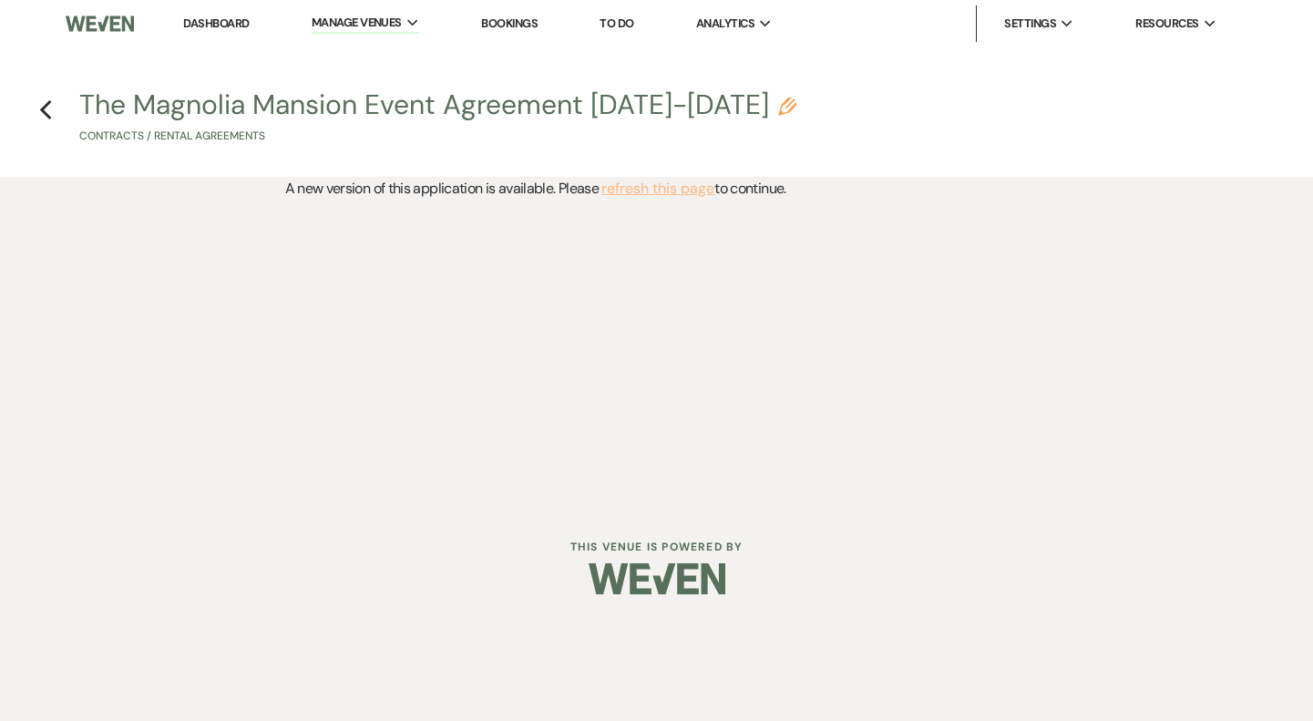
click at [645, 191] on button "refresh this page" at bounding box center [657, 189] width 113 height 24
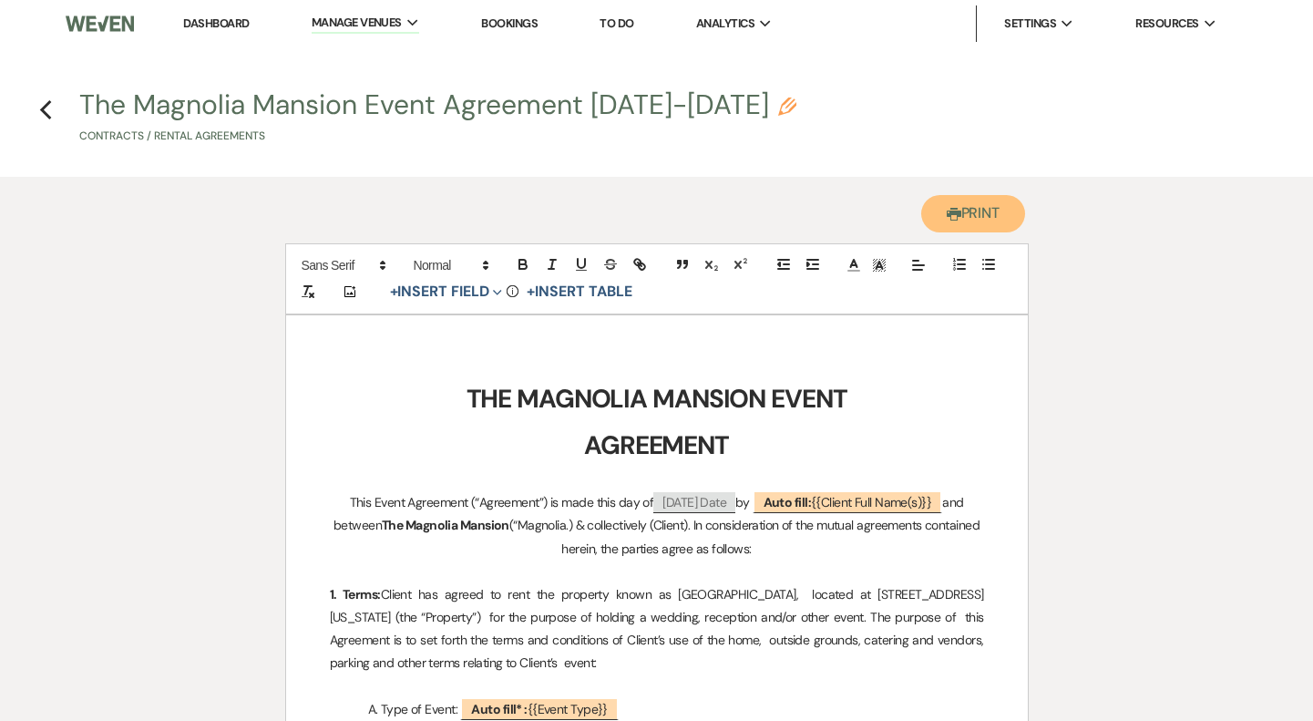
click at [965, 219] on button "Printer Print" at bounding box center [973, 213] width 105 height 37
click at [47, 104] on use "button" at bounding box center [45, 110] width 12 height 20
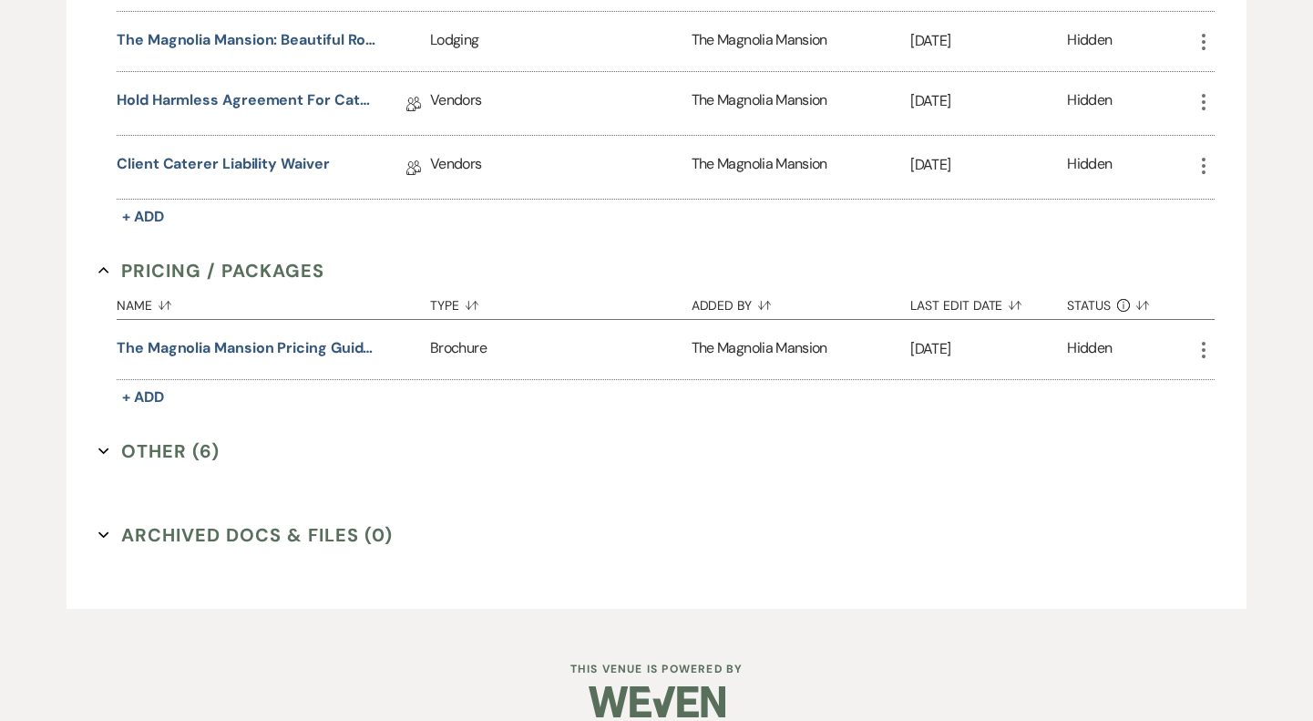
scroll to position [1442, 0]
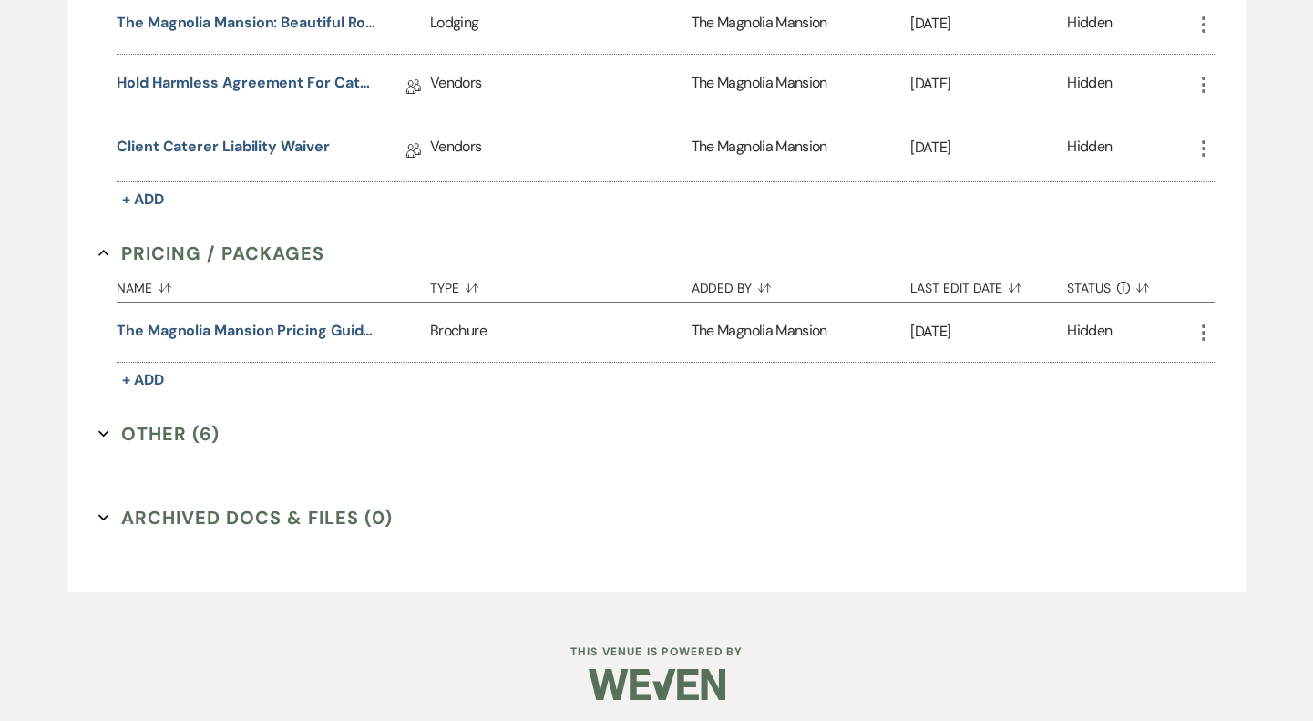
click at [203, 427] on button "Other (6) Expand" at bounding box center [158, 433] width 121 height 27
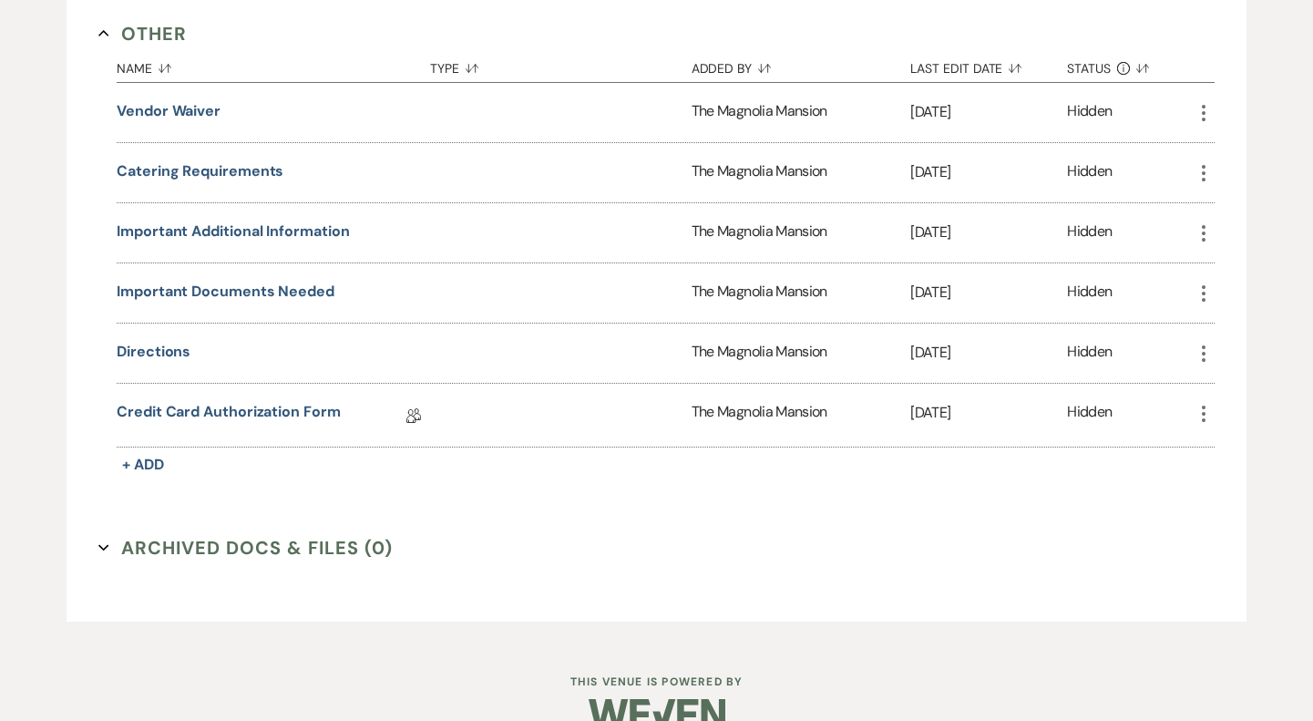
scroll to position [1869, 0]
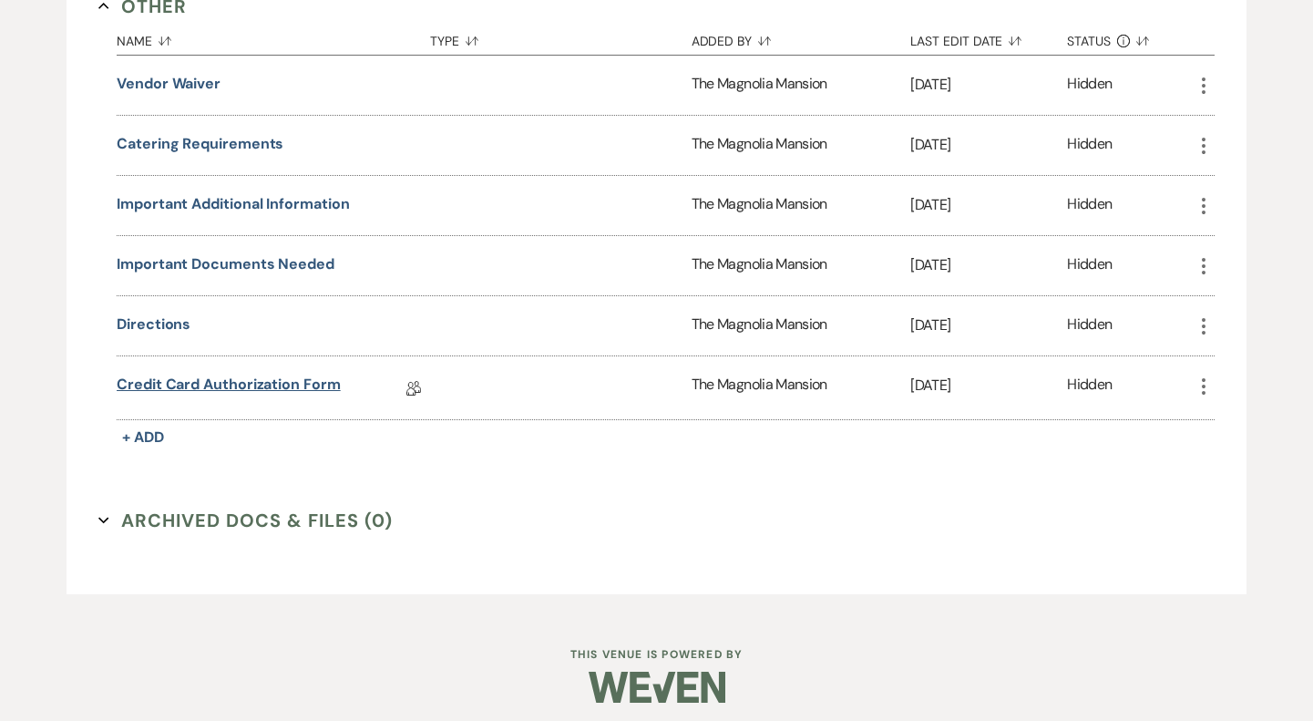
click at [239, 374] on link "Credit Card Authorization Form" at bounding box center [229, 388] width 224 height 28
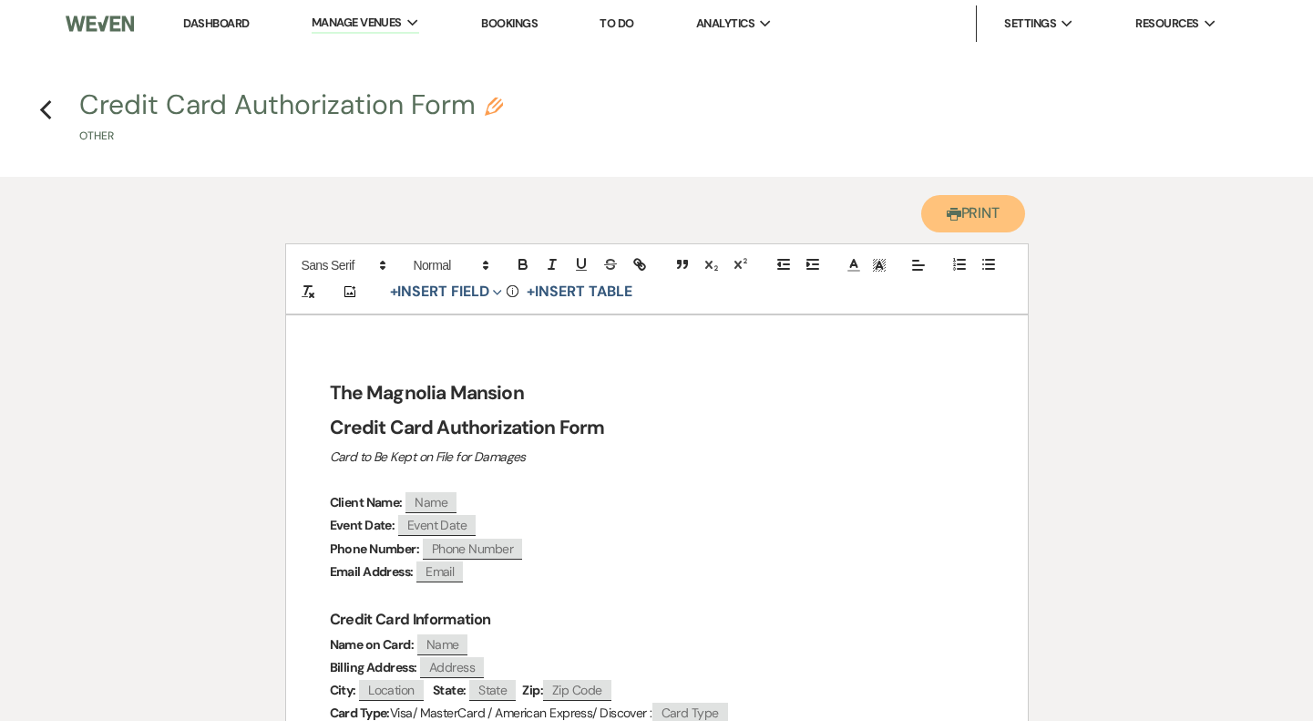
click at [966, 208] on button "Printer Print" at bounding box center [973, 213] width 105 height 37
click at [46, 108] on icon "Previous" at bounding box center [46, 110] width 14 height 22
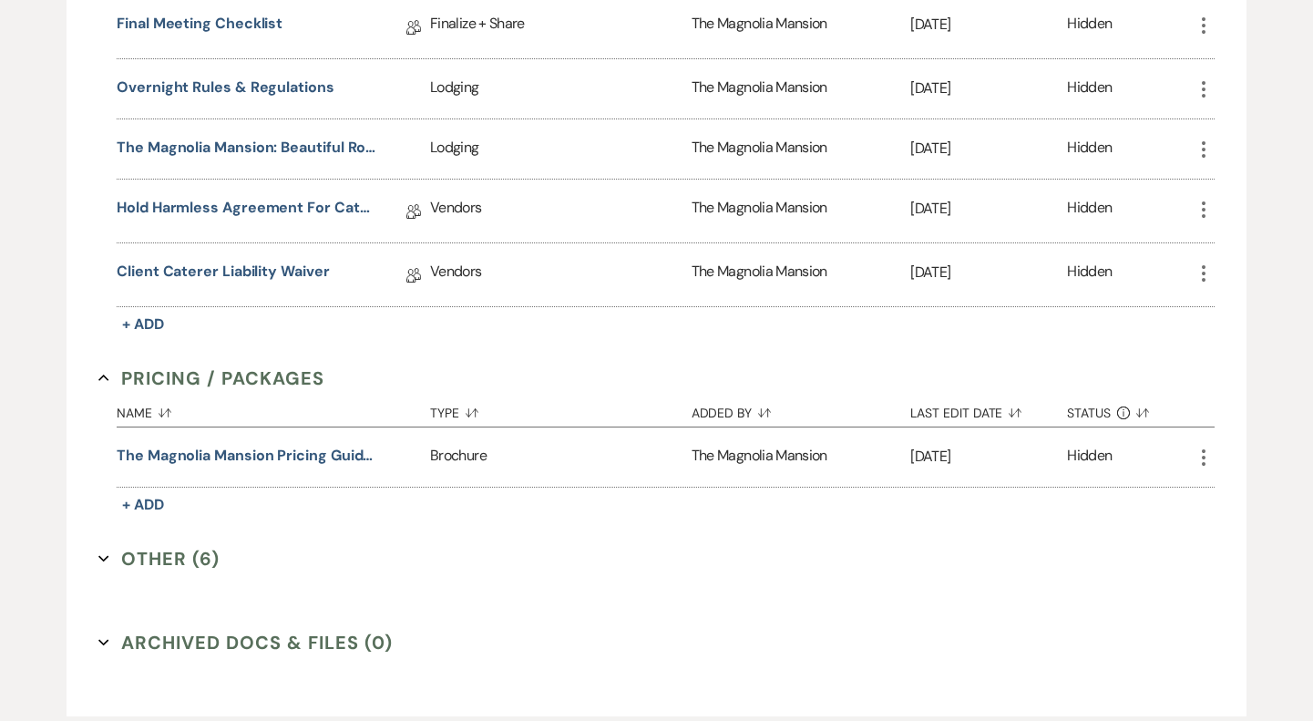
scroll to position [1442, 0]
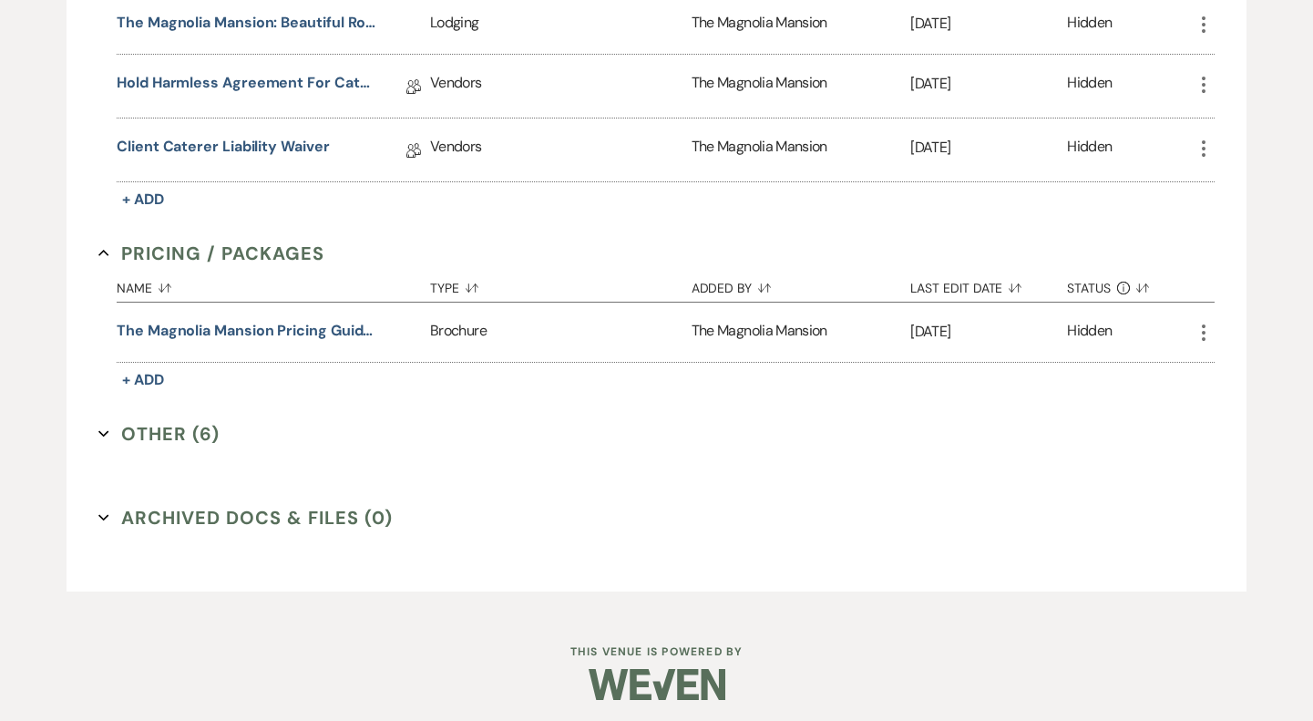
click at [173, 430] on button "Other (6) Expand" at bounding box center [158, 433] width 121 height 27
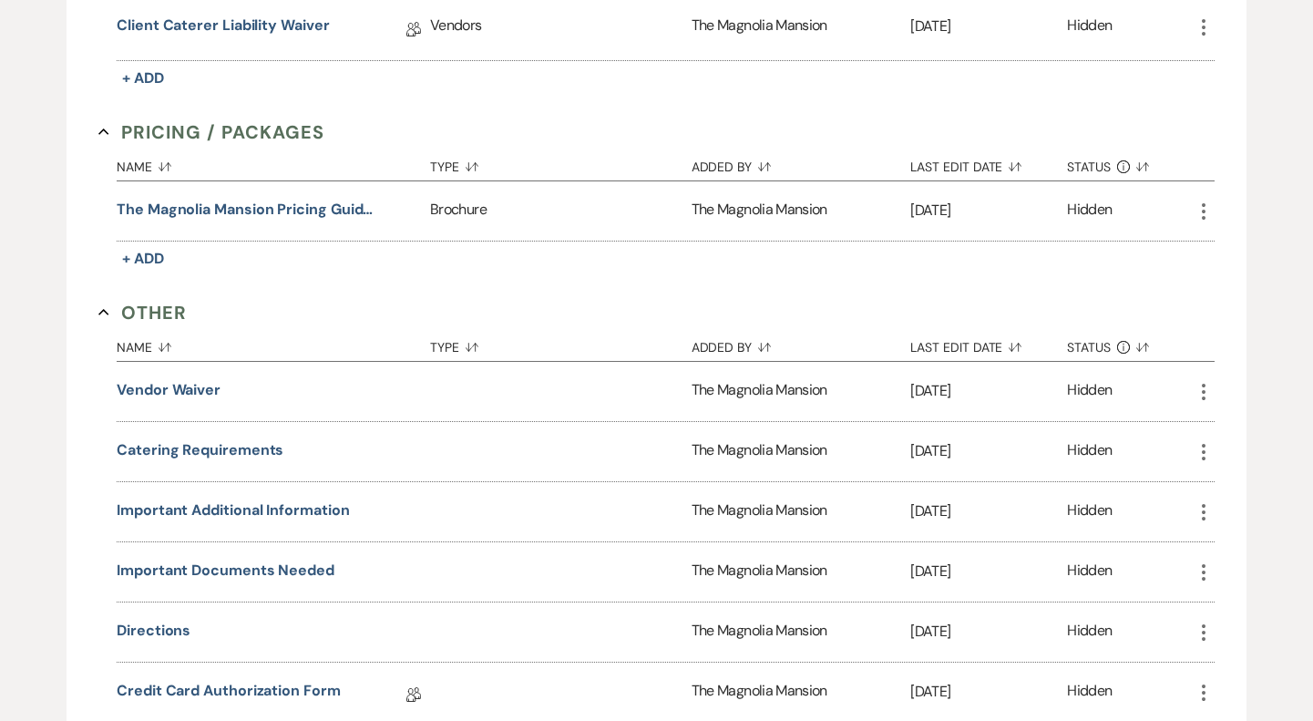
scroll to position [1869, 0]
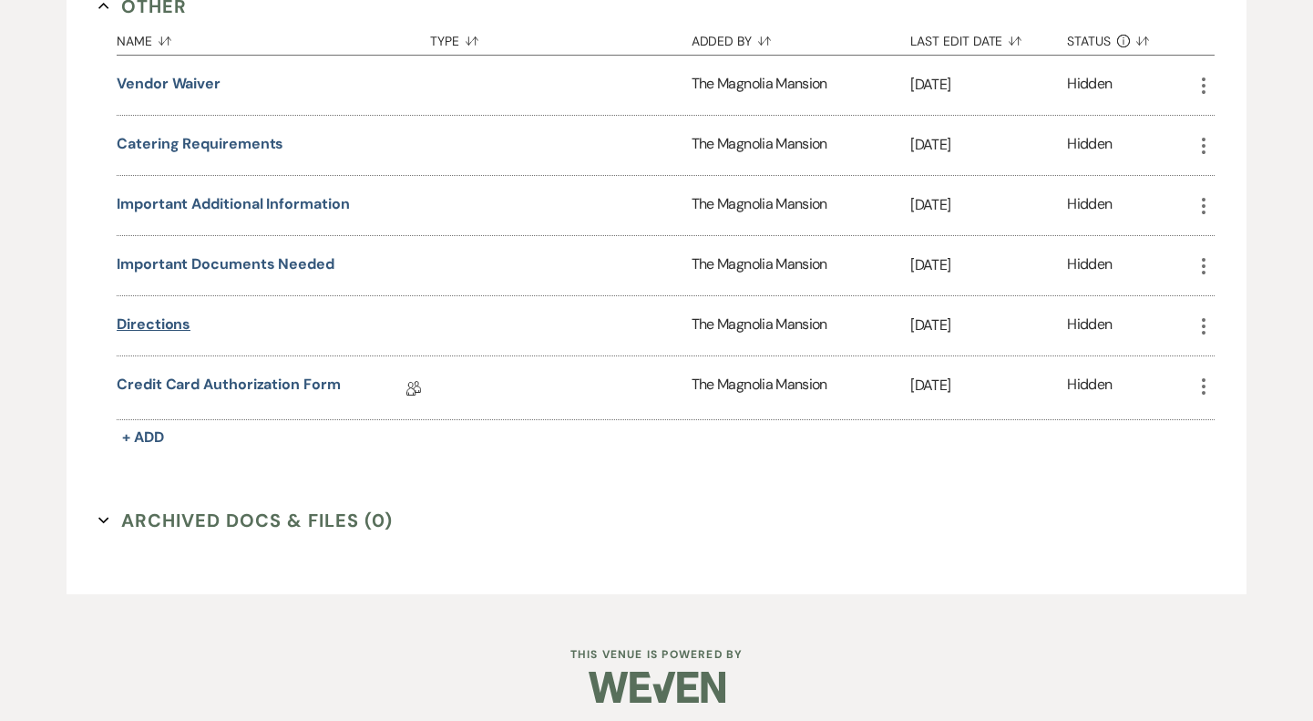
click at [163, 316] on button "Directions" at bounding box center [154, 325] width 74 height 22
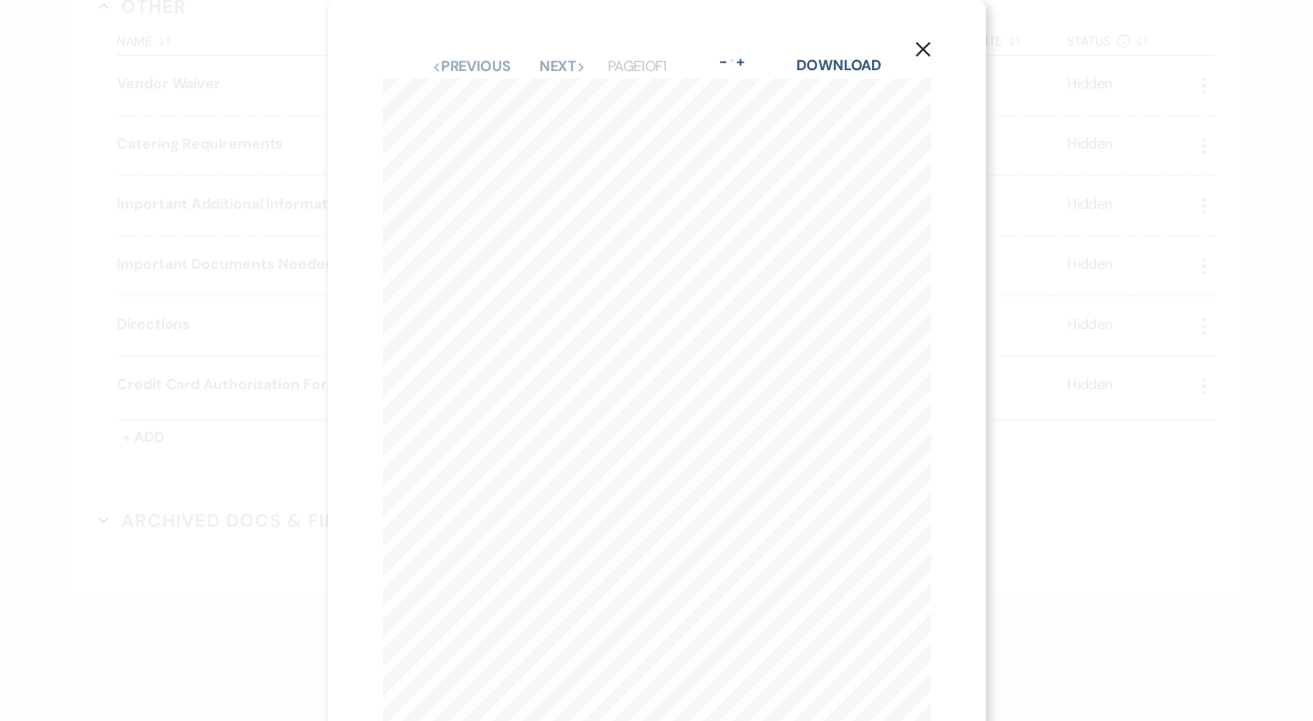
scroll to position [2, 0]
click at [923, 43] on icon "X" at bounding box center [923, 47] width 16 height 16
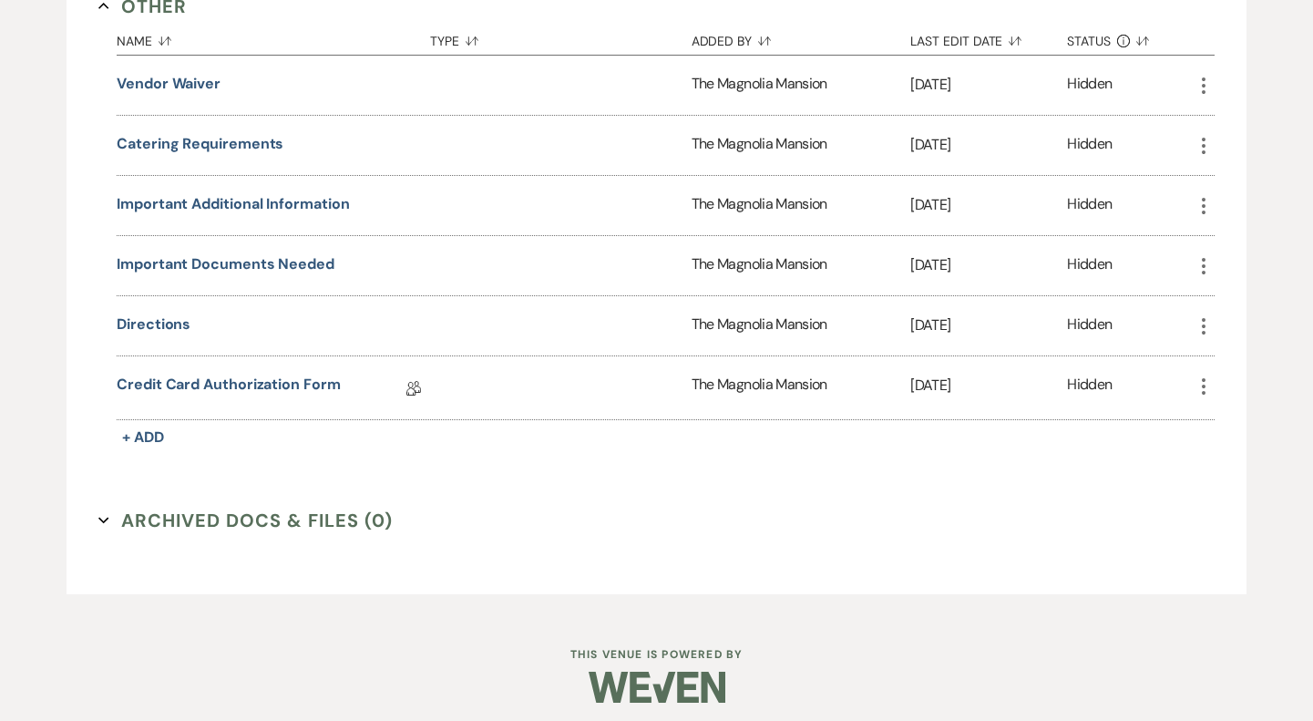
click at [211, 512] on button "Archived Docs & Files (0) Expand" at bounding box center [245, 520] width 294 height 27
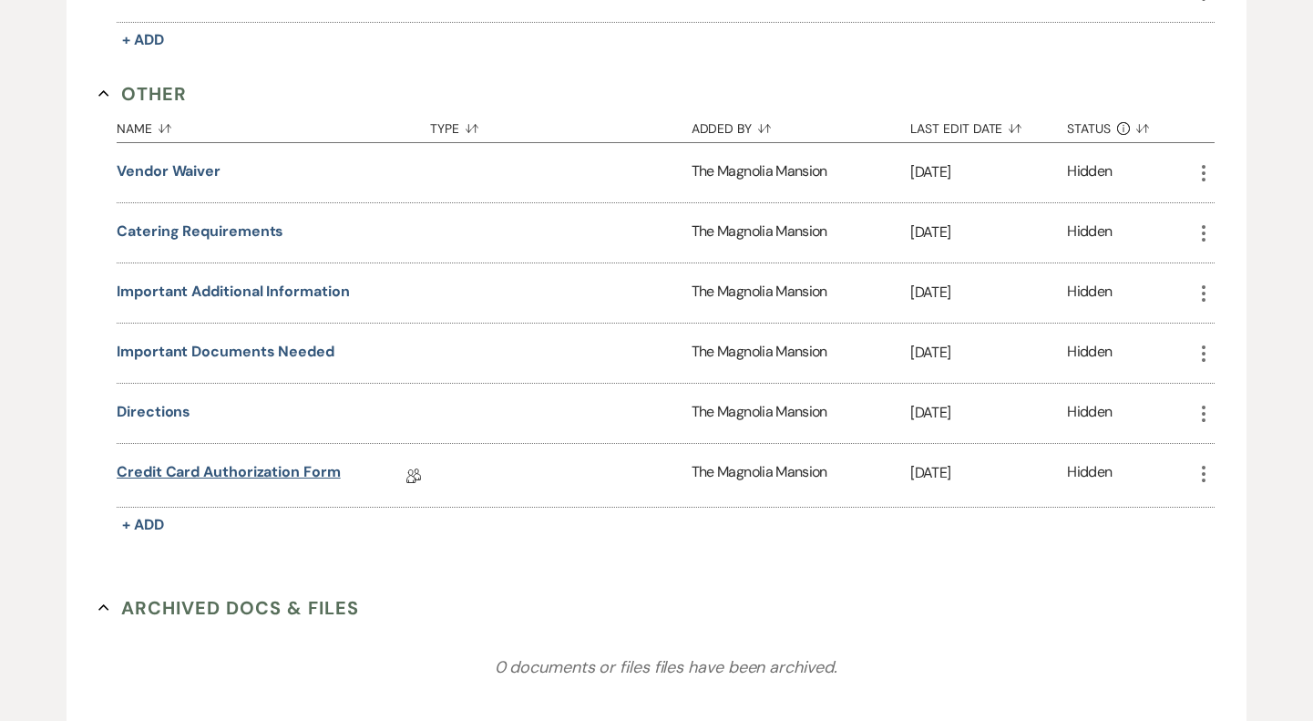
scroll to position [1766, 0]
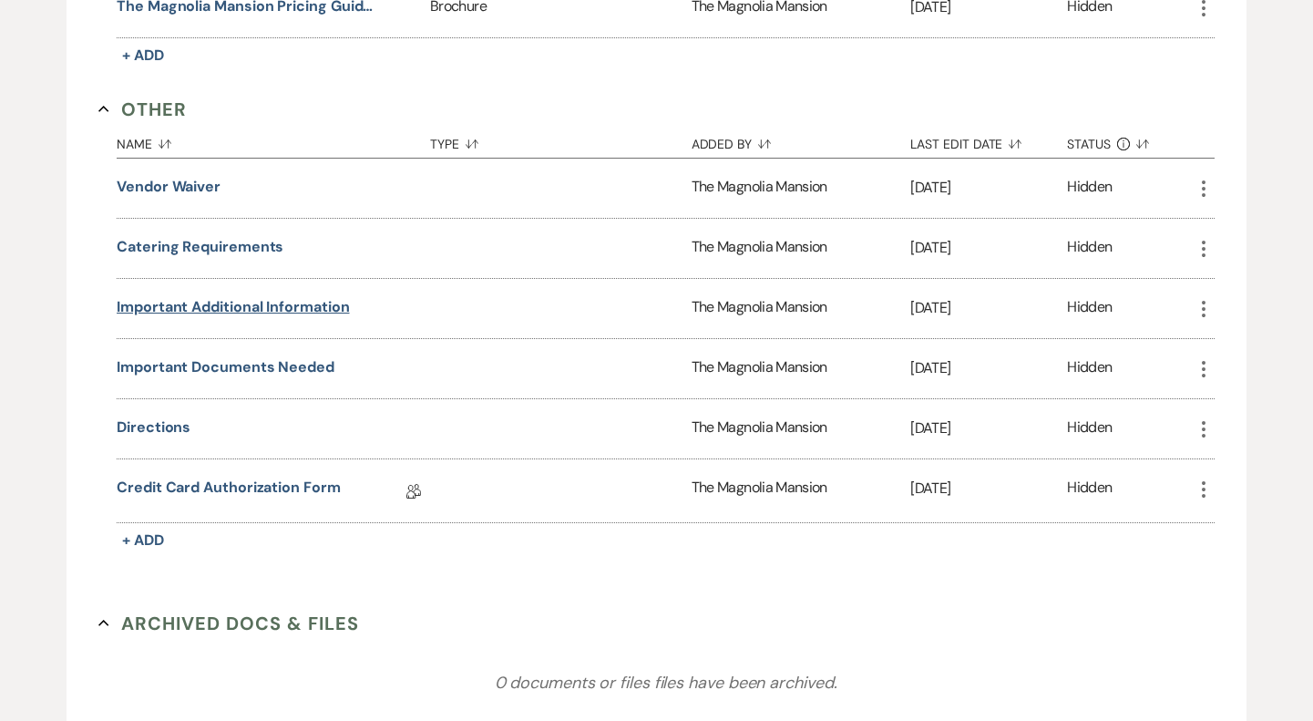
click at [243, 304] on button "Important Additional Information" at bounding box center [233, 307] width 232 height 22
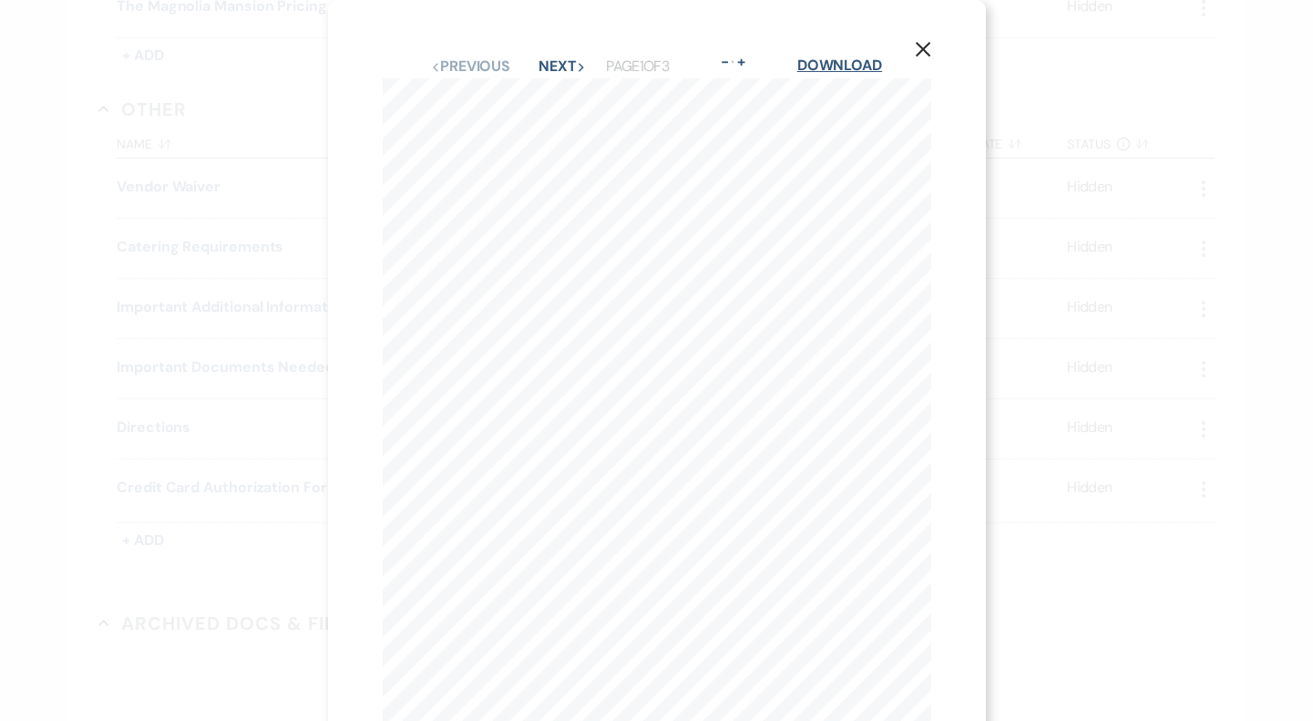
click at [882, 70] on link "Download" at bounding box center [839, 65] width 85 height 19
click at [926, 55] on icon "X" at bounding box center [923, 49] width 16 height 16
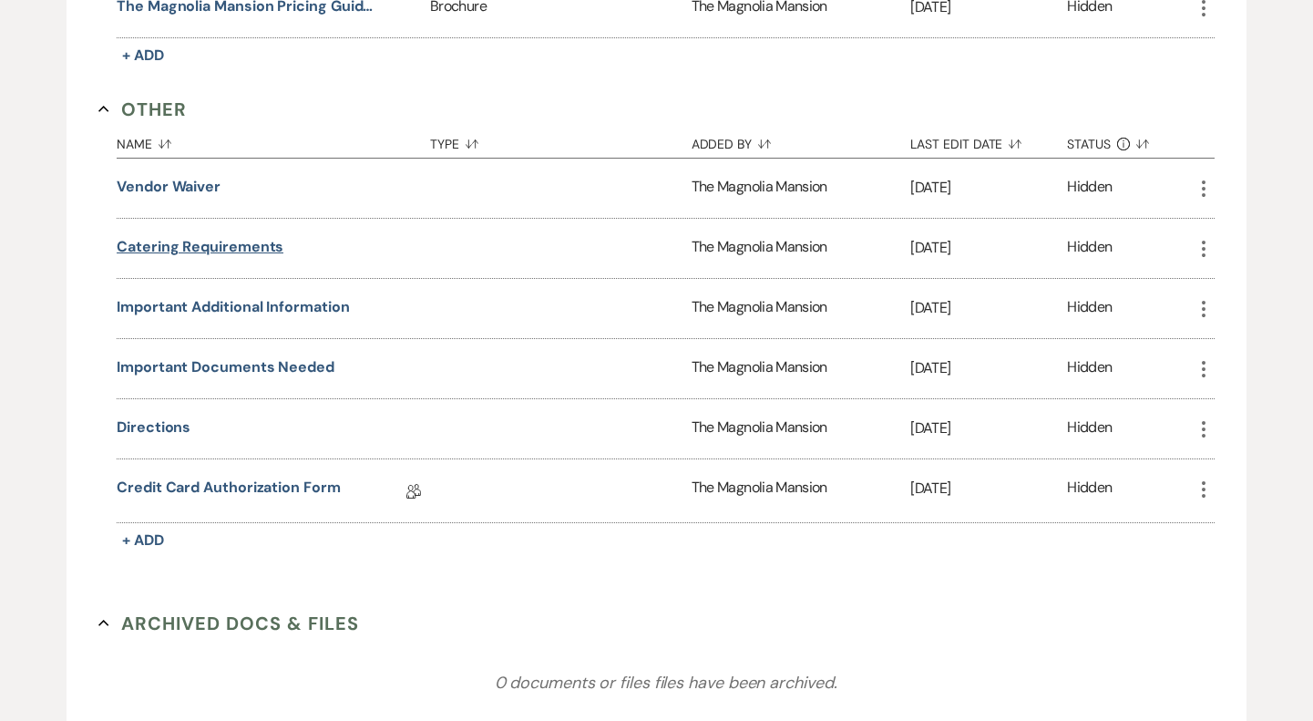
click at [242, 238] on button "Catering Requirements" at bounding box center [200, 247] width 167 height 22
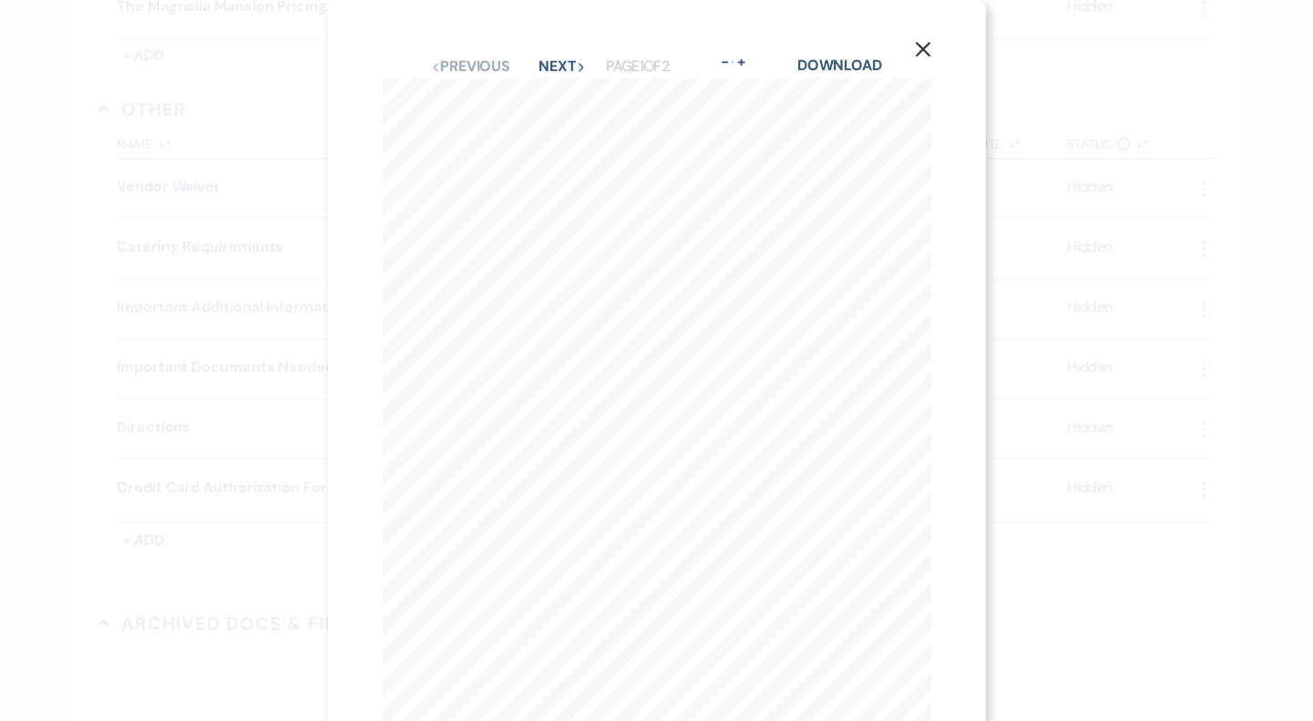
click at [871, 55] on div "Download" at bounding box center [839, 67] width 85 height 24
click at [837, 64] on link "Download" at bounding box center [839, 65] width 85 height 19
click at [923, 45] on icon "X" at bounding box center [923, 49] width 16 height 16
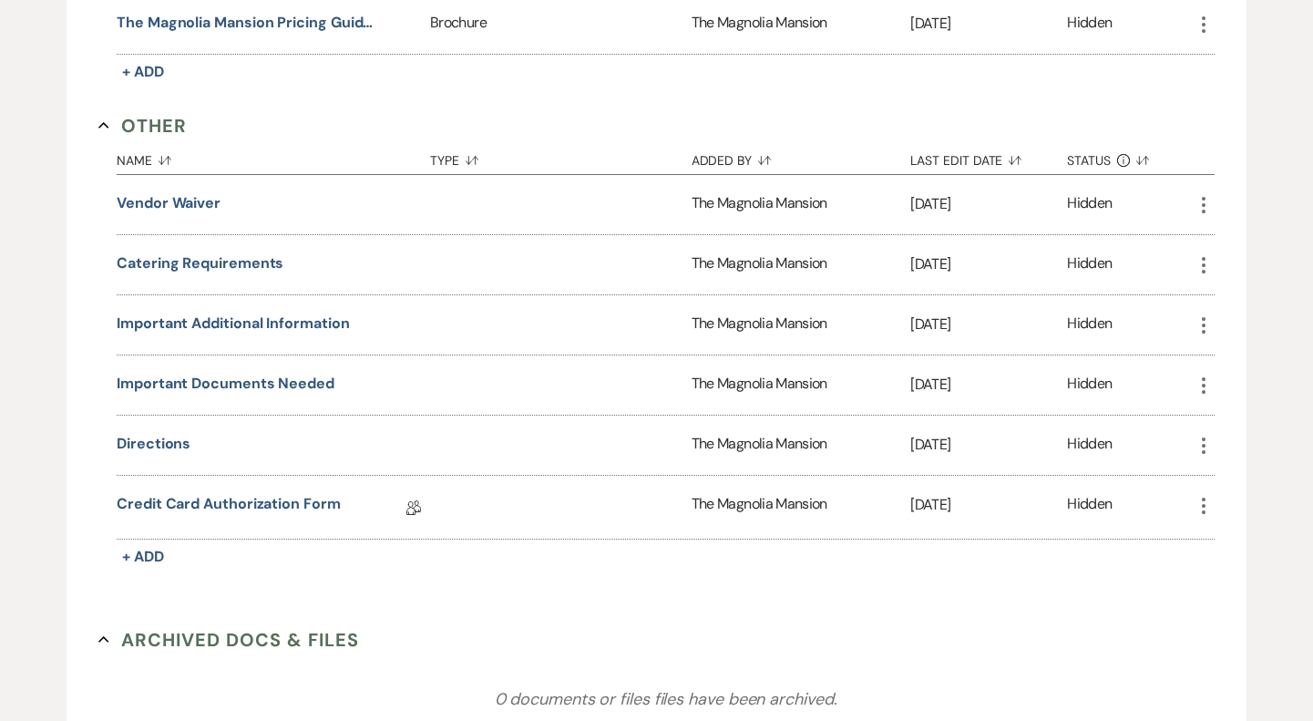
scroll to position [1743, 0]
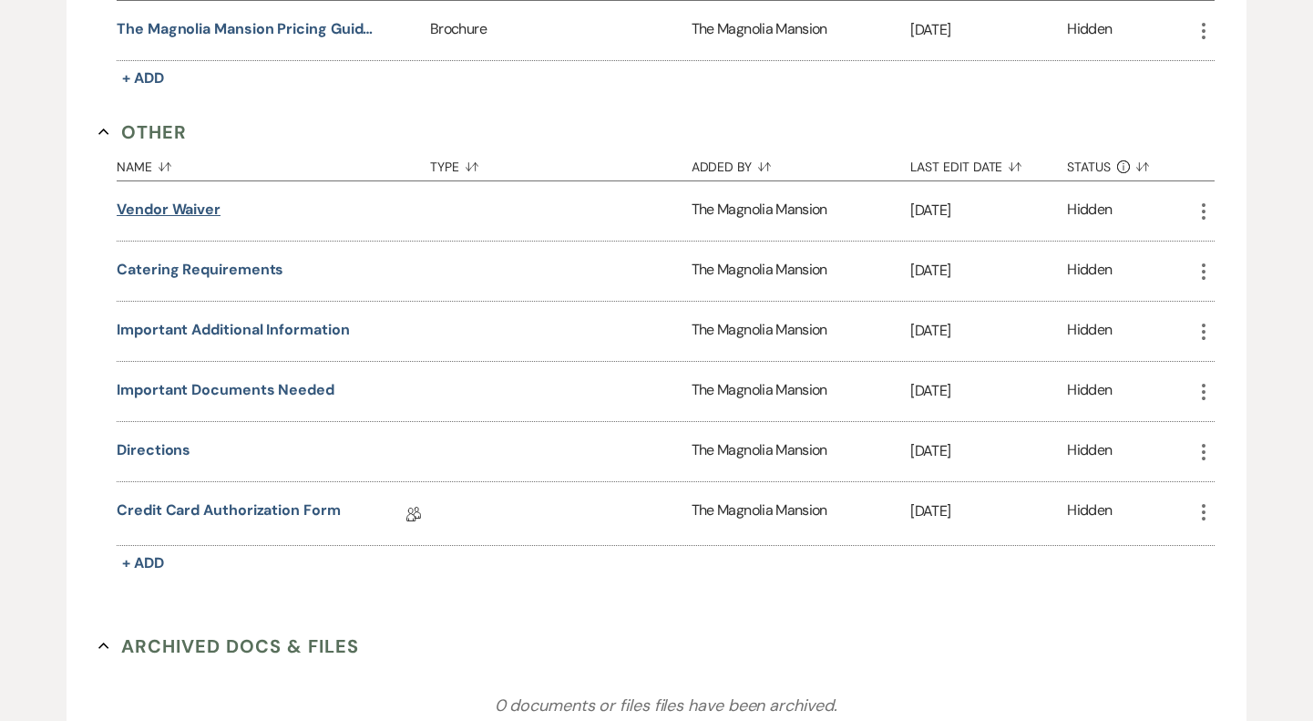
click at [199, 201] on button "Vendor Waiver" at bounding box center [169, 210] width 104 height 22
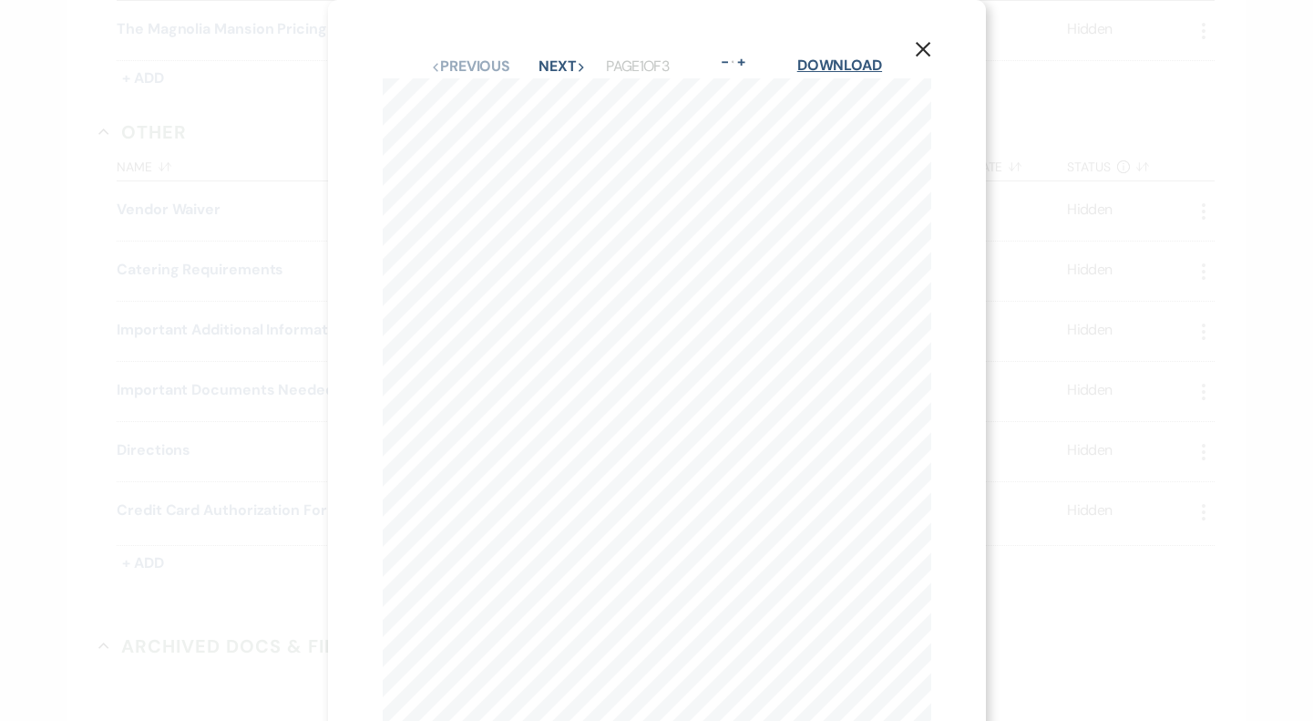
click at [827, 67] on link "Download" at bounding box center [839, 65] width 85 height 19
click at [924, 52] on use "button" at bounding box center [922, 49] width 15 height 15
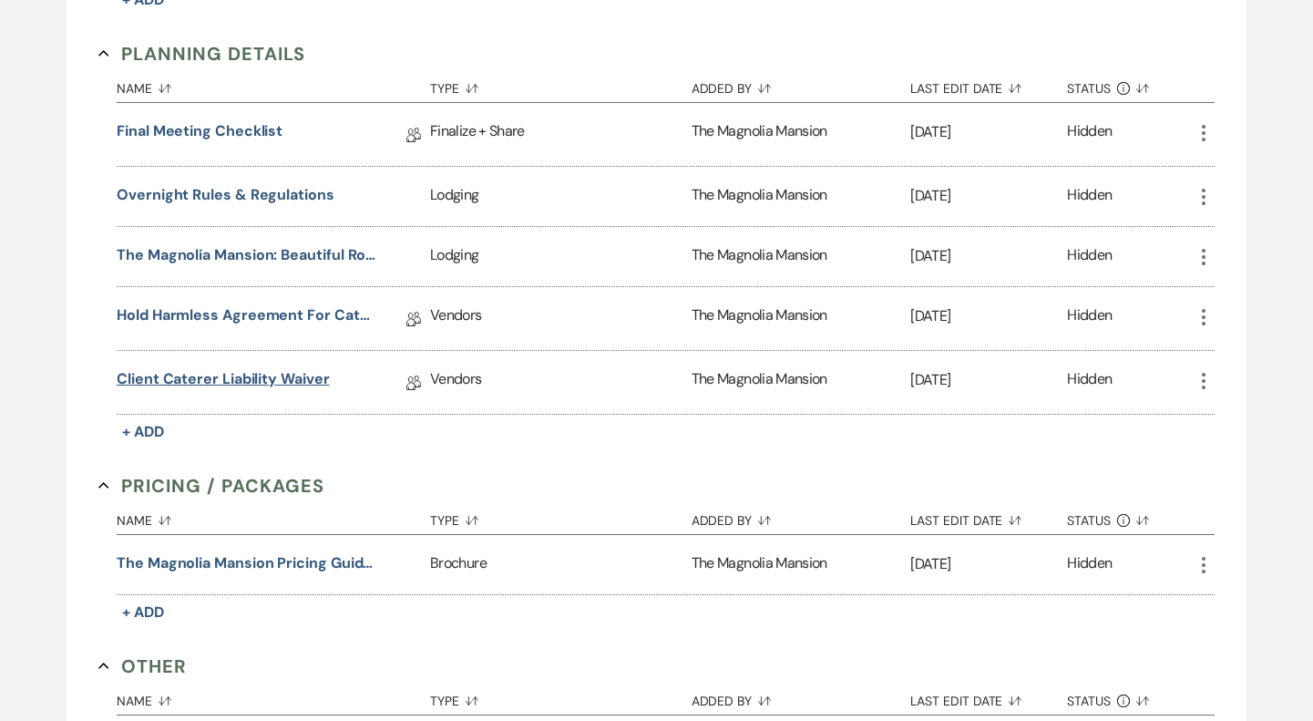
scroll to position [1206, 0]
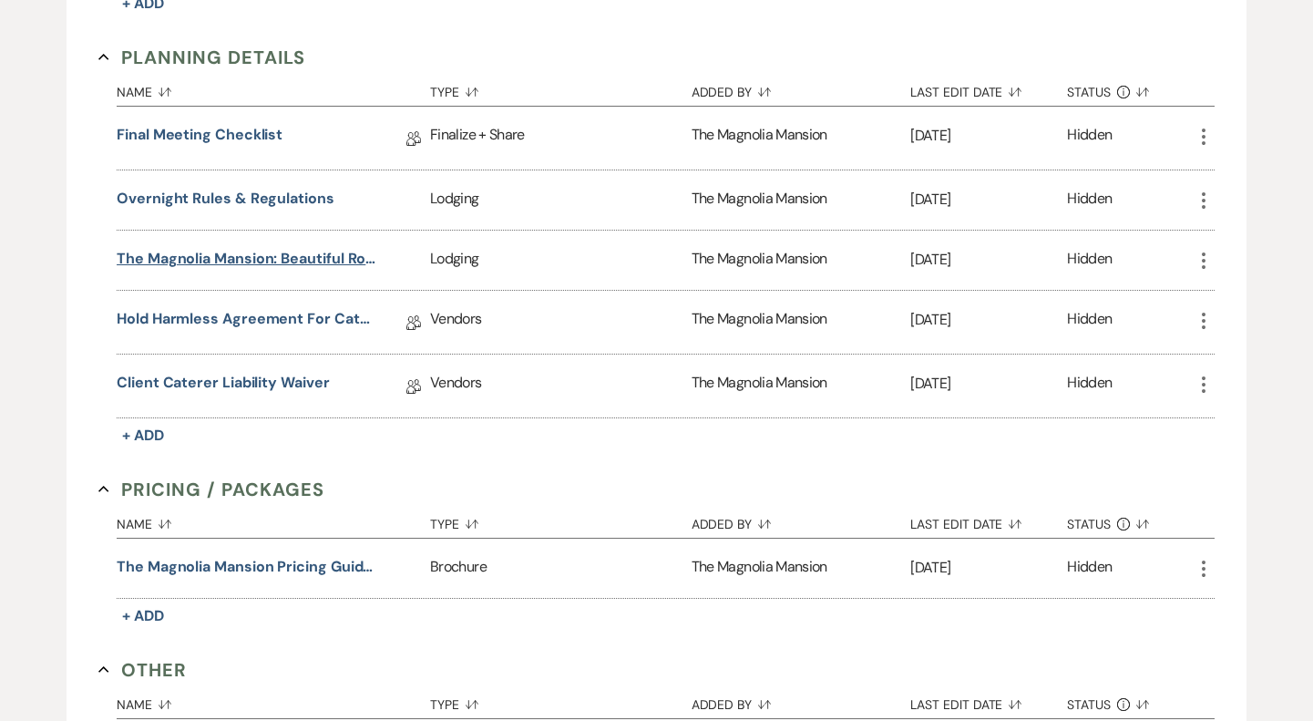
click at [284, 257] on button "The Magnolia Mansion: Beautiful Rooms Await" at bounding box center [247, 259] width 260 height 22
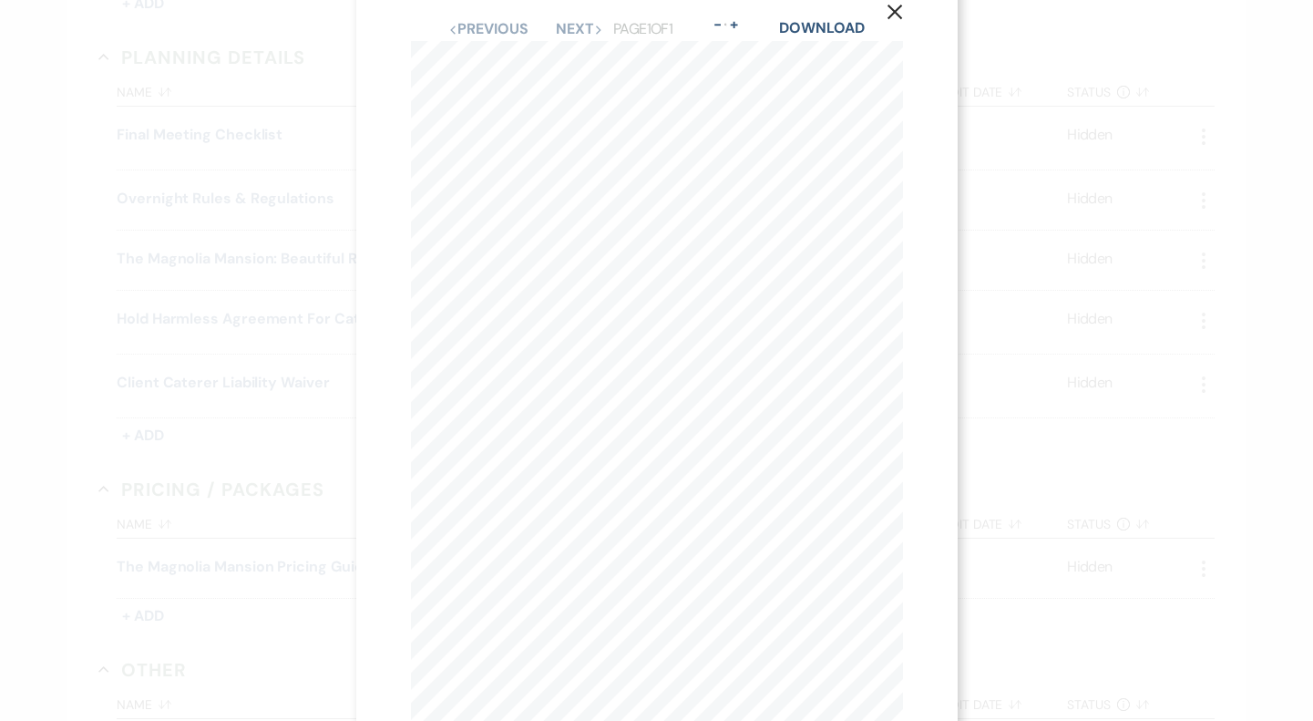
scroll to position [0, 0]
click at [846, 67] on link "Download" at bounding box center [821, 65] width 85 height 19
click at [899, 44] on icon "X" at bounding box center [895, 49] width 16 height 16
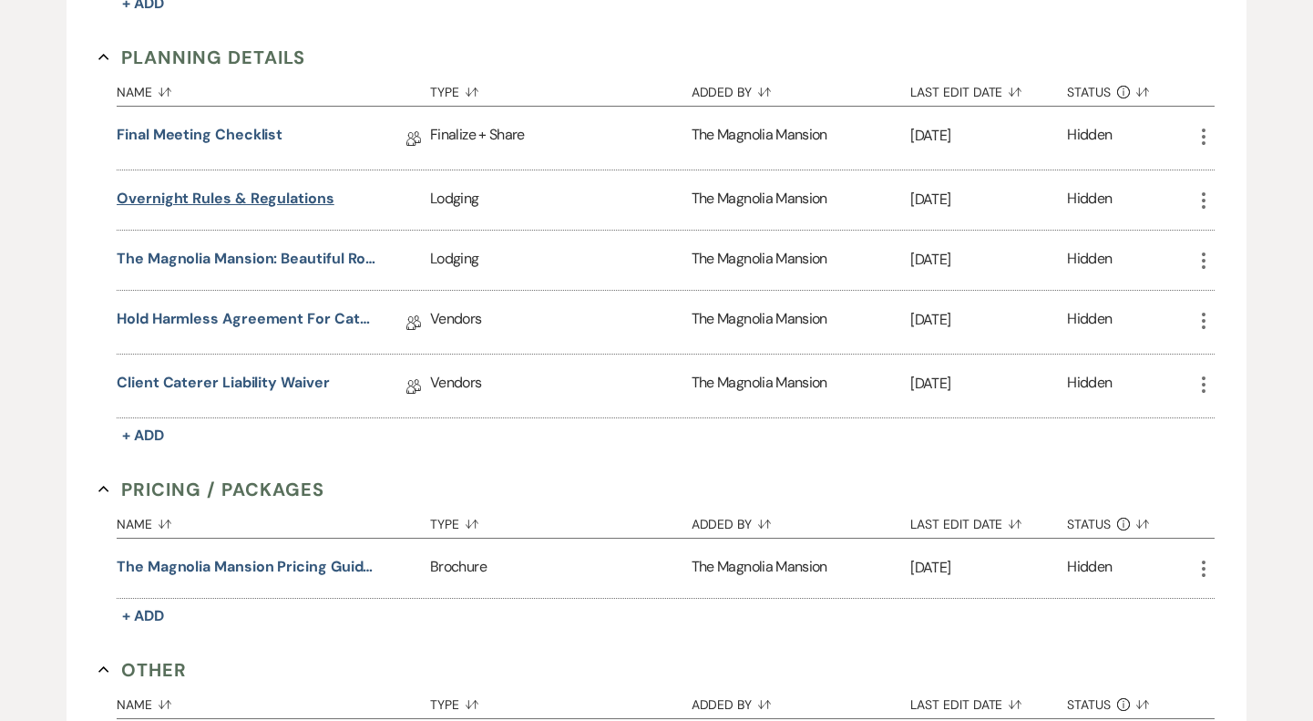
click at [292, 189] on button "Overnight Rules & Regulations" at bounding box center [226, 199] width 218 height 22
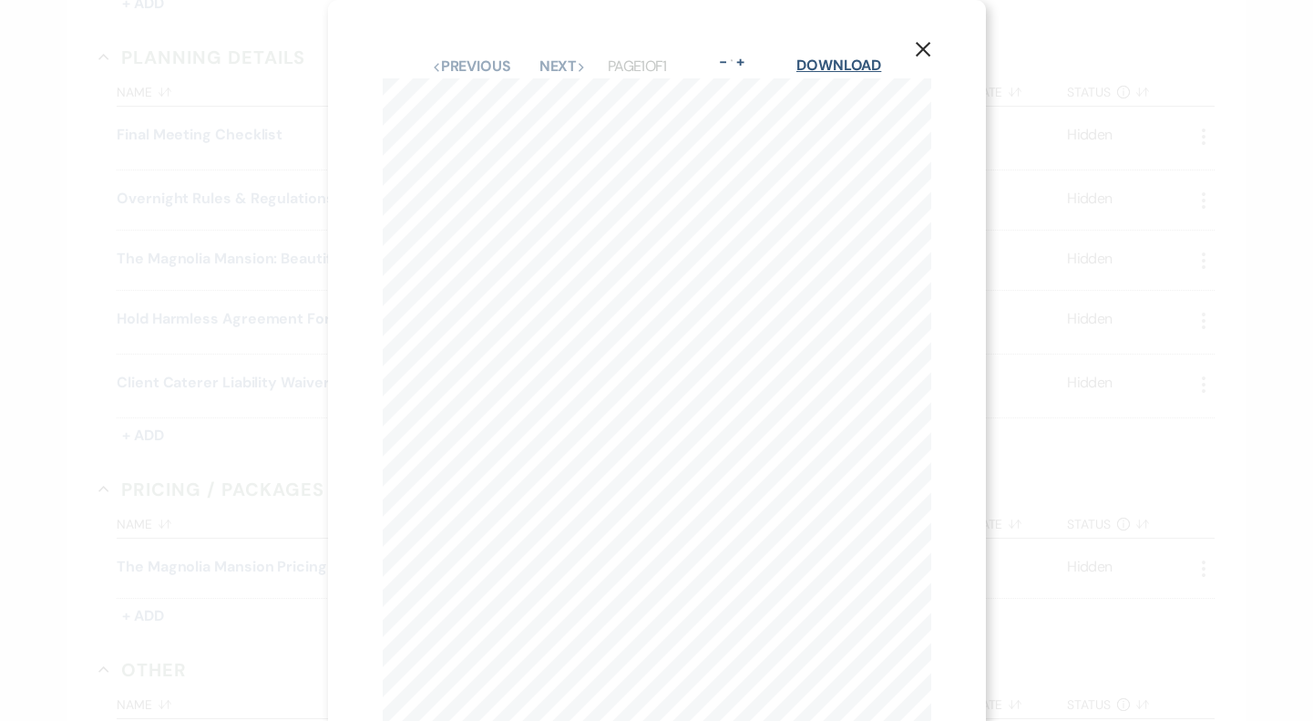
click at [863, 68] on link "Download" at bounding box center [839, 65] width 85 height 19
click at [912, 54] on button "X" at bounding box center [923, 49] width 27 height 32
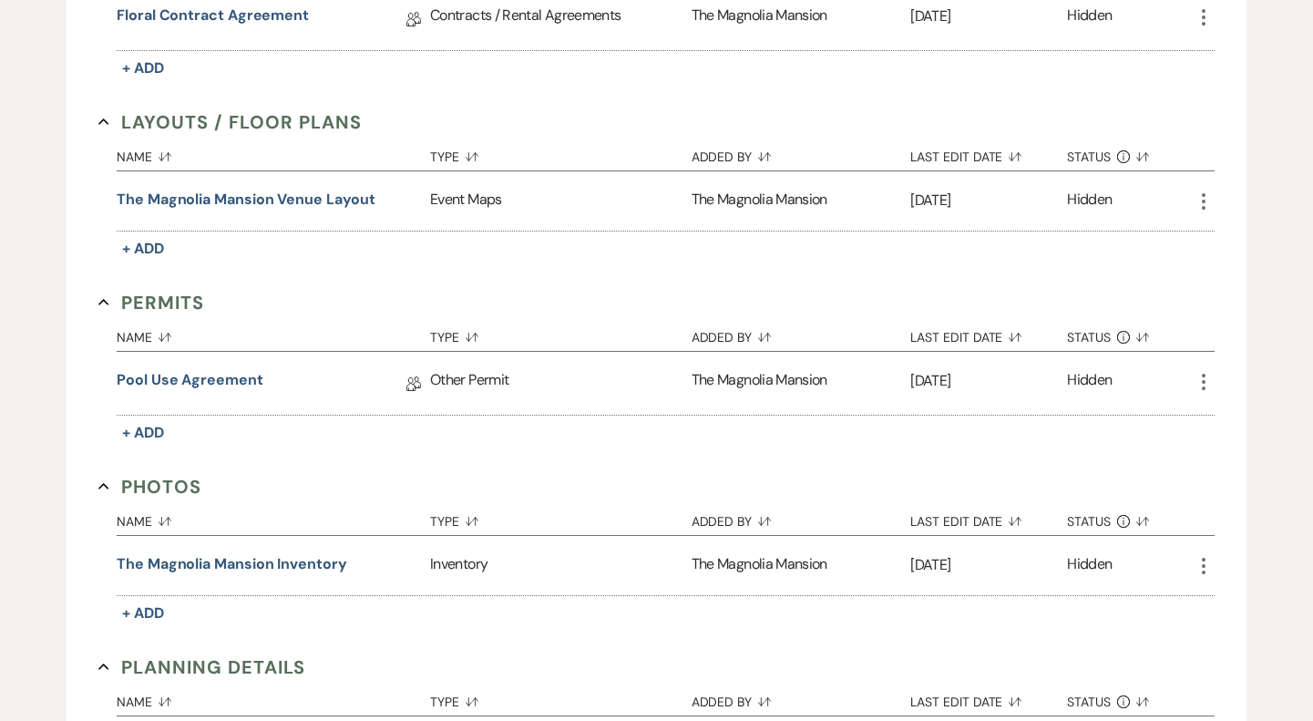
scroll to position [589, 0]
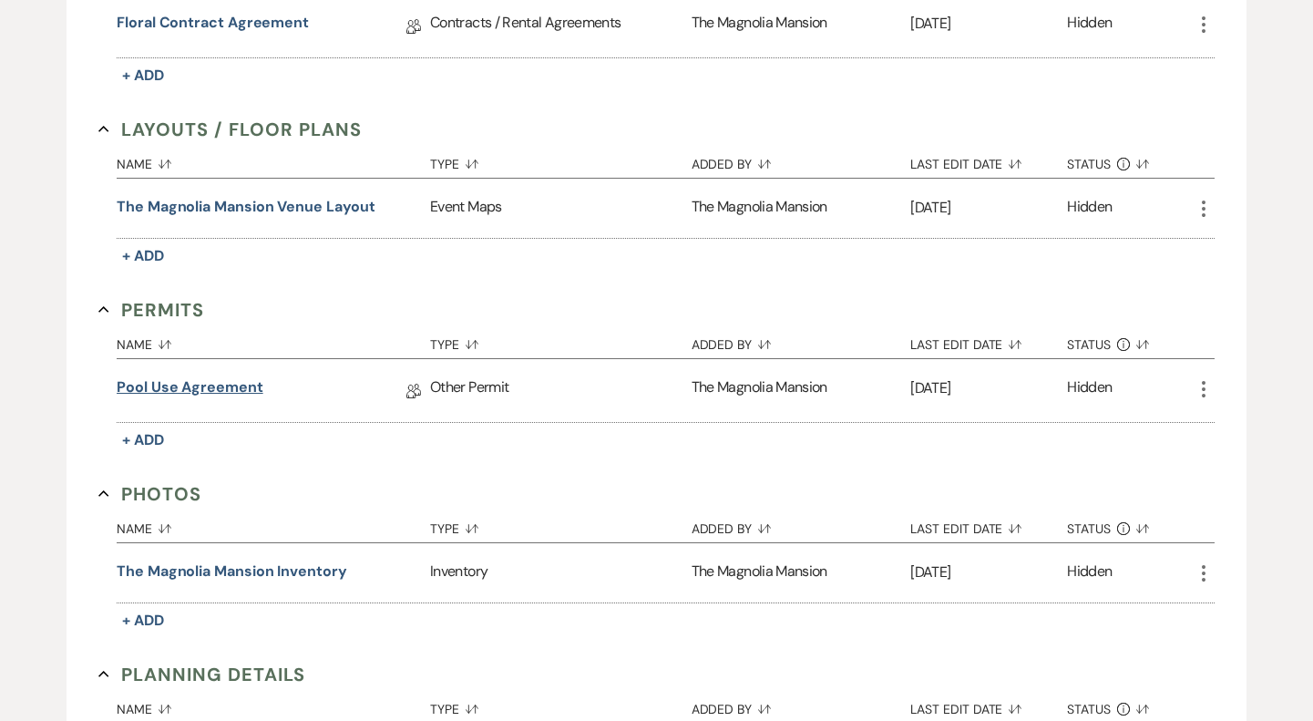
click at [224, 390] on link "Pool Use Agreement" at bounding box center [190, 390] width 147 height 28
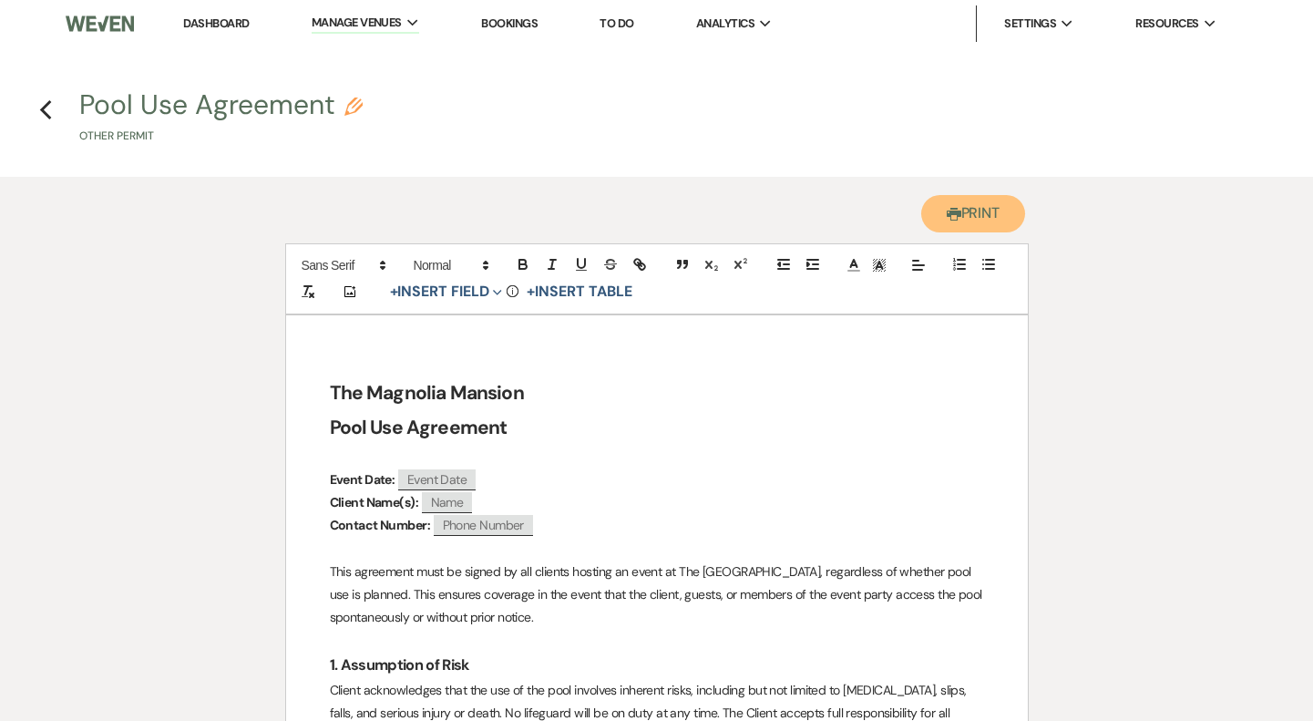
click at [956, 213] on use "button" at bounding box center [954, 214] width 15 height 13
click at [46, 114] on use "button" at bounding box center [45, 110] width 12 height 20
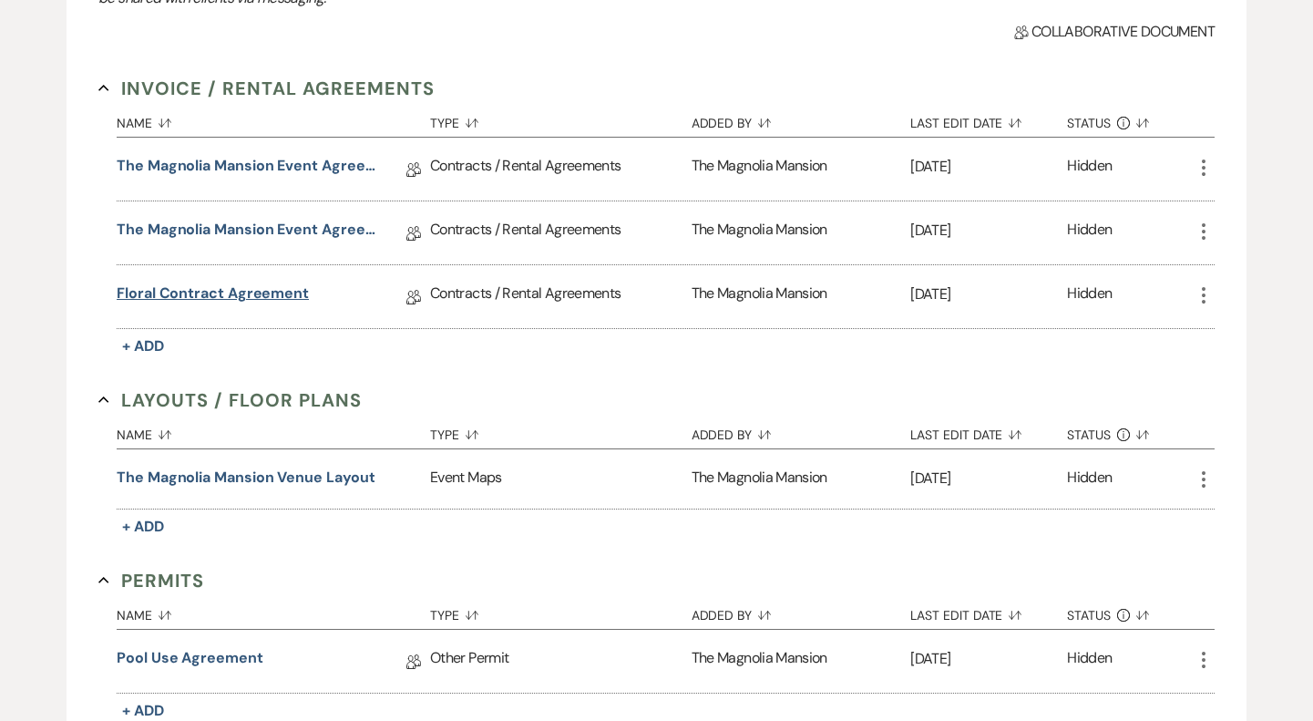
scroll to position [297, 0]
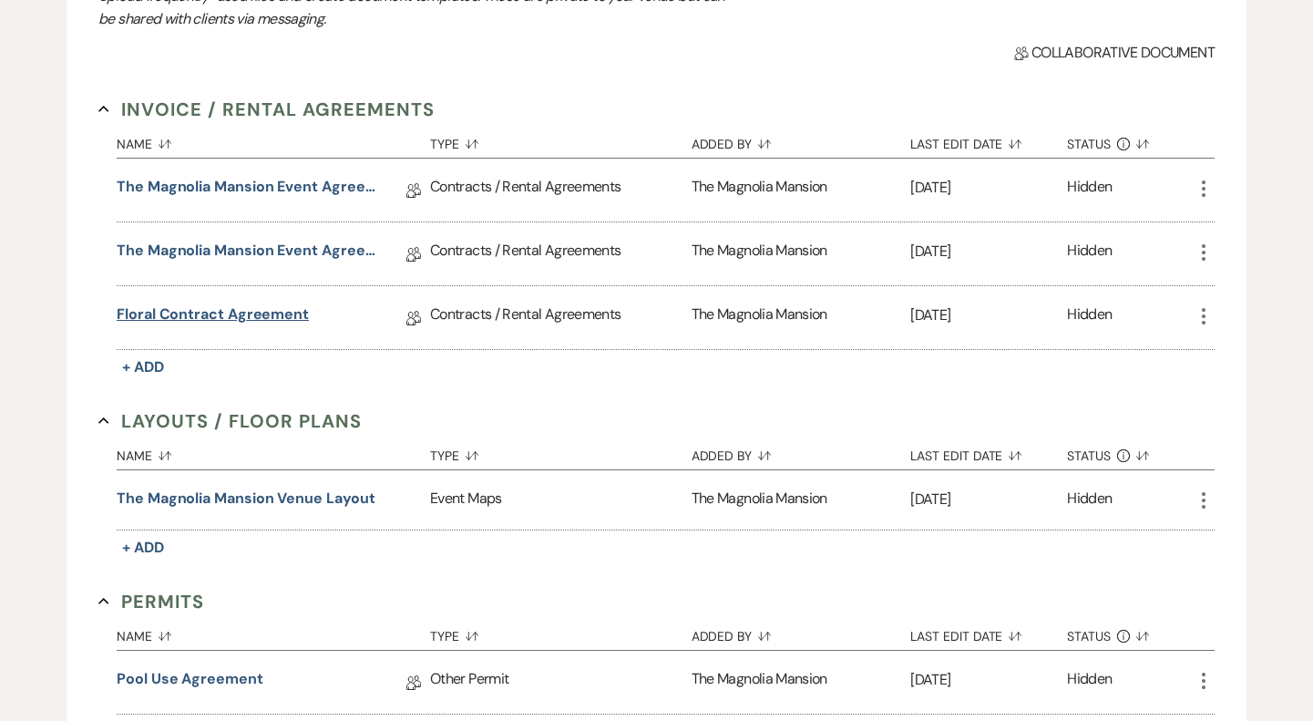
click at [298, 306] on link "Floral Contract Agreement" at bounding box center [213, 317] width 192 height 28
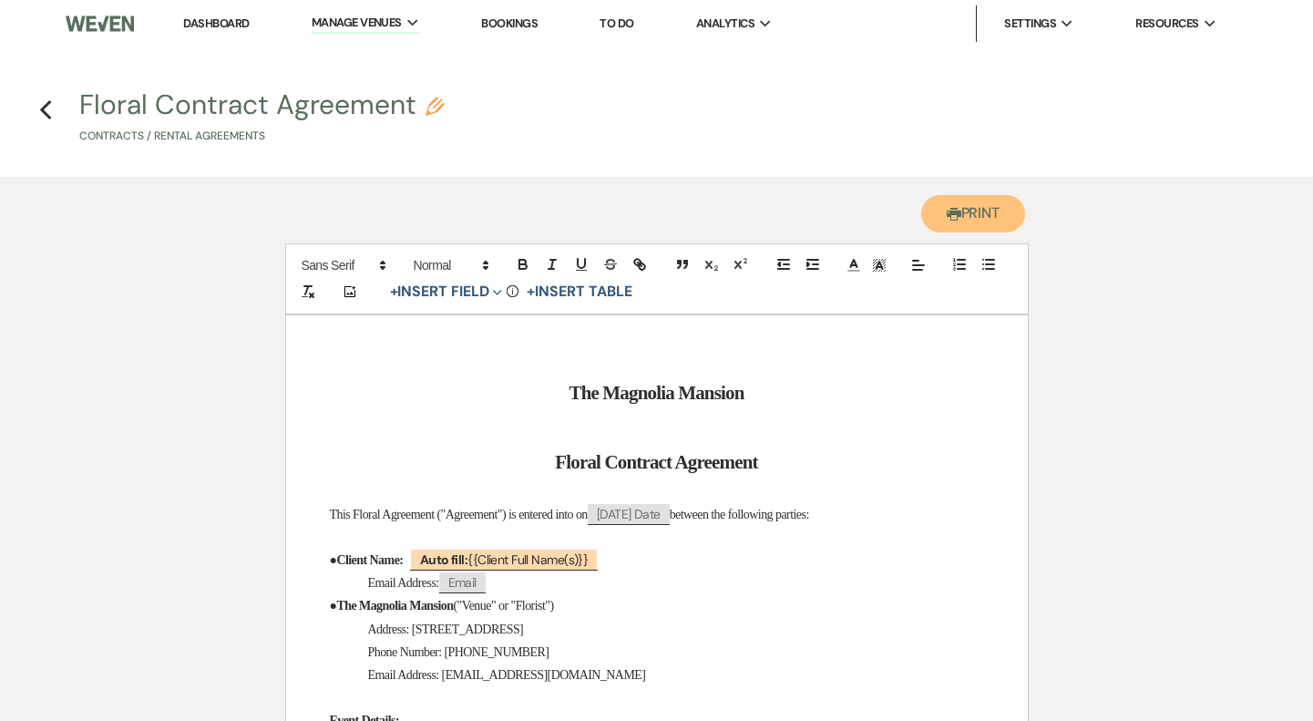
click at [978, 216] on button "Printer Print" at bounding box center [973, 213] width 105 height 37
